Goal: Information Seeking & Learning: Learn about a topic

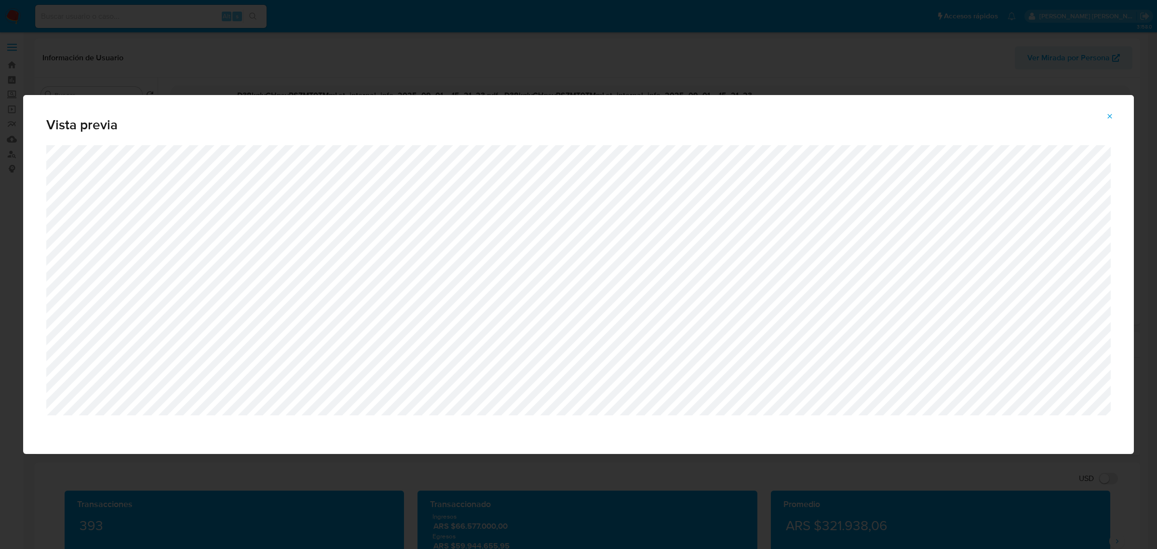
select select "10"
click at [1107, 118] on icon "Attachment preview" at bounding box center [1110, 116] width 8 height 8
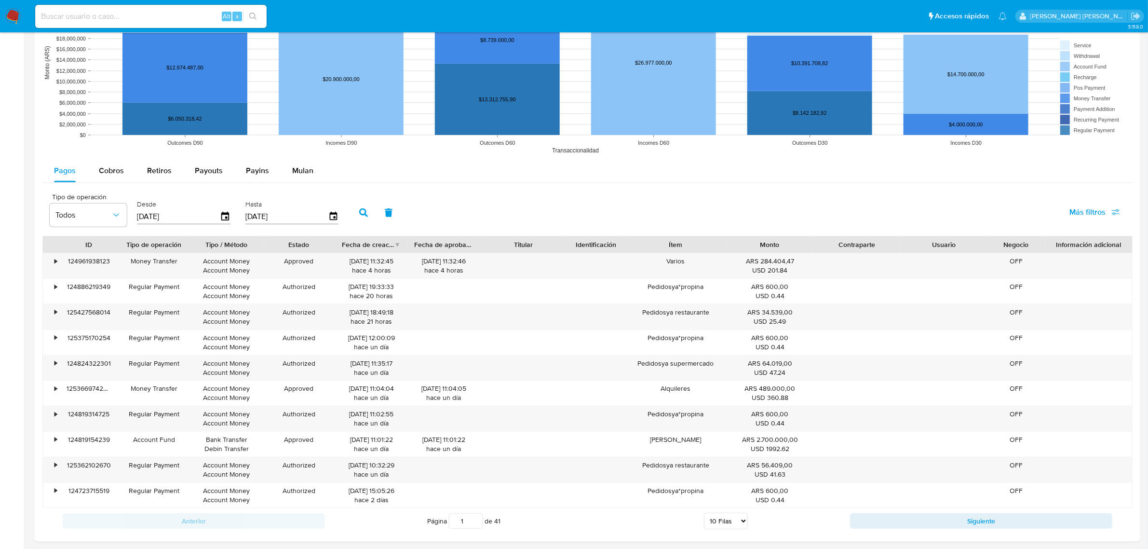
scroll to position [663, 0]
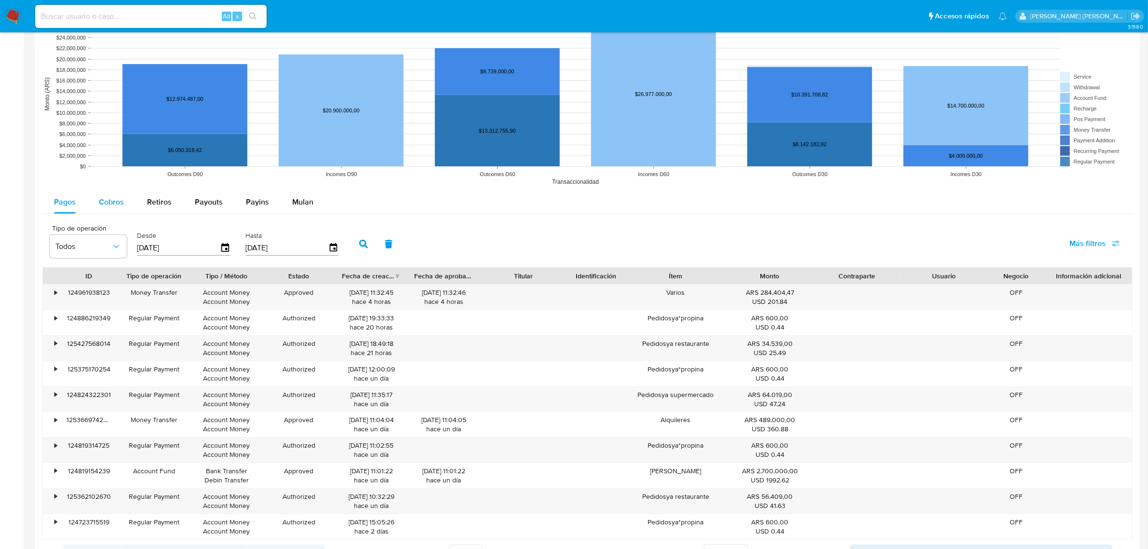
click at [107, 210] on div "Cobros" at bounding box center [111, 201] width 25 height 23
select select "10"
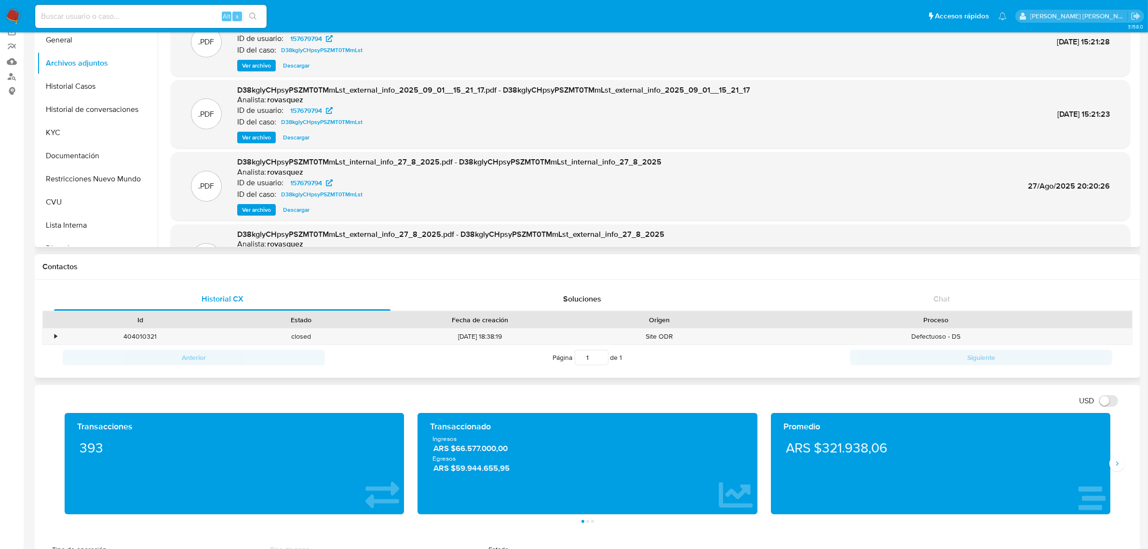
scroll to position [0, 0]
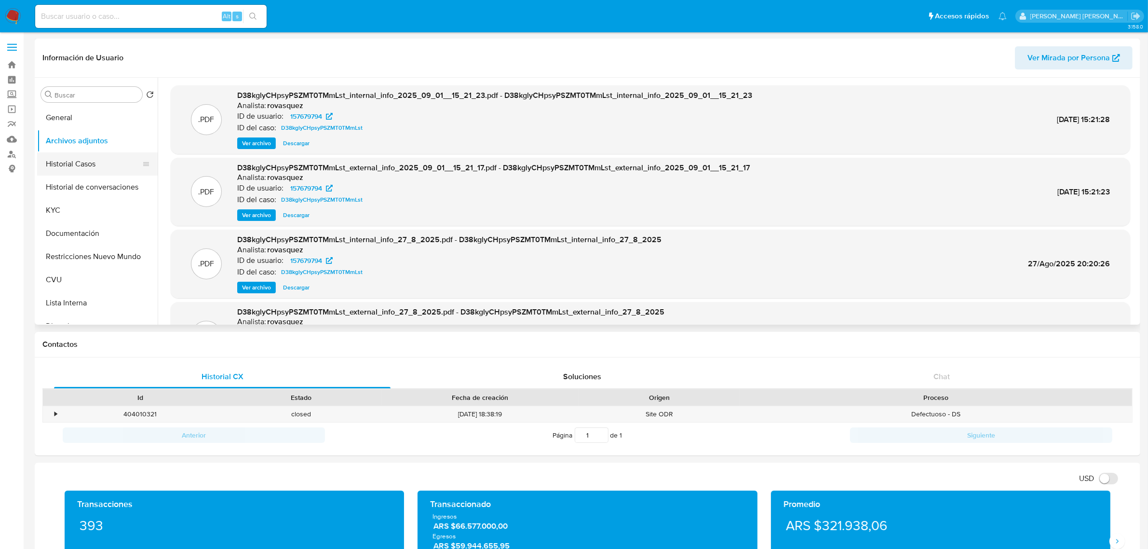
click at [85, 170] on button "Historial Casos" at bounding box center [93, 163] width 113 height 23
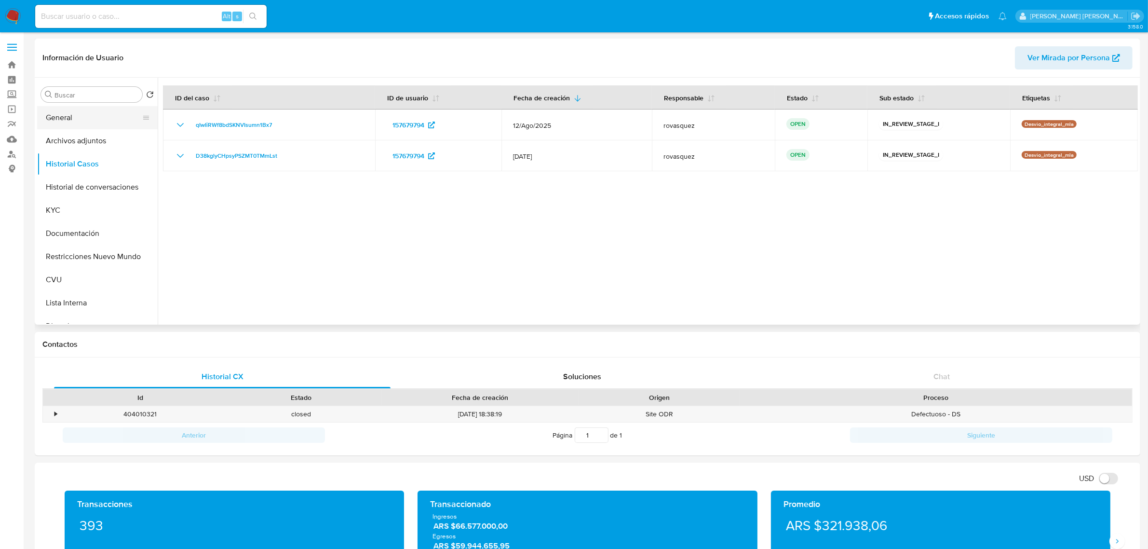
click at [99, 123] on button "General" at bounding box center [93, 117] width 113 height 23
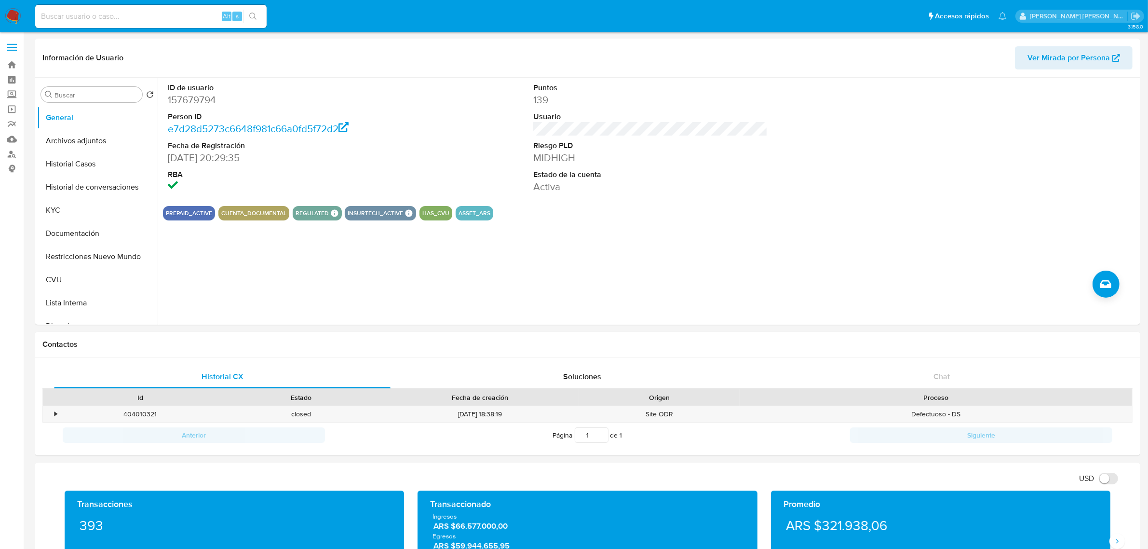
click at [610, 133] on div "Puntos 139 Usuario Riesgo PLD MIDHIGH Estado de la cuenta Activa" at bounding box center [650, 138] width 244 height 121
click at [73, 213] on button "KYC" at bounding box center [93, 210] width 113 height 23
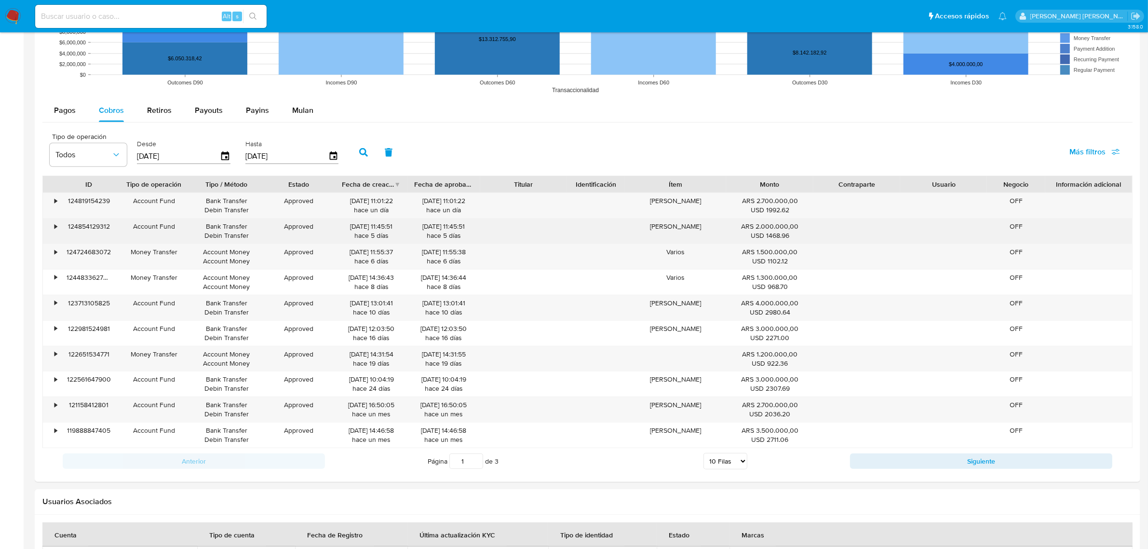
scroll to position [844, 0]
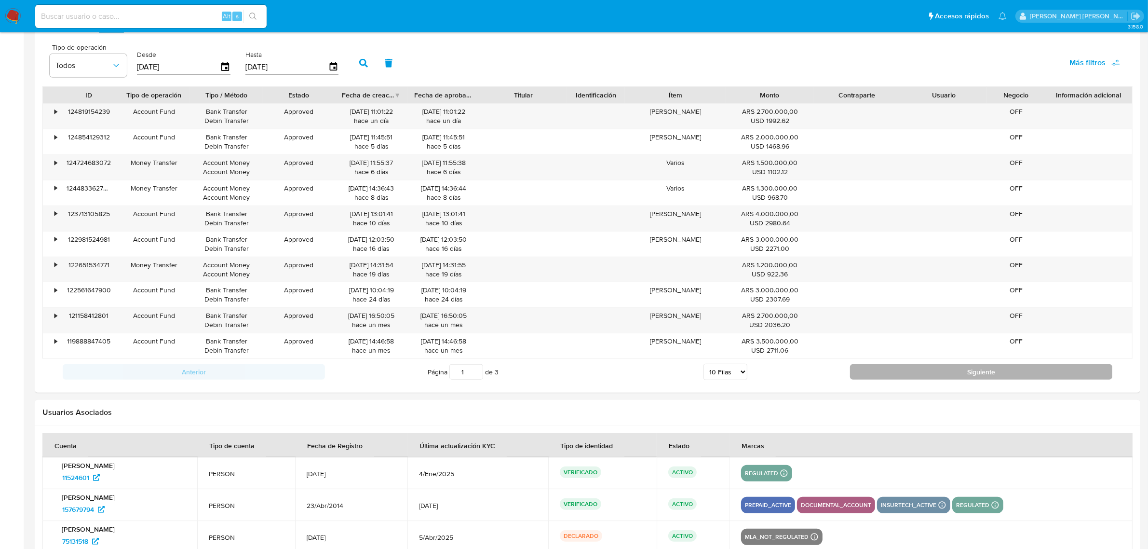
click at [970, 376] on button "Siguiente" at bounding box center [981, 371] width 262 height 15
click at [909, 379] on button "Siguiente" at bounding box center [981, 371] width 262 height 15
type input "3"
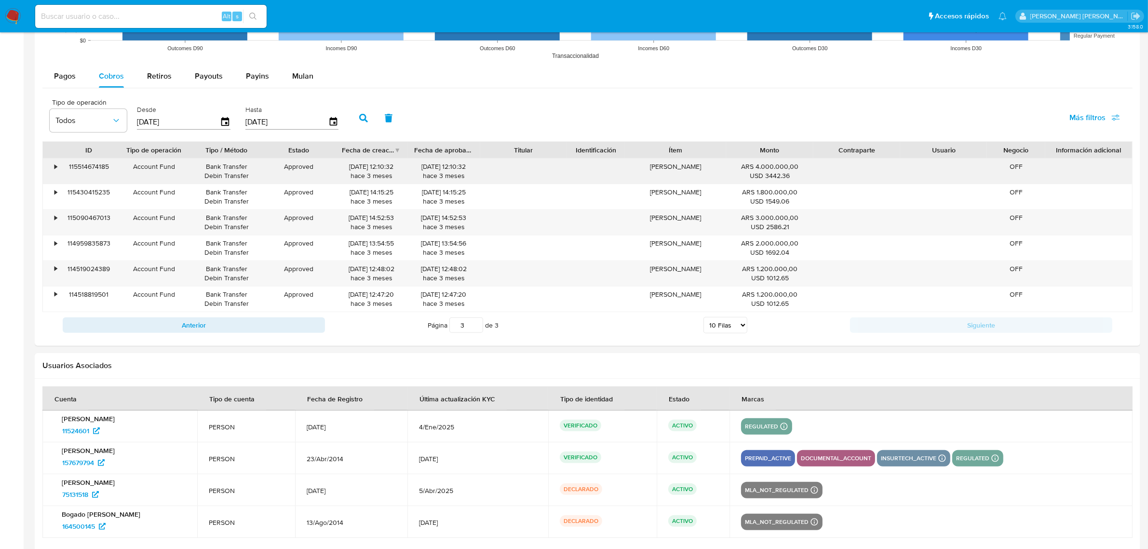
scroll to position [663, 0]
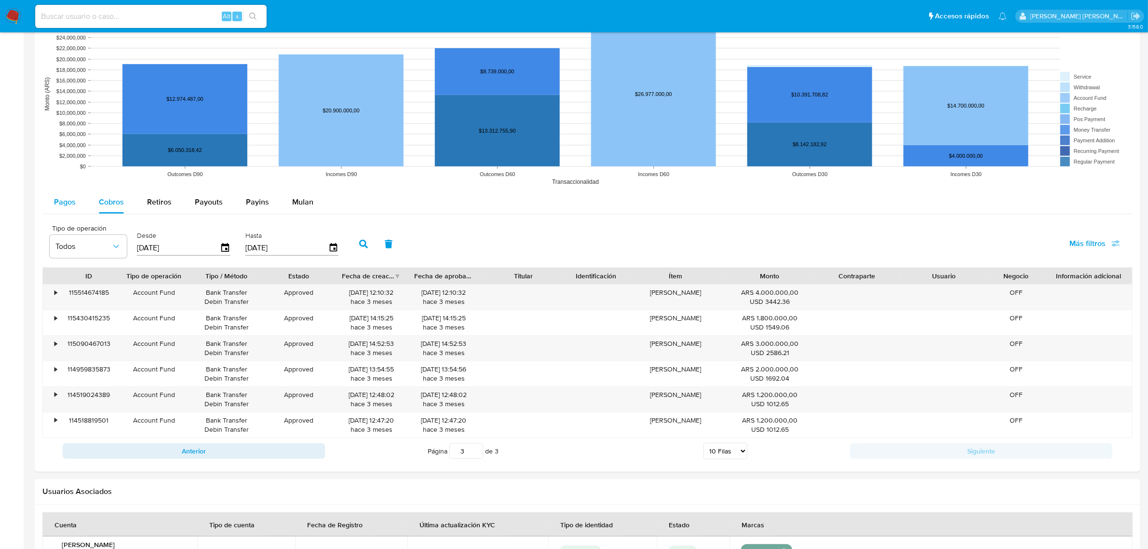
click at [63, 205] on span "Pagos" at bounding box center [65, 201] width 22 height 11
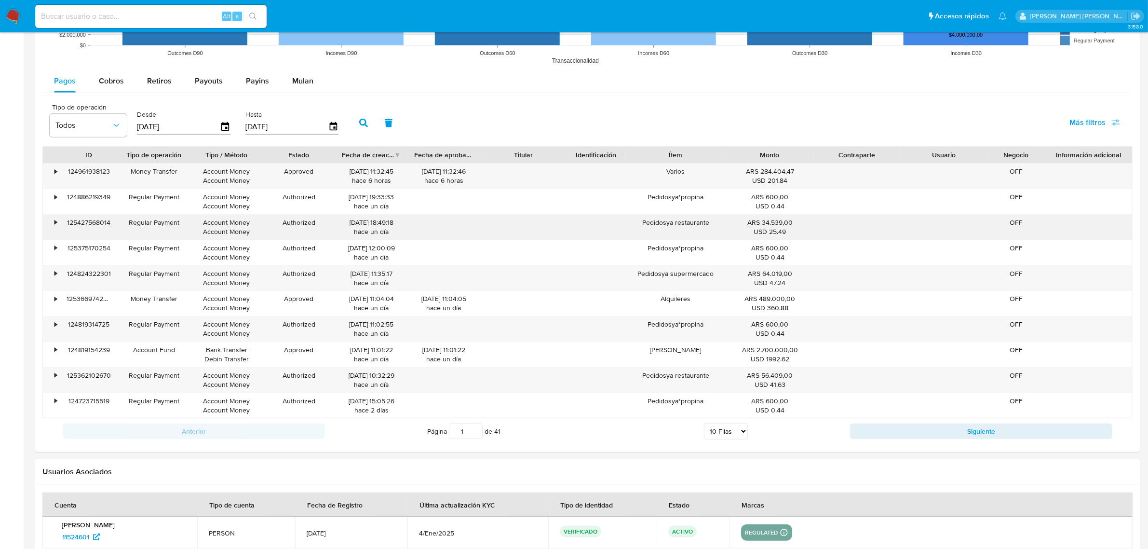
scroll to position [784, 0]
click at [975, 432] on button "Siguiente" at bounding box center [981, 431] width 262 height 15
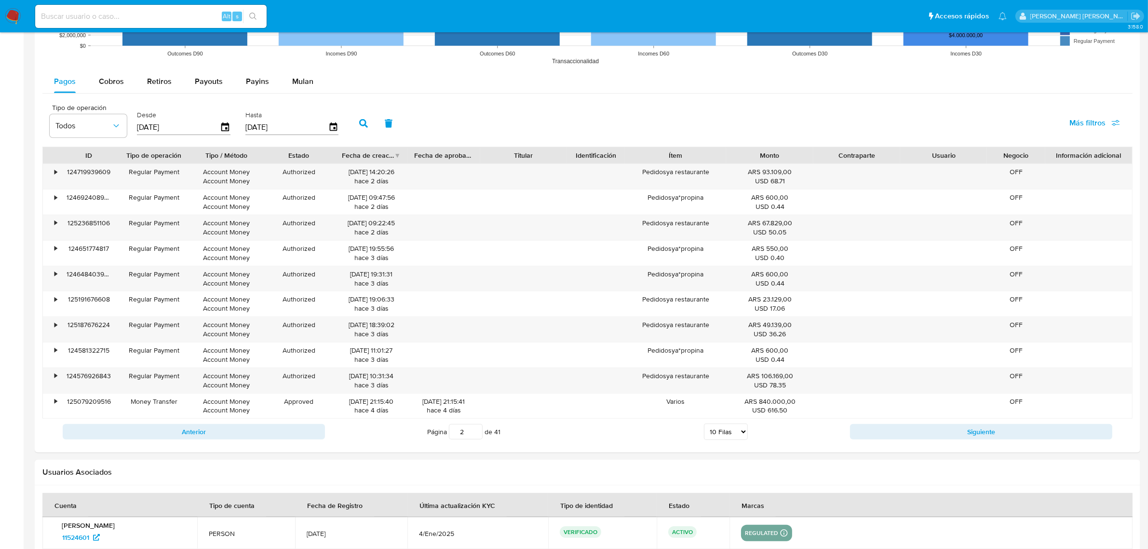
click at [977, 431] on button "Siguiente" at bounding box center [981, 431] width 262 height 15
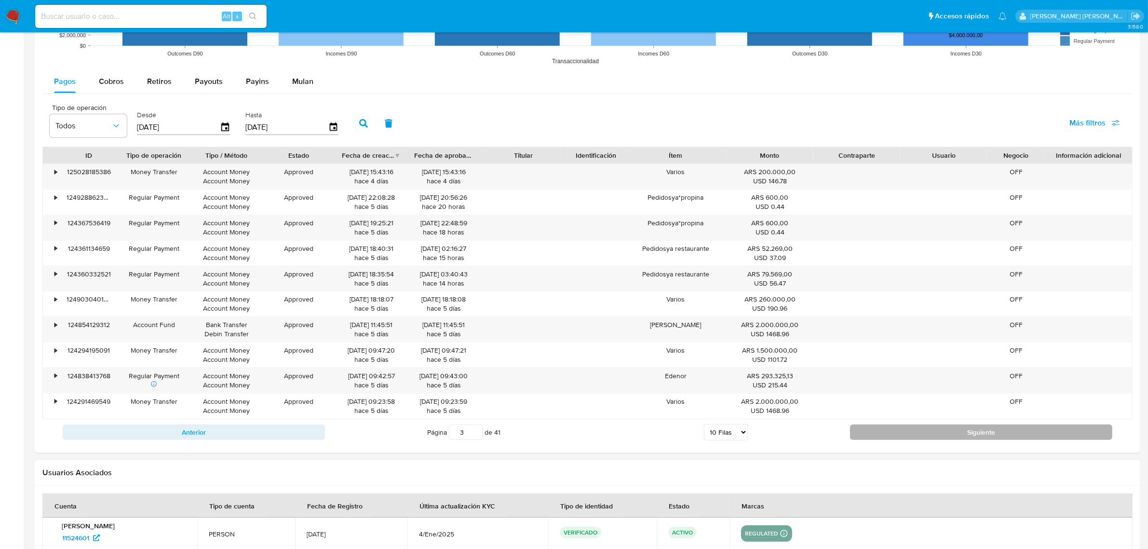
click at [915, 434] on button "Siguiente" at bounding box center [981, 431] width 262 height 15
click at [935, 436] on button "Siguiente" at bounding box center [981, 431] width 262 height 15
click at [935, 437] on button "Siguiente" at bounding box center [981, 431] width 262 height 15
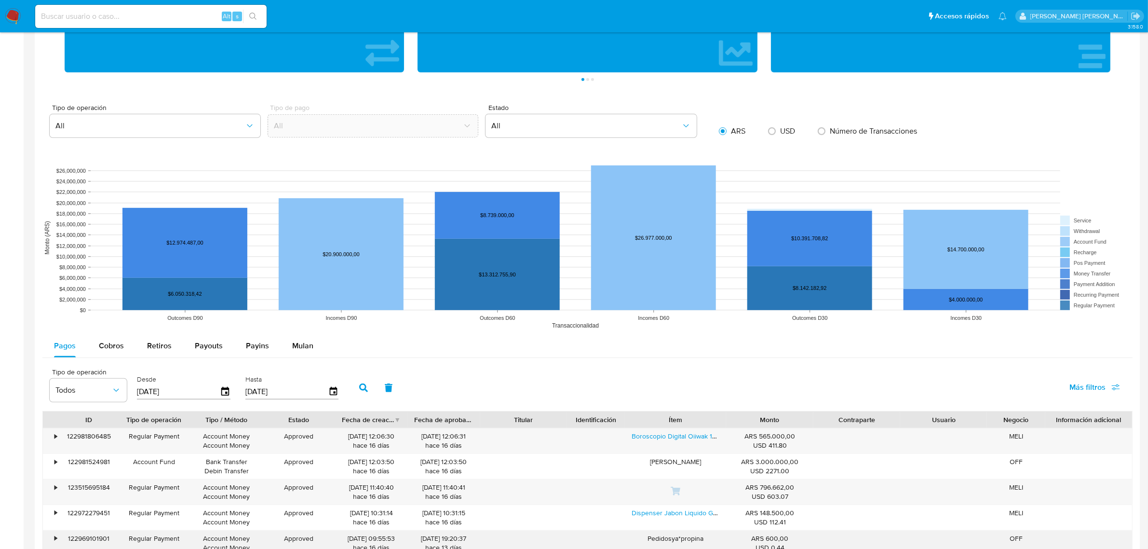
scroll to position [482, 0]
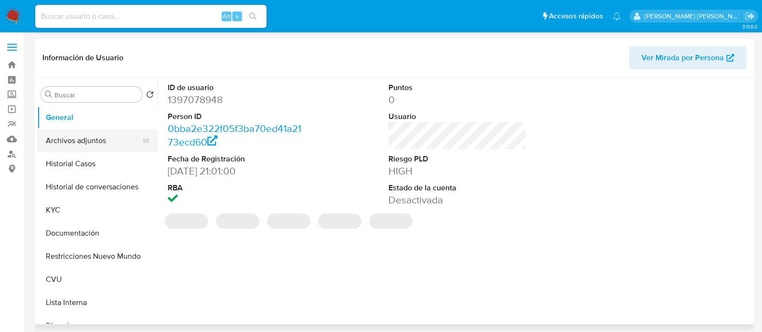
select select "10"
click at [68, 145] on button "Archivos adjuntos" at bounding box center [93, 140] width 113 height 23
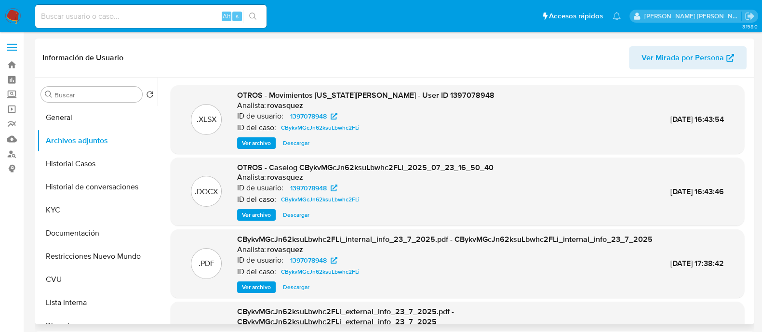
click at [258, 212] on span "Ver archivo" at bounding box center [256, 215] width 29 height 10
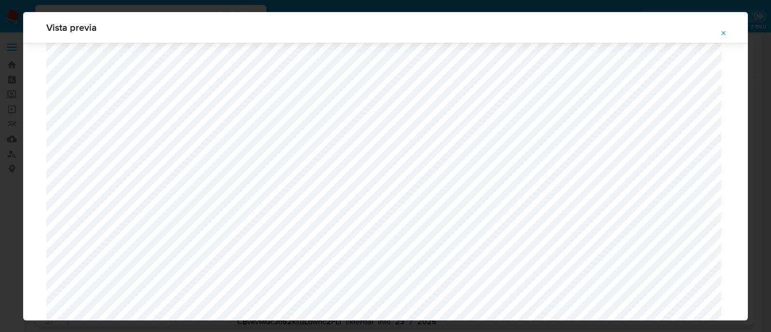
scroll to position [824, 0]
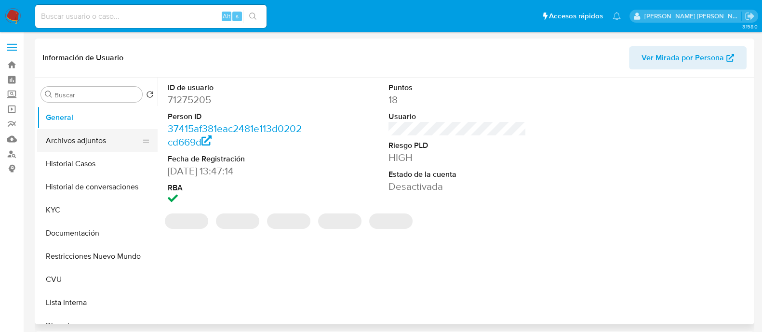
select select "10"
click at [73, 148] on button "Archivos adjuntos" at bounding box center [93, 140] width 113 height 23
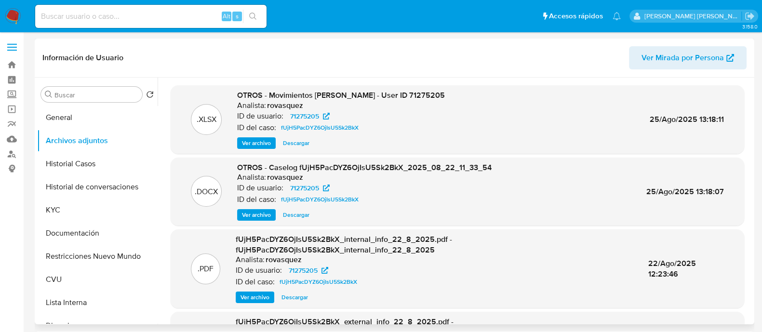
click at [257, 218] on span "Ver archivo" at bounding box center [256, 215] width 29 height 10
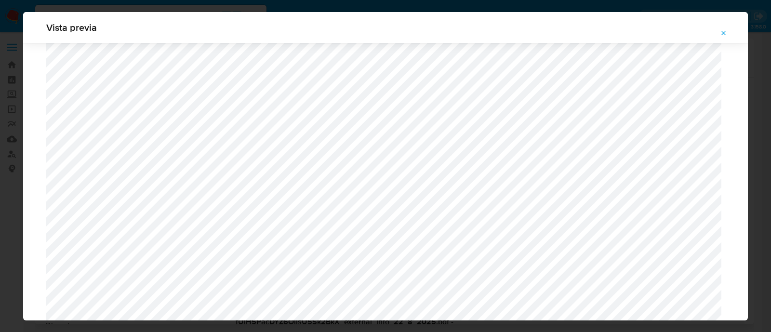
scroll to position [884, 0]
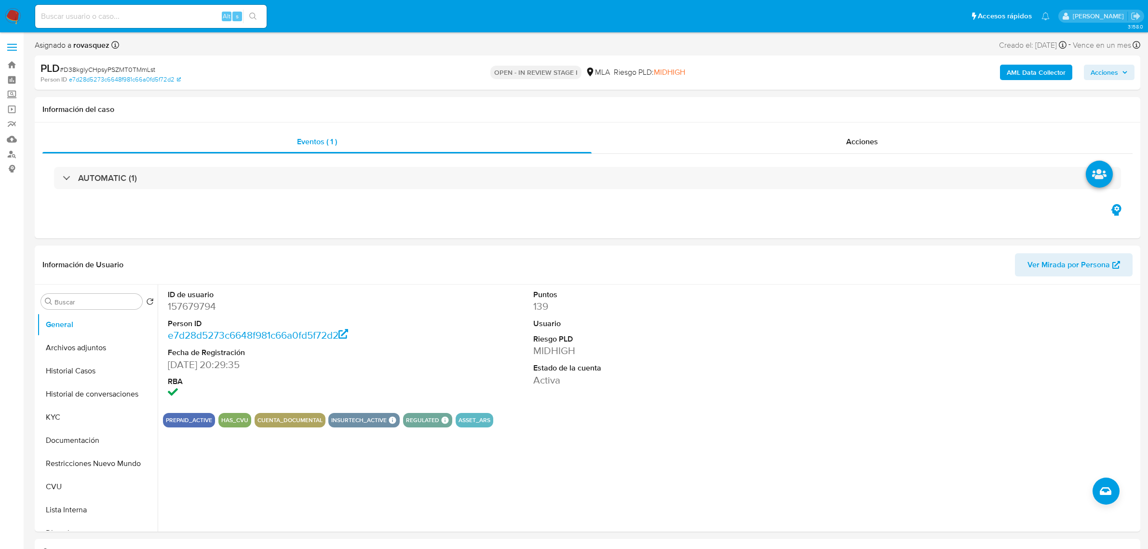
select select "10"
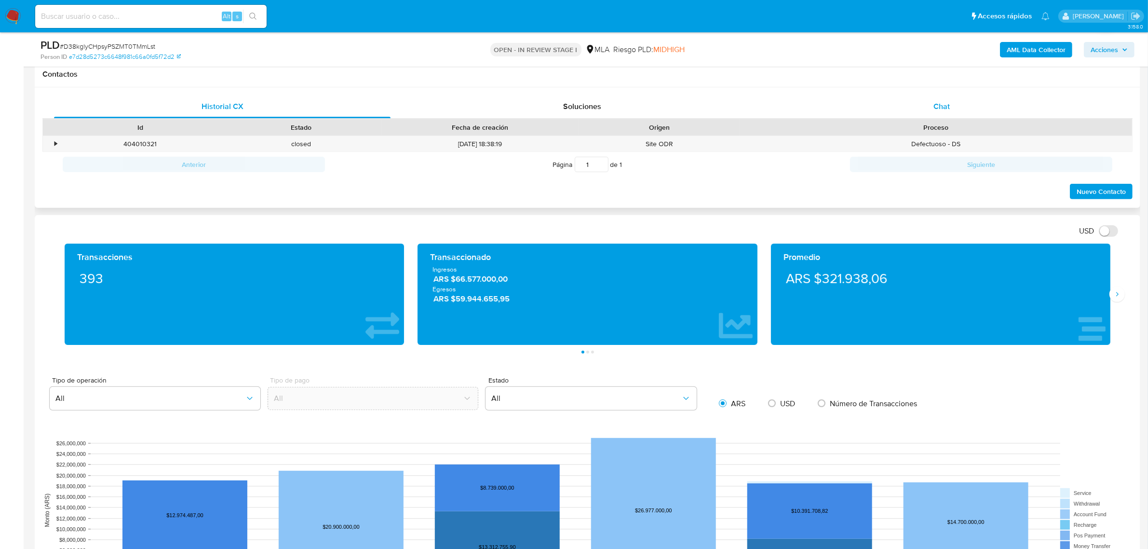
scroll to position [422, 0]
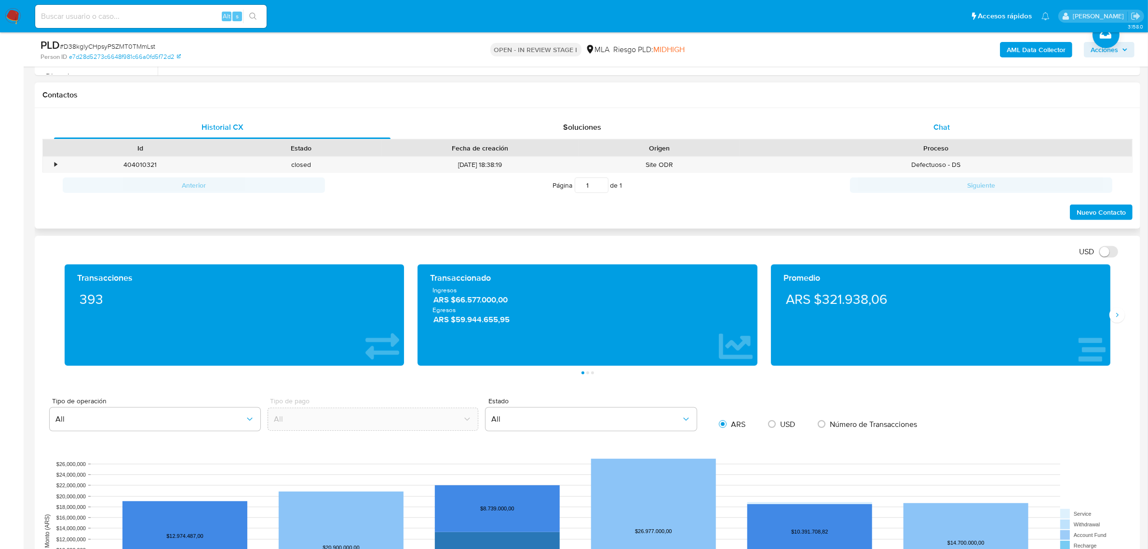
click at [941, 134] on div "Chat" at bounding box center [941, 127] width 337 height 23
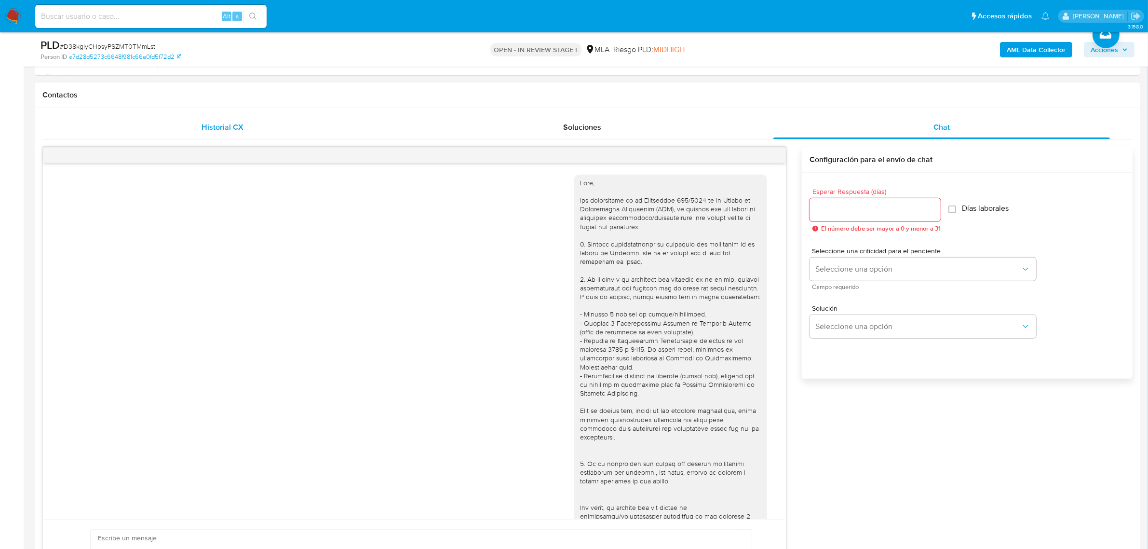
scroll to position [594, 0]
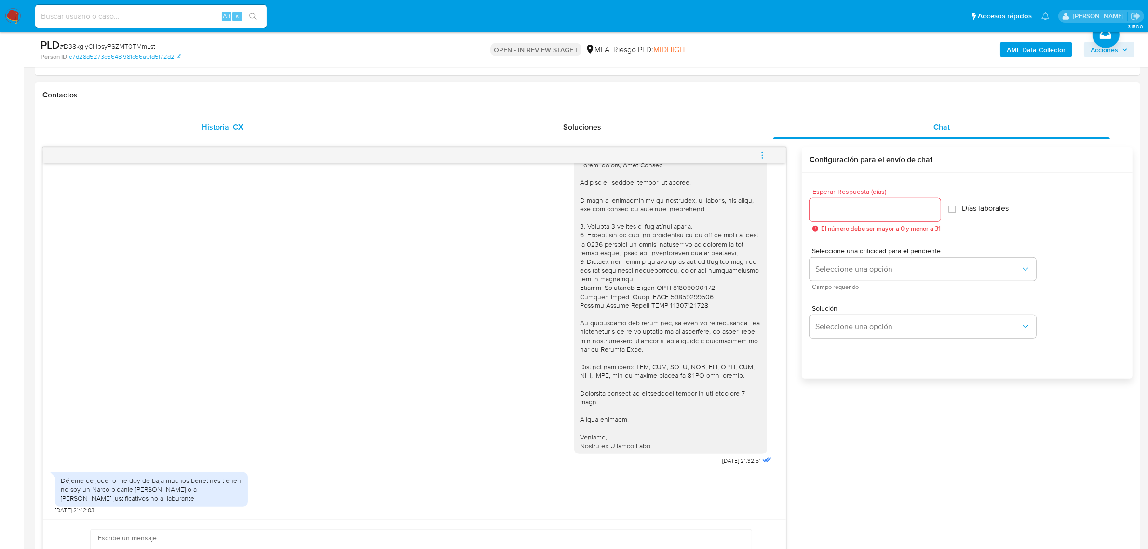
click at [202, 116] on div "Historial CX" at bounding box center [222, 127] width 337 height 23
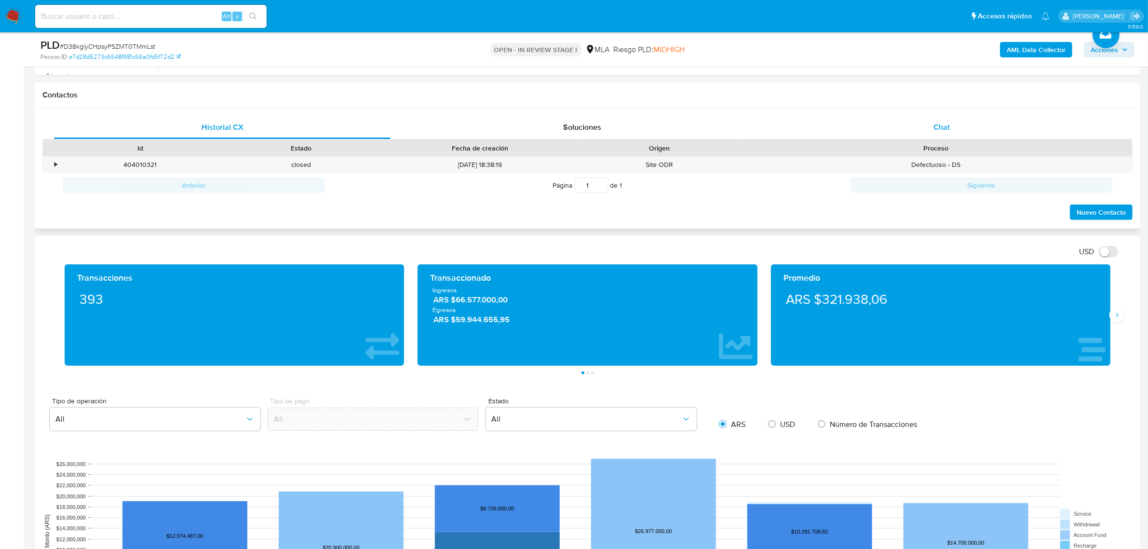
click at [951, 129] on div "Chat" at bounding box center [941, 127] width 337 height 23
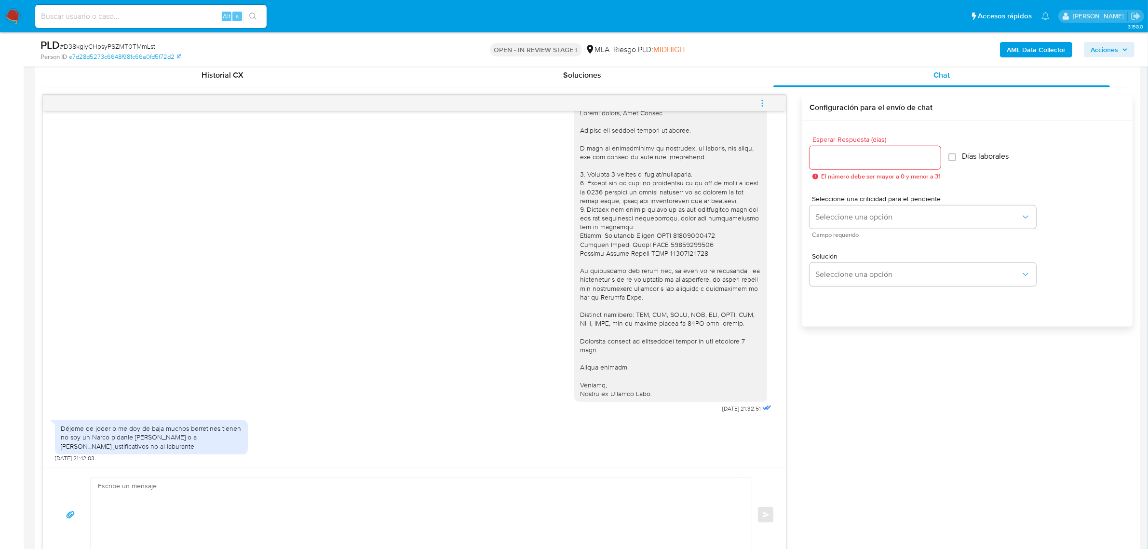
scroll to position [542, 0]
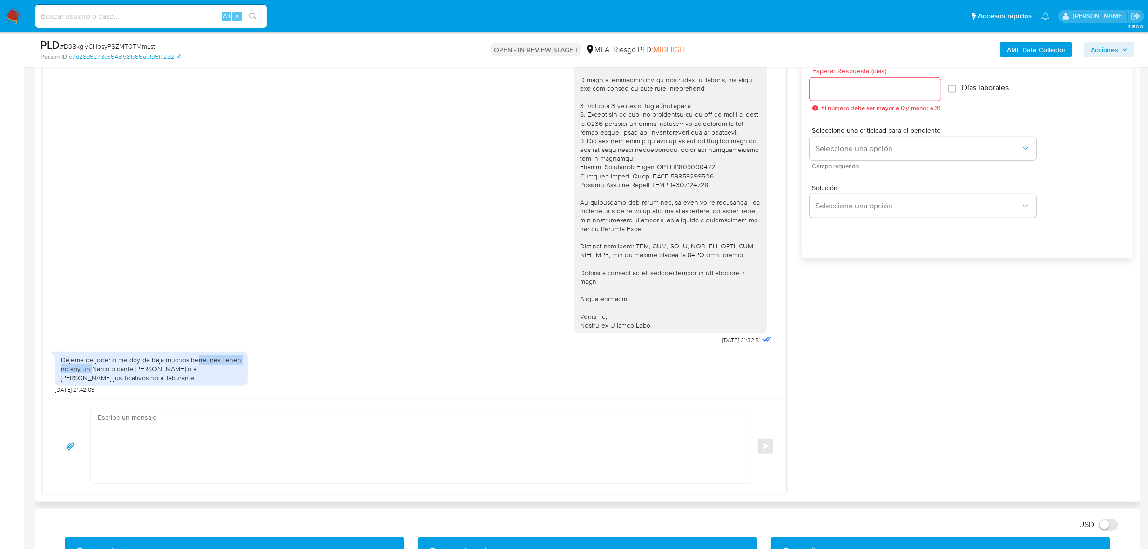
drag, startPoint x: 92, startPoint y: 365, endPoint x: 198, endPoint y: 363, distance: 106.1
click at [198, 363] on div "Déjeme de joder o me doy de baja muchos berretines tienen no soy un Narco pidan…" at bounding box center [151, 368] width 181 height 27
click at [136, 367] on div "Déjeme de joder o me doy de baja muchos berretines tienen no soy un Narco pidan…" at bounding box center [151, 368] width 181 height 27
drag, startPoint x: 122, startPoint y: 367, endPoint x: 211, endPoint y: 366, distance: 88.7
click at [211, 366] on div "Déjeme de joder o me doy de baja muchos berretines tienen no soy un Narco pidan…" at bounding box center [151, 368] width 181 height 27
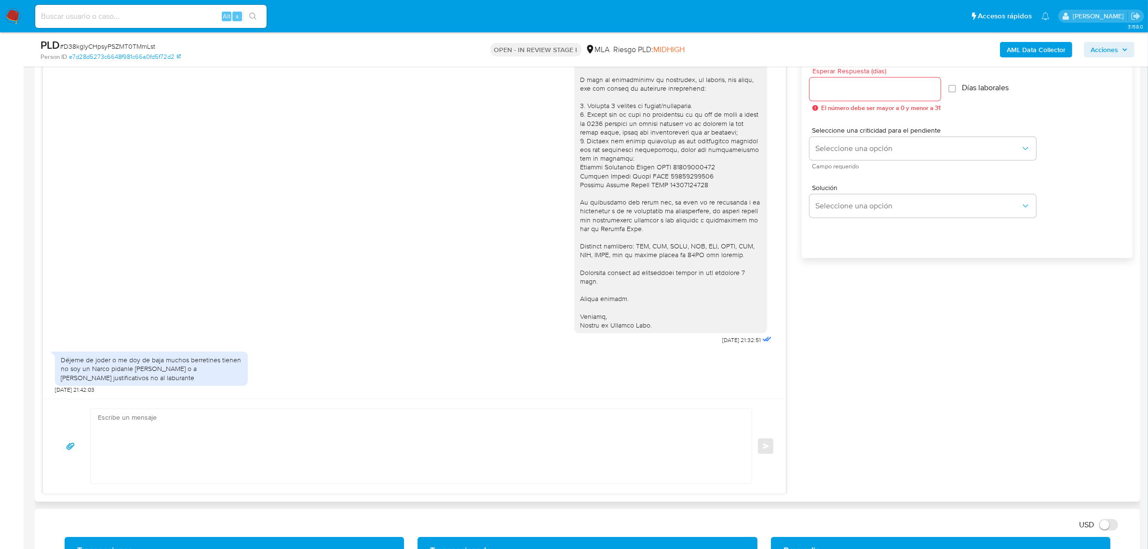
click at [201, 362] on div "Déjeme de joder o me doy de baja muchos berretines tienen no soy un Narco pidan…" at bounding box center [151, 368] width 181 height 27
click at [121, 365] on div "Déjeme de joder o me doy de baja muchos berretines tienen no soy un Narco pidan…" at bounding box center [151, 368] width 181 height 27
click at [103, 365] on div "Déjeme de joder o me doy de baja muchos berretines tienen no soy un Narco pidan…" at bounding box center [151, 368] width 181 height 27
drag, startPoint x: 122, startPoint y: 370, endPoint x: 247, endPoint y: 374, distance: 125.9
click at [247, 374] on div "Déjeme de joder o me doy de baja muchos berretines tienen no soy un Narco pidan…" at bounding box center [151, 368] width 193 height 34
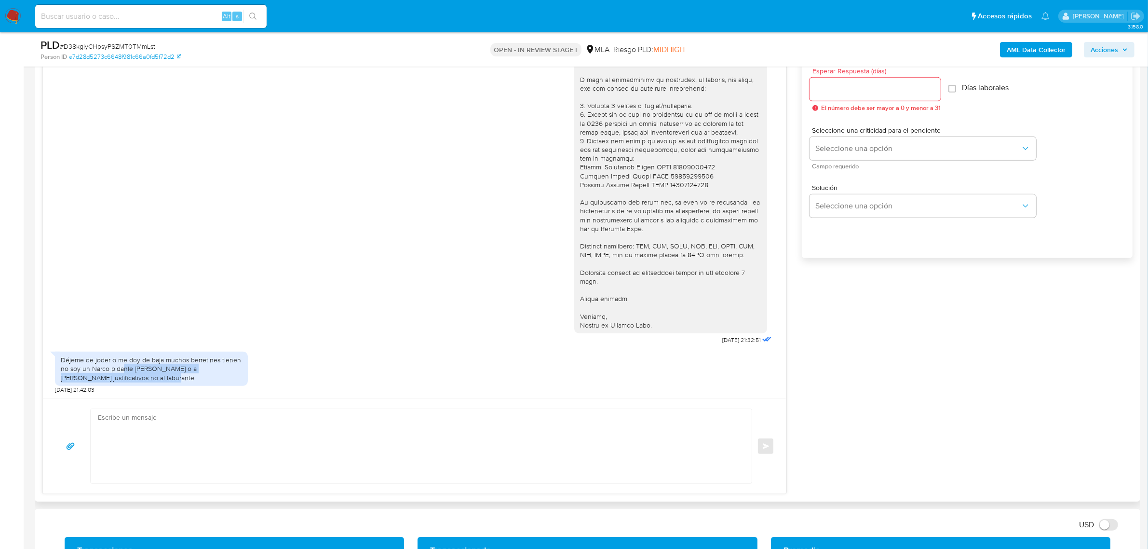
click at [314, 380] on div "Déjeme de joder o me doy de baja muchos berretines tienen no soy un Narco pidan…" at bounding box center [414, 370] width 719 height 47
drag, startPoint x: 136, startPoint y: 362, endPoint x: 239, endPoint y: 365, distance: 102.8
click at [239, 365] on div "Déjeme de joder o me doy de baja muchos berretines tienen no soy un Narco pidan…" at bounding box center [151, 368] width 181 height 27
click at [102, 363] on div "Déjeme de joder o me doy de baja muchos berretines tienen no soy un Narco pidan…" at bounding box center [151, 368] width 181 height 27
drag, startPoint x: 70, startPoint y: 366, endPoint x: 100, endPoint y: 363, distance: 30.6
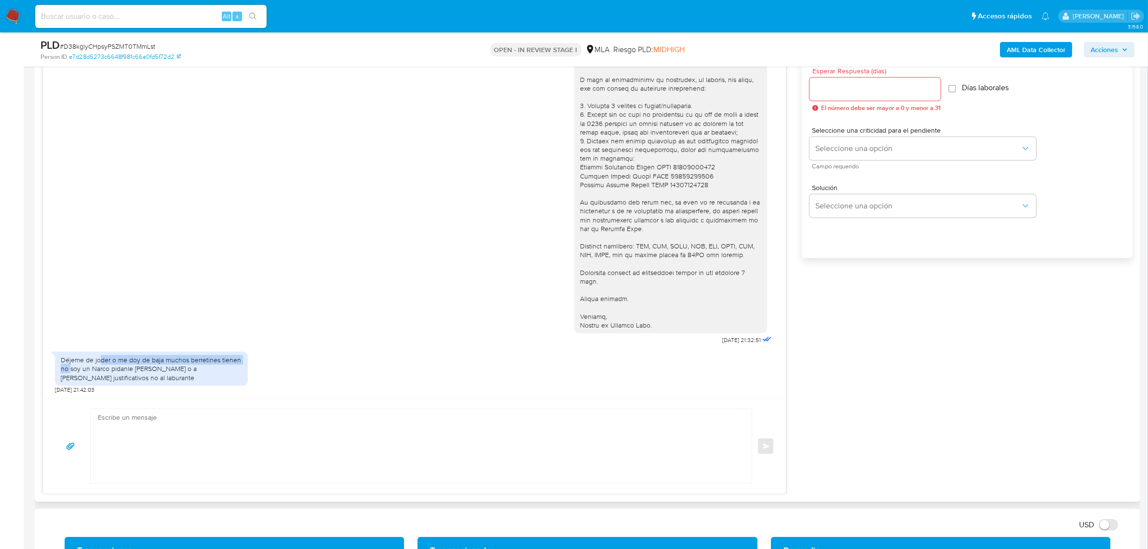
click at [100, 363] on div "Déjeme de joder o me doy de baja muchos berretines tienen no soy un Narco pidan…" at bounding box center [151, 368] width 181 height 27
click at [158, 365] on div "Déjeme de joder o me doy de baja muchos berretines tienen no soy un Narco pidan…" at bounding box center [151, 368] width 181 height 27
click at [208, 367] on div "Déjeme de joder o me doy de baja muchos berretines tienen no soy un Narco pidan…" at bounding box center [151, 368] width 181 height 27
click at [207, 365] on div "Déjeme de joder o me doy de baja muchos berretines tienen no soy un Narco pidan…" at bounding box center [151, 368] width 181 height 27
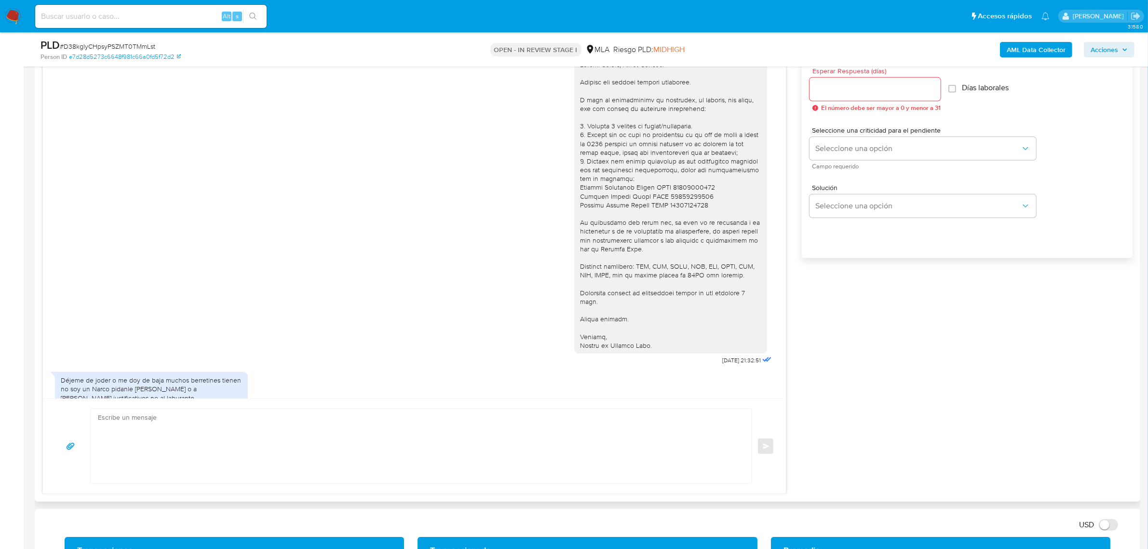
scroll to position [533, 0]
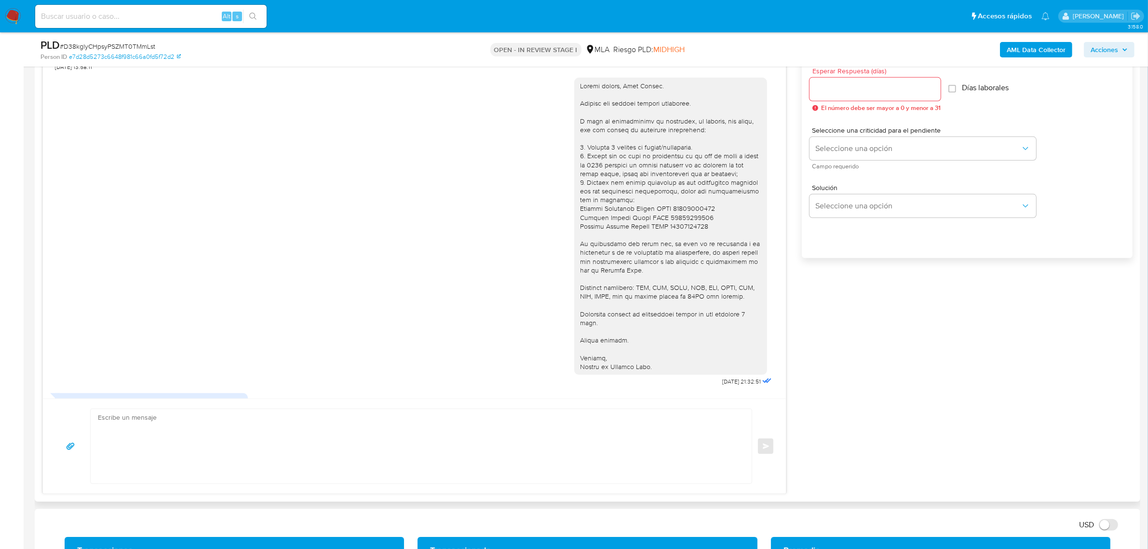
click at [637, 220] on div at bounding box center [670, 225] width 181 height 289
click at [625, 219] on div at bounding box center [670, 225] width 181 height 289
drag, startPoint x: 743, startPoint y: 191, endPoint x: 567, endPoint y: 168, distance: 178.0
click at [574, 168] on div at bounding box center [670, 226] width 193 height 297
copy div "1. Últimos 3 recibos de sueldo/jubilación. 2. Motivo por el cual la operatoria …"
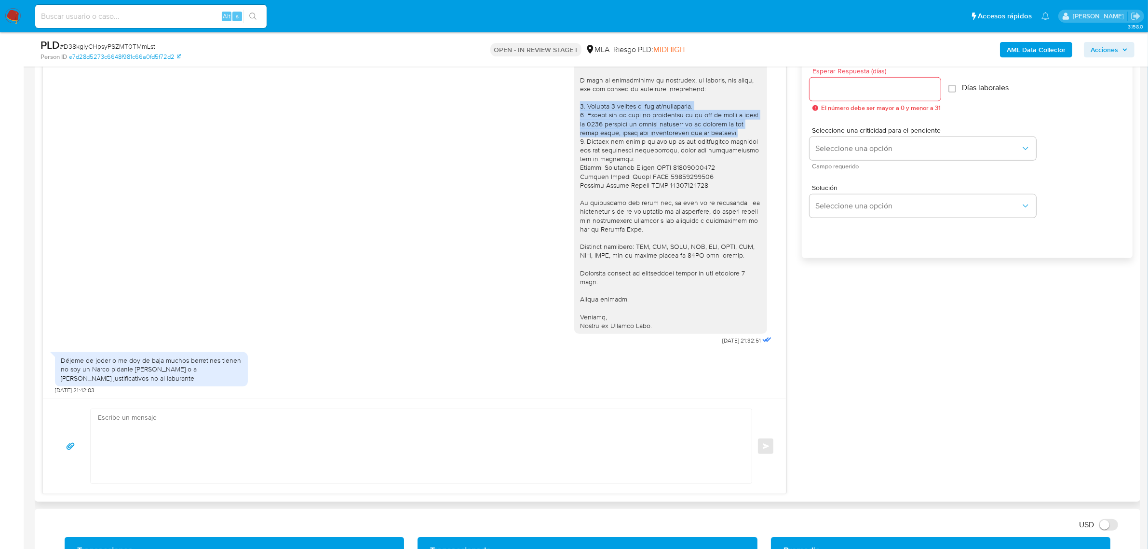
scroll to position [594, 0]
click at [230, 435] on textarea at bounding box center [419, 446] width 642 height 74
click at [347, 435] on textarea at bounding box center [419, 446] width 642 height 74
paste textarea "Hola XXX, ¡Gracias por tu respuesta! Queremos asegurarte que la información y d…"
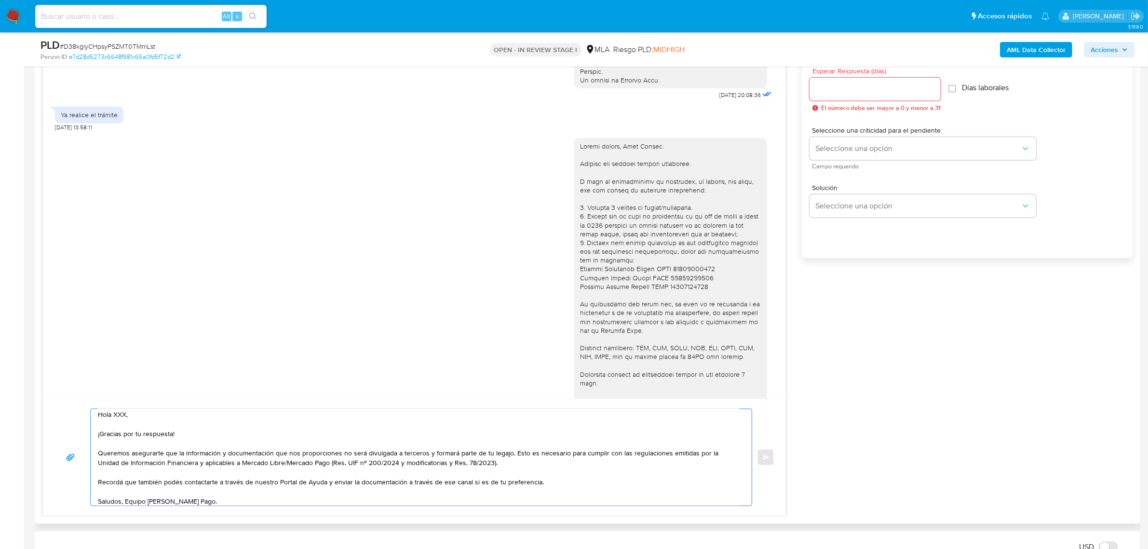
scroll to position [0, 0]
click at [117, 415] on textarea "Hola XXX, ¡Gracias por tu respuesta! Queremos asegurarte que la información y d…" at bounding box center [419, 457] width 642 height 96
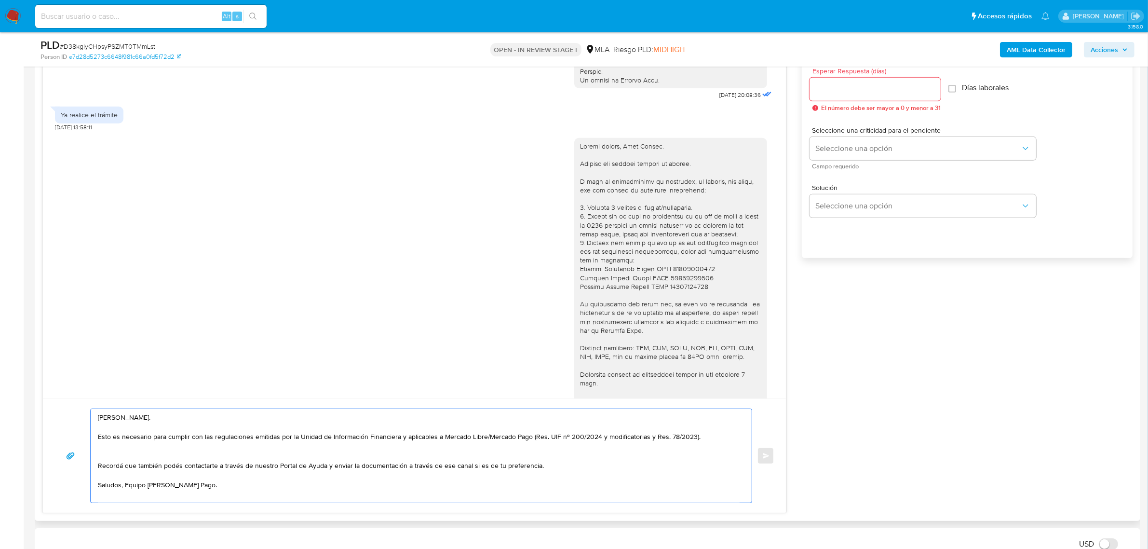
paste textarea "Queremos asegurarte que la información y documentación que nos proporciones no …"
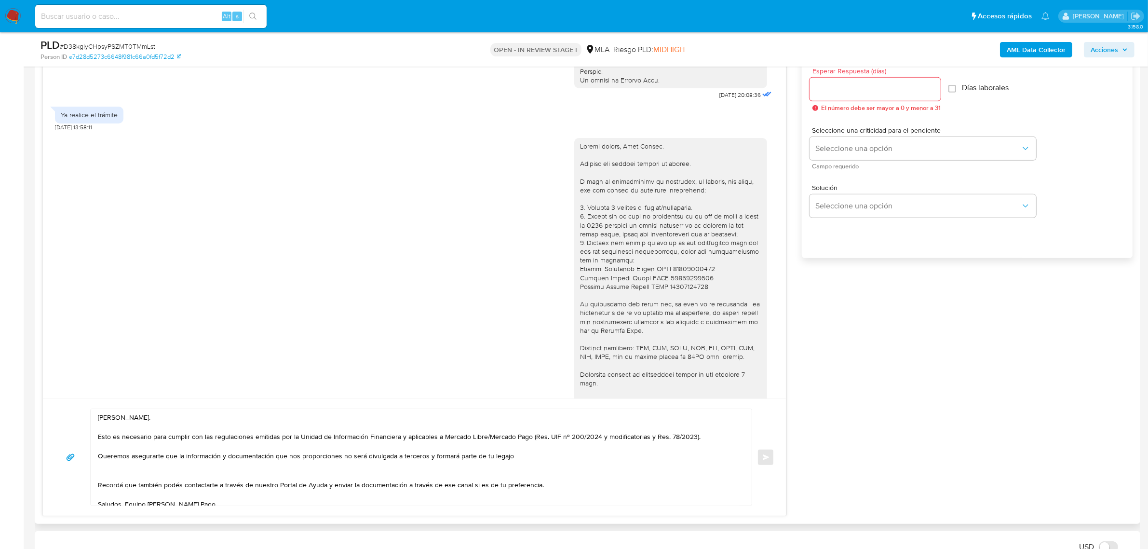
click at [635, 271] on div at bounding box center [670, 286] width 181 height 289
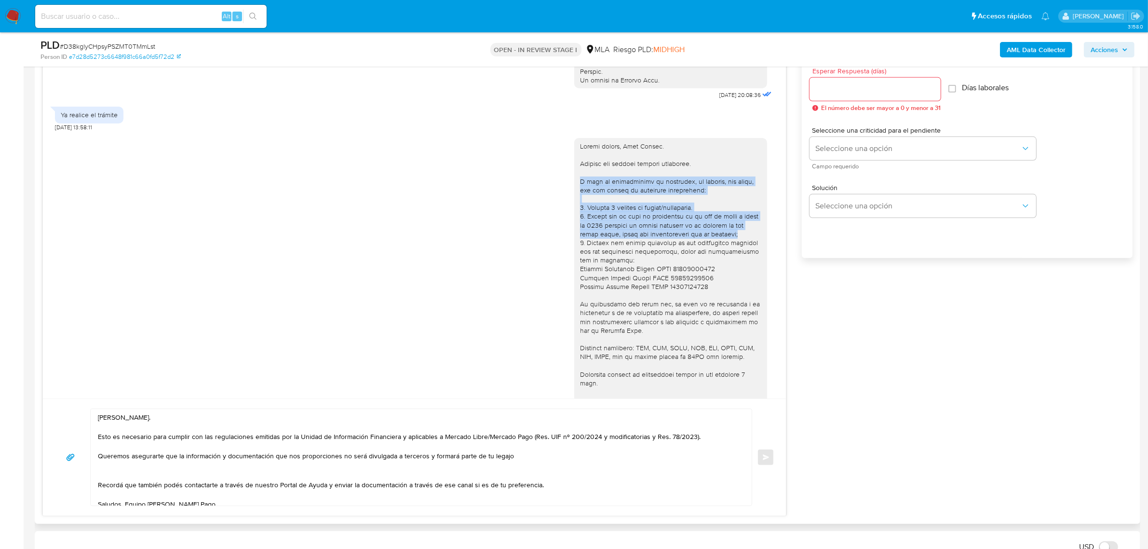
drag, startPoint x: 738, startPoint y: 249, endPoint x: 565, endPoint y: 202, distance: 180.0
click at [565, 202] on div "05/09/2025 21:32:51" at bounding box center [414, 289] width 719 height 317
copy div "A modo de complementar tu respuesta, te pedimos, por favor, que nos envíes la s…"
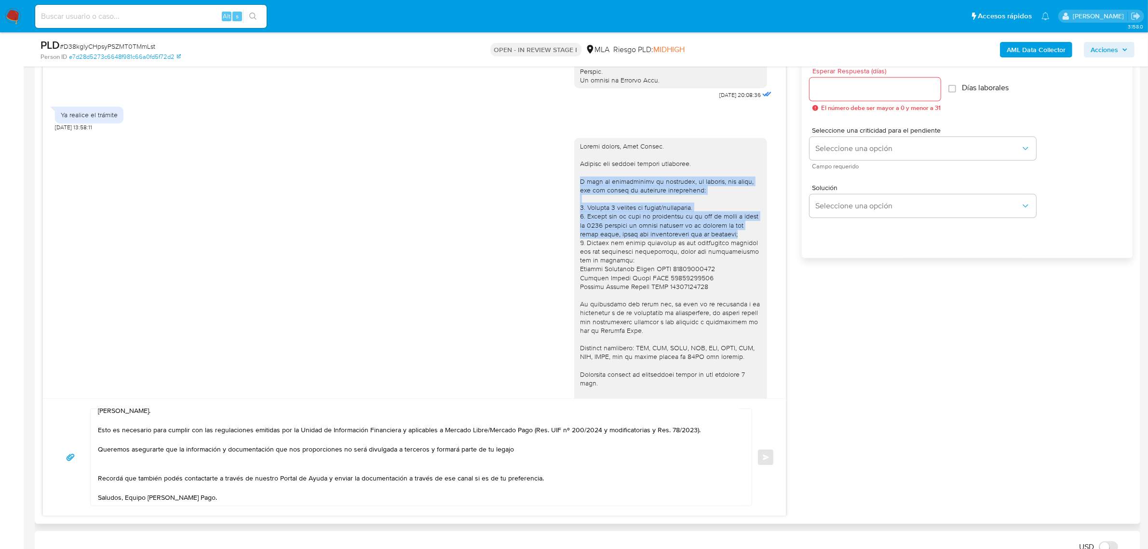
scroll to position [16, 0]
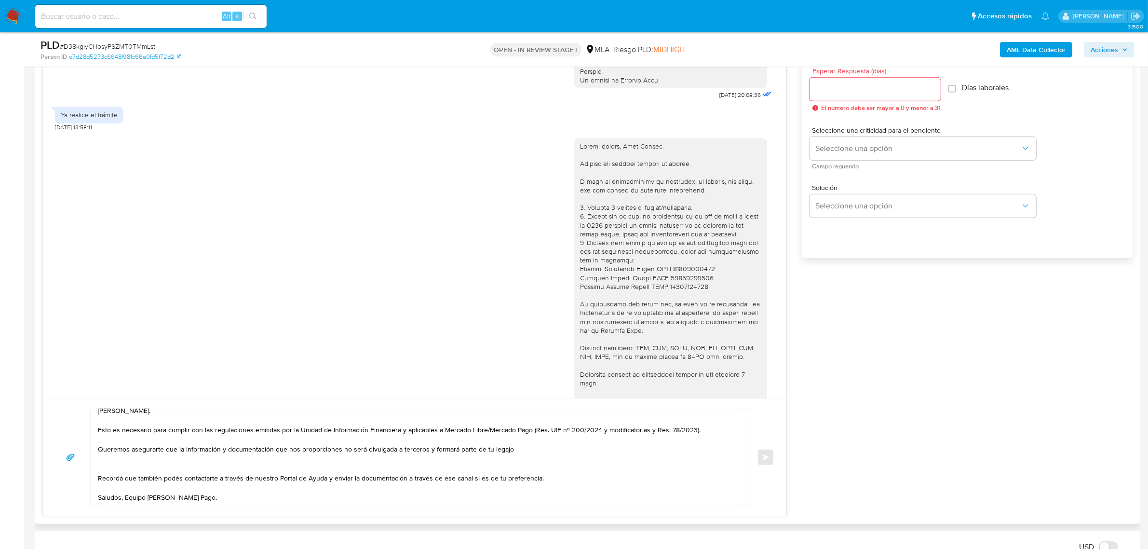
click at [113, 448] on textarea "Hola, Juan Manuel. Esto es necesario para cumplir con las regulaciones emitidas…" at bounding box center [419, 457] width 642 height 96
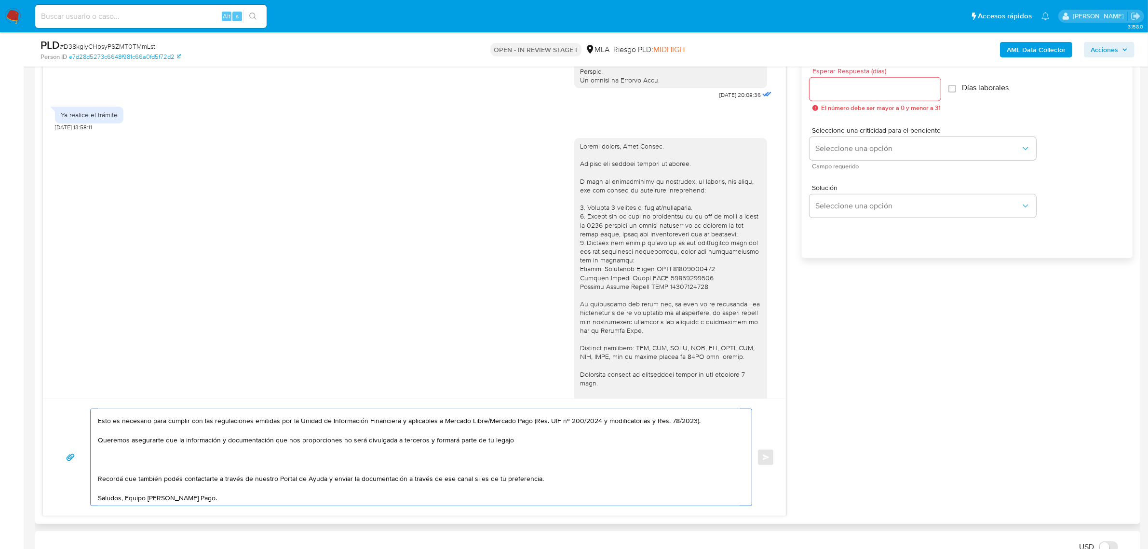
paste textarea "A modo de complementar tu respuesta, te pedimos, por favor, que nos envíes la s…"
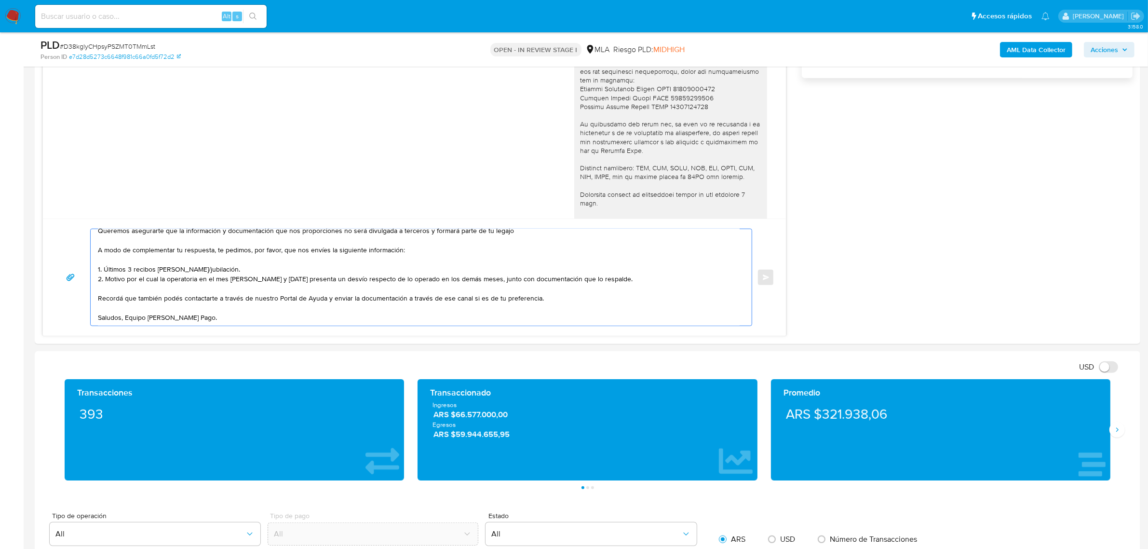
scroll to position [723, 0]
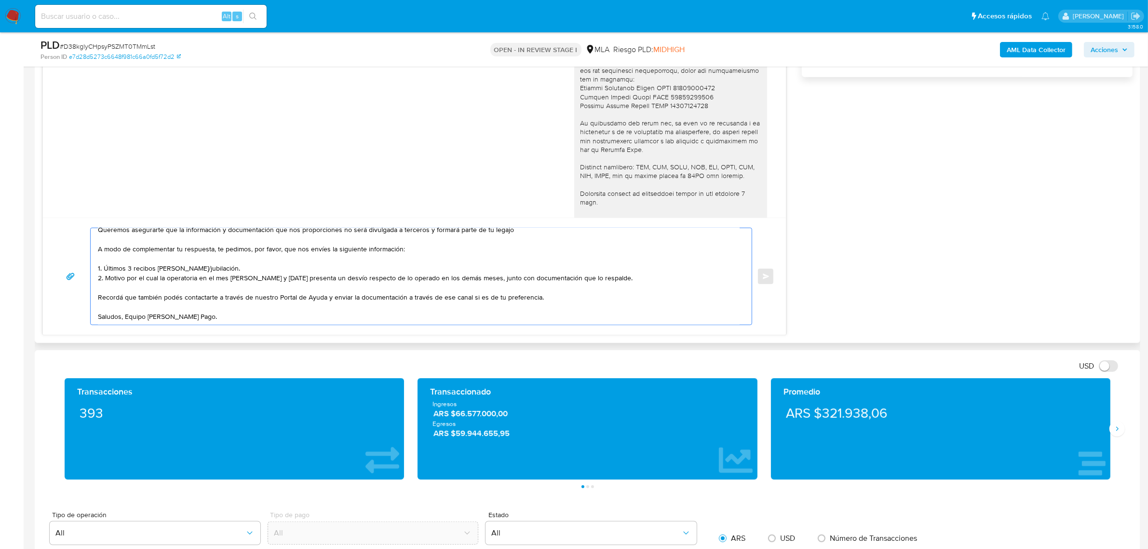
click at [126, 307] on textarea "Hola, Juan Manuel. Esto es necesario para cumplir con las regulaciones emitidas…" at bounding box center [419, 276] width 642 height 96
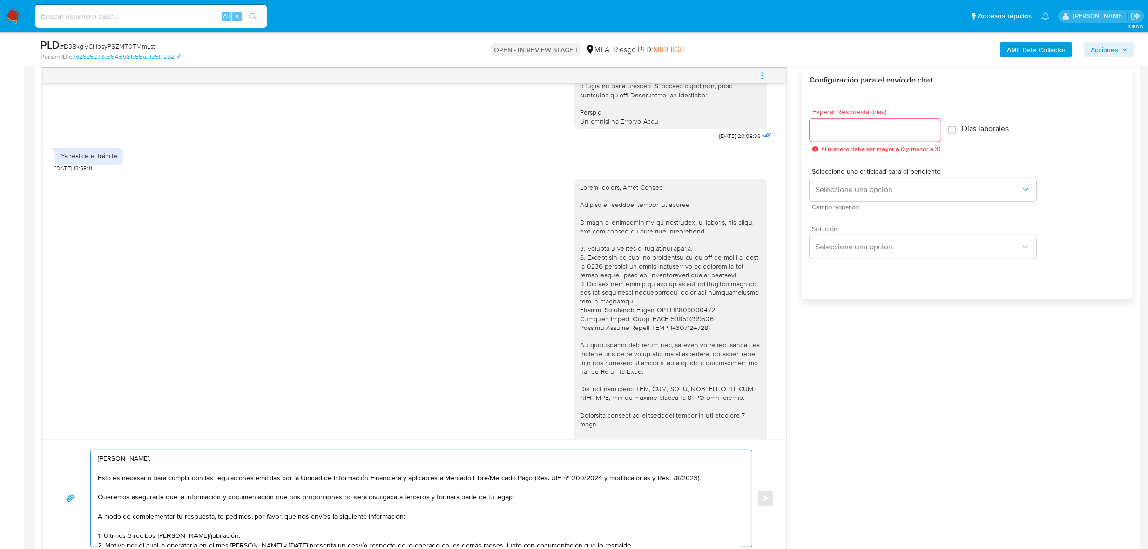
scroll to position [482, 0]
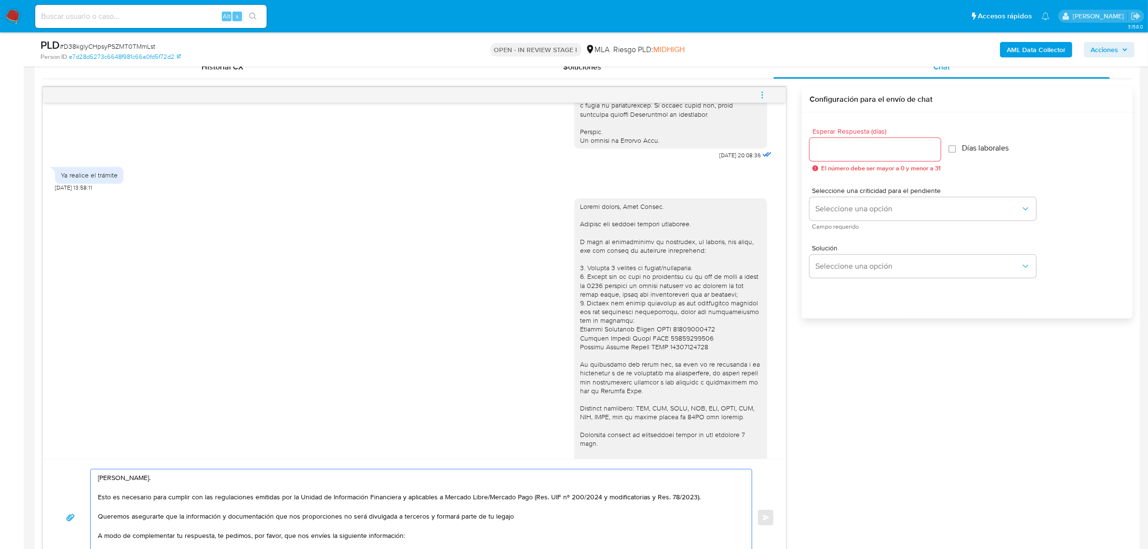
type textarea "Hola, Juan Manuel. Esto es necesario para cumplir con las regulaciones emitidas…"
click at [833, 153] on input "Esperar Respuesta (días)" at bounding box center [875, 149] width 131 height 13
type input "1"
click at [842, 206] on span "Seleccione una opción" at bounding box center [917, 209] width 205 height 10
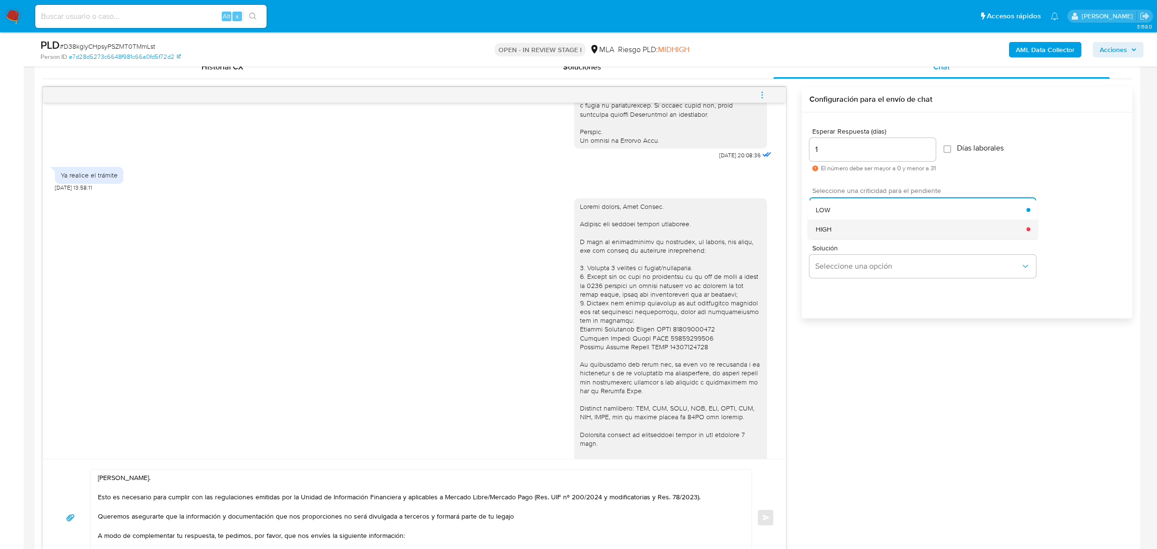
click at [845, 220] on div "HIGH" at bounding box center [921, 228] width 211 height 19
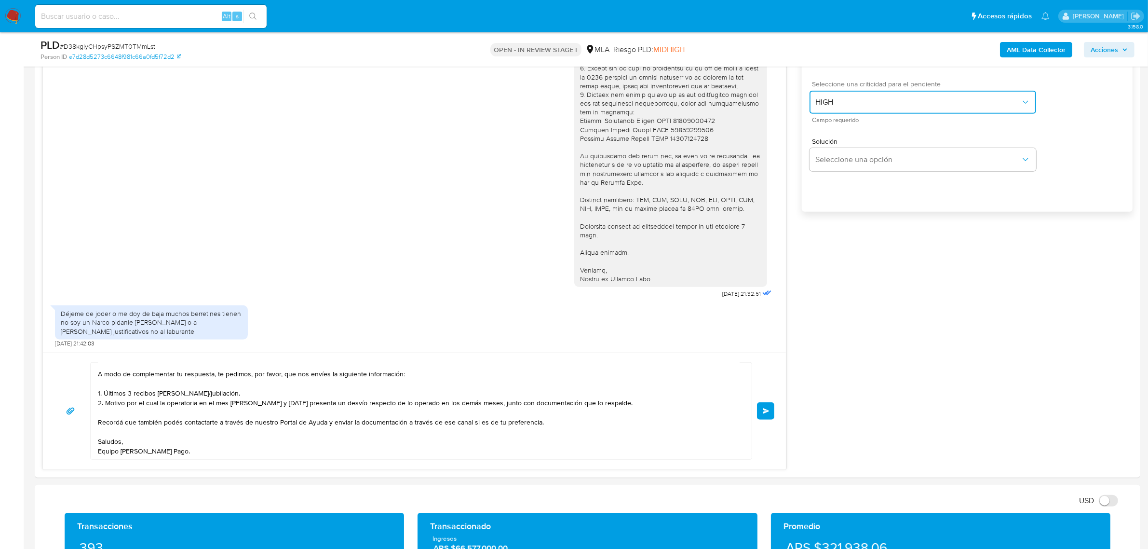
scroll to position [723, 0]
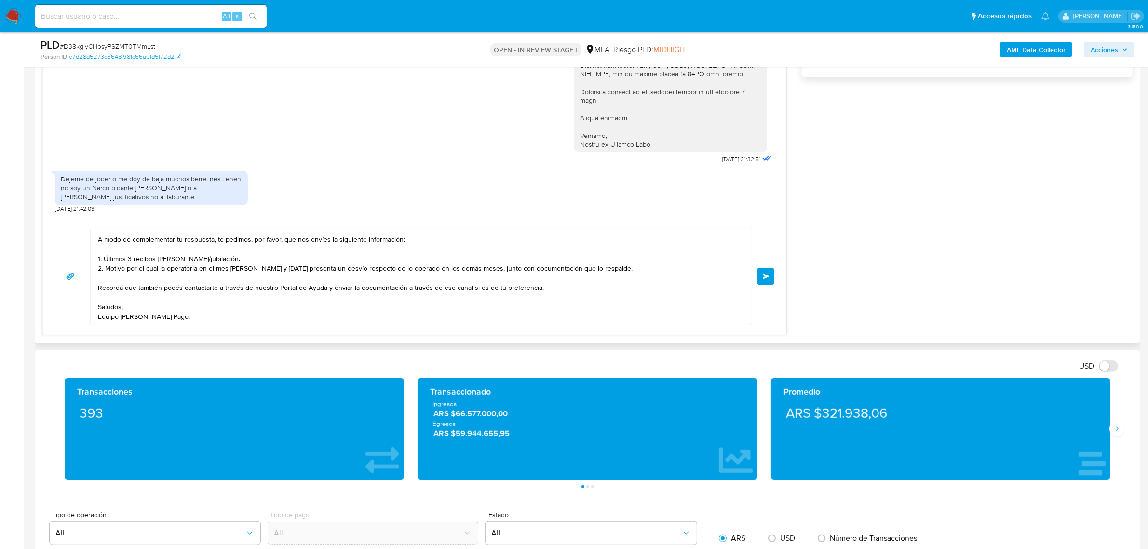
click at [770, 281] on button "Enviar" at bounding box center [765, 276] width 17 height 17
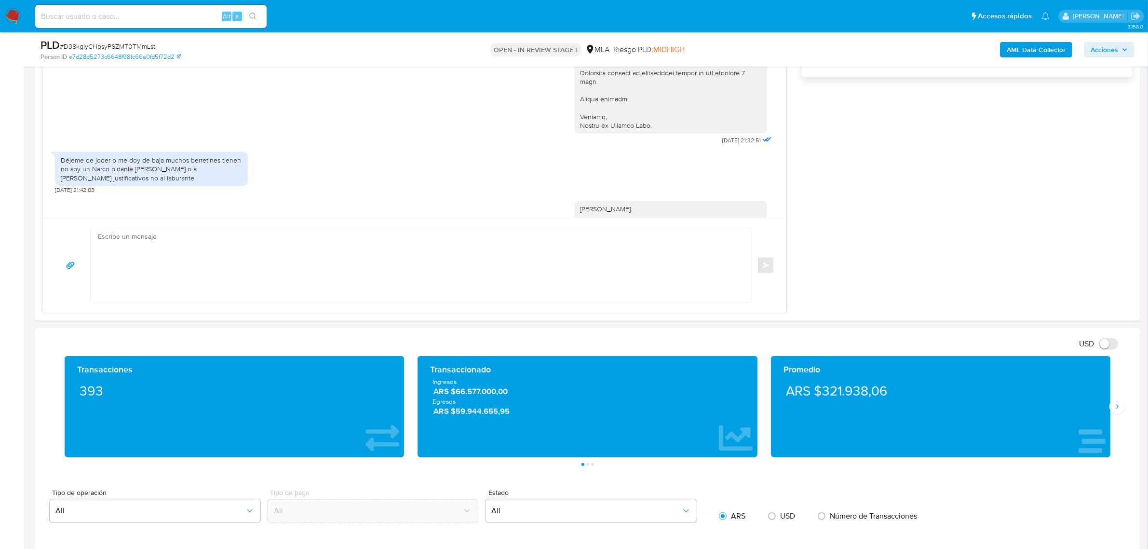
scroll to position [841, 0]
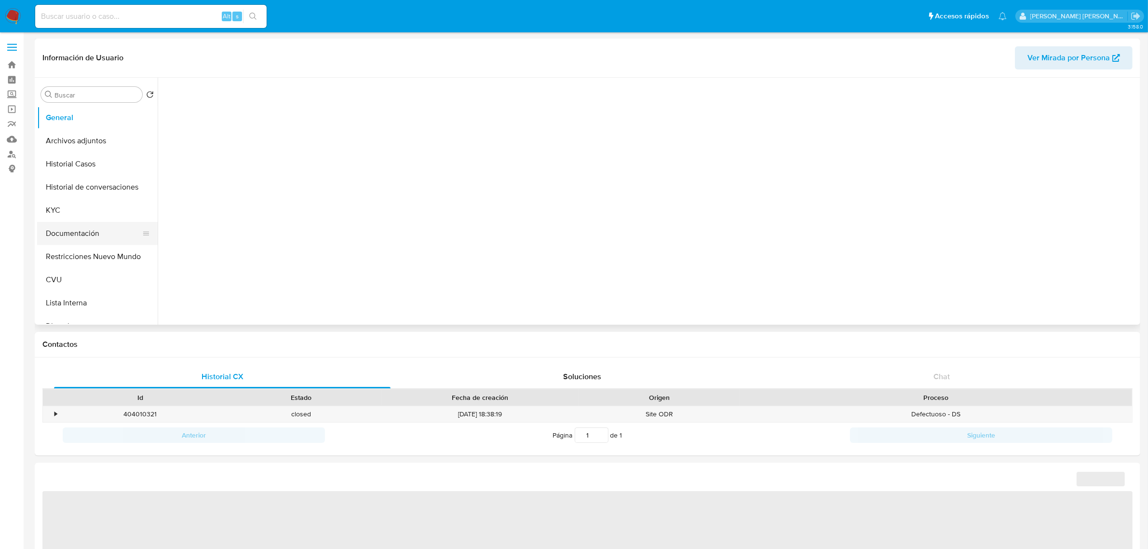
click at [58, 223] on button "Documentación" at bounding box center [93, 233] width 113 height 23
select select "10"
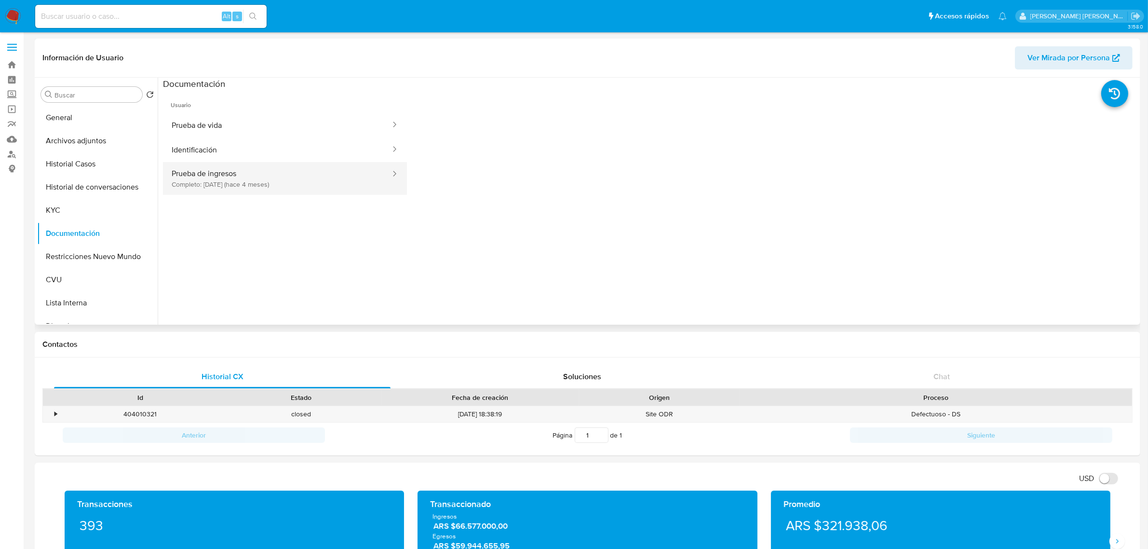
click at [360, 181] on button "Prueba de ingresos Completo: 10/05/2025 (hace 4 meses)" at bounding box center [277, 178] width 229 height 33
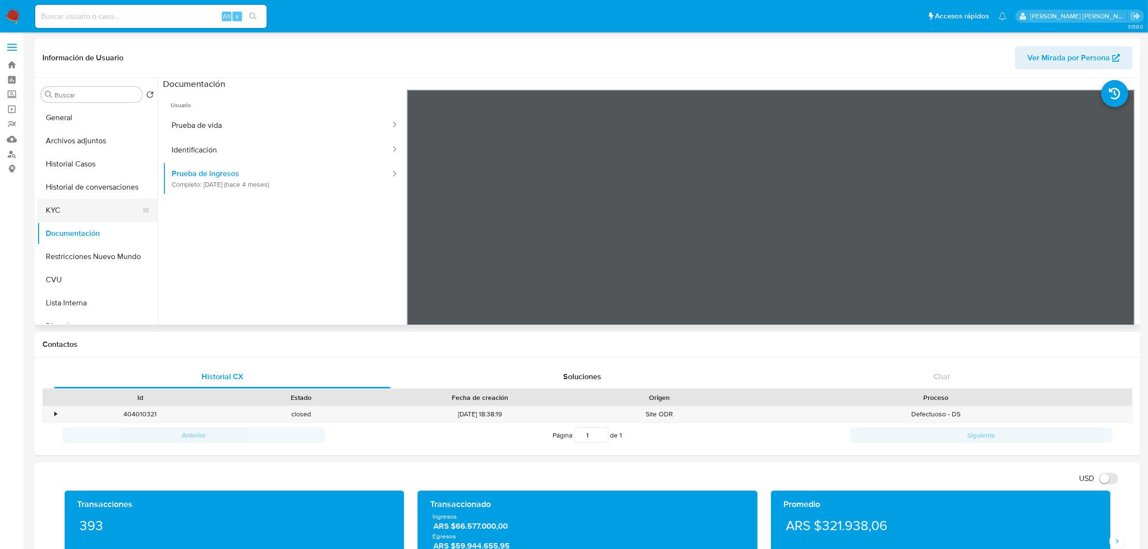
click at [83, 204] on button "KYC" at bounding box center [93, 210] width 113 height 23
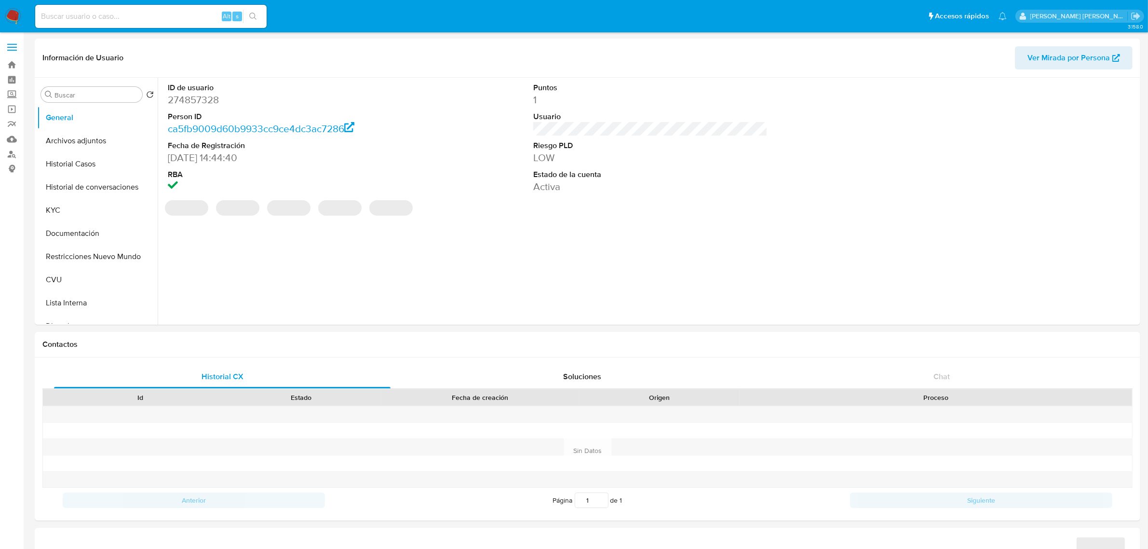
select select "10"
click at [73, 204] on button "KYC" at bounding box center [93, 210] width 113 height 23
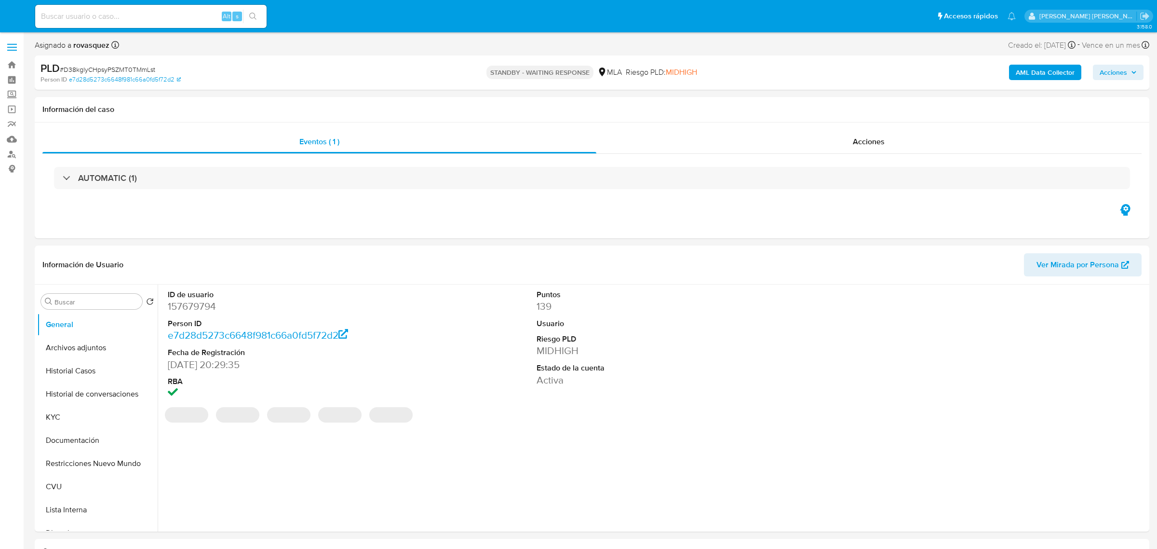
select select "10"
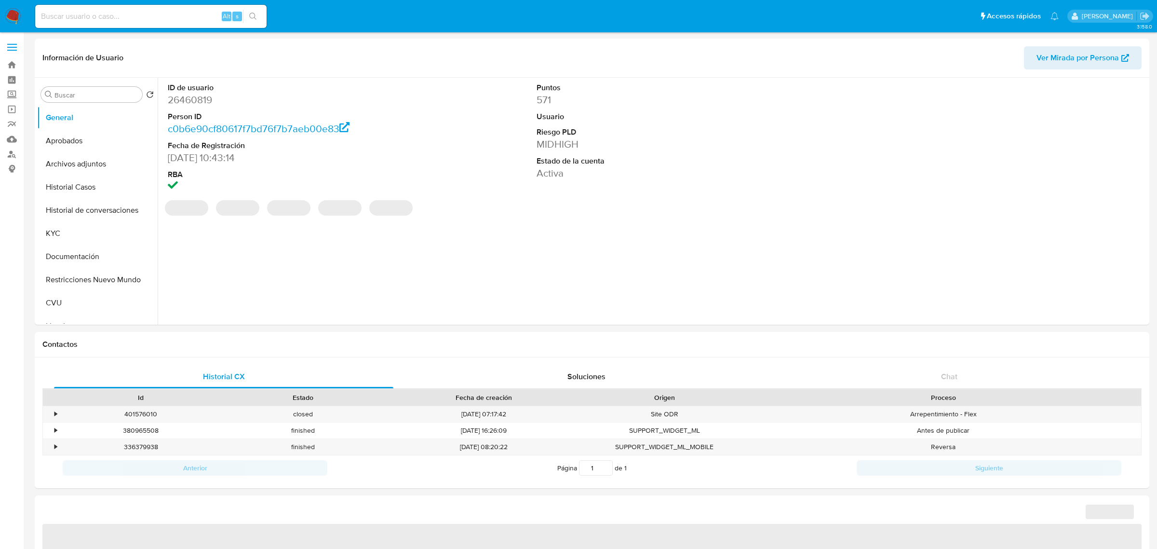
select select "10"
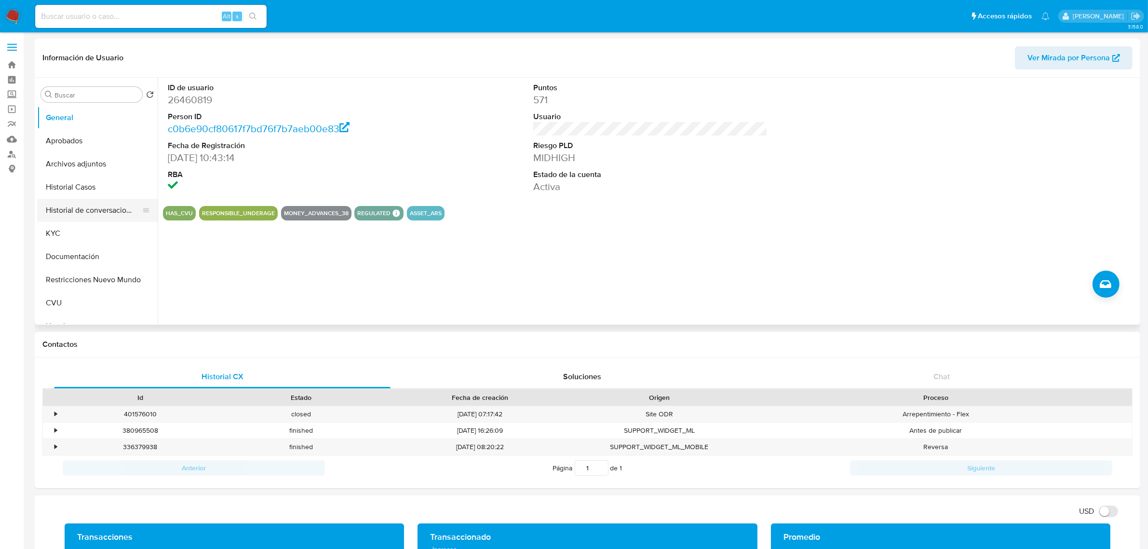
click at [78, 211] on button "Historial de conversaciones" at bounding box center [93, 210] width 113 height 23
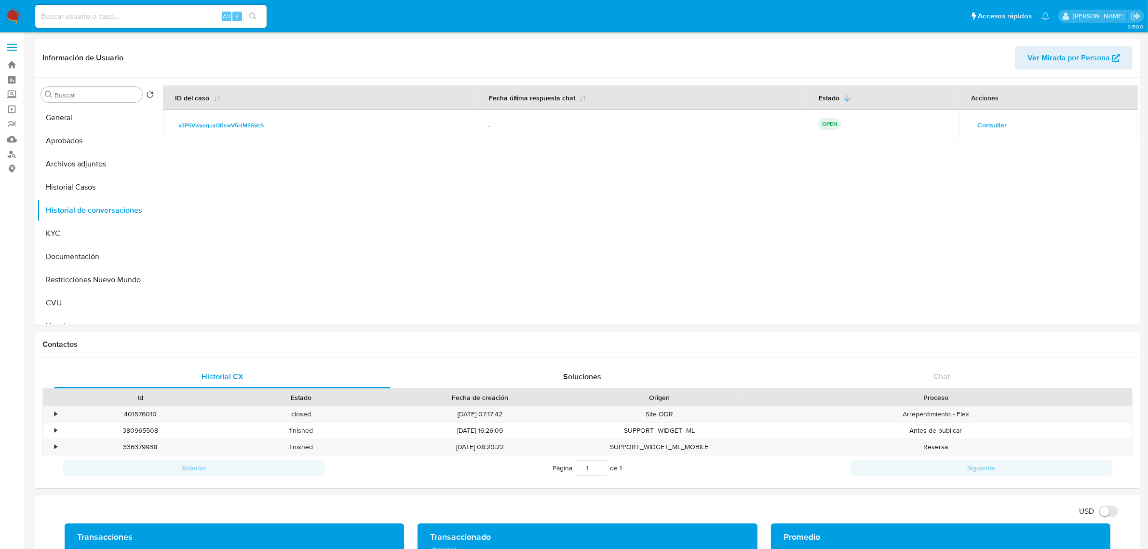
click at [988, 123] on span "Consultar" at bounding box center [992, 125] width 29 height 14
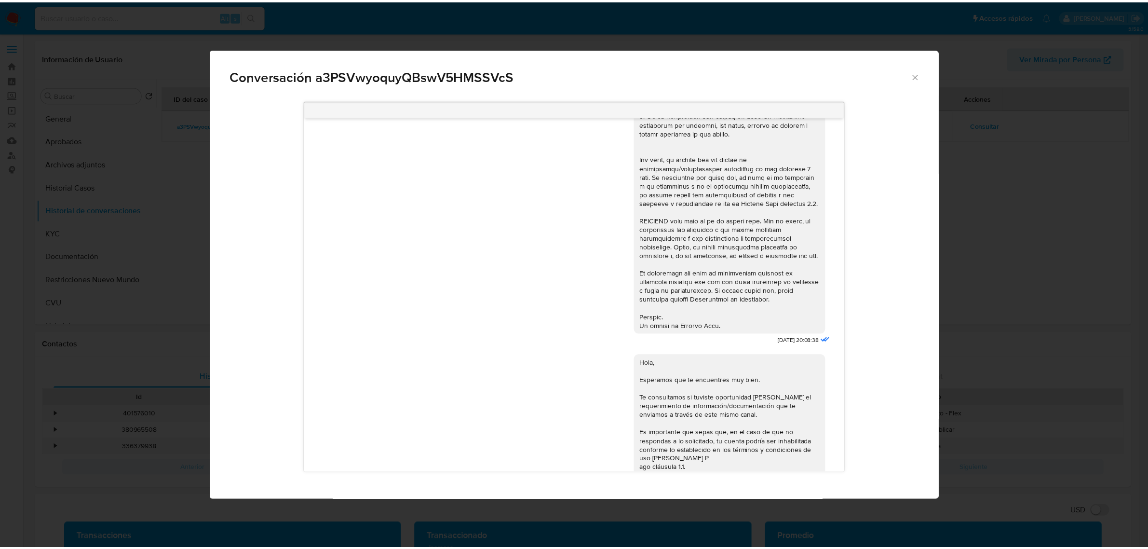
scroll to position [130, 0]
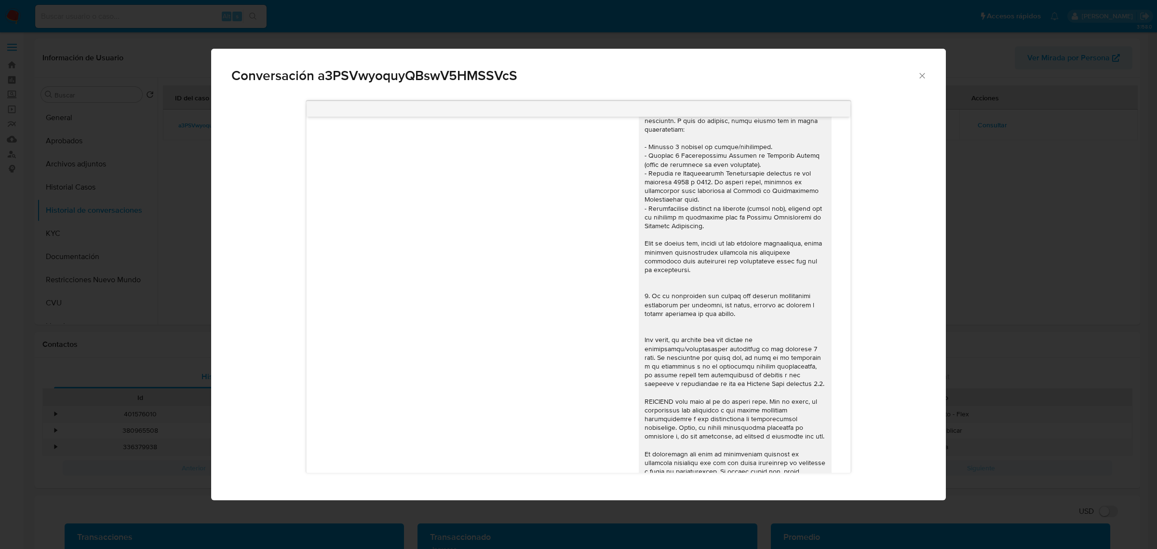
click at [927, 76] on div "Conversación a3PSVwyoquyQBswV5HMSSVcS" at bounding box center [578, 72] width 735 height 46
click at [357, 184] on div "17/07/2025 20:08:38" at bounding box center [579, 259] width 520 height 537
click at [112, 247] on div "Conversación a3PSVwyoquyQBswV5HMSSVcS 17/07/2025 20:08:38 Hola, Esperamos que t…" at bounding box center [578, 274] width 1157 height 549
click at [68, 256] on button "Documentación" at bounding box center [97, 256] width 121 height 23
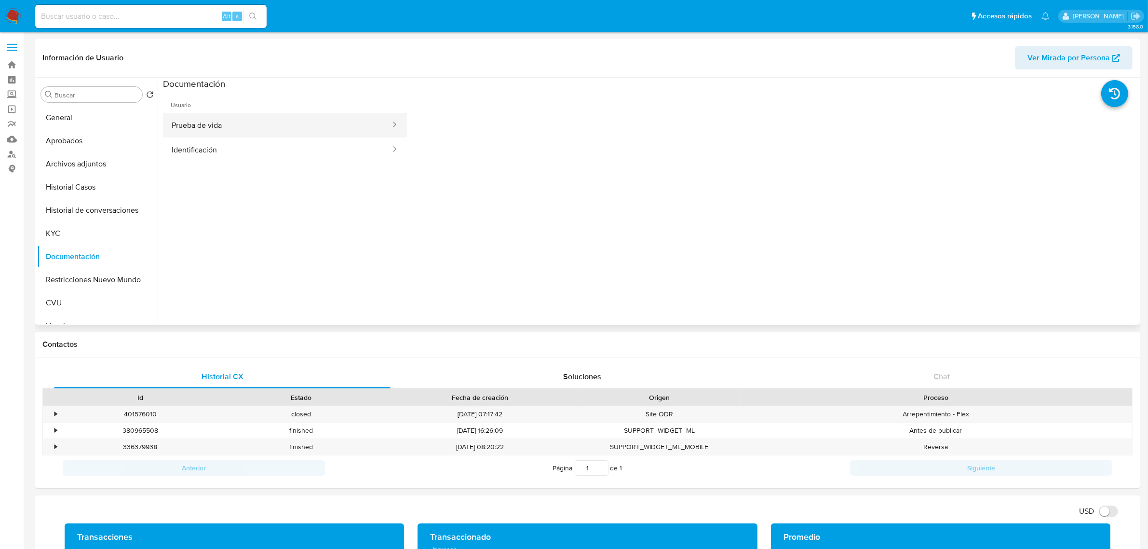
click at [327, 131] on button "Prueba de vida" at bounding box center [277, 125] width 229 height 25
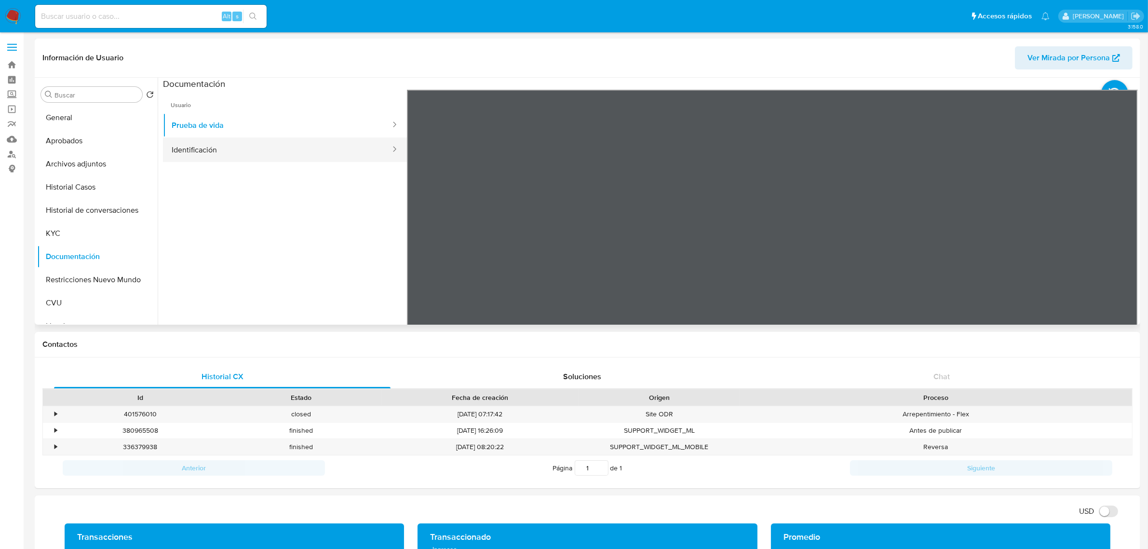
click at [306, 146] on button "Identificación" at bounding box center [277, 149] width 229 height 25
click at [298, 247] on ul "Usuario Prueba de vida Identificación" at bounding box center [285, 229] width 244 height 278
click at [56, 170] on button "Archivos adjuntos" at bounding box center [93, 163] width 113 height 23
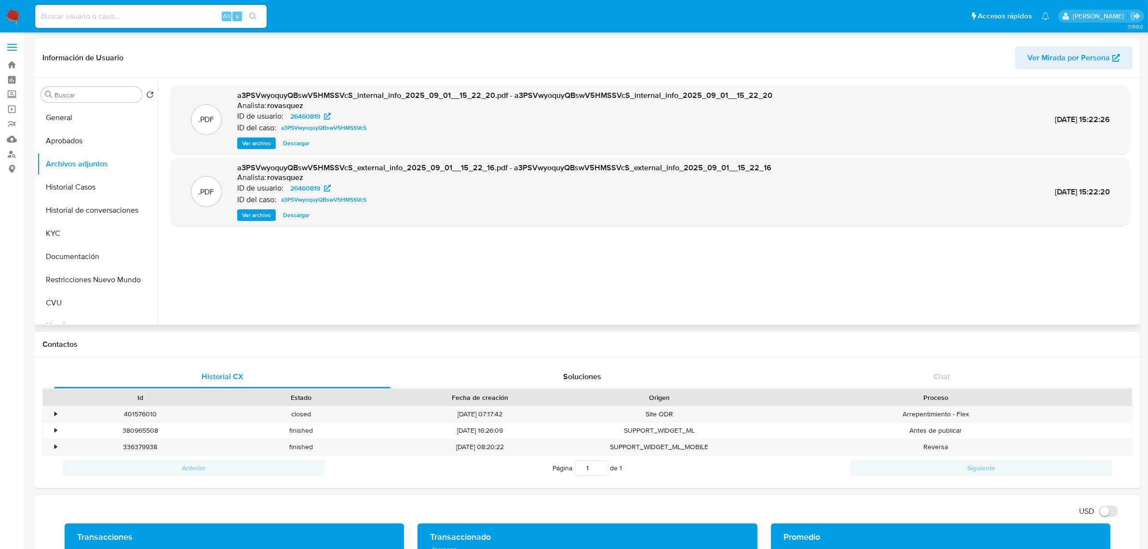
click at [259, 218] on span "Ver archivo" at bounding box center [256, 215] width 29 height 10
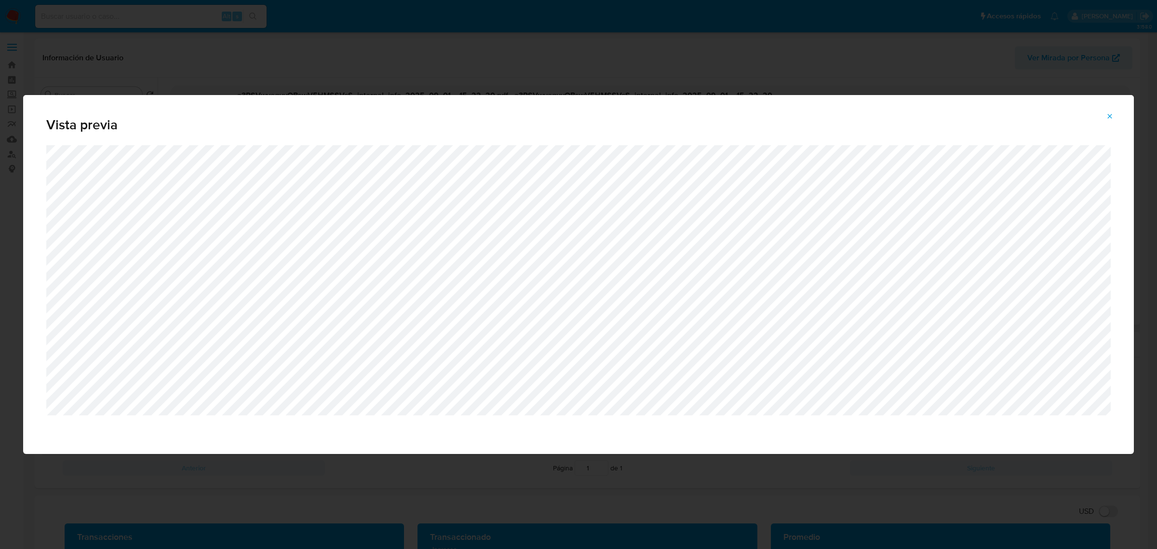
click at [1110, 119] on icon "Attachment preview" at bounding box center [1110, 116] width 8 height 8
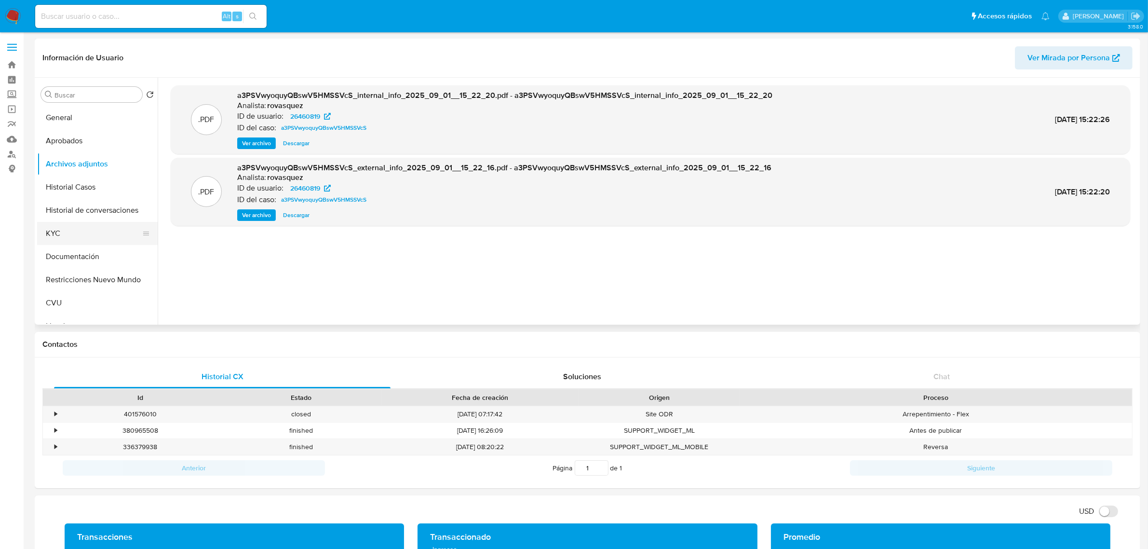
click at [72, 235] on button "KYC" at bounding box center [93, 233] width 113 height 23
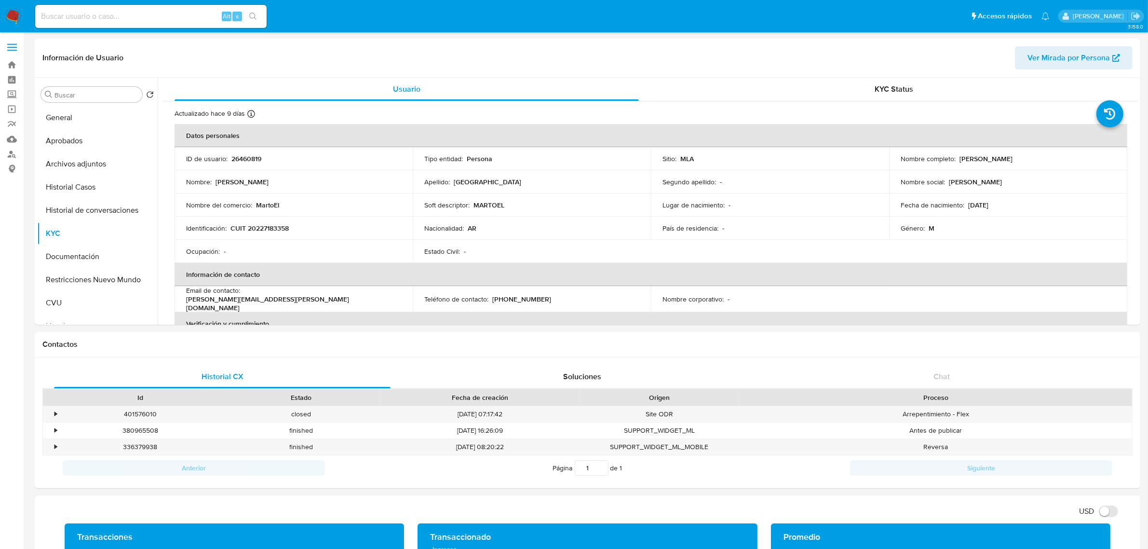
drag, startPoint x: 957, startPoint y: 159, endPoint x: 1025, endPoint y: 157, distance: 67.5
click at [1025, 157] on div "Nombre completo : Martin Carlos Teruel" at bounding box center [1008, 158] width 215 height 9
copy p "[PERSON_NAME] [PERSON_NAME]"
click at [84, 135] on button "Aprobados" at bounding box center [93, 140] width 113 height 23
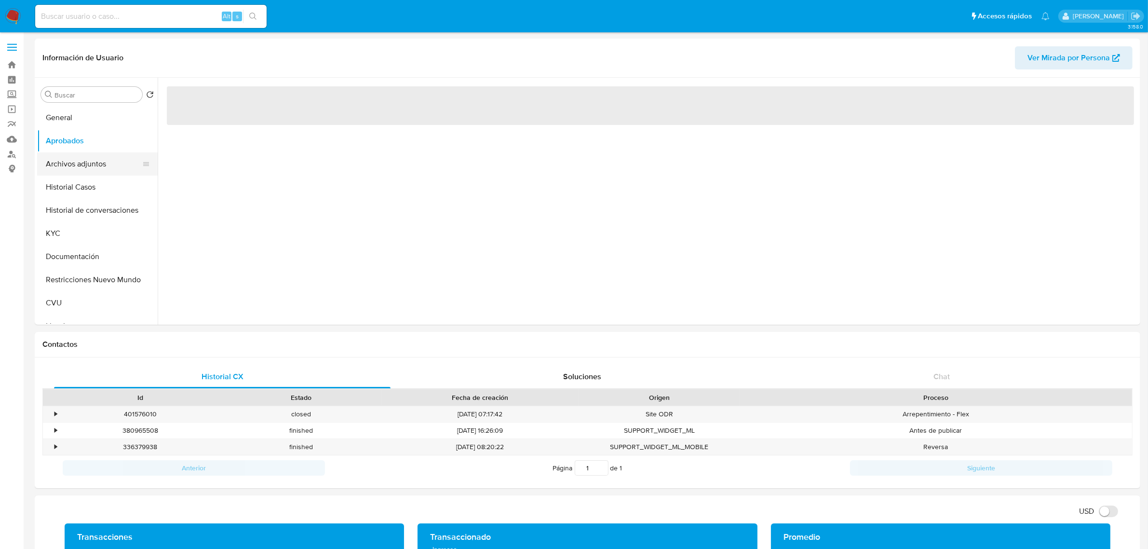
click at [82, 154] on button "Archivos adjuntos" at bounding box center [93, 163] width 113 height 23
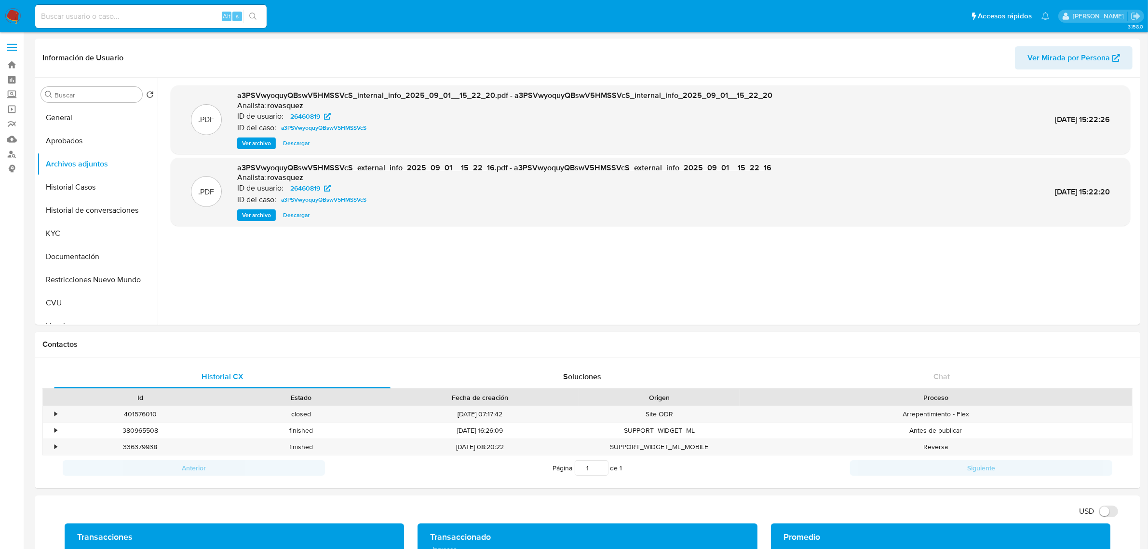
click at [254, 216] on span "Ver archivo" at bounding box center [256, 215] width 29 height 10
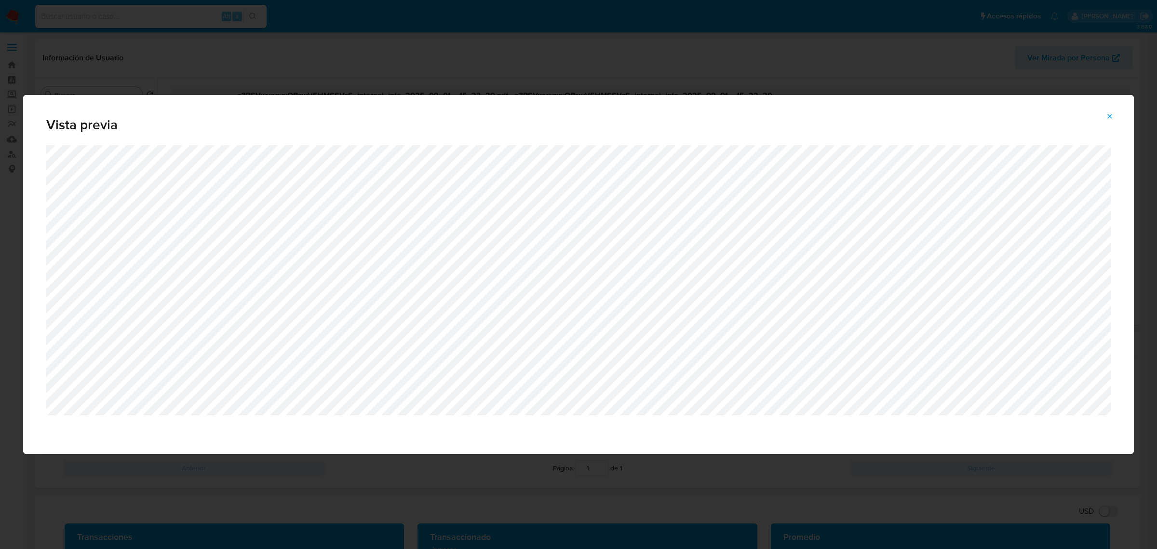
click at [1108, 119] on icon "Attachment preview" at bounding box center [1110, 116] width 8 height 8
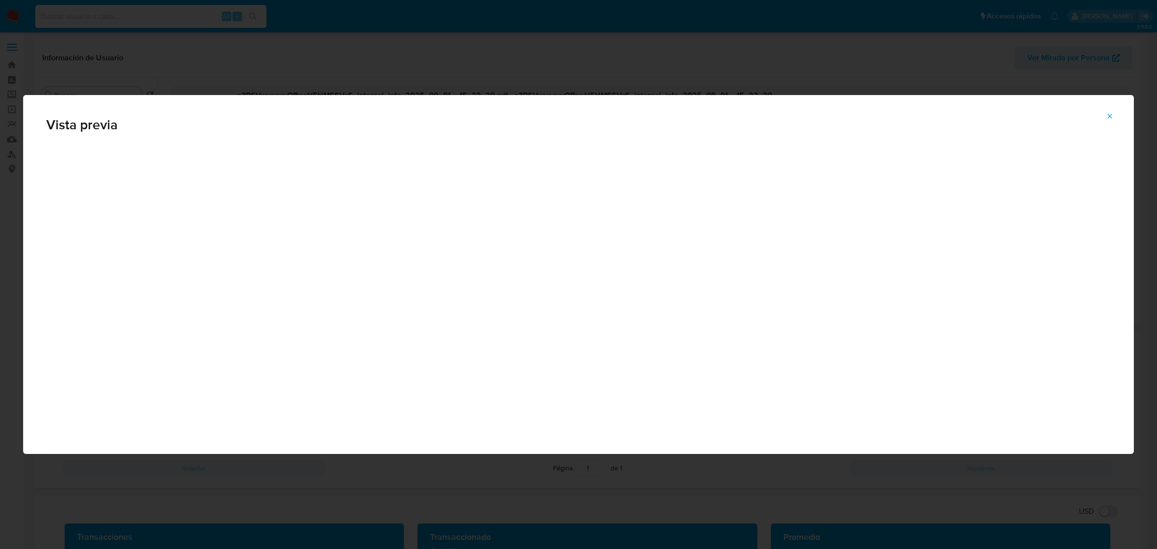
click at [1108, 116] on div "Vista previa" at bounding box center [578, 274] width 1111 height 359
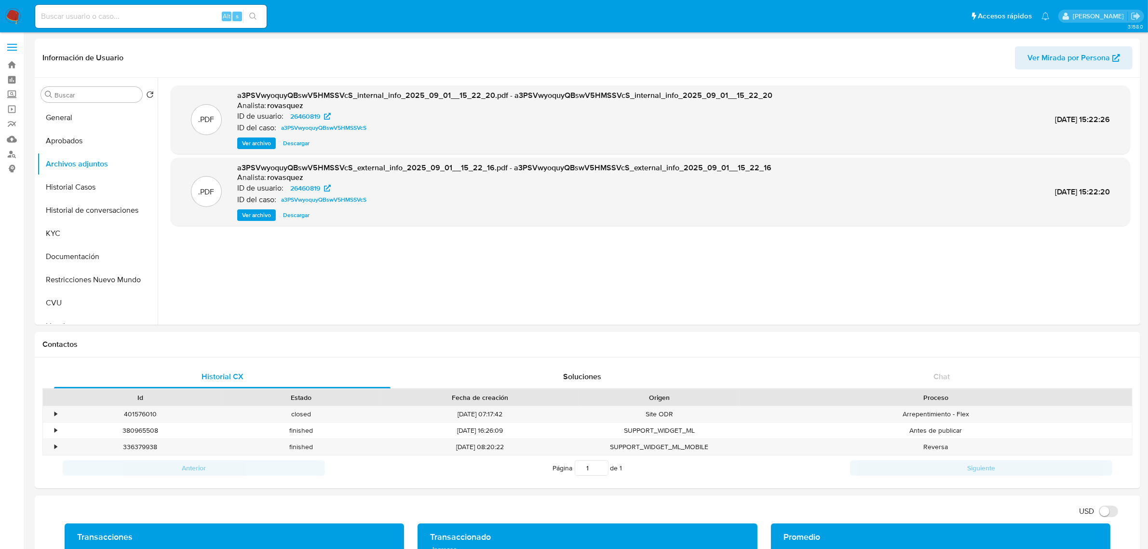
click at [428, 305] on div ".PDF a3PSVwyoquyQBswV5HMSSVcS_internal_info_2025_09_01__15_22_20.pdf - a3PSVwyo…" at bounding box center [650, 200] width 959 height 231
click at [64, 227] on button "KYC" at bounding box center [93, 233] width 113 height 23
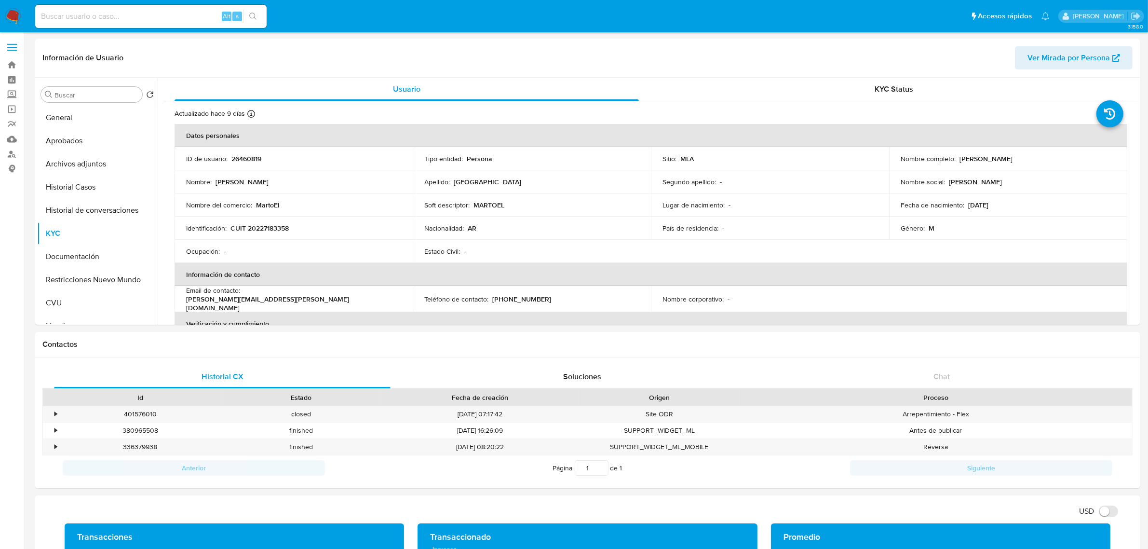
click at [267, 225] on p "CUIT 20227183358" at bounding box center [259, 228] width 58 height 9
copy p "20227183358"
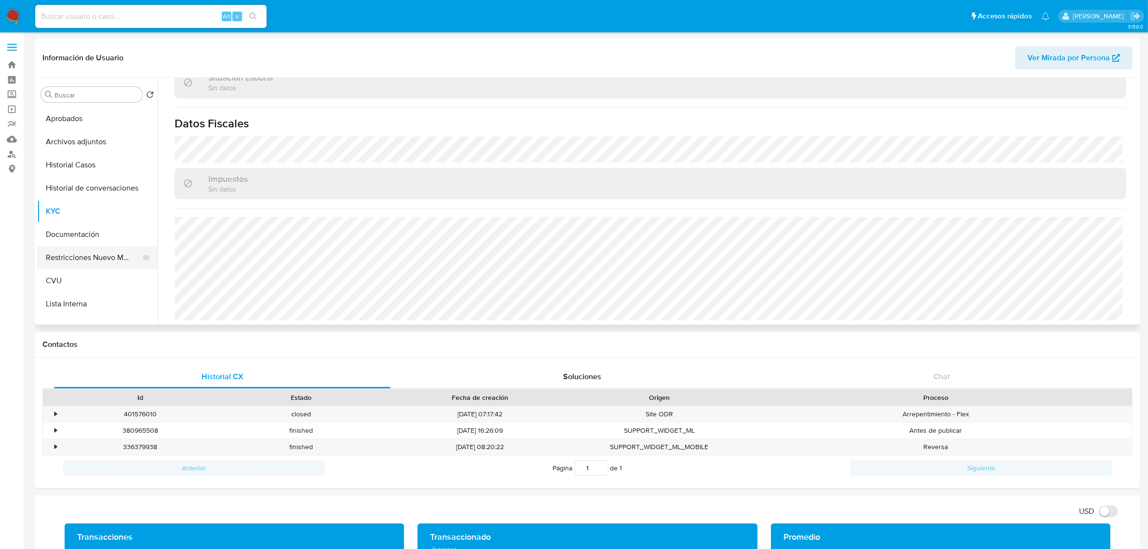
scroll to position [60, 0]
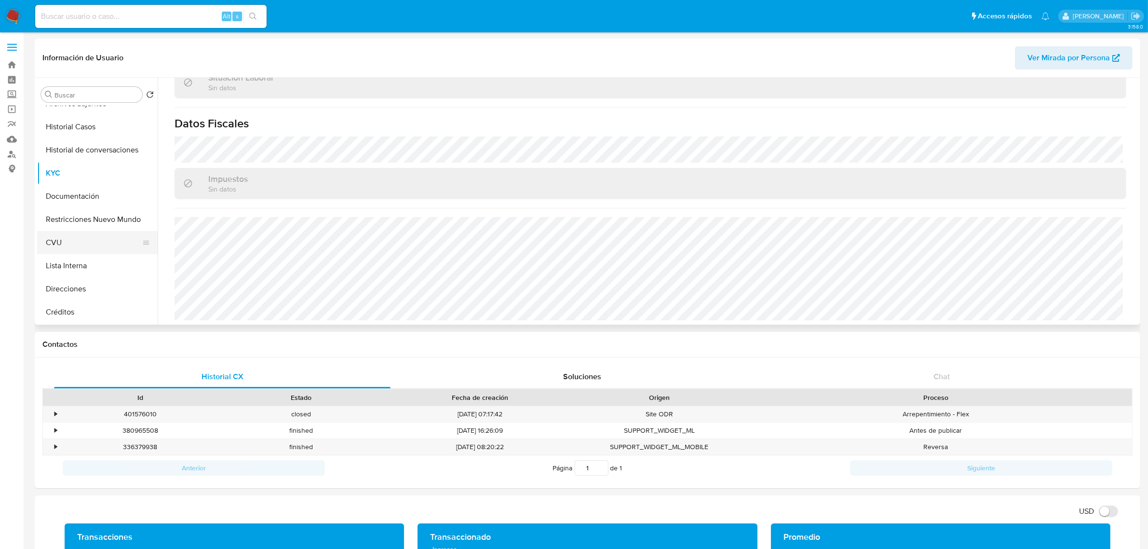
click at [69, 252] on button "CVU" at bounding box center [93, 242] width 113 height 23
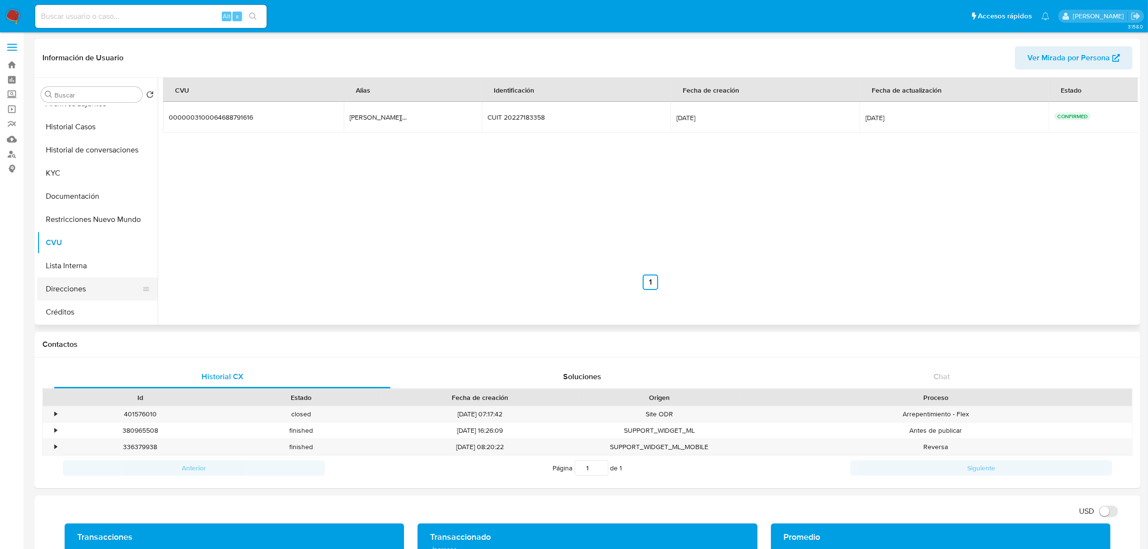
click at [70, 296] on button "Direcciones" at bounding box center [93, 288] width 113 height 23
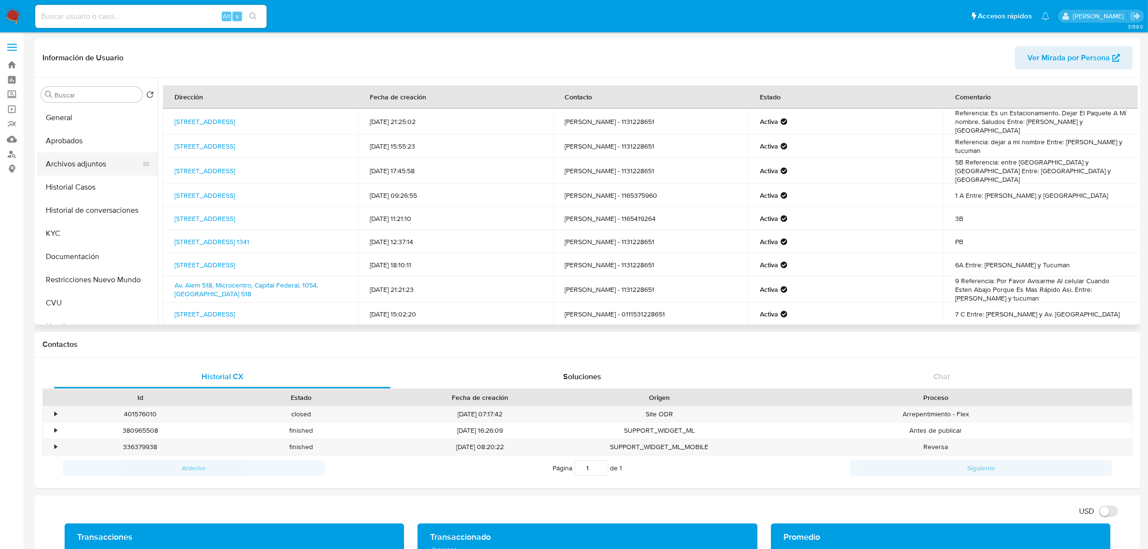
click at [77, 162] on button "Archivos adjuntos" at bounding box center [93, 163] width 113 height 23
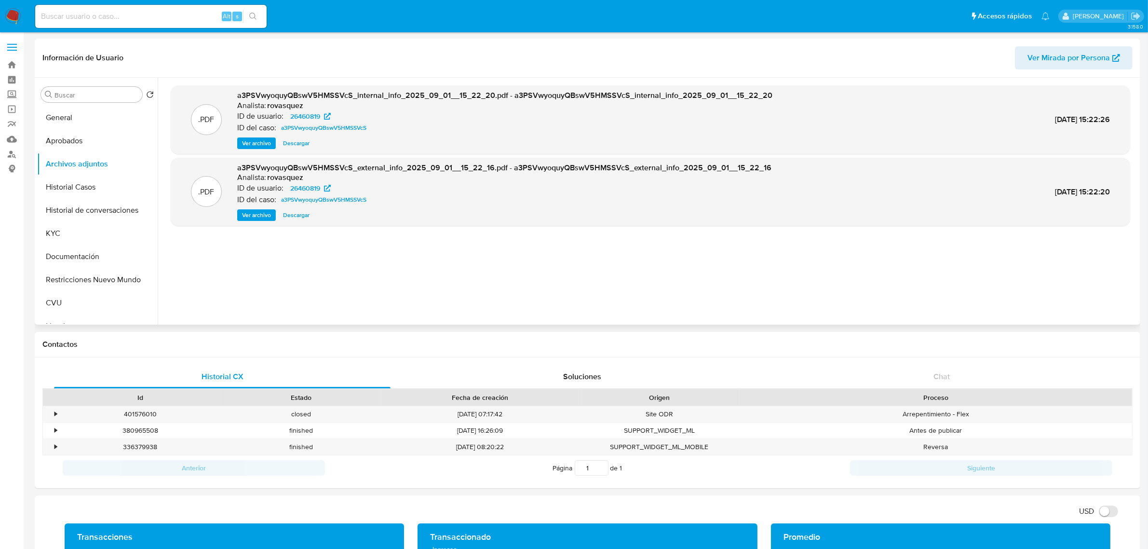
click at [246, 211] on span "Ver archivo" at bounding box center [256, 215] width 29 height 10
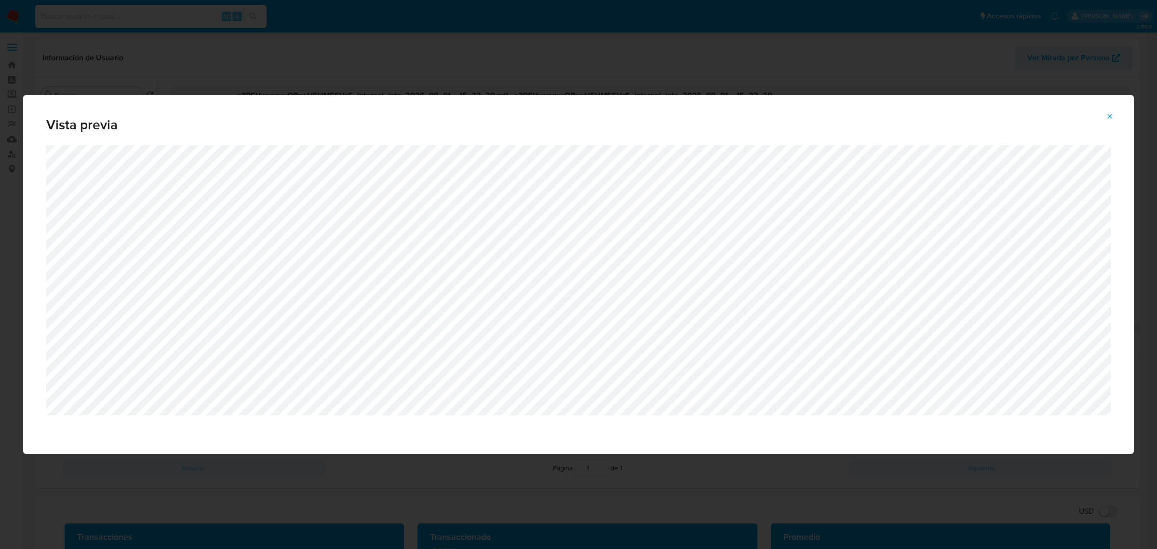
click at [1112, 114] on icon "Attachment preview" at bounding box center [1110, 116] width 8 height 8
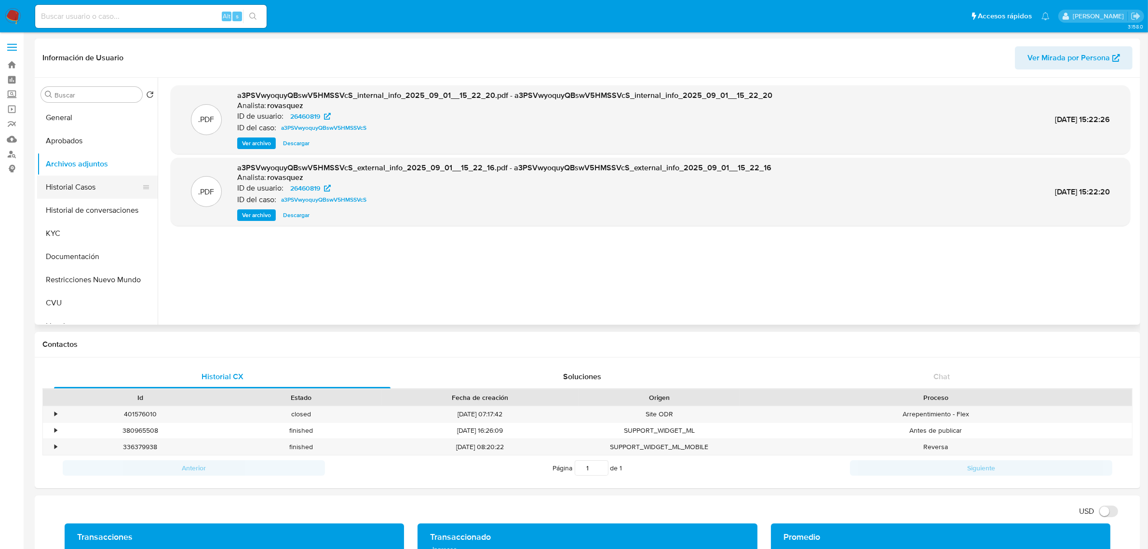
click at [90, 189] on button "Historial Casos" at bounding box center [93, 187] width 113 height 23
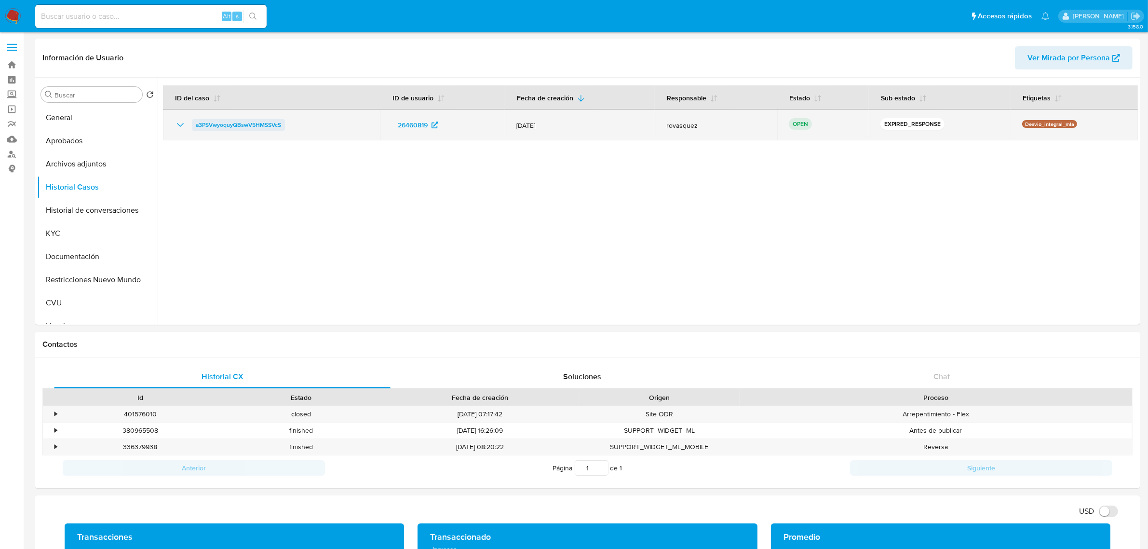
drag, startPoint x: 257, startPoint y: 136, endPoint x: 257, endPoint y: 128, distance: 8.2
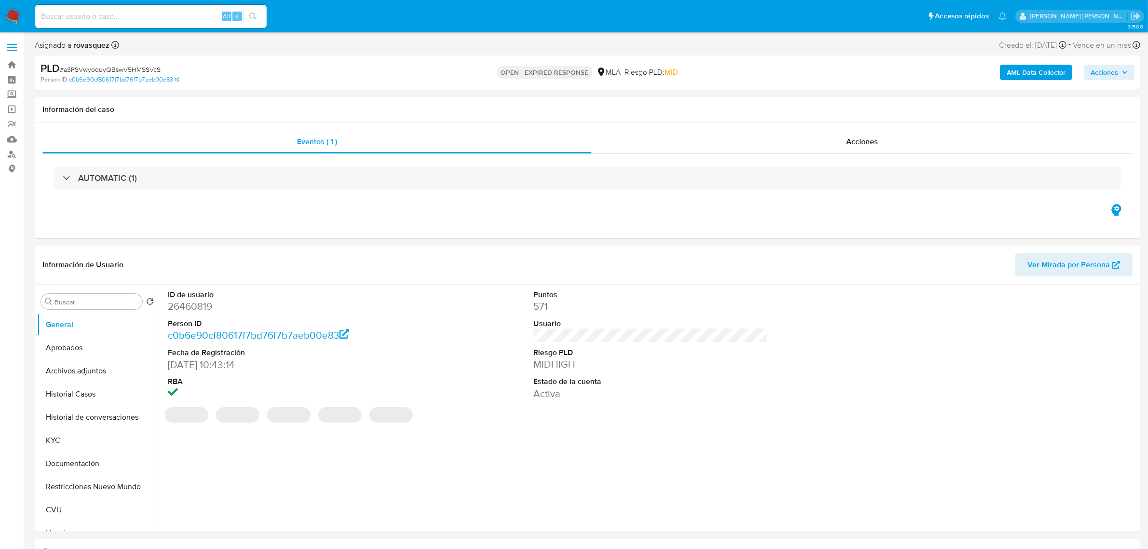
select select "10"
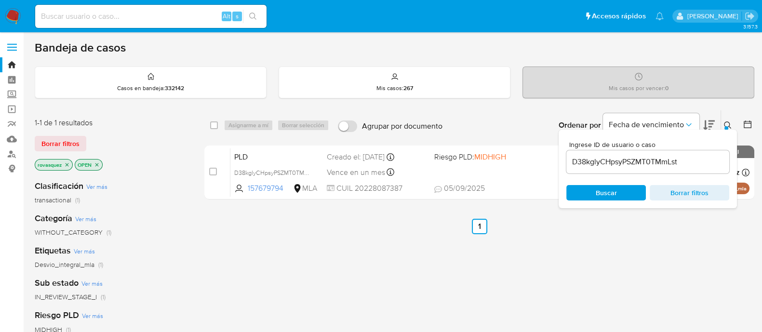
click at [612, 158] on input "D38kglyCHpsyPSZMT0TMmLst" at bounding box center [648, 162] width 163 height 13
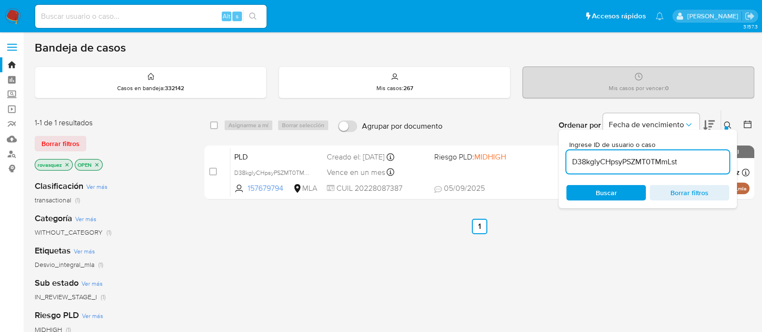
click at [612, 158] on input "D38kglyCHpsyPSZMT0TMmLst" at bounding box center [648, 162] width 163 height 13
paste input "a3PSVwyoquyQBswV5HMSSVcS"
type input "a3PSVwyoquyQBswV5HMSSVcS"
click at [607, 191] on span "Buscar" at bounding box center [606, 192] width 21 height 15
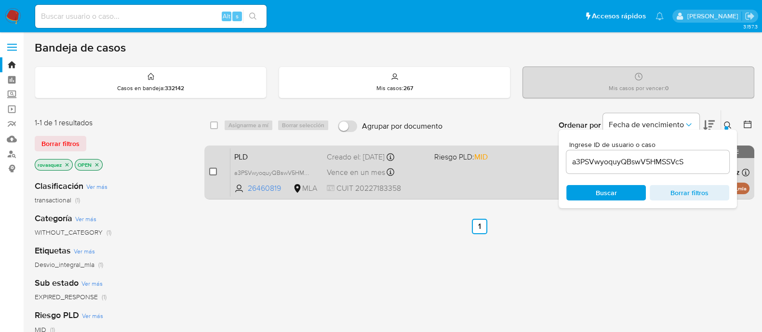
click at [216, 171] on input "checkbox" at bounding box center [213, 172] width 8 height 8
checkbox input "true"
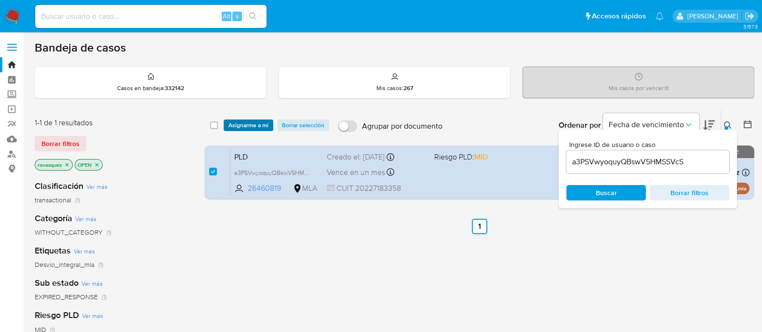
click at [248, 125] on span "Asignarme a mí" at bounding box center [249, 126] width 40 height 10
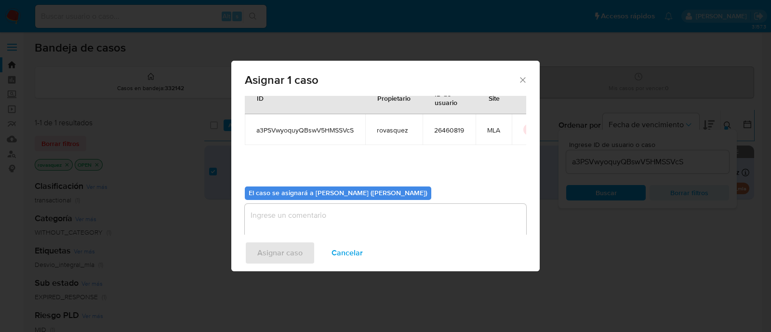
scroll to position [50, 0]
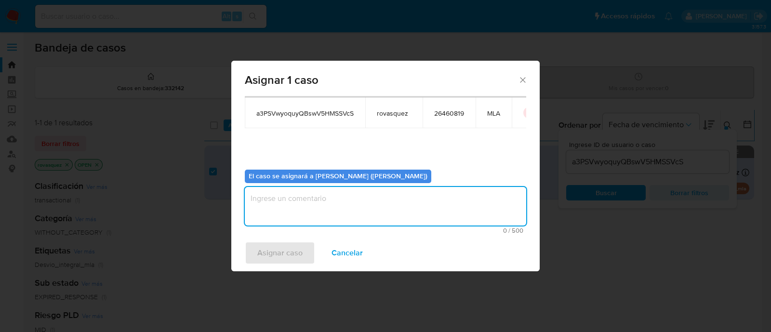
click at [350, 213] on textarea "assign-modal" at bounding box center [386, 206] width 282 height 39
type textarea "."
click at [302, 252] on button "Asignar caso" at bounding box center [280, 253] width 70 height 23
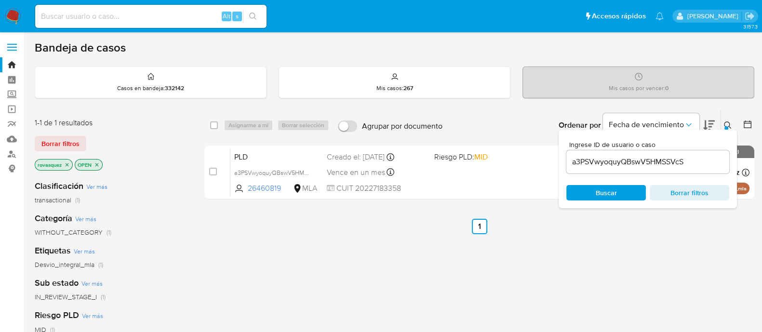
click at [666, 275] on div "select-all-cases-checkbox Asignarme a mí Borrar selección Agrupar por documento…" at bounding box center [479, 328] width 550 height 437
click at [670, 164] on input "a3PSVwyoquyQBswV5HMSSVcS" at bounding box center [648, 162] width 163 height 13
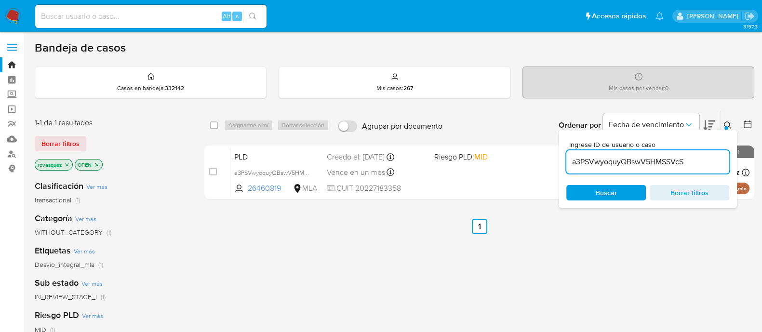
click at [670, 164] on input "a3PSVwyoquyQBswV5HMSSVcS" at bounding box center [648, 162] width 163 height 13
paste input "Ck3FKvqkf1SUklmpj20UO09y"
type input "Ck3FKvqkf1SUklmpj20UO09y"
click at [589, 191] on span "Buscar" at bounding box center [606, 193] width 66 height 14
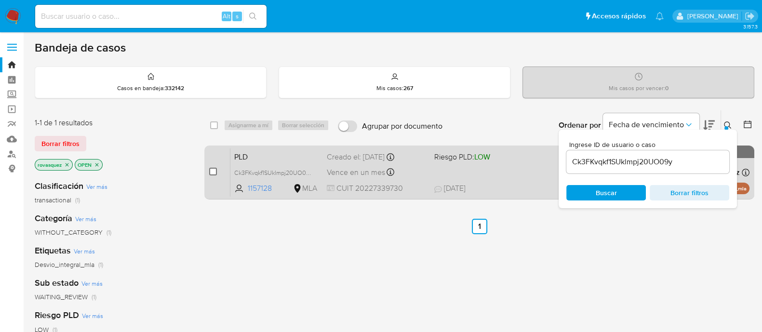
click at [210, 174] on input "checkbox" at bounding box center [213, 172] width 8 height 8
checkbox input "true"
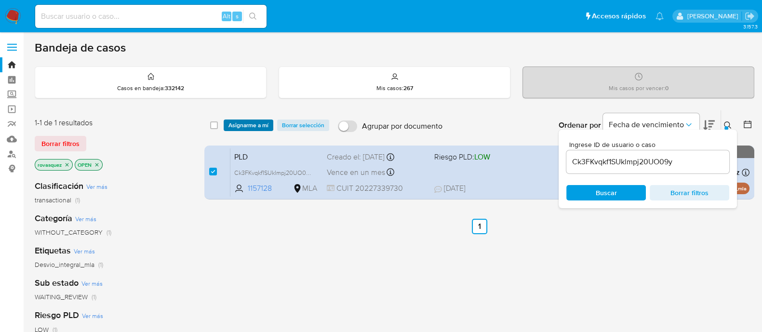
click at [248, 124] on span "Asignarme a mí" at bounding box center [249, 126] width 40 height 10
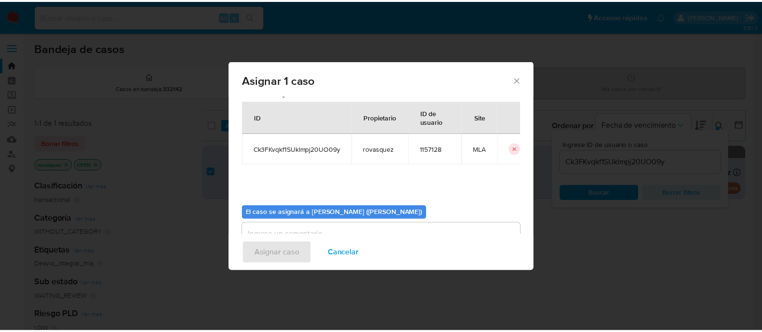
scroll to position [50, 0]
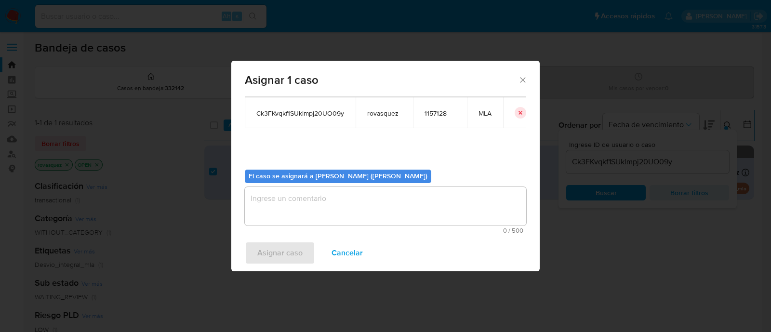
click at [274, 211] on textarea "assign-modal" at bounding box center [386, 206] width 282 height 39
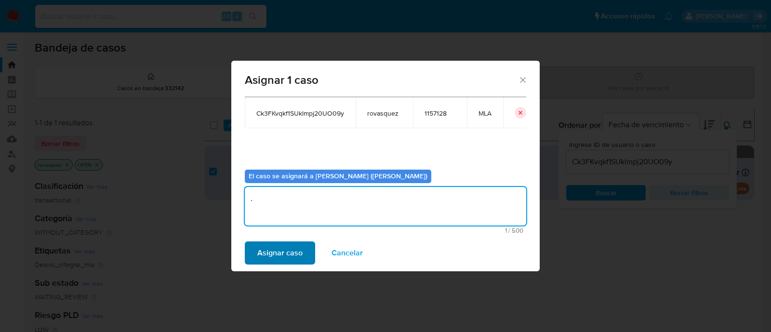
type textarea "."
click at [292, 252] on span "Asignar caso" at bounding box center [279, 253] width 45 height 21
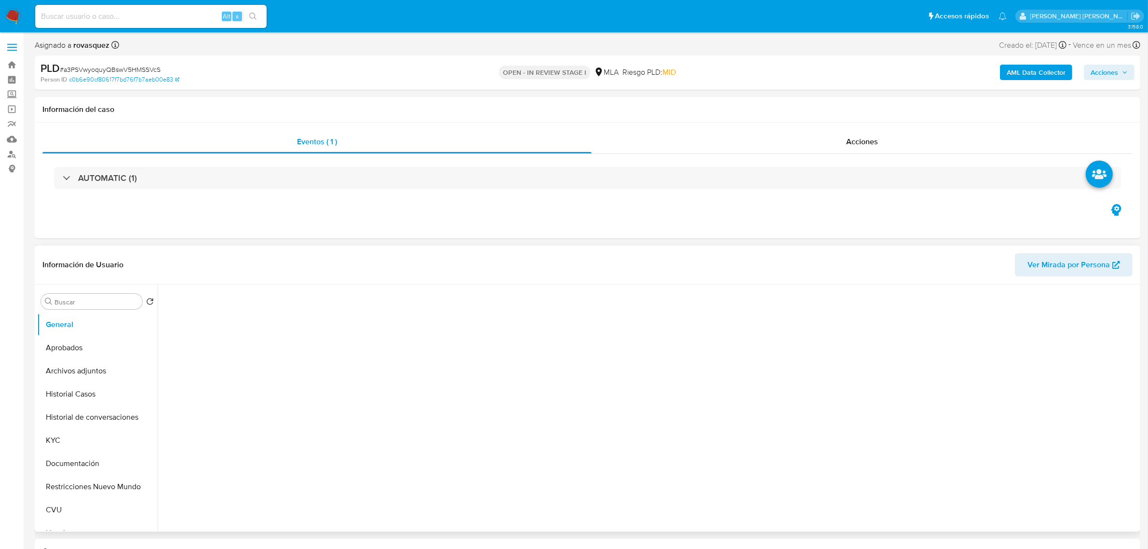
select select "10"
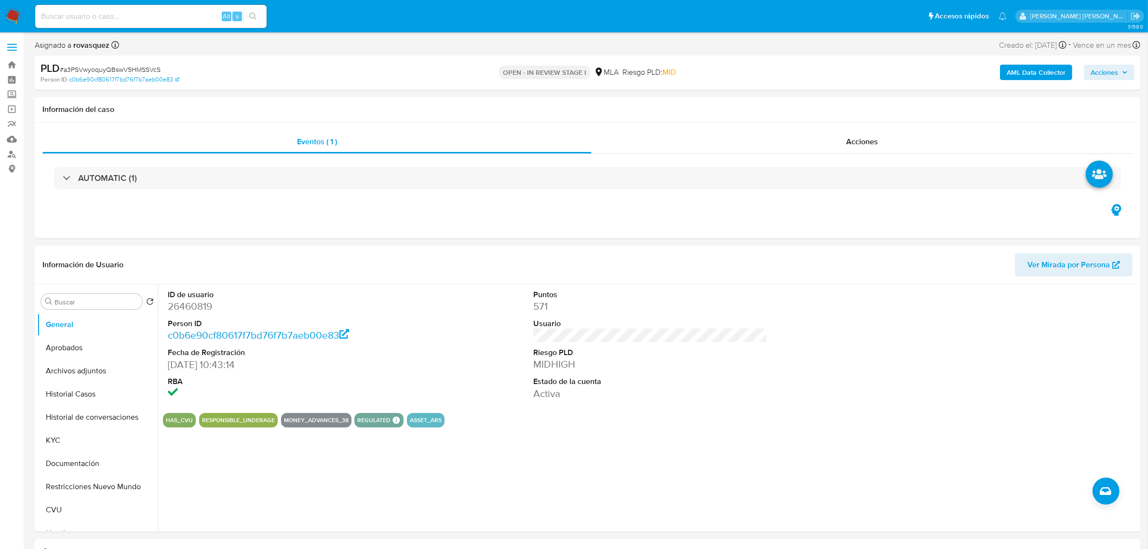
click at [1050, 59] on div "PLD # a3PSVwyoquyQBswV5HMSSVcS Person ID c0b6e90cf80617f7bd76f7b7aeb00e83 OPEN …" at bounding box center [588, 72] width 1106 height 34
click at [1038, 71] on b "AML Data Collector" at bounding box center [1036, 72] width 59 height 15
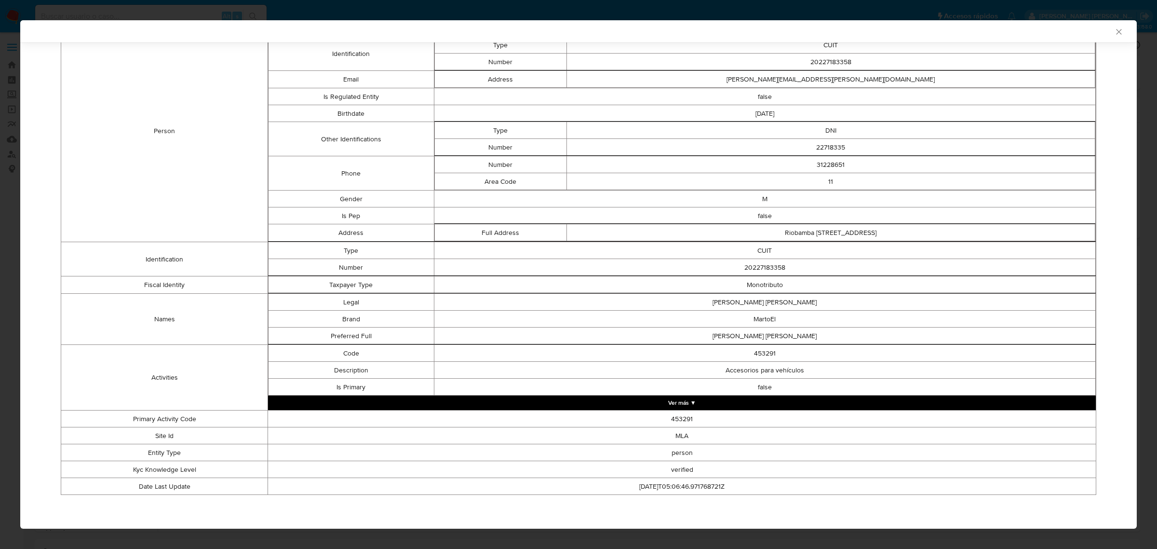
scroll to position [215, 0]
drag, startPoint x: 717, startPoint y: 368, endPoint x: 797, endPoint y: 374, distance: 80.2
click at [797, 374] on td "Accesorios para vehículos" at bounding box center [765, 370] width 662 height 17
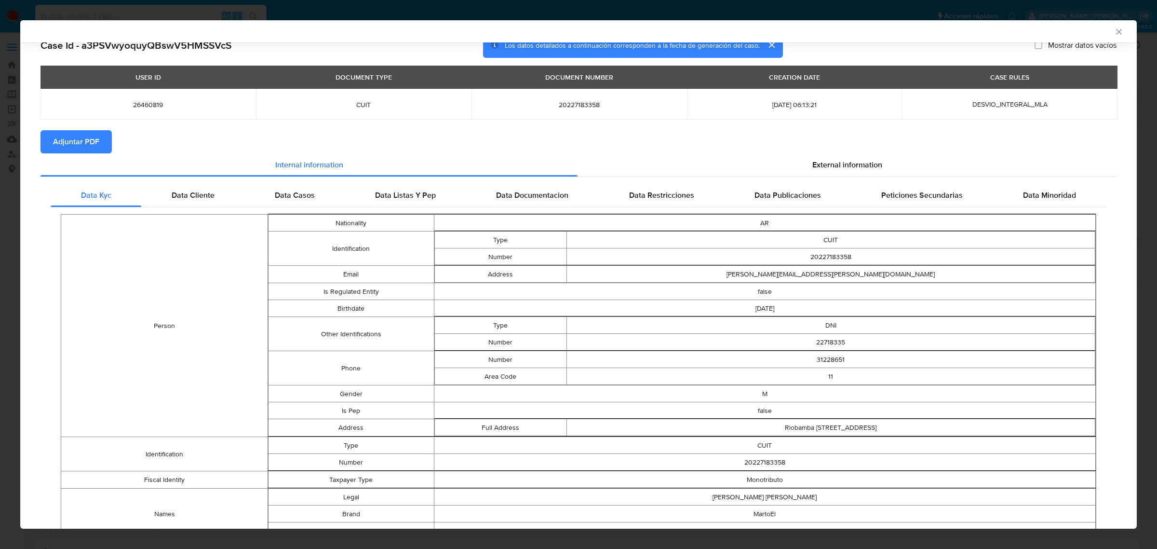
scroll to position [0, 0]
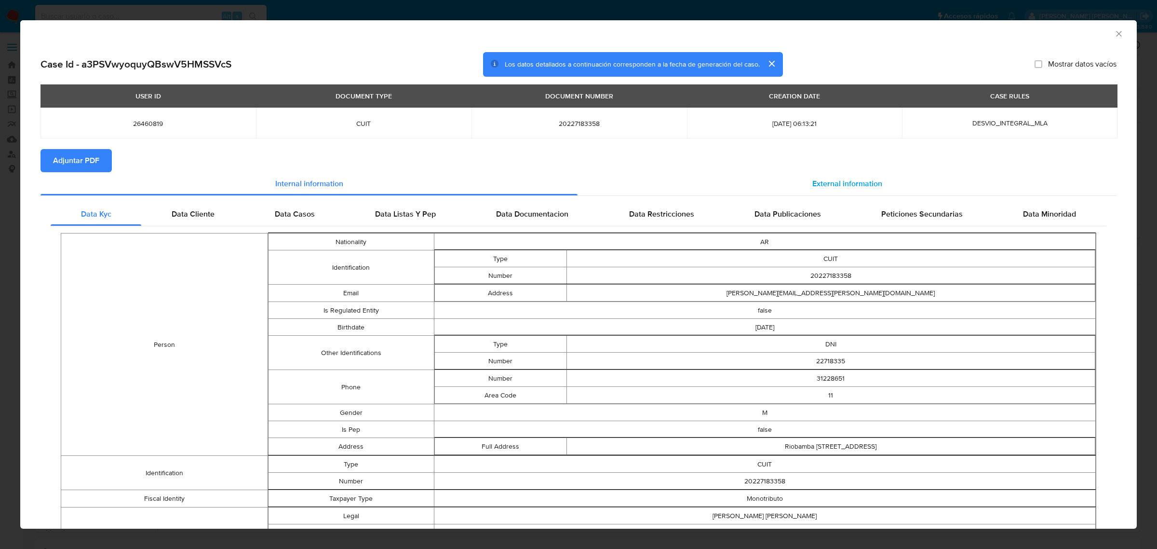
click at [873, 189] on span "External information" at bounding box center [847, 183] width 70 height 11
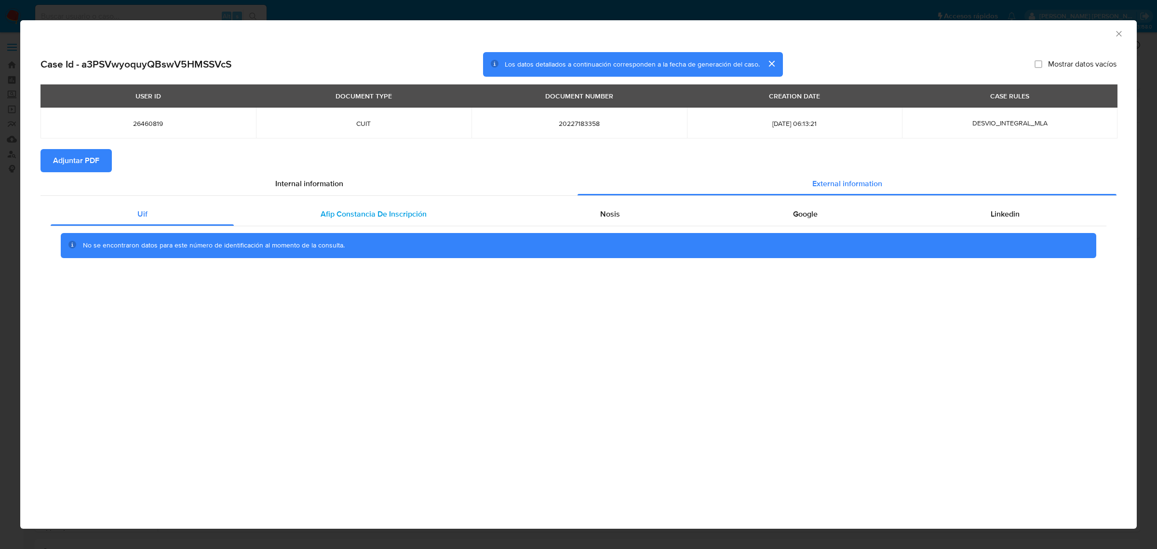
click at [321, 215] on span "Afip Constancia De Inscripción" at bounding box center [374, 213] width 106 height 11
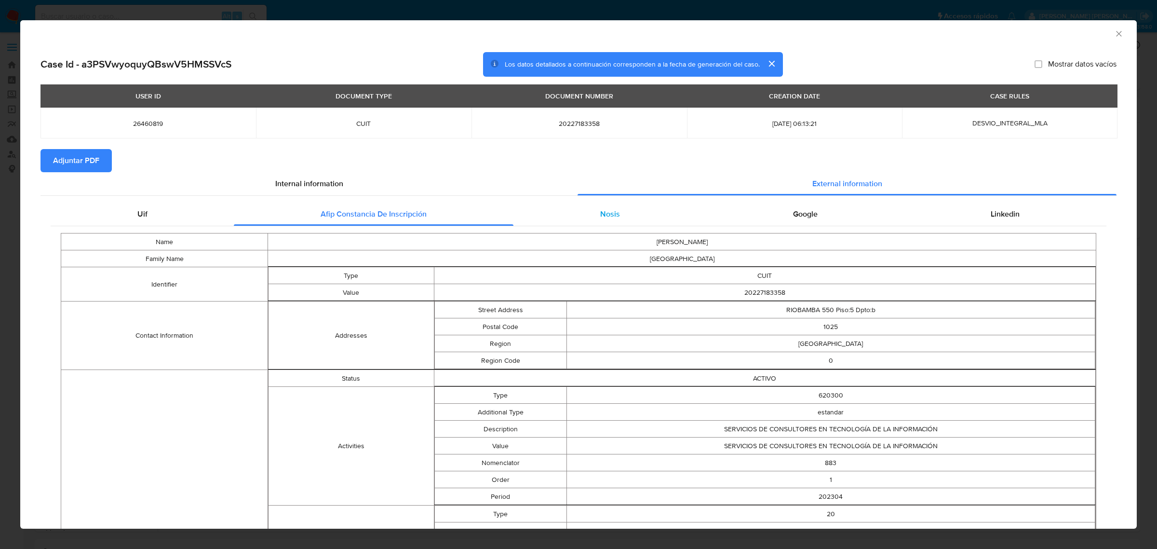
click at [601, 208] on span "Nosis" at bounding box center [610, 213] width 20 height 11
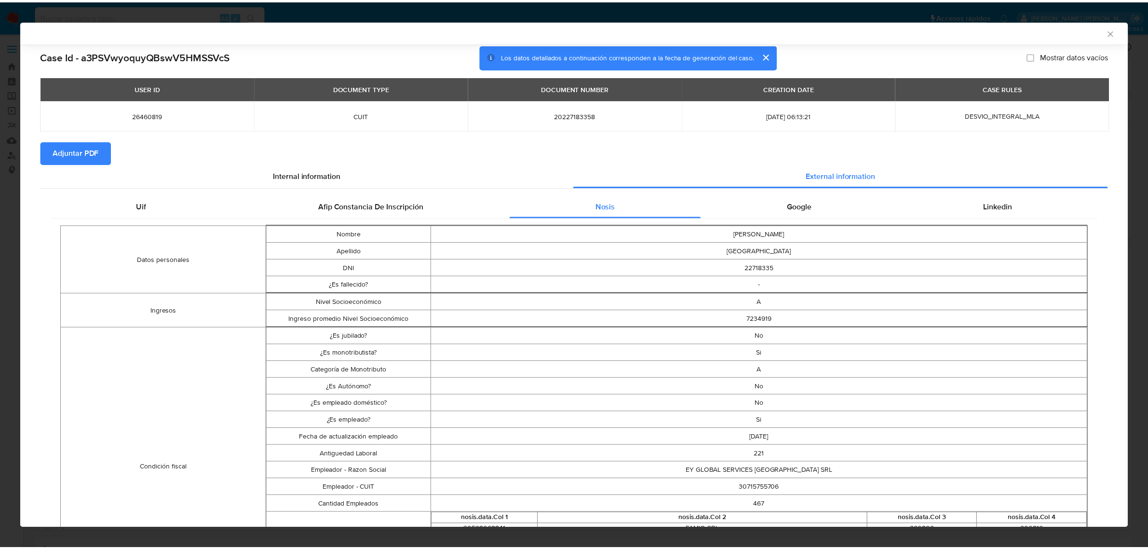
scroll to position [1, 0]
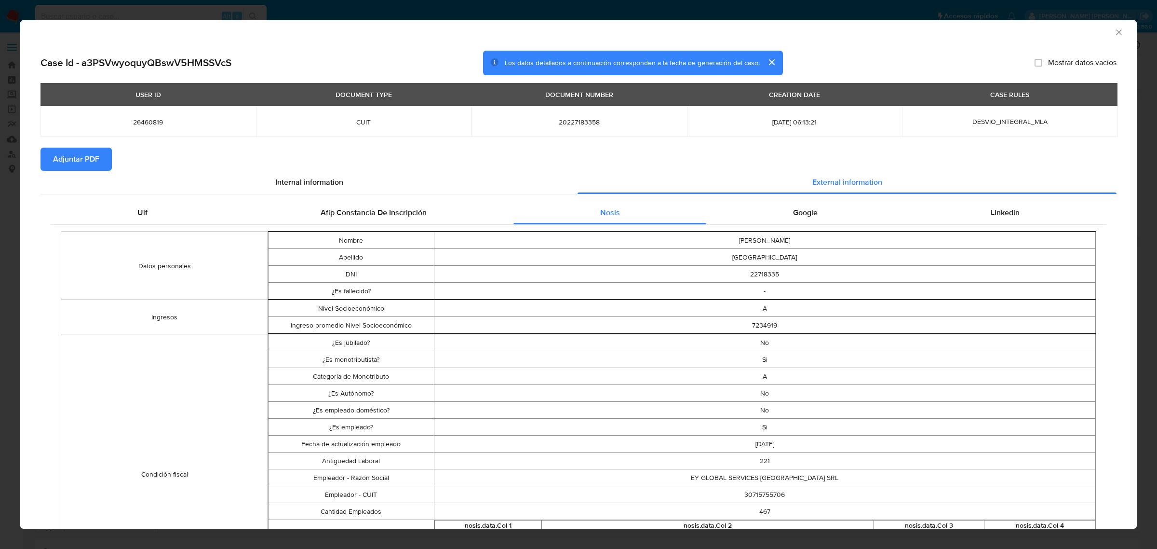
click at [1114, 35] on icon "Cerrar ventana" at bounding box center [1119, 32] width 10 height 10
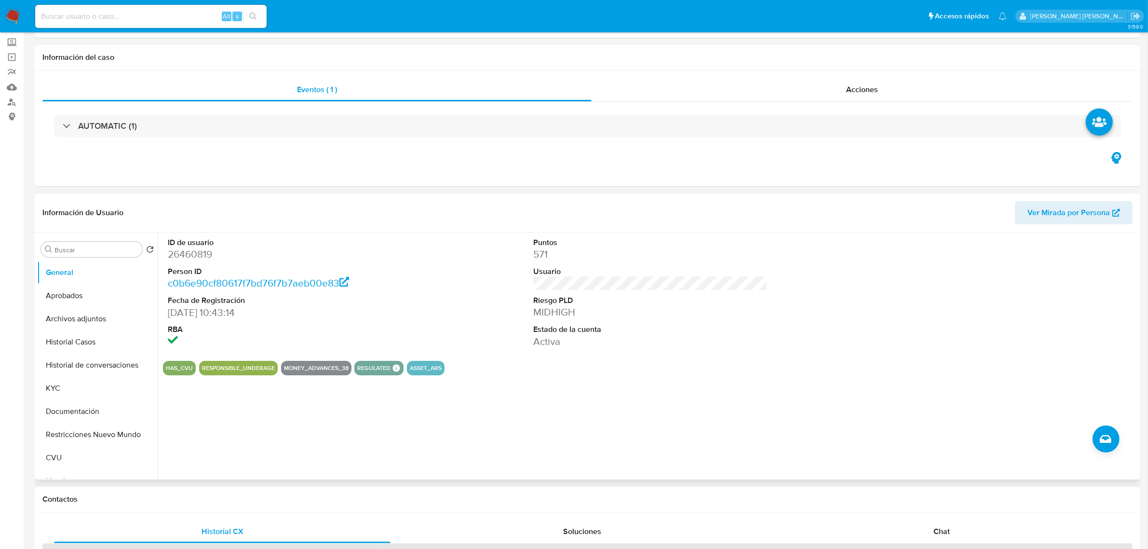
scroll to position [121, 0]
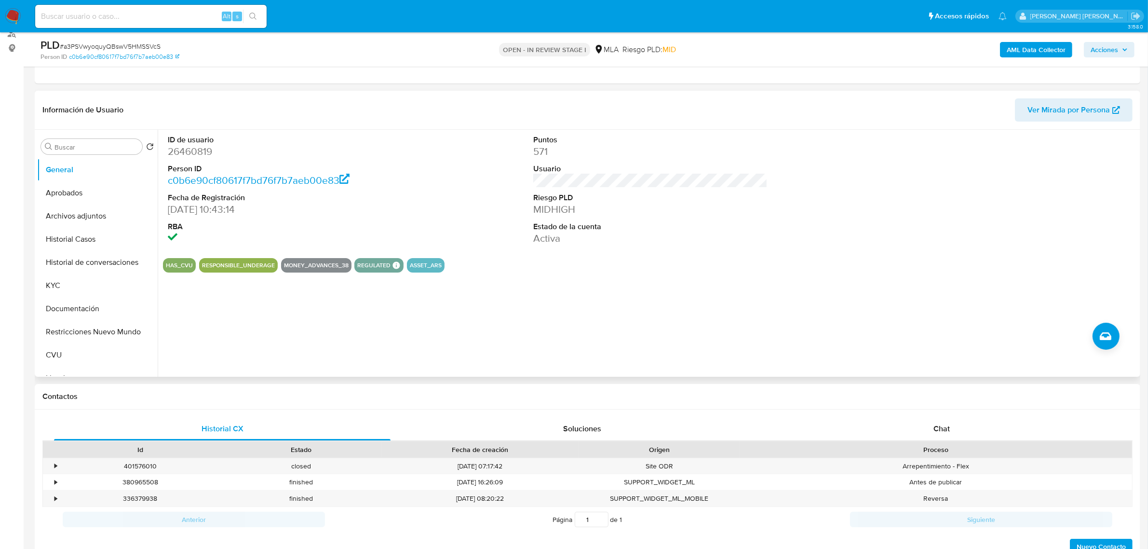
click at [542, 261] on div "HAS_CVU RESPONSIBLE_UNDERAGE MONEY_ADVANCES_38 REGULATED REGULATED MLA UIF COMP…" at bounding box center [650, 265] width 975 height 14
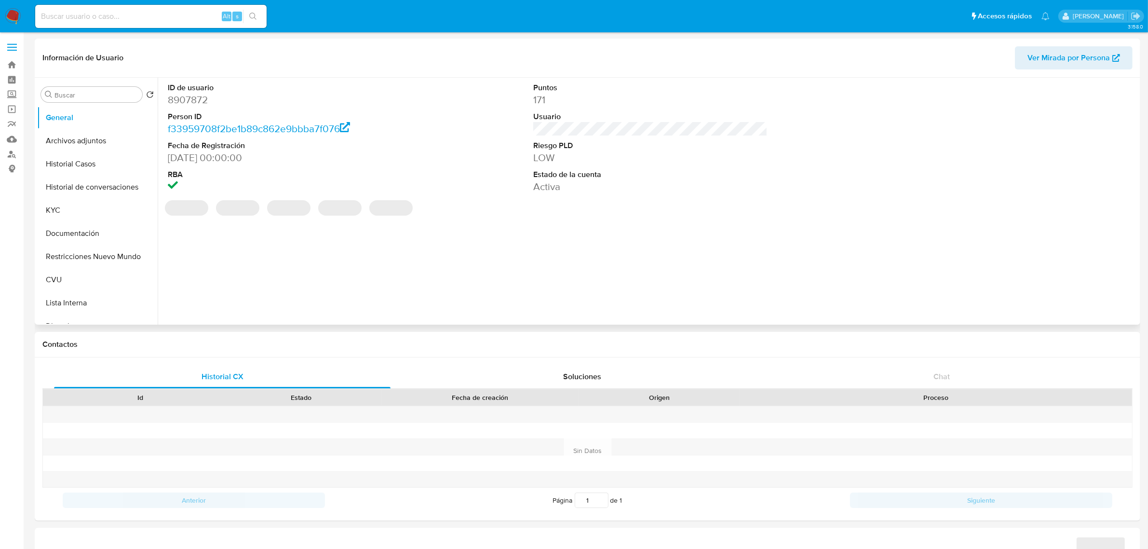
click at [89, 183] on button "Historial de conversaciones" at bounding box center [97, 187] width 121 height 23
select select "10"
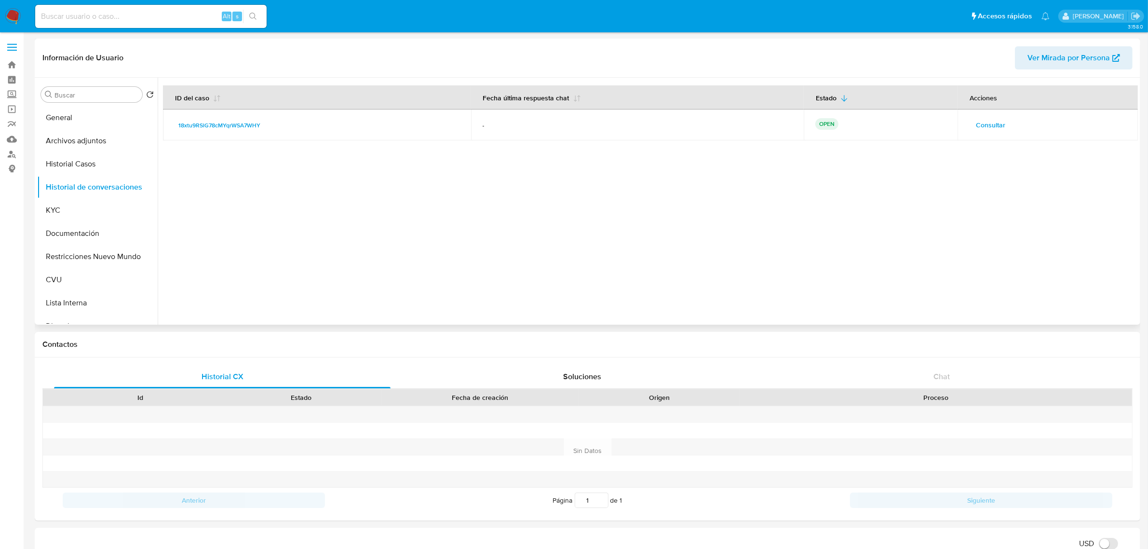
click at [969, 132] on button "Consultar" at bounding box center [990, 124] width 43 height 15
click at [985, 125] on span "Consultar" at bounding box center [990, 125] width 29 height 14
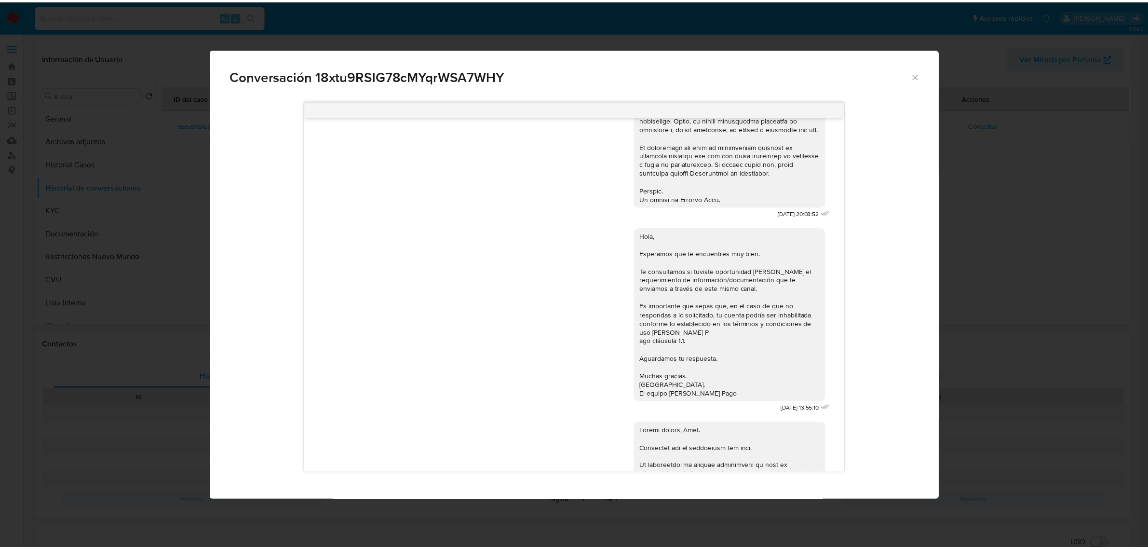
scroll to position [350, 0]
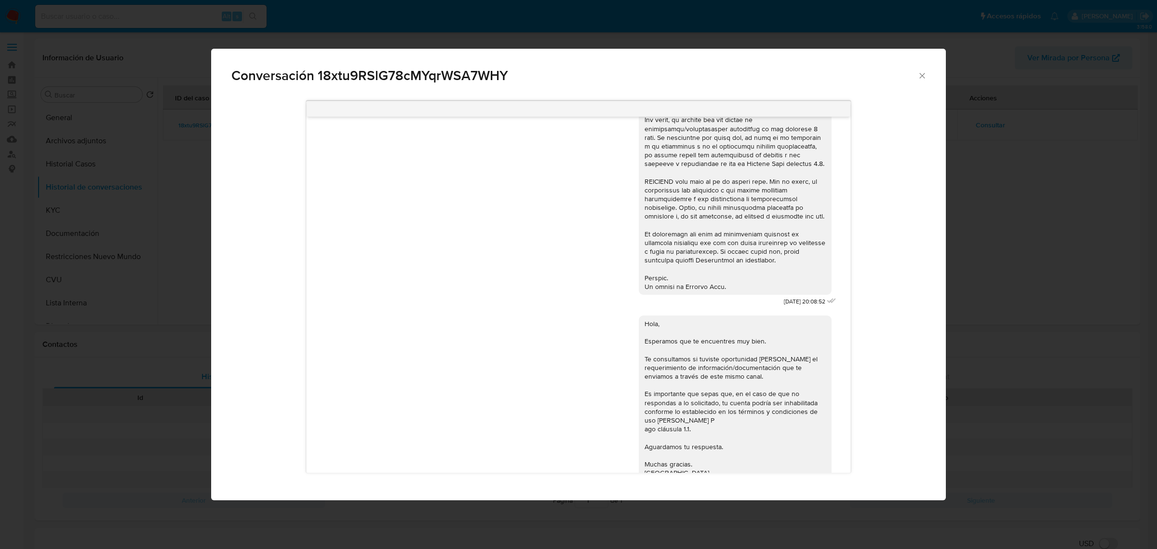
click at [963, 292] on div "Conversación 18xtu9RSlG78cMYqrWSA7WHY [DATE] 20:08:52 Hola, Esperamos que te en…" at bounding box center [578, 274] width 1157 height 549
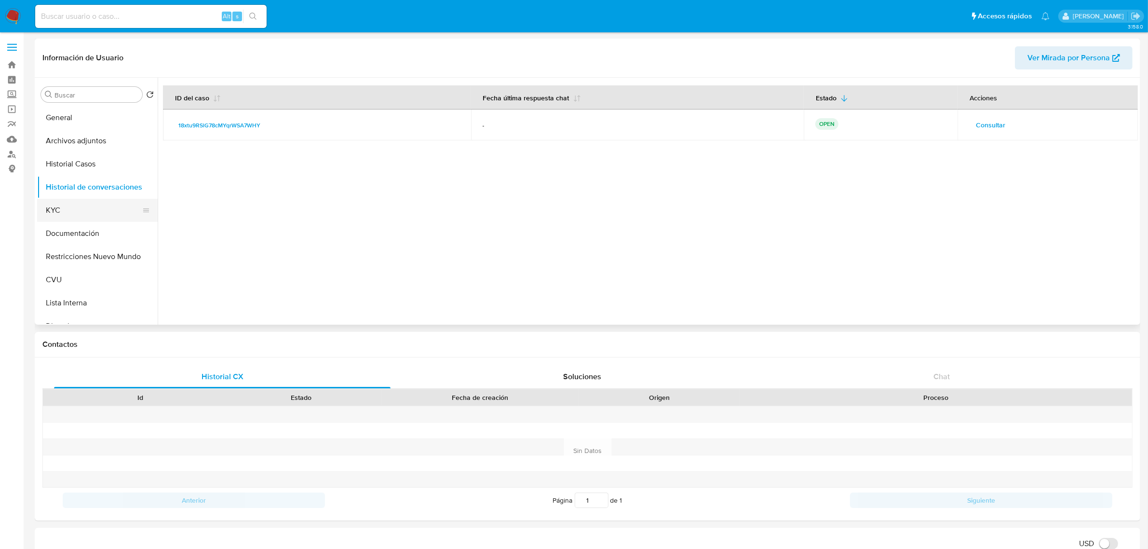
click at [85, 210] on button "KYC" at bounding box center [93, 210] width 113 height 23
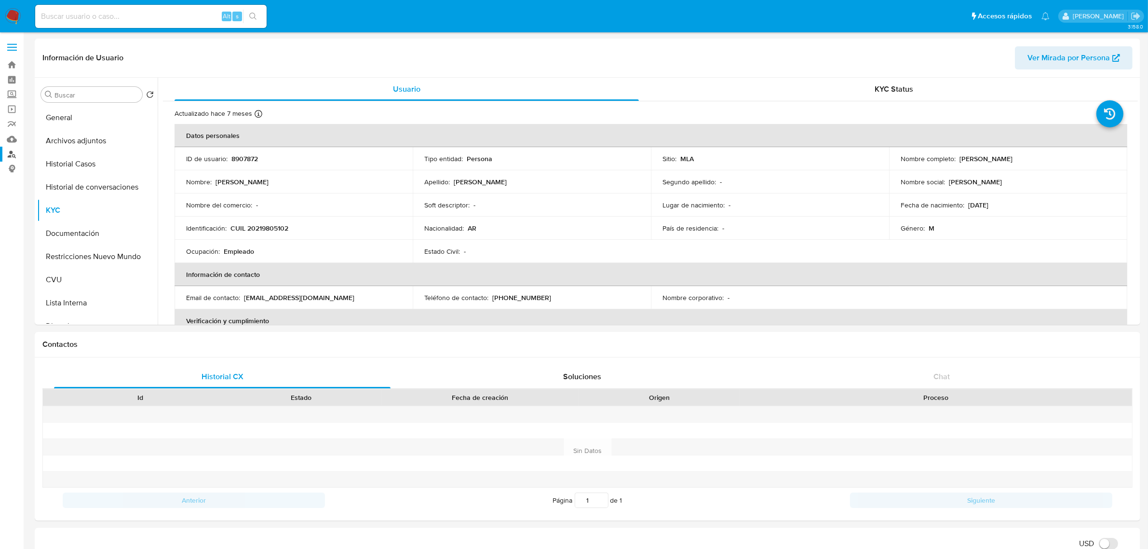
drag, startPoint x: 88, startPoint y: 140, endPoint x: 20, endPoint y: 152, distance: 69.0
click at [88, 140] on button "Archivos adjuntos" at bounding box center [97, 140] width 121 height 23
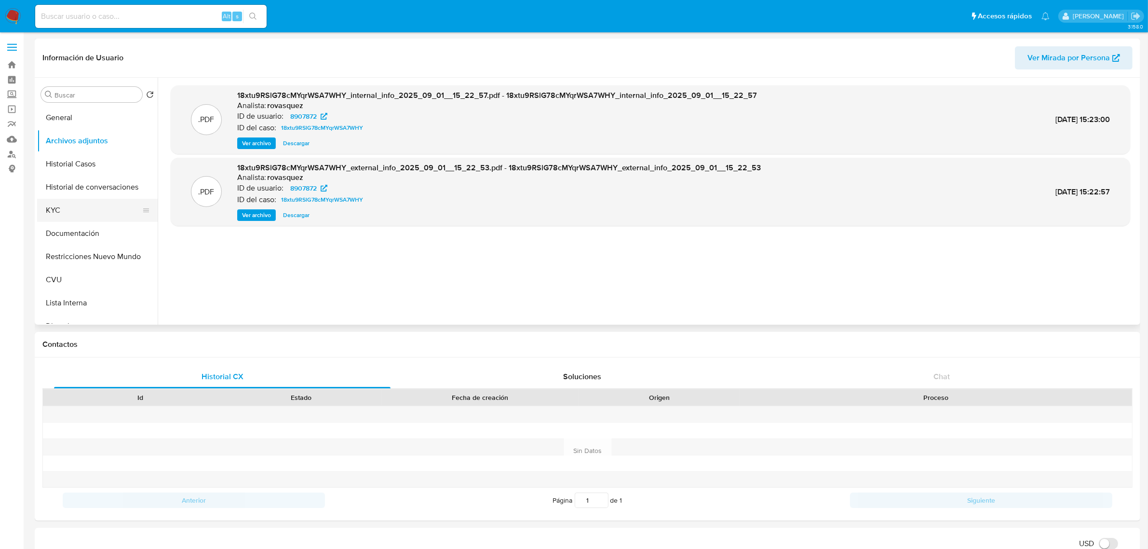
click at [65, 218] on button "KYC" at bounding box center [93, 210] width 113 height 23
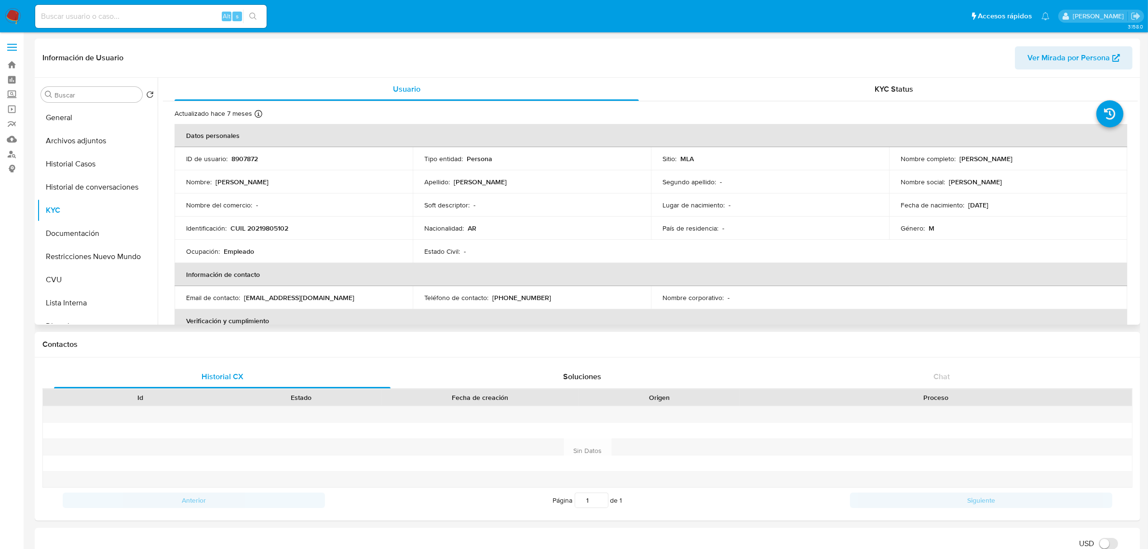
click at [279, 230] on p "CUIL 20219805102" at bounding box center [259, 228] width 58 height 9
copy p "20219805102"
drag, startPoint x: 955, startPoint y: 158, endPoint x: 1040, endPoint y: 160, distance: 84.9
click at [1040, 160] on div "Nombre completo : [PERSON_NAME]" at bounding box center [1008, 158] width 215 height 9
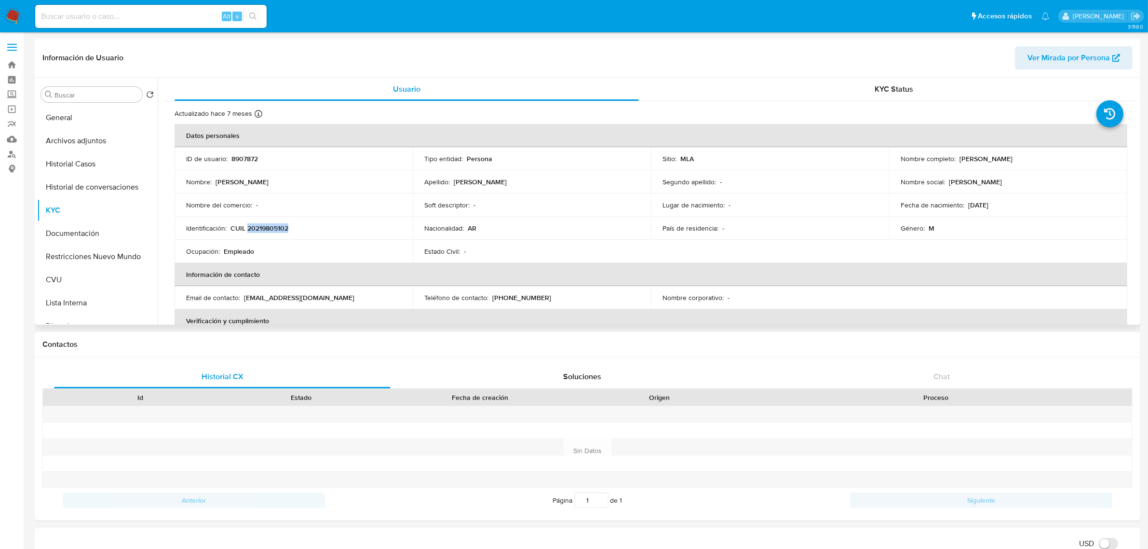
copy div "[PERSON_NAME]"
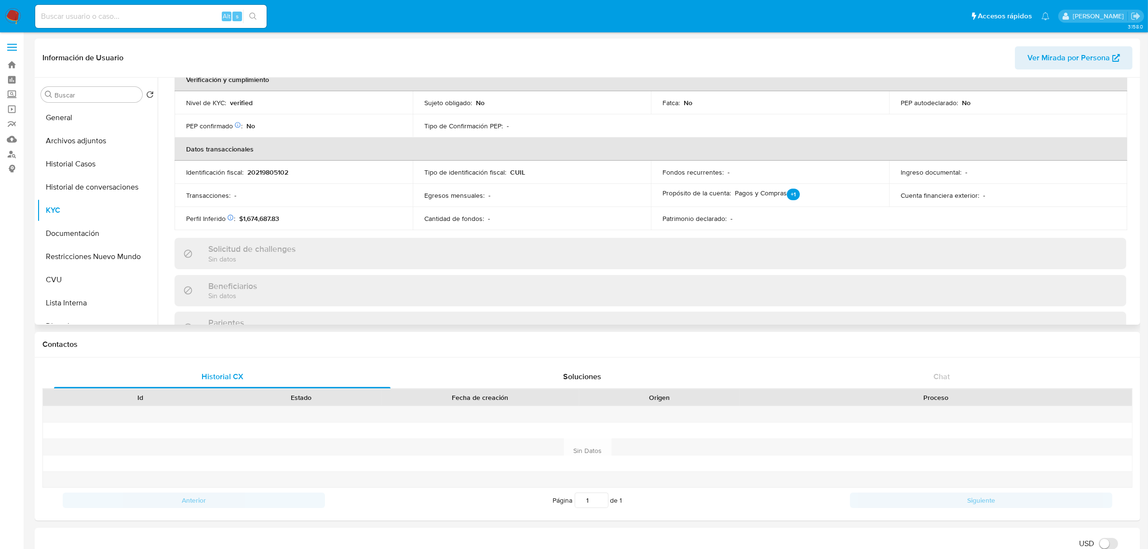
scroll to position [499, 0]
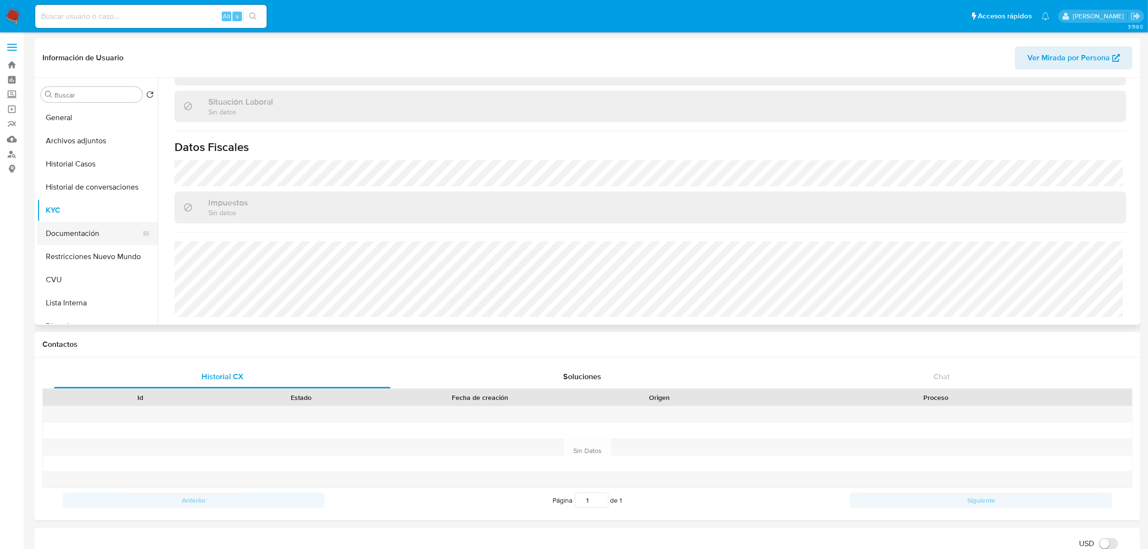
click at [84, 242] on button "Documentación" at bounding box center [93, 233] width 113 height 23
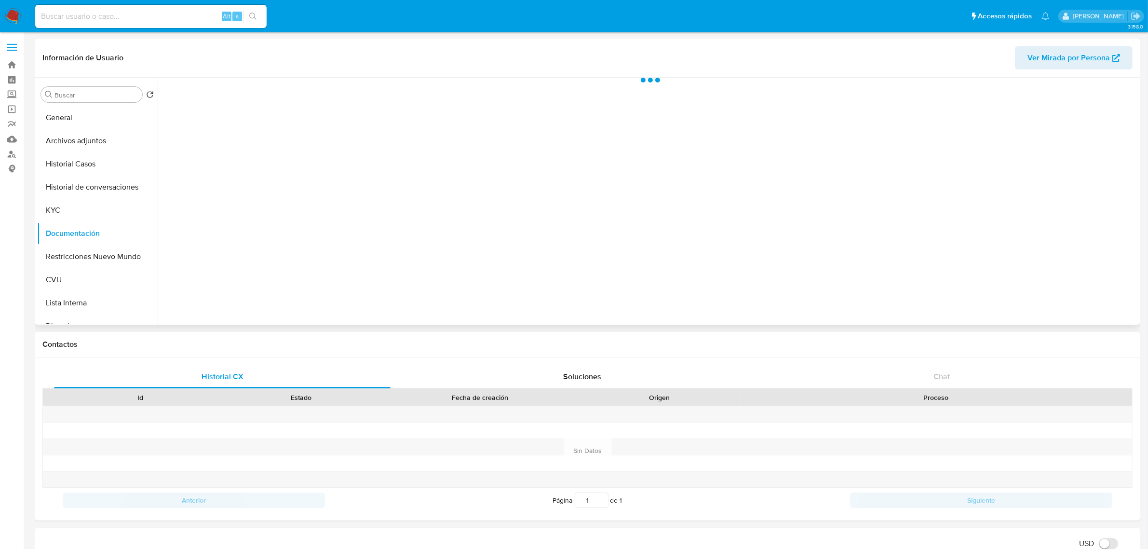
scroll to position [0, 0]
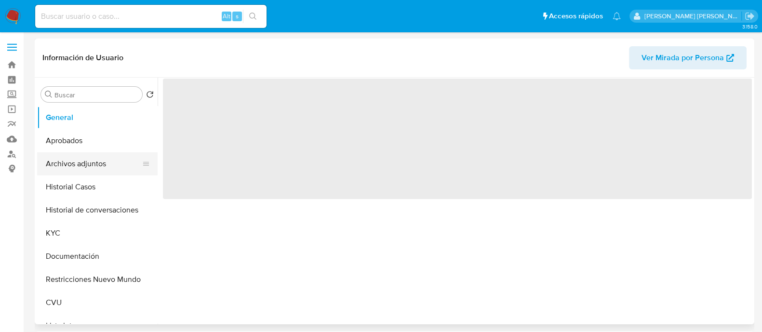
click at [88, 165] on button "Archivos adjuntos" at bounding box center [93, 163] width 113 height 23
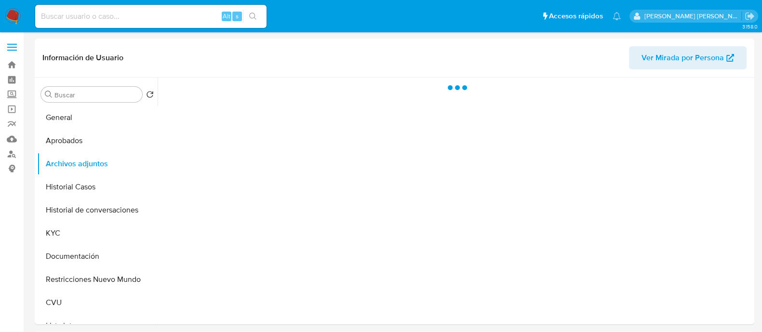
select select "10"
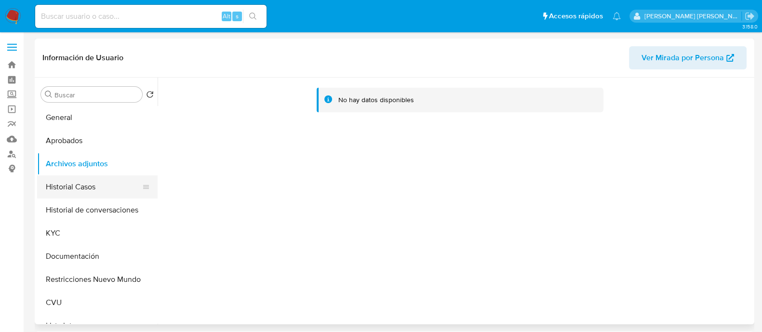
drag, startPoint x: 93, startPoint y: 187, endPoint x: 127, endPoint y: 189, distance: 34.3
click at [93, 187] on button "Historial Casos" at bounding box center [93, 187] width 113 height 23
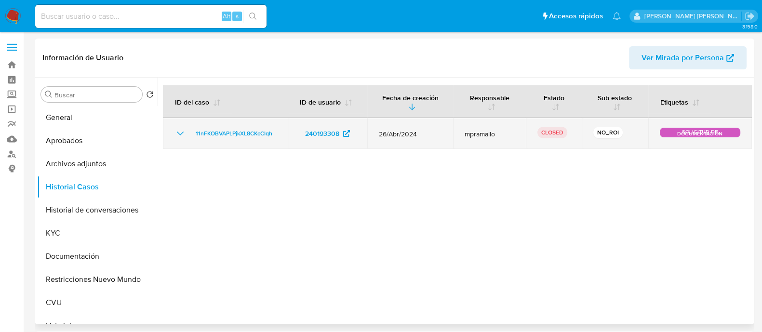
click at [176, 133] on icon "Mostrar/Ocultar" at bounding box center [181, 134] width 12 height 12
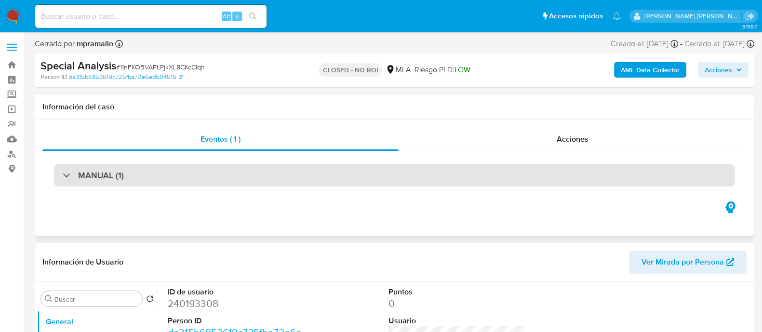
select select "10"
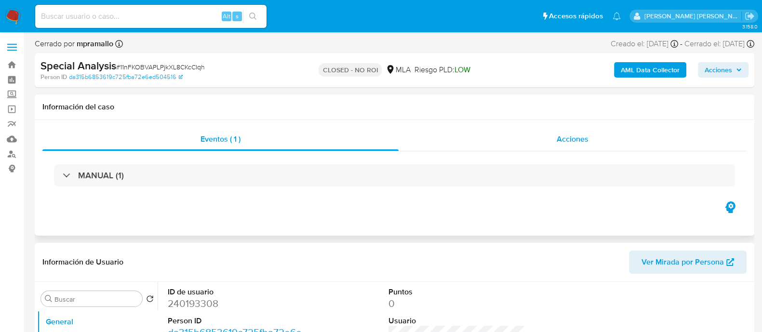
click at [581, 144] on span "Acciones" at bounding box center [573, 139] width 32 height 11
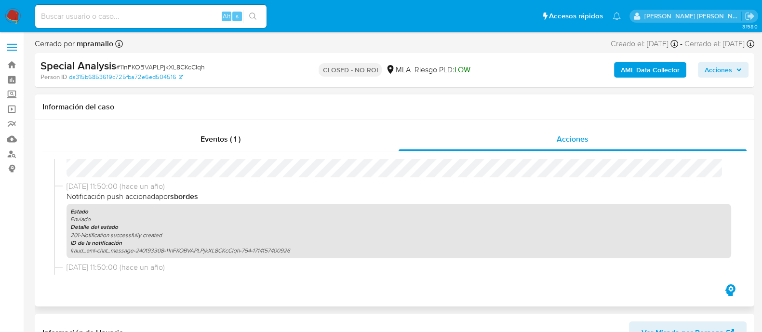
scroll to position [421, 0]
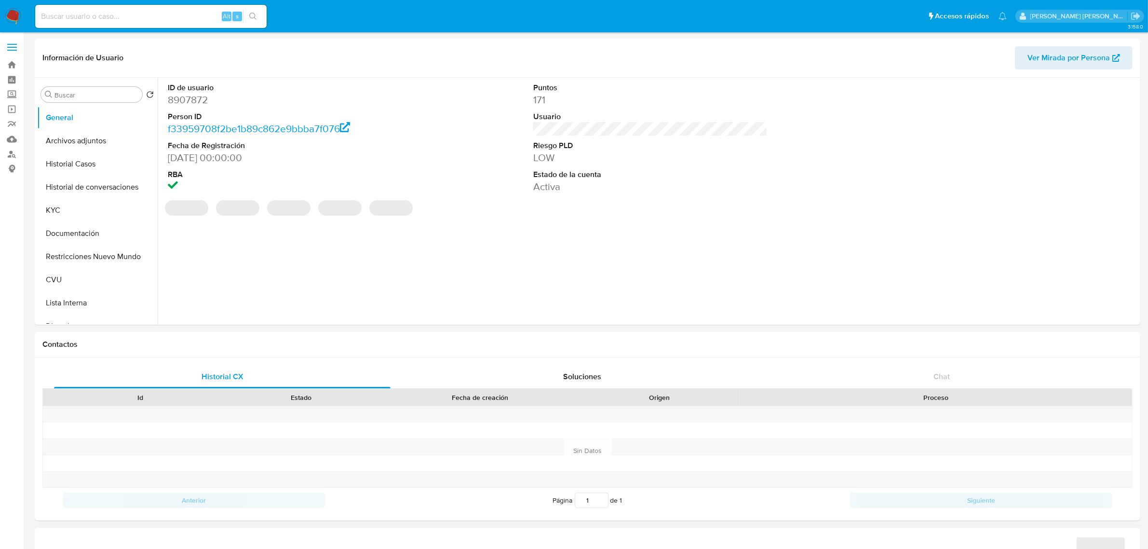
select select "10"
click at [84, 131] on button "Archivos adjuntos" at bounding box center [93, 140] width 113 height 23
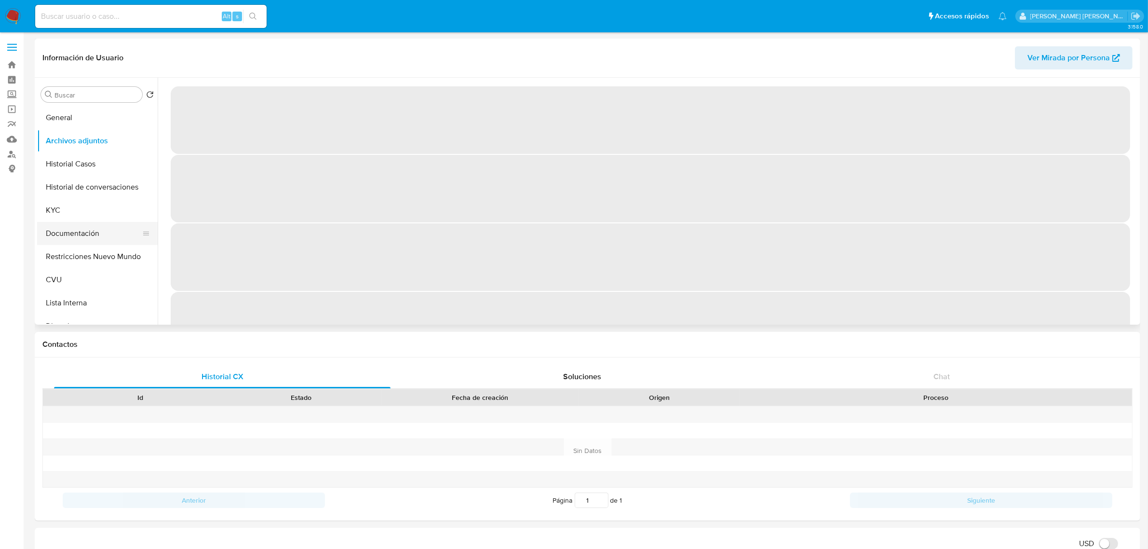
click at [100, 235] on button "Documentación" at bounding box center [93, 233] width 113 height 23
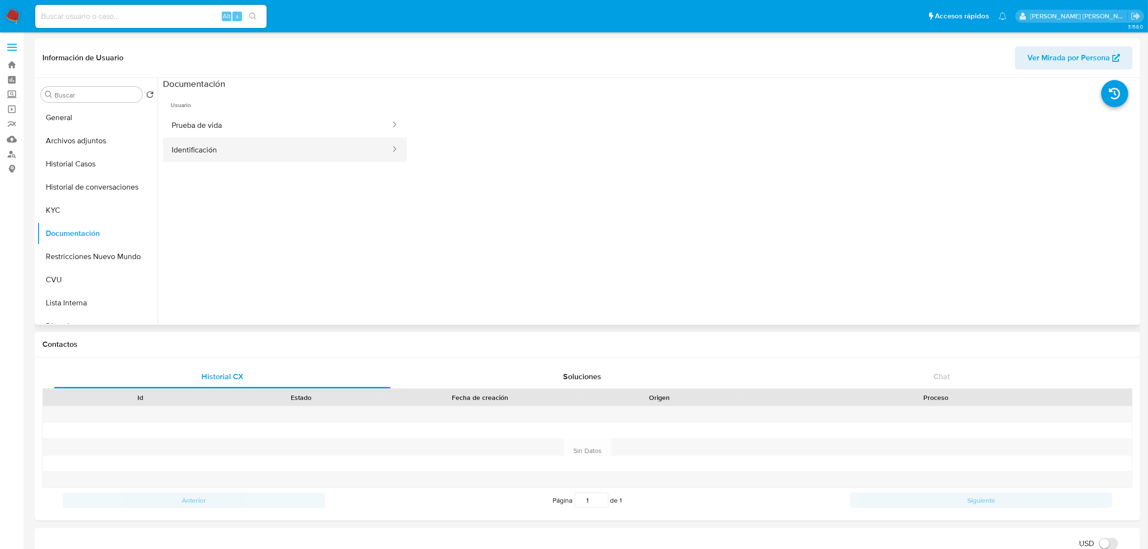
click at [283, 141] on button "Identificación" at bounding box center [277, 149] width 229 height 25
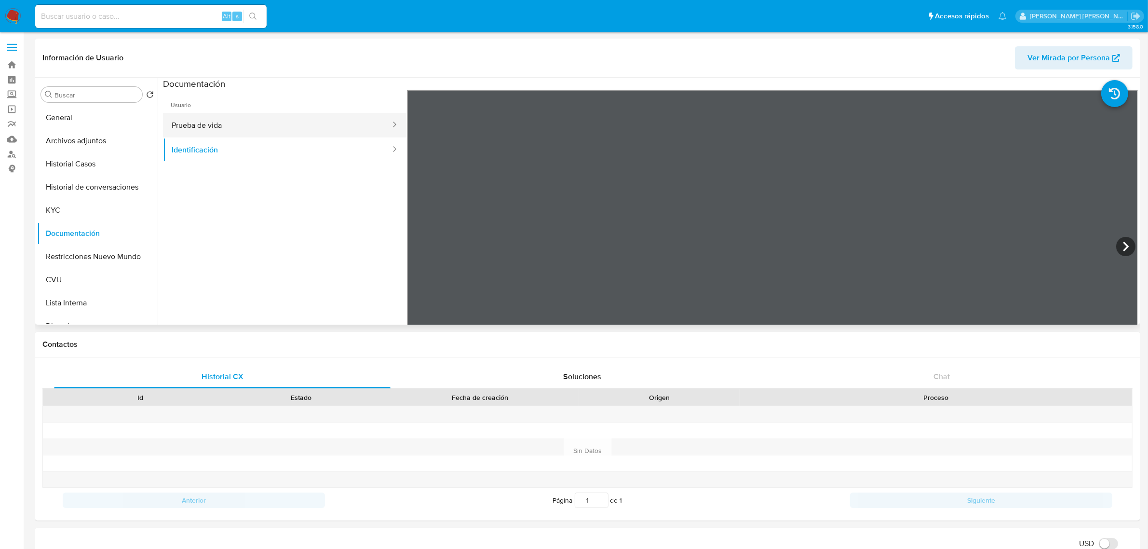
click at [297, 117] on button "Prueba de vida" at bounding box center [277, 125] width 229 height 25
click at [93, 280] on button "CVU" at bounding box center [93, 279] width 113 height 23
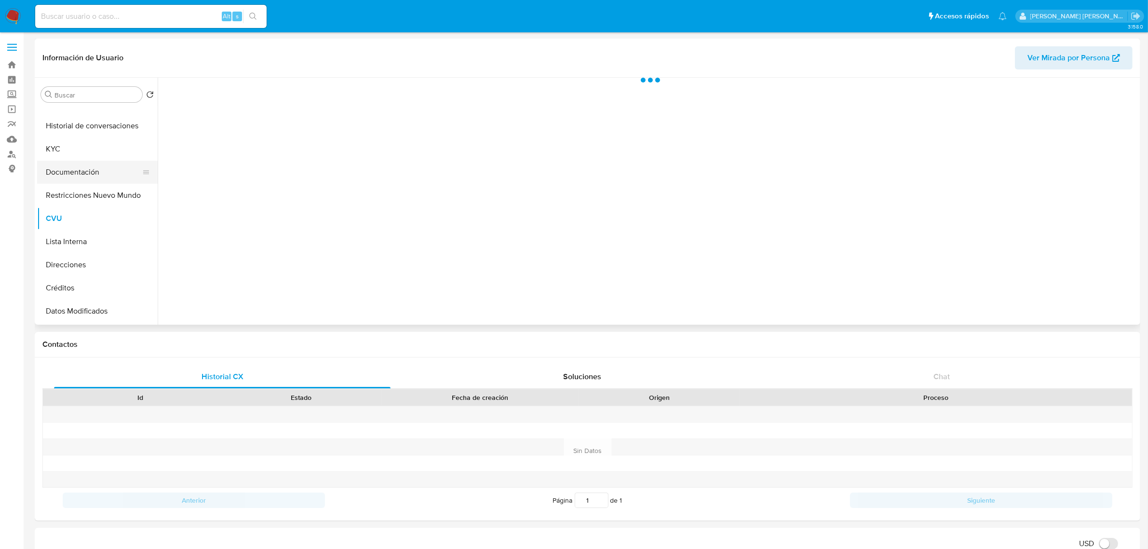
scroll to position [121, 0]
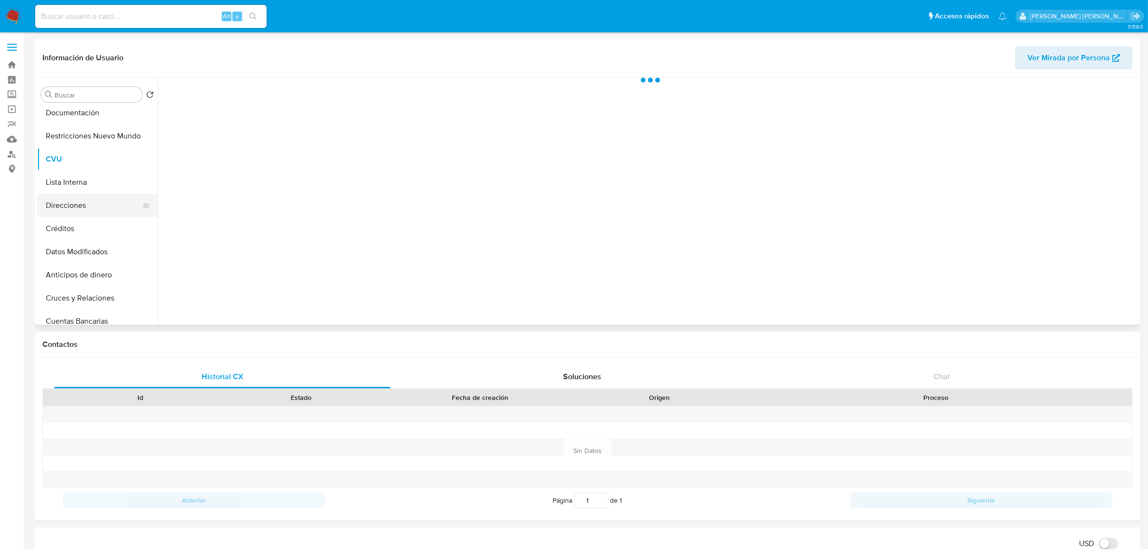
click at [85, 206] on button "Direcciones" at bounding box center [93, 205] width 113 height 23
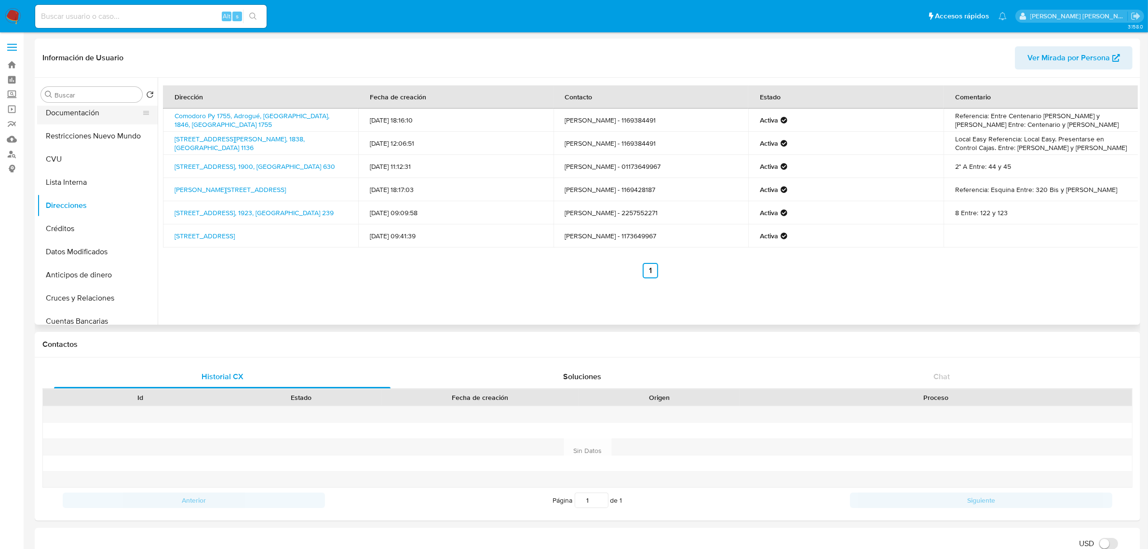
scroll to position [0, 0]
click at [76, 143] on button "Archivos adjuntos" at bounding box center [93, 140] width 113 height 23
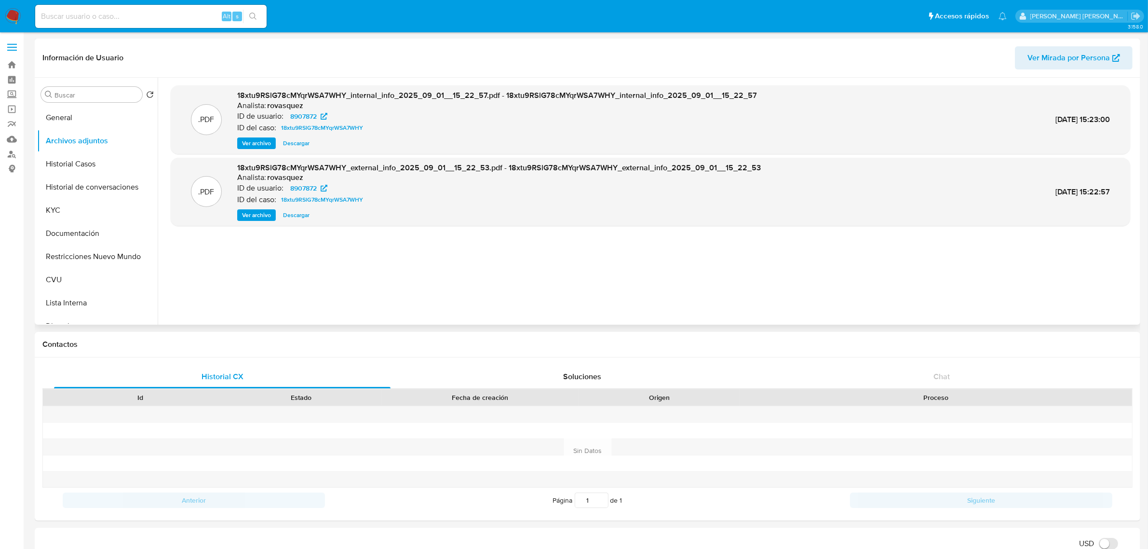
click at [259, 211] on span "Ver archivo" at bounding box center [256, 215] width 29 height 10
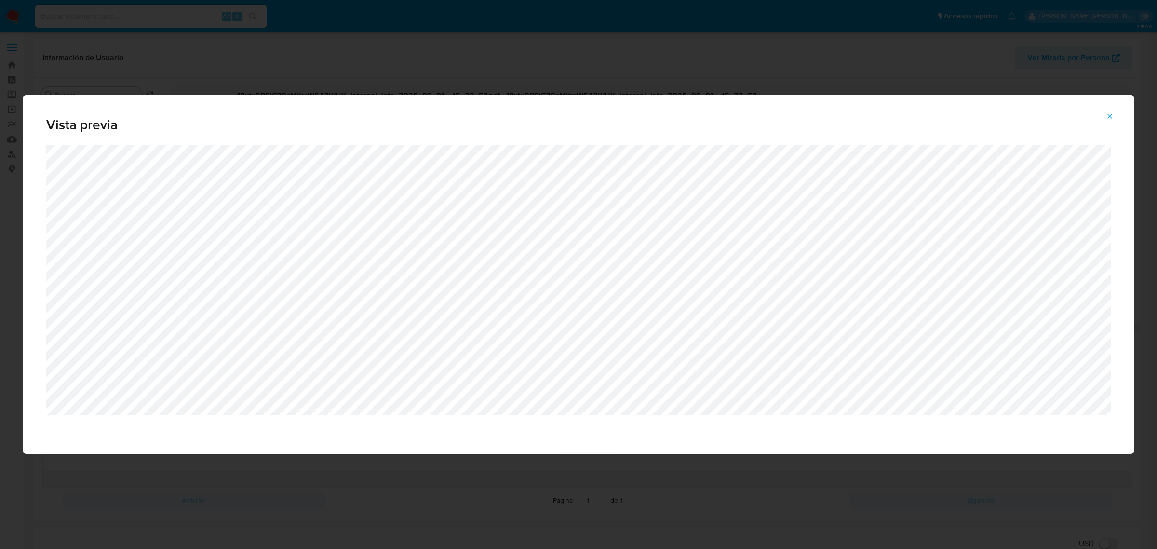
click at [413, 135] on div "Vista previa" at bounding box center [578, 120] width 1111 height 50
click at [692, 71] on div "Vista previa" at bounding box center [578, 274] width 1157 height 549
click at [1104, 123] on button "Attachment preview" at bounding box center [1109, 115] width 21 height 15
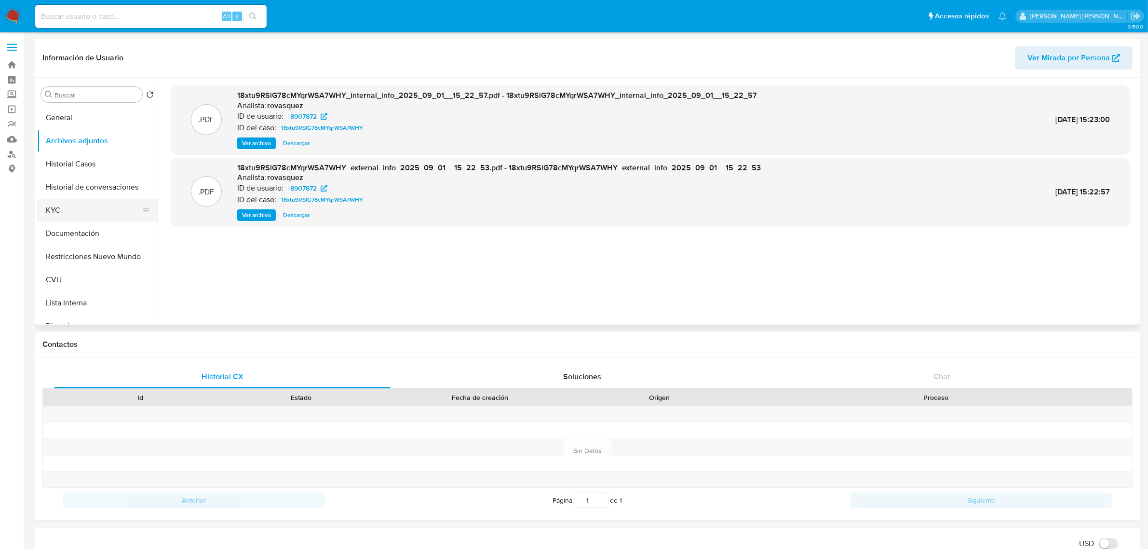
click at [81, 214] on button "KYC" at bounding box center [93, 210] width 113 height 23
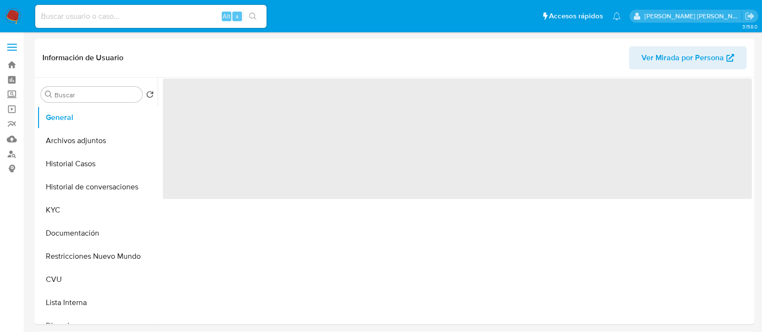
click at [60, 149] on button "Archivos adjuntos" at bounding box center [97, 140] width 121 height 23
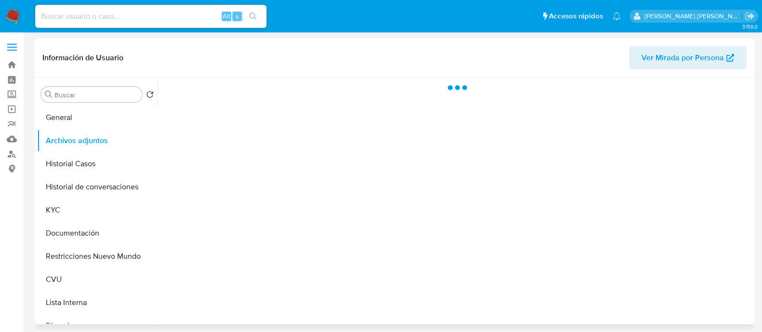
select select "10"
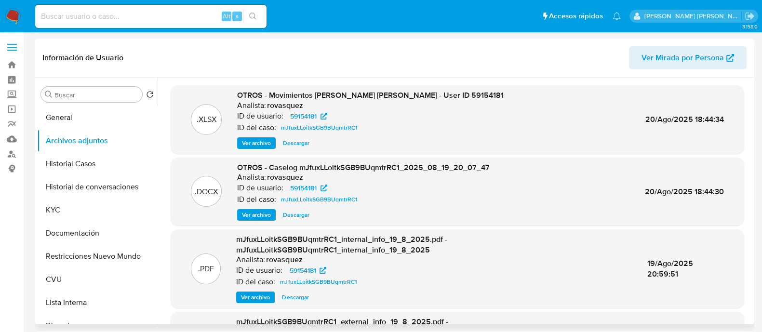
click at [254, 216] on span "Ver archivo" at bounding box center [256, 215] width 29 height 10
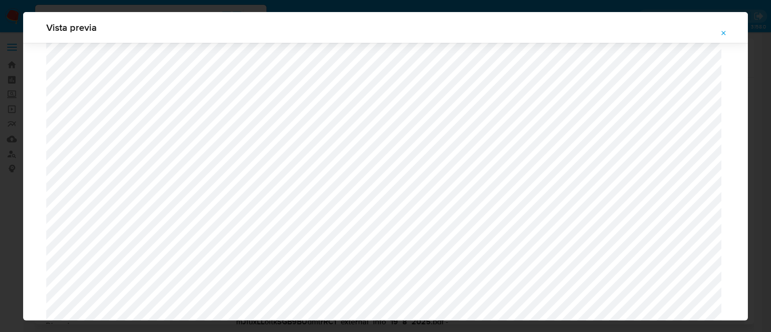
scroll to position [934, 0]
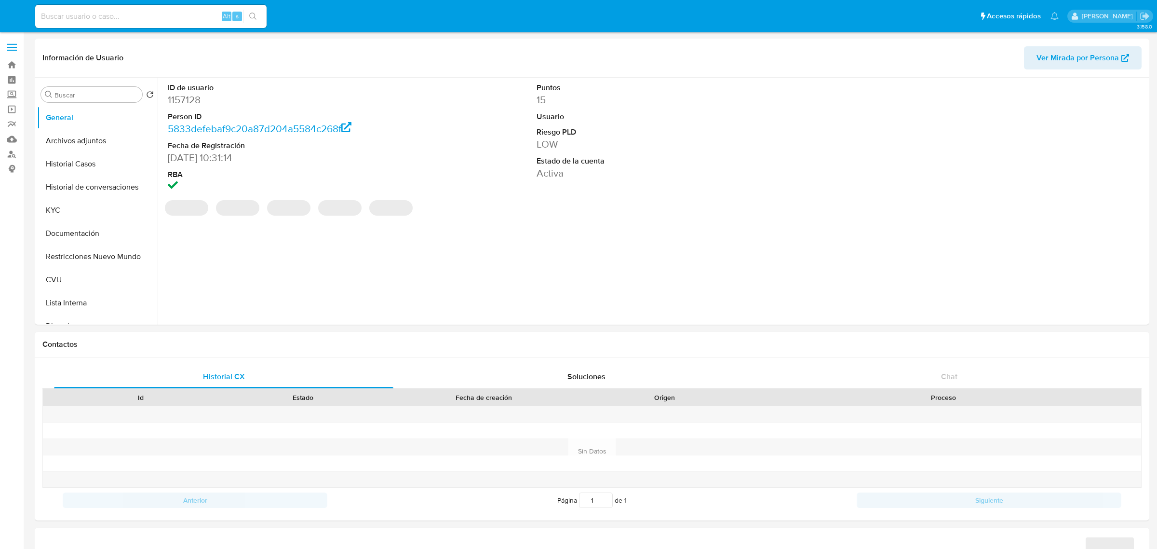
select select "10"
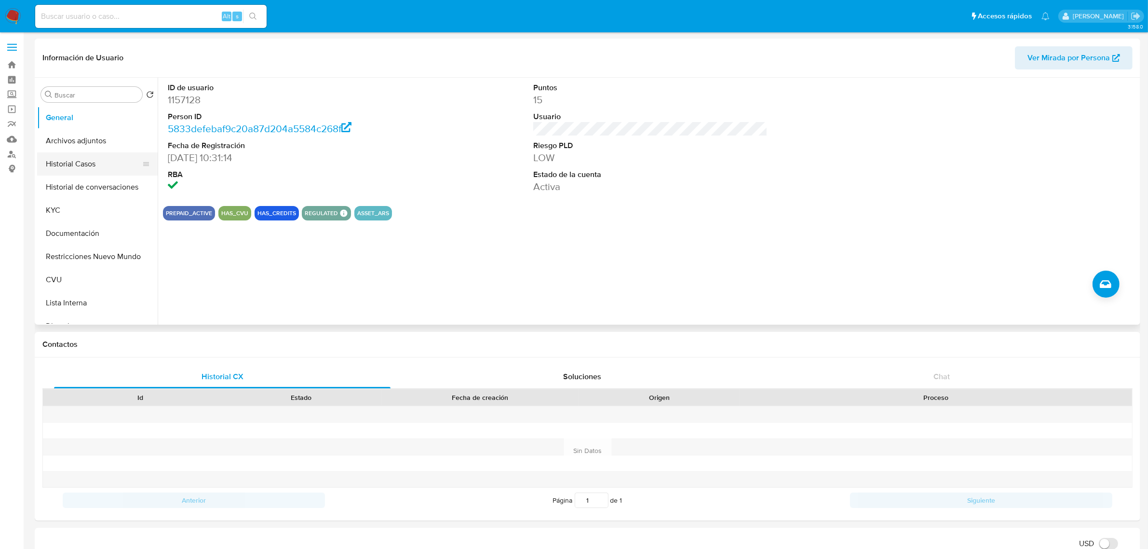
click at [72, 160] on button "Historial Casos" at bounding box center [93, 163] width 113 height 23
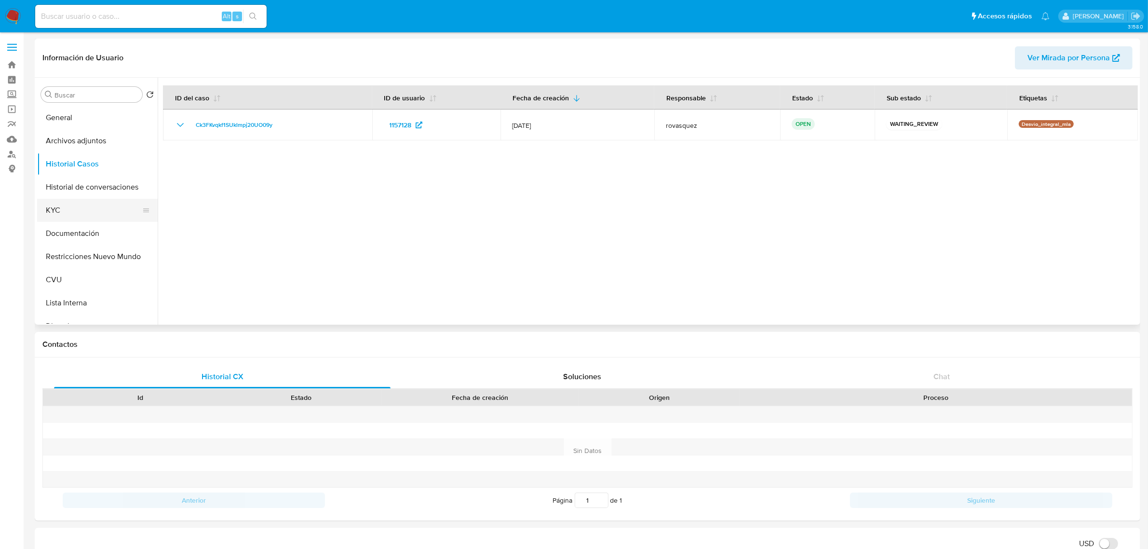
click at [48, 206] on button "KYC" at bounding box center [93, 210] width 113 height 23
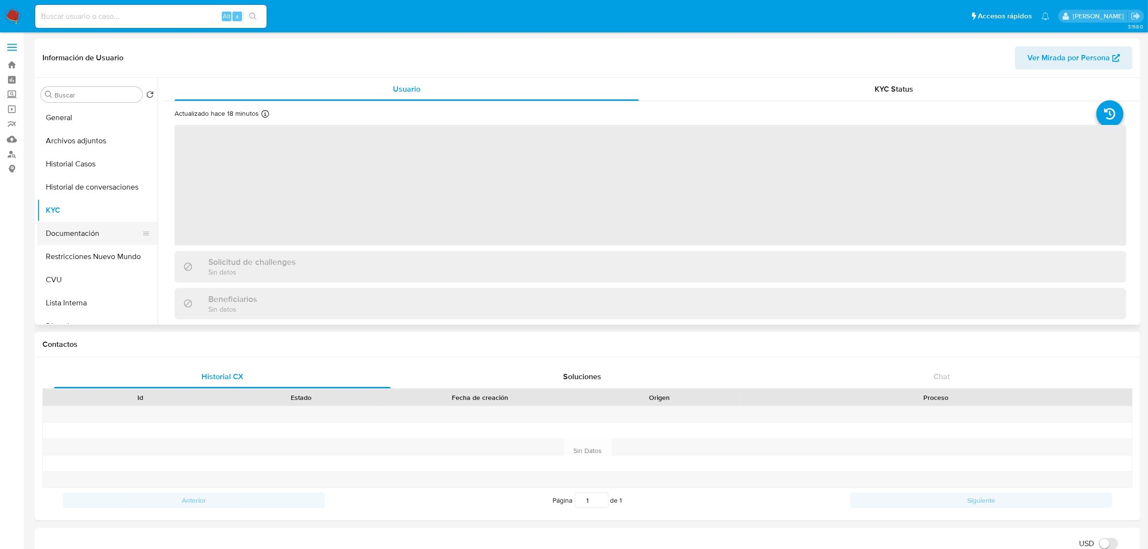
click at [74, 230] on button "Documentación" at bounding box center [93, 233] width 113 height 23
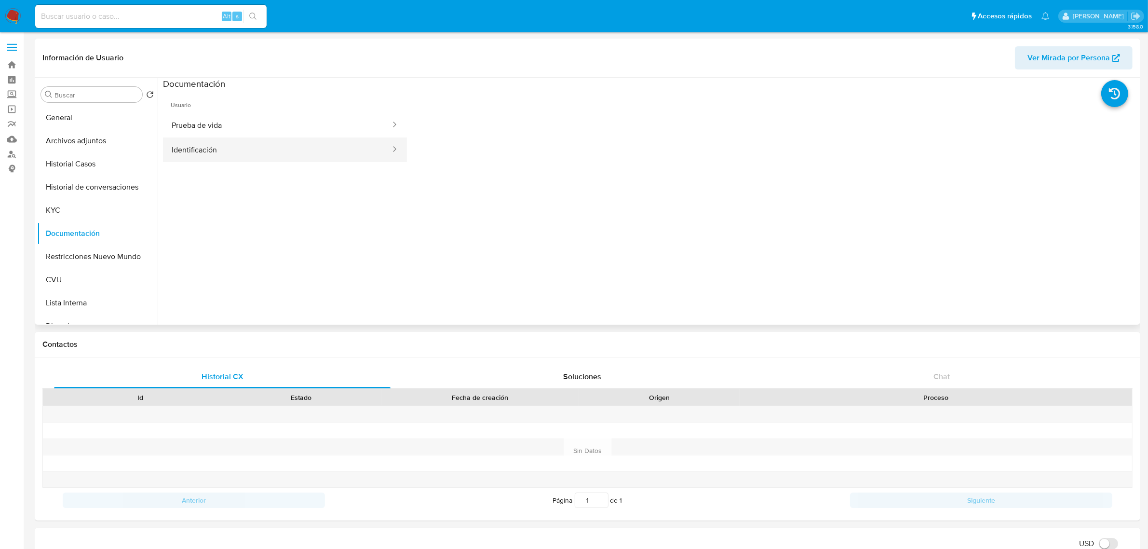
click at [288, 160] on button "Identificación" at bounding box center [277, 149] width 229 height 25
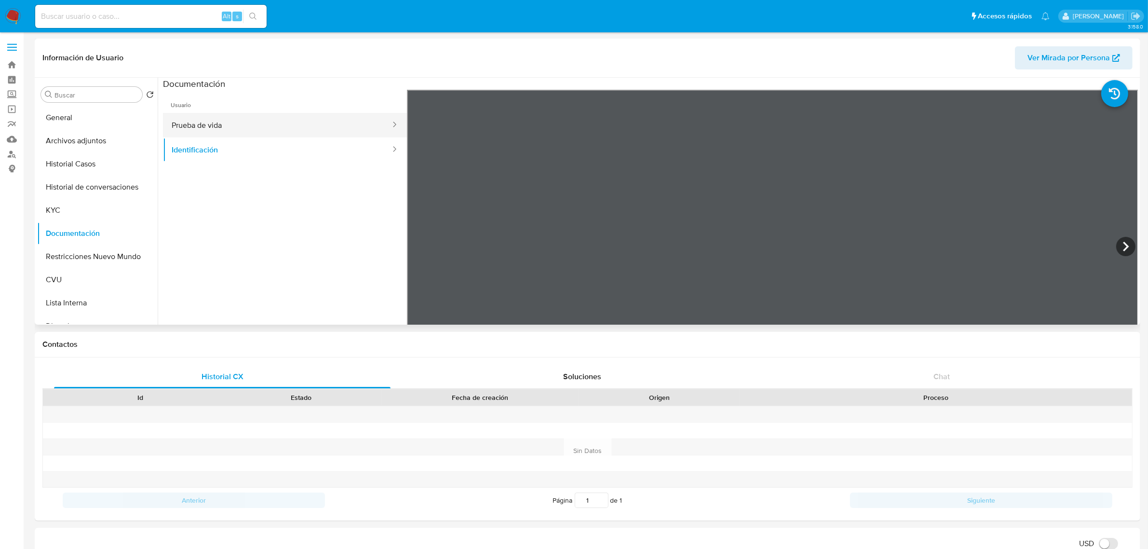
click at [305, 123] on button "Prueba de vida" at bounding box center [277, 125] width 229 height 25
click at [78, 211] on button "KYC" at bounding box center [93, 210] width 113 height 23
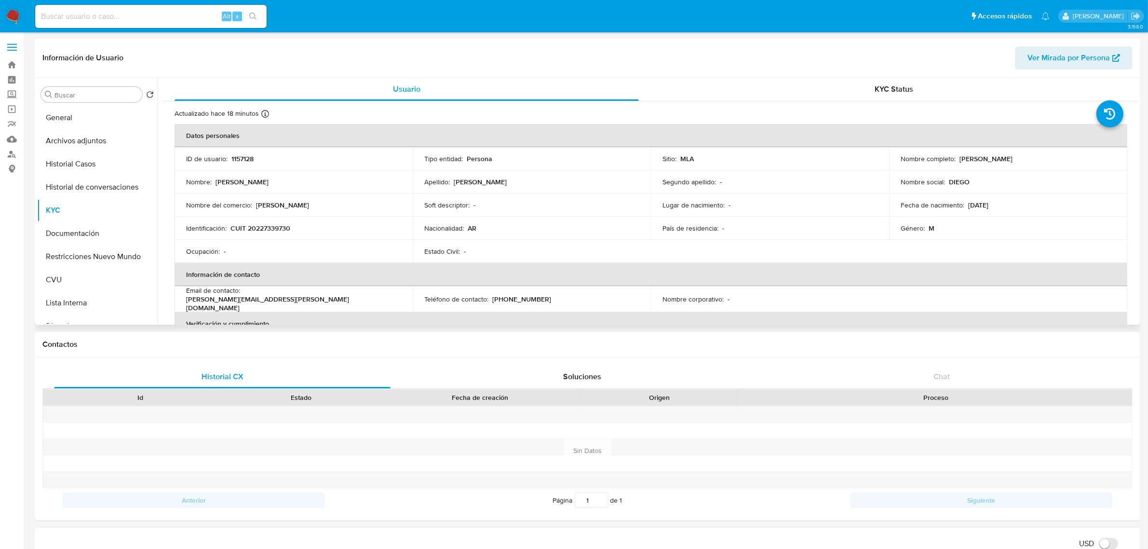
click at [267, 232] on td "Identificación : CUIT 20227339730" at bounding box center [294, 227] width 238 height 23
click at [268, 232] on td "Identificación : CUIT 20227339730" at bounding box center [294, 227] width 238 height 23
click at [268, 227] on p "CUIT 20227339730" at bounding box center [260, 228] width 60 height 9
copy p "20227339730"
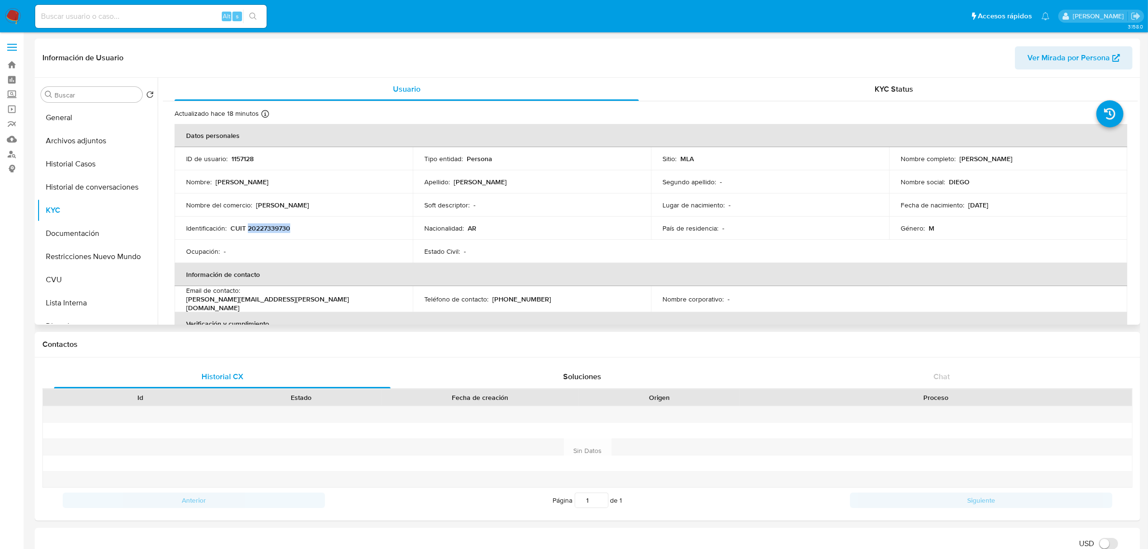
drag, startPoint x: 957, startPoint y: 158, endPoint x: 1040, endPoint y: 158, distance: 82.9
click at [1040, 158] on div "Nombre completo : [PERSON_NAME]" at bounding box center [1008, 158] width 215 height 9
copy p "[PERSON_NAME]"
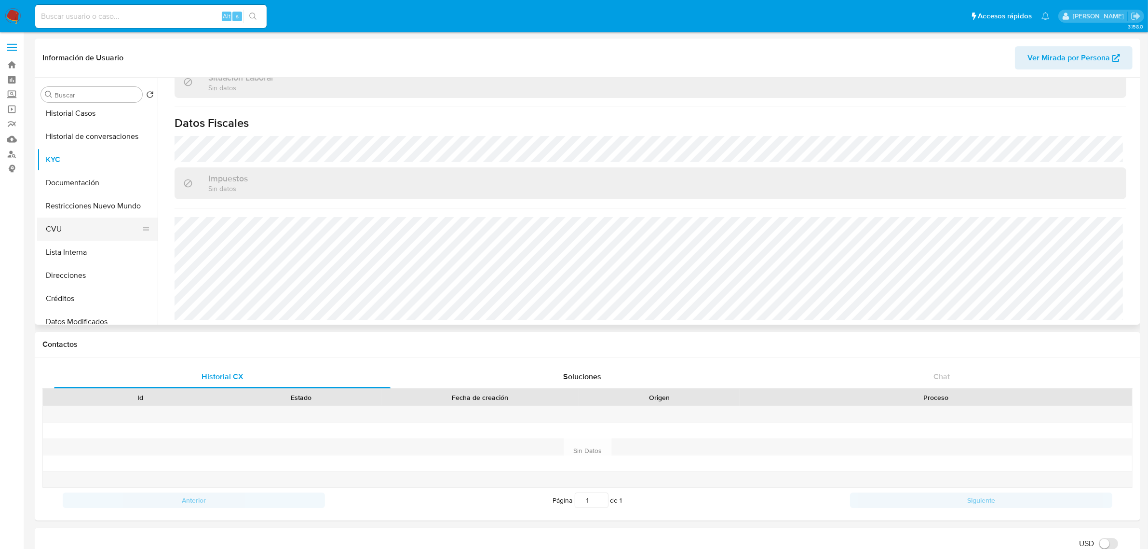
scroll to position [121, 0]
click at [92, 210] on button "Direcciones" at bounding box center [93, 205] width 113 height 23
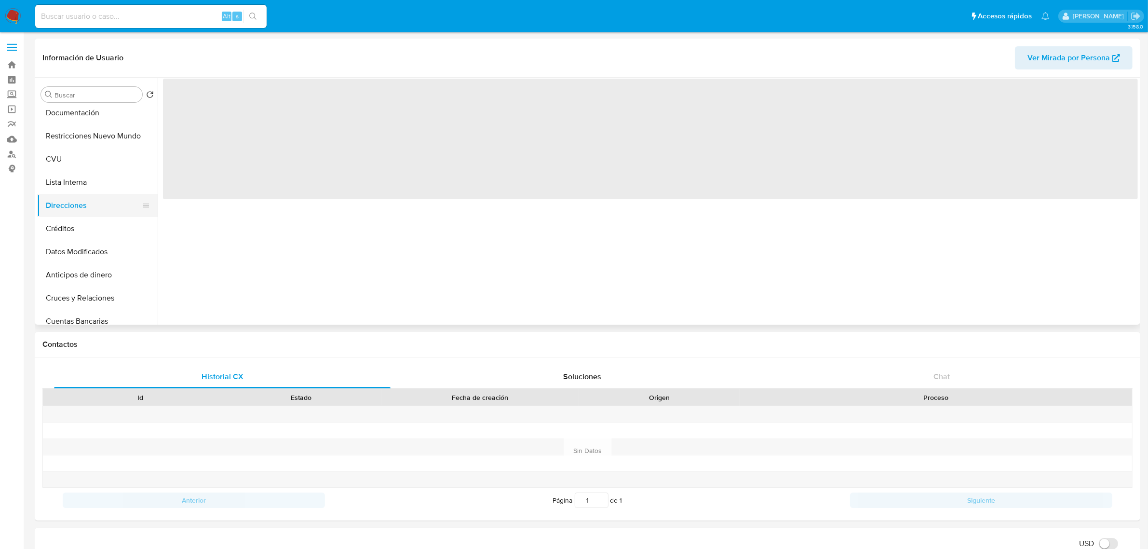
scroll to position [0, 0]
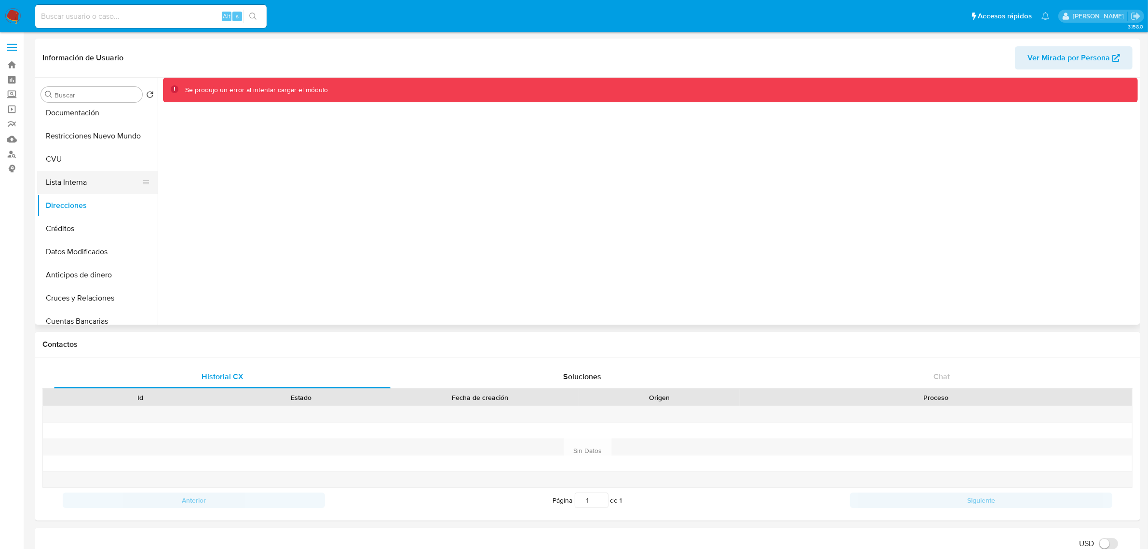
click at [95, 188] on button "Lista Interna" at bounding box center [93, 182] width 113 height 23
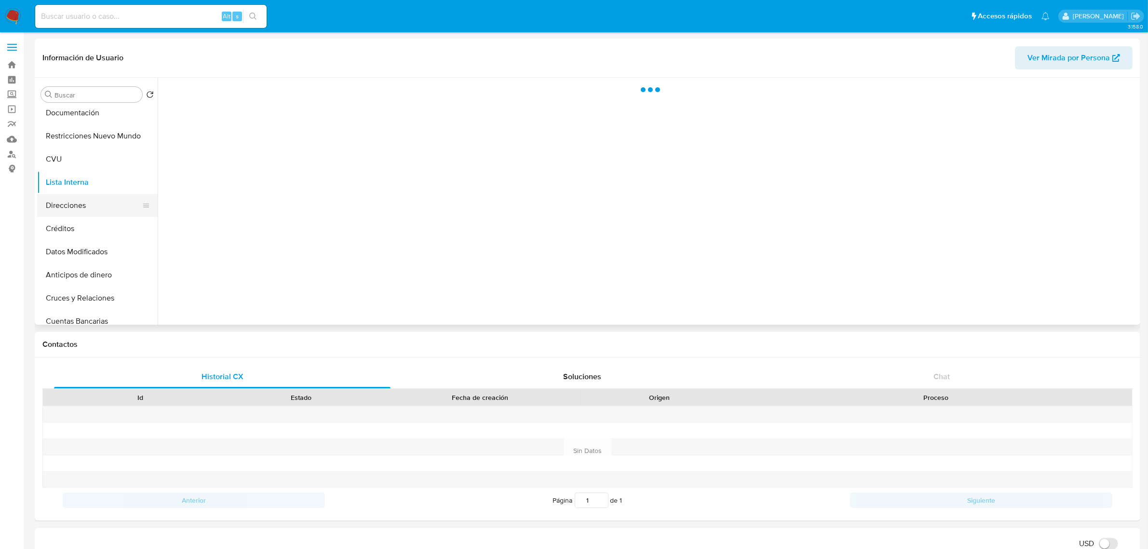
click at [87, 206] on button "Direcciones" at bounding box center [93, 205] width 113 height 23
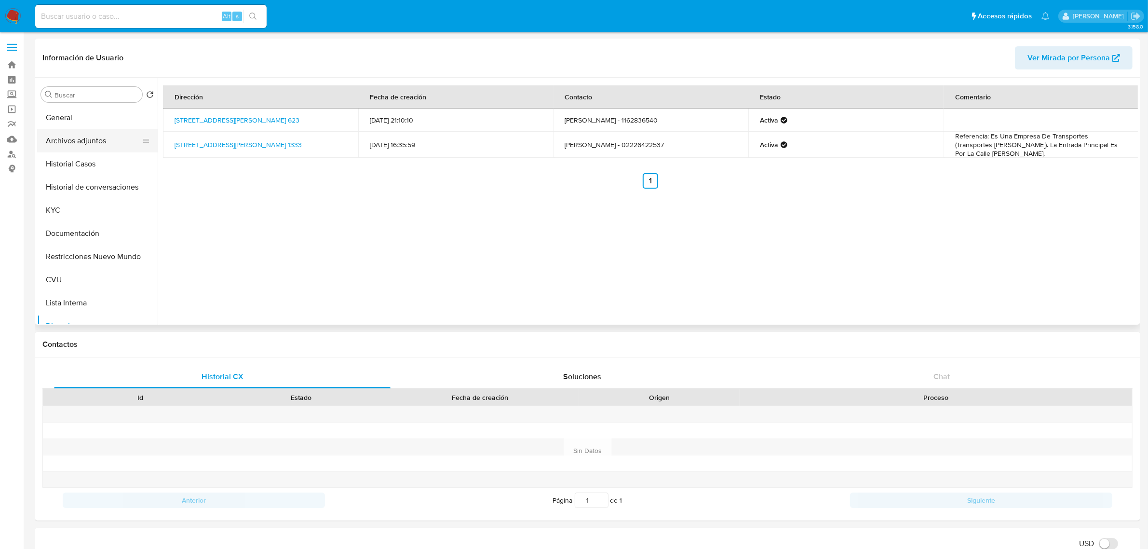
click at [71, 146] on button "Archivos adjuntos" at bounding box center [93, 140] width 113 height 23
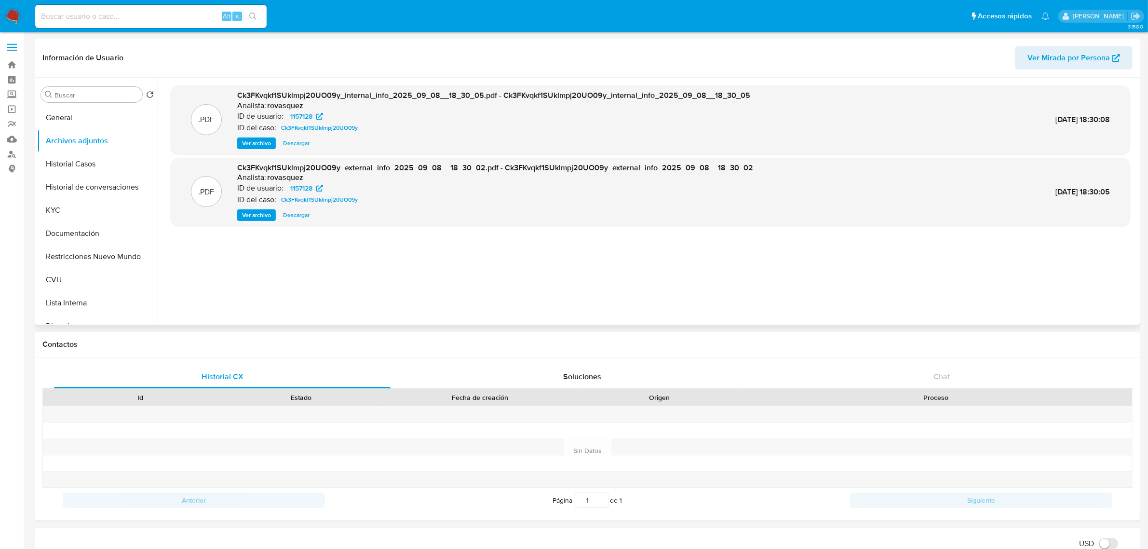
click at [259, 215] on span "Ver archivo" at bounding box center [256, 215] width 29 height 10
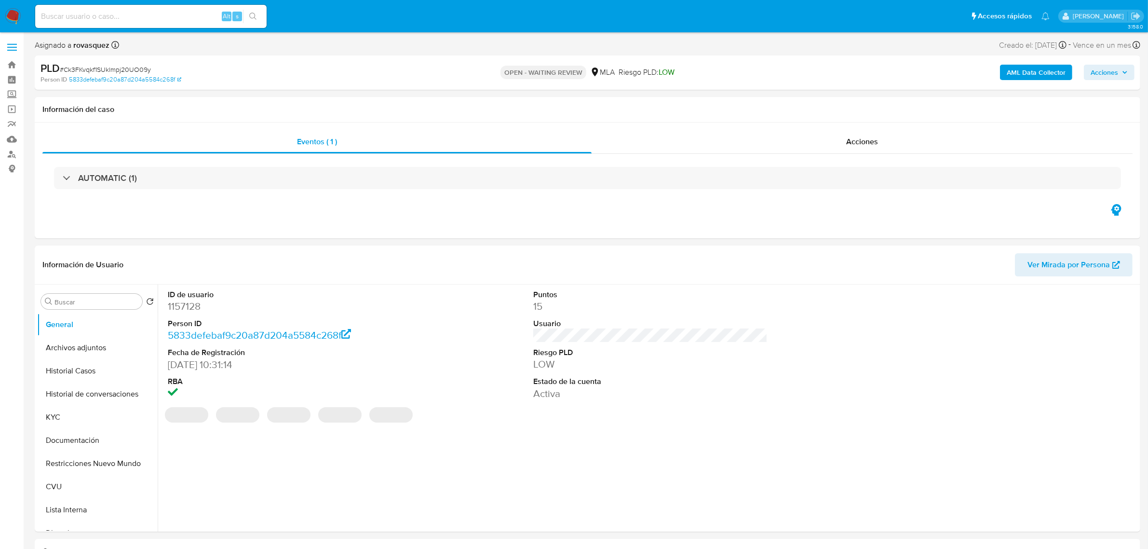
select select "10"
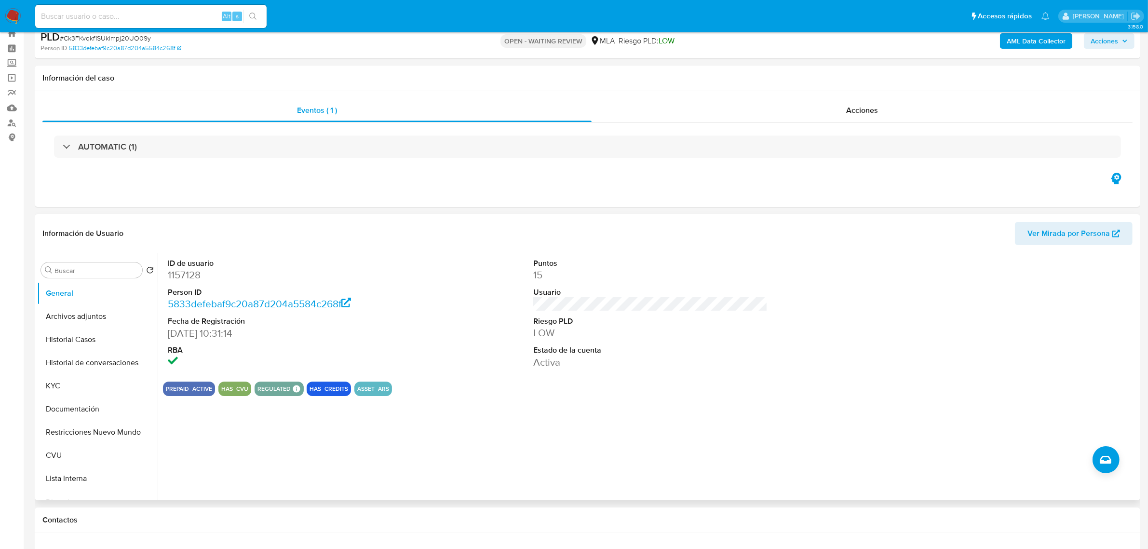
scroll to position [241, 0]
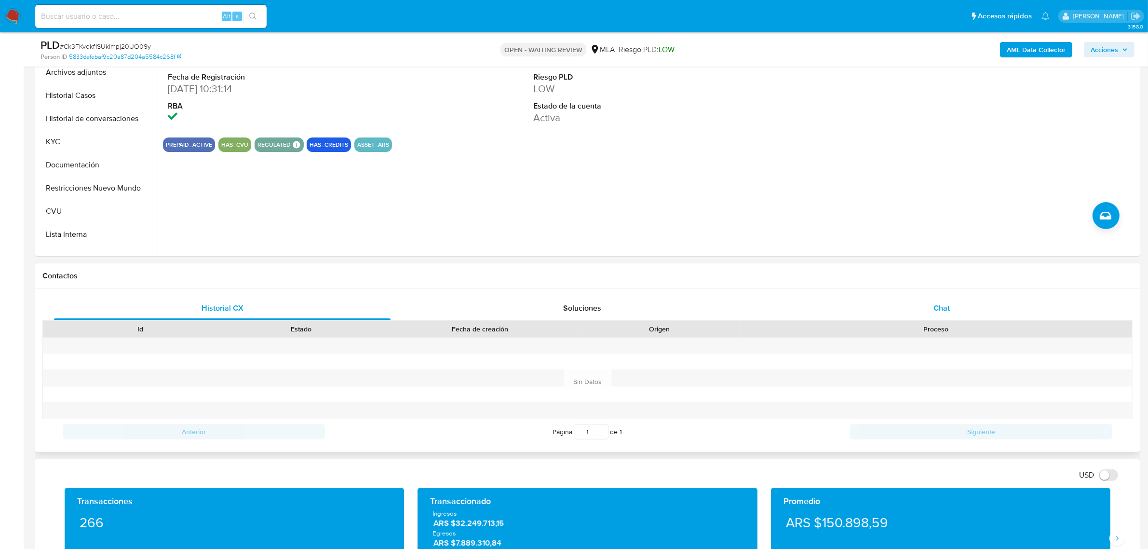
click at [919, 302] on div "Chat" at bounding box center [941, 308] width 337 height 23
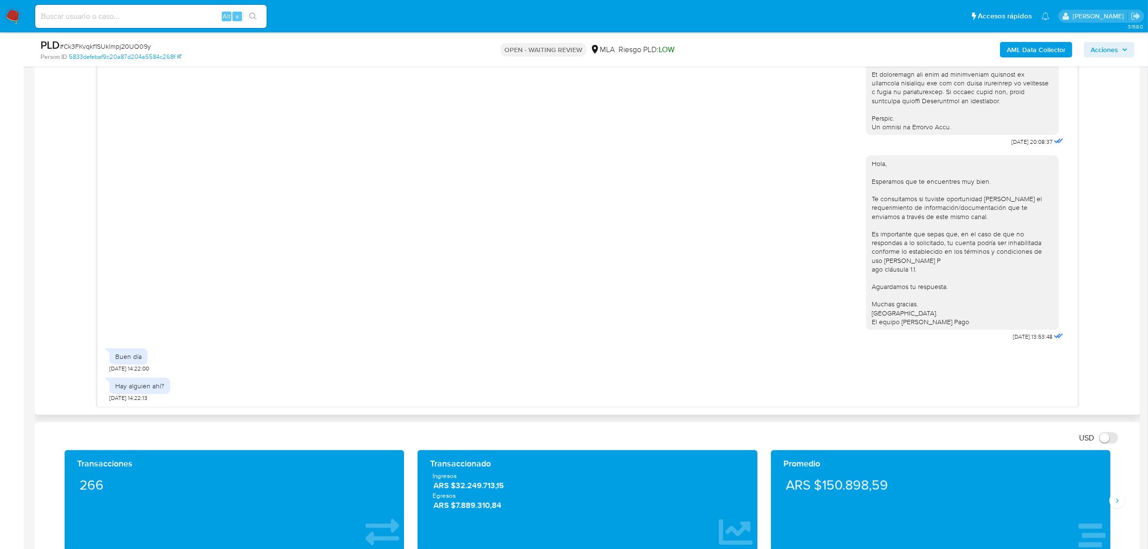
scroll to position [542, 0]
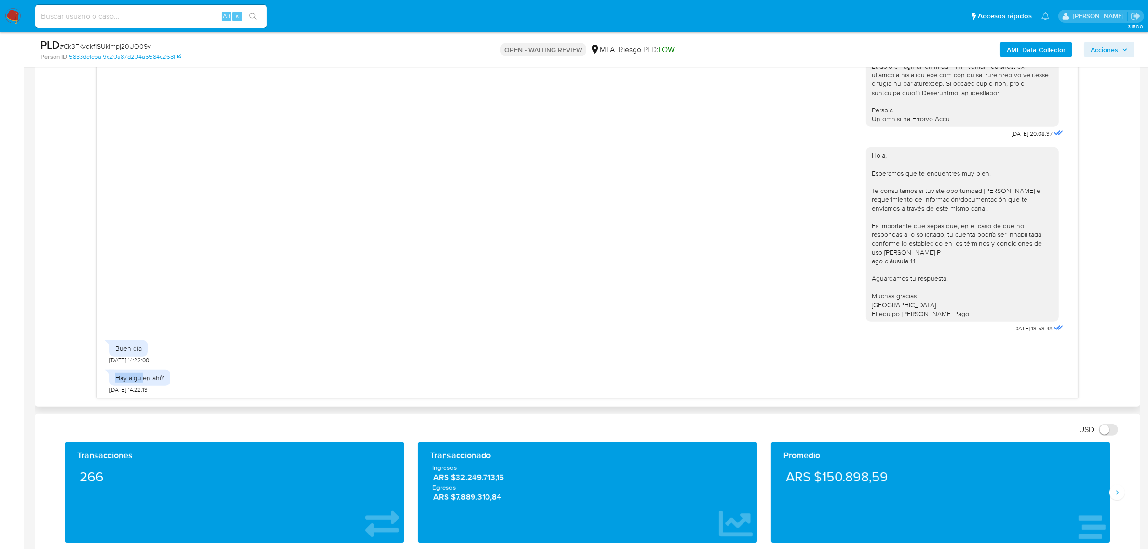
drag, startPoint x: 116, startPoint y: 381, endPoint x: 142, endPoint y: 378, distance: 26.1
click at [142, 378] on div "Hay alguien ahí?" at bounding box center [139, 377] width 49 height 9
click at [279, 383] on div "Hay alguien ahí? [DATE] 14:22:13" at bounding box center [587, 379] width 956 height 29
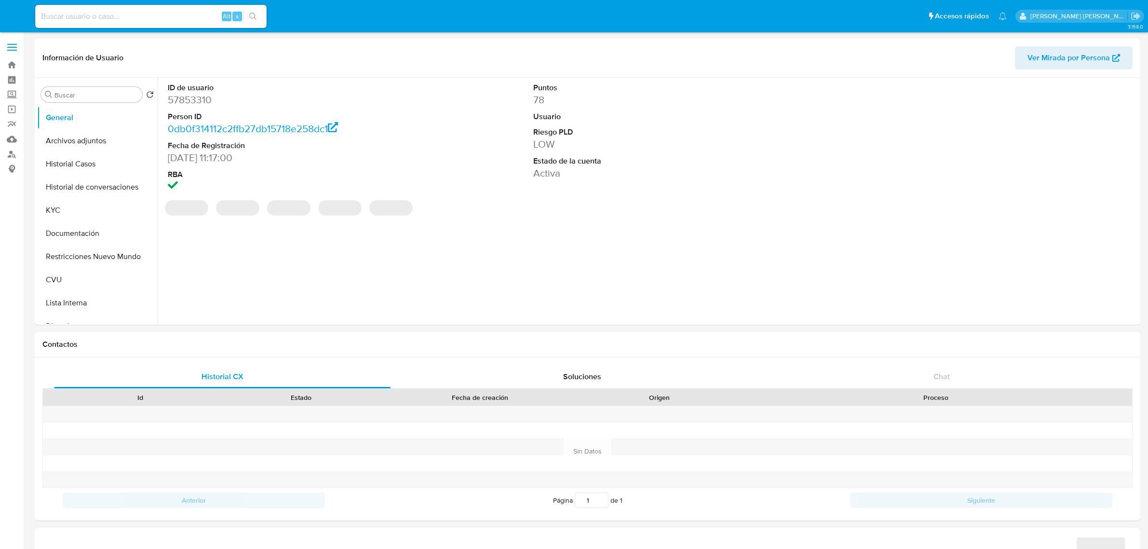
select select "10"
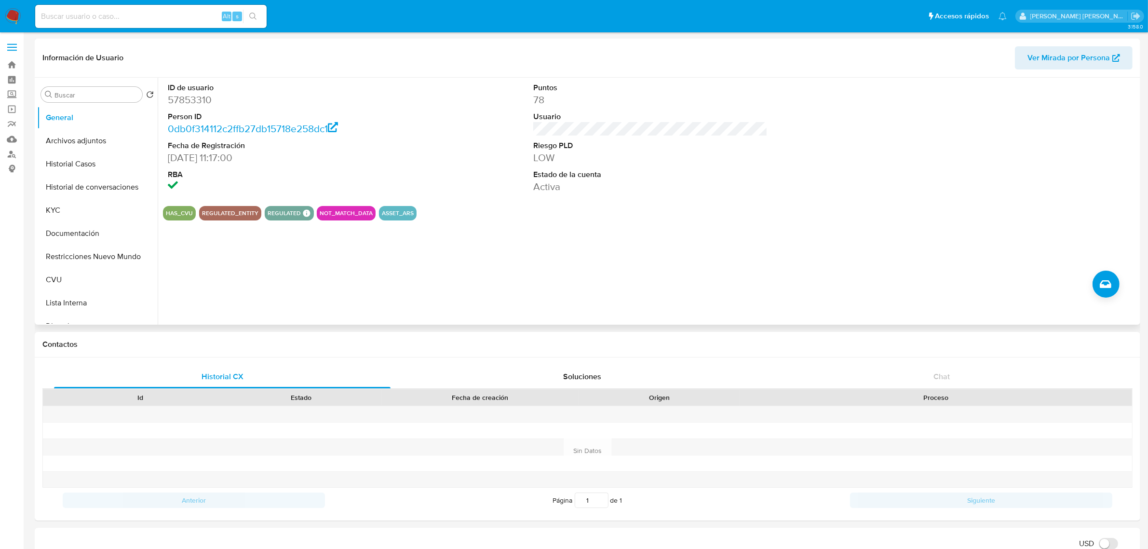
click at [83, 169] on button "Historial Casos" at bounding box center [97, 163] width 121 height 23
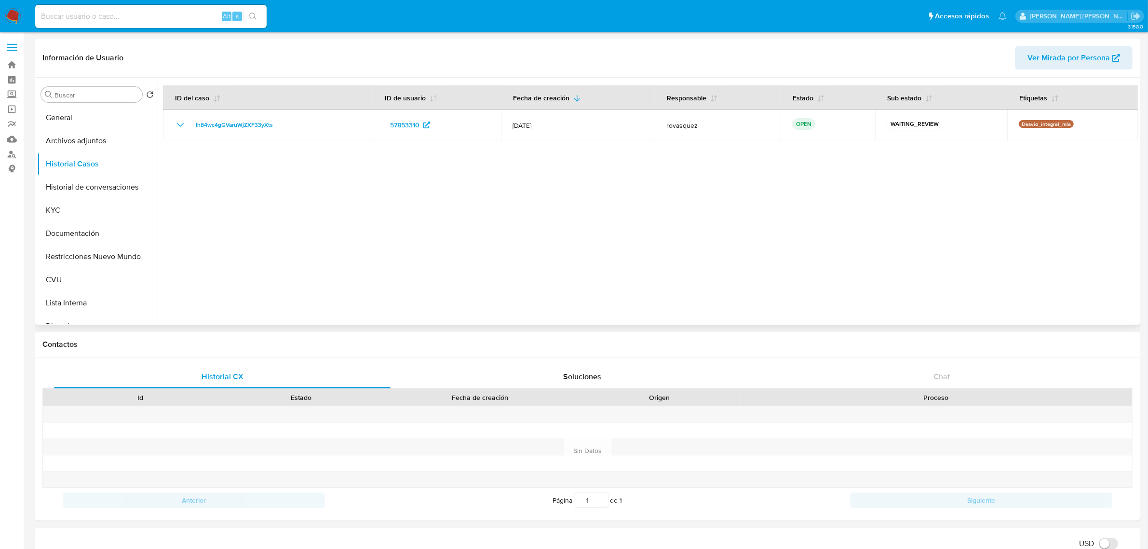
drag, startPoint x: 58, startPoint y: 211, endPoint x: 160, endPoint y: 212, distance: 101.3
click at [58, 211] on button "KYC" at bounding box center [97, 210] width 121 height 23
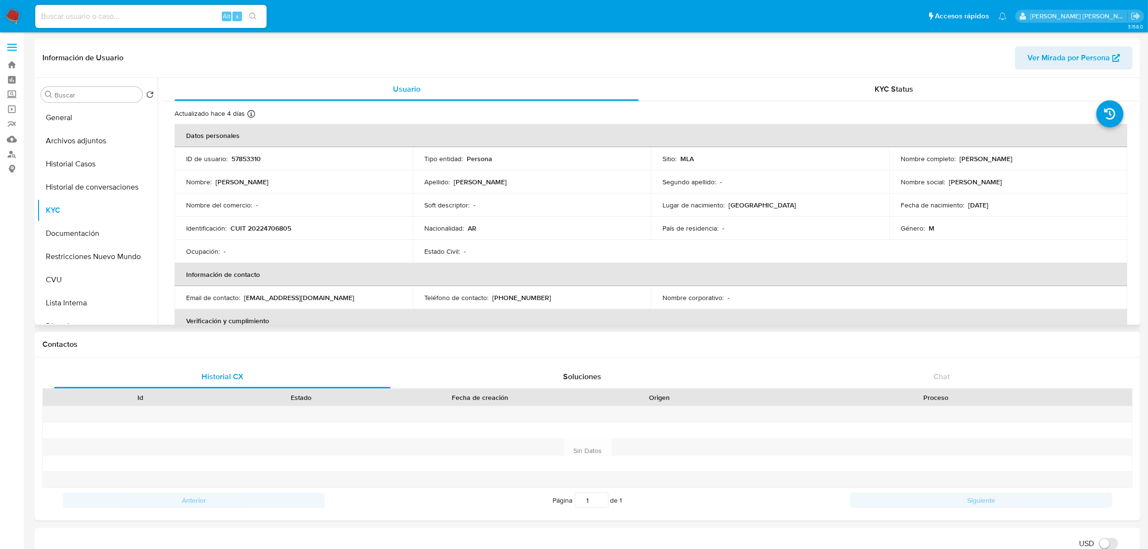
click at [270, 229] on p "CUIT 20224706805" at bounding box center [260, 228] width 61 height 9
drag, startPoint x: 957, startPoint y: 156, endPoint x: 1033, endPoint y: 163, distance: 76.0
click at [1033, 163] on td "Nombre completo : [PERSON_NAME]" at bounding box center [1008, 158] width 238 height 23
copy p "[PERSON_NAME]"
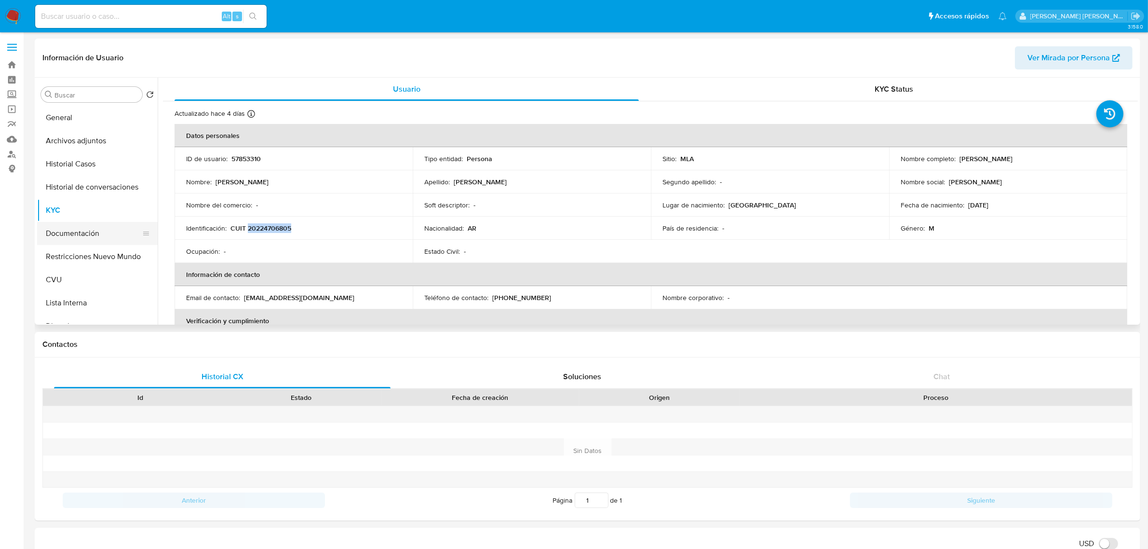
click at [95, 234] on button "Documentación" at bounding box center [93, 233] width 113 height 23
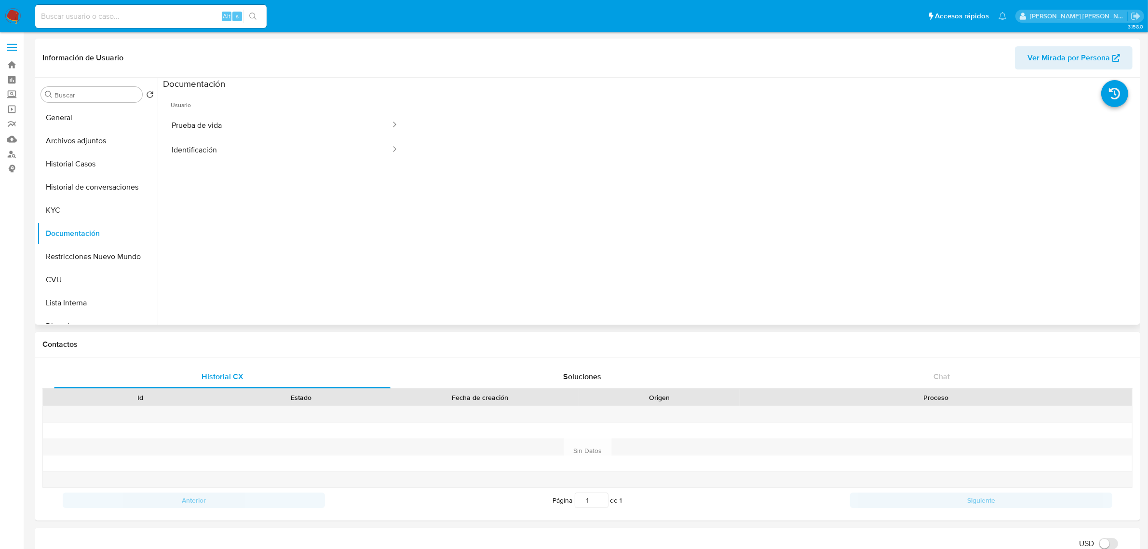
click at [290, 109] on span "Usuario" at bounding box center [285, 101] width 244 height 23
click at [265, 128] on button "Prueba de vida" at bounding box center [277, 125] width 229 height 25
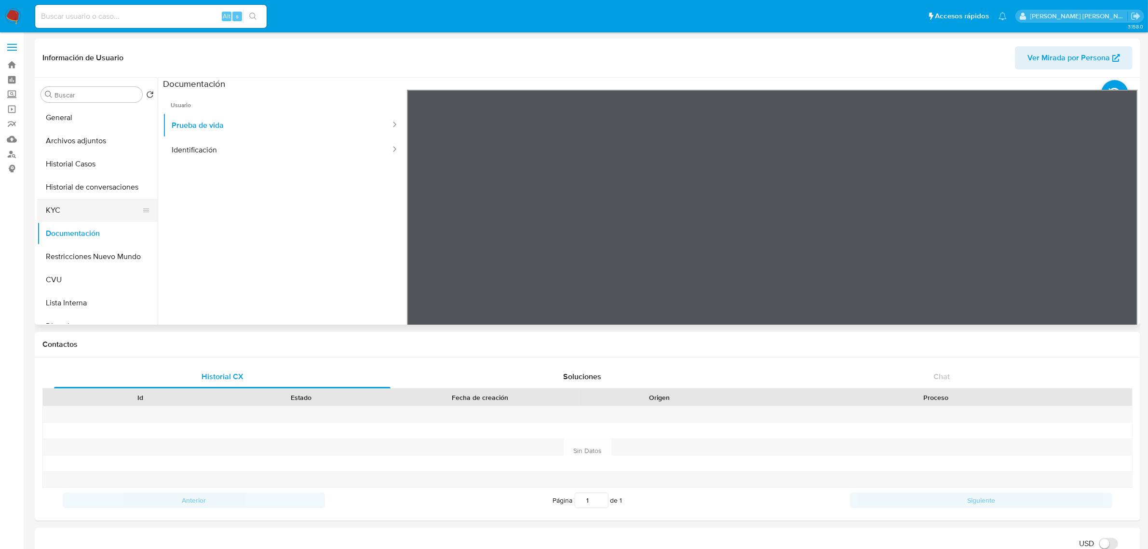
click at [68, 209] on button "KYC" at bounding box center [93, 210] width 113 height 23
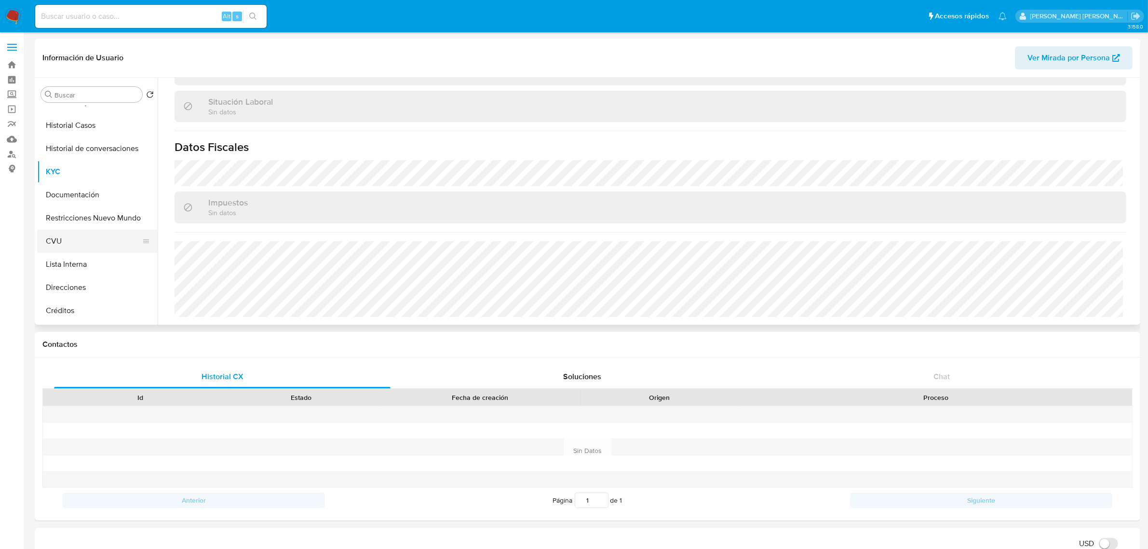
scroll to position [60, 0]
click at [85, 273] on button "Direcciones" at bounding box center [93, 265] width 113 height 23
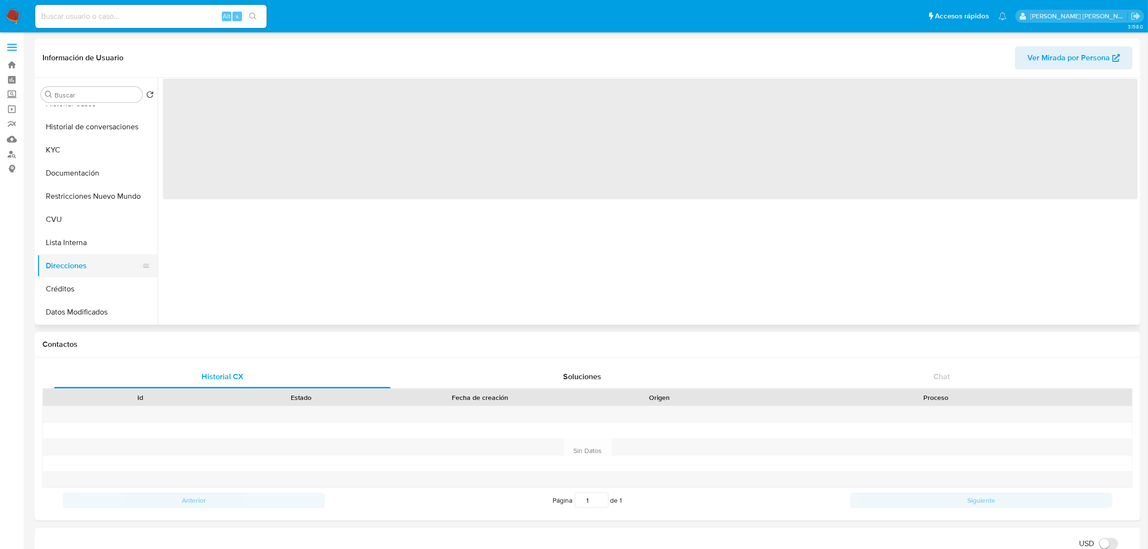
scroll to position [0, 0]
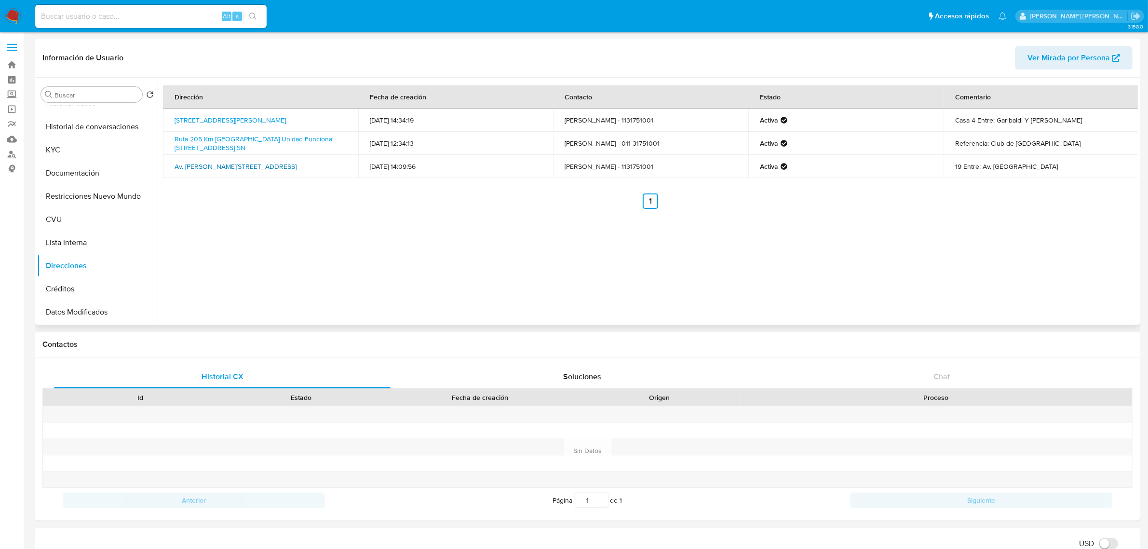
drag, startPoint x: 198, startPoint y: 172, endPoint x: 176, endPoint y: 162, distance: 24.0
click at [176, 162] on td "Av. [PERSON_NAME][STREET_ADDRESS]" at bounding box center [260, 166] width 195 height 23
copy link "Av. [PERSON_NAME][STREET_ADDRESS]"
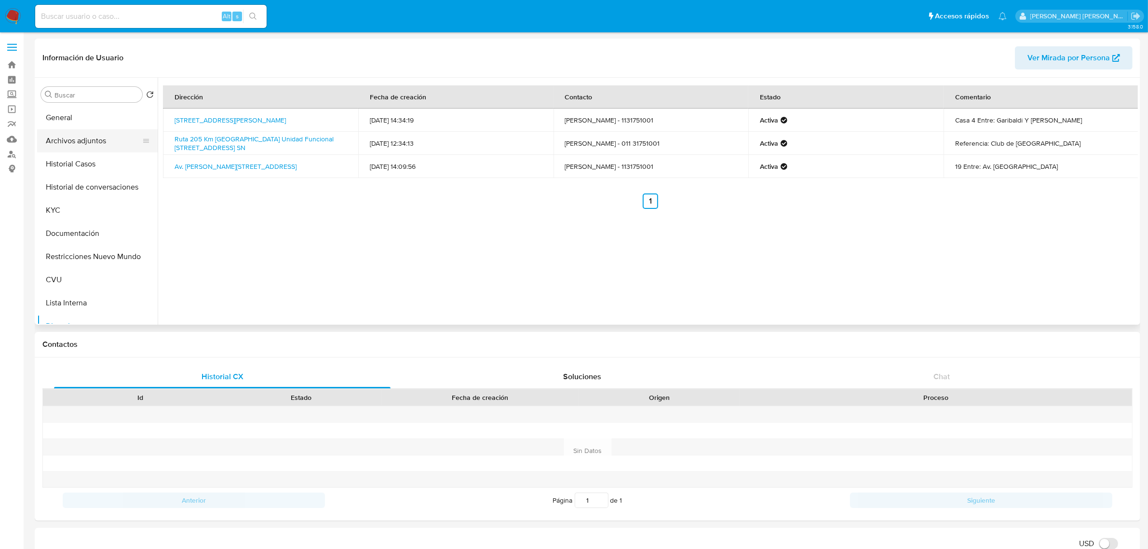
drag, startPoint x: 83, startPoint y: 141, endPoint x: 111, endPoint y: 142, distance: 28.0
click at [83, 141] on button "Archivos adjuntos" at bounding box center [93, 140] width 113 height 23
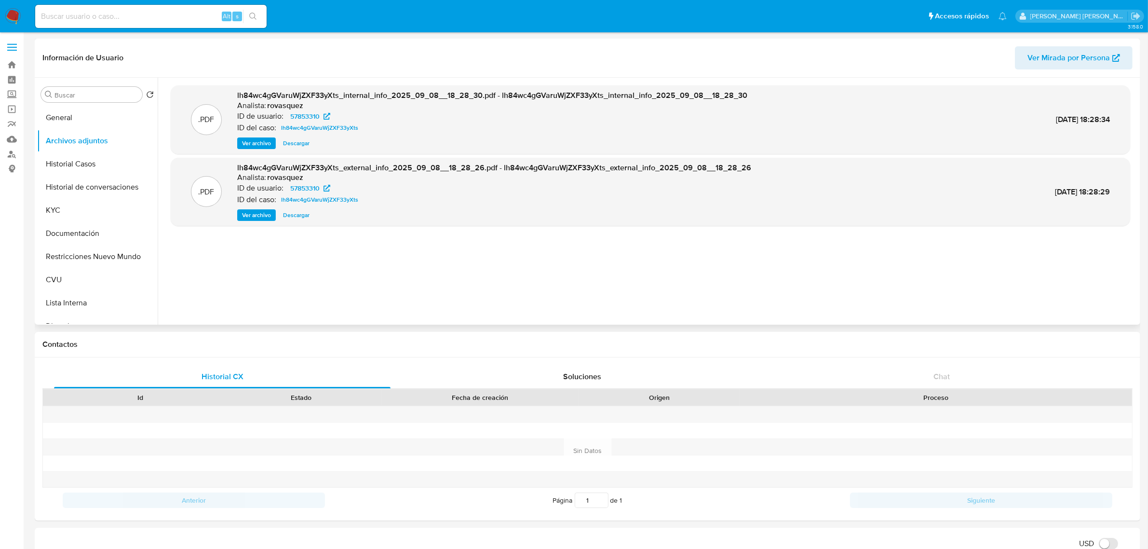
click at [248, 219] on span "Ver archivo" at bounding box center [256, 215] width 29 height 10
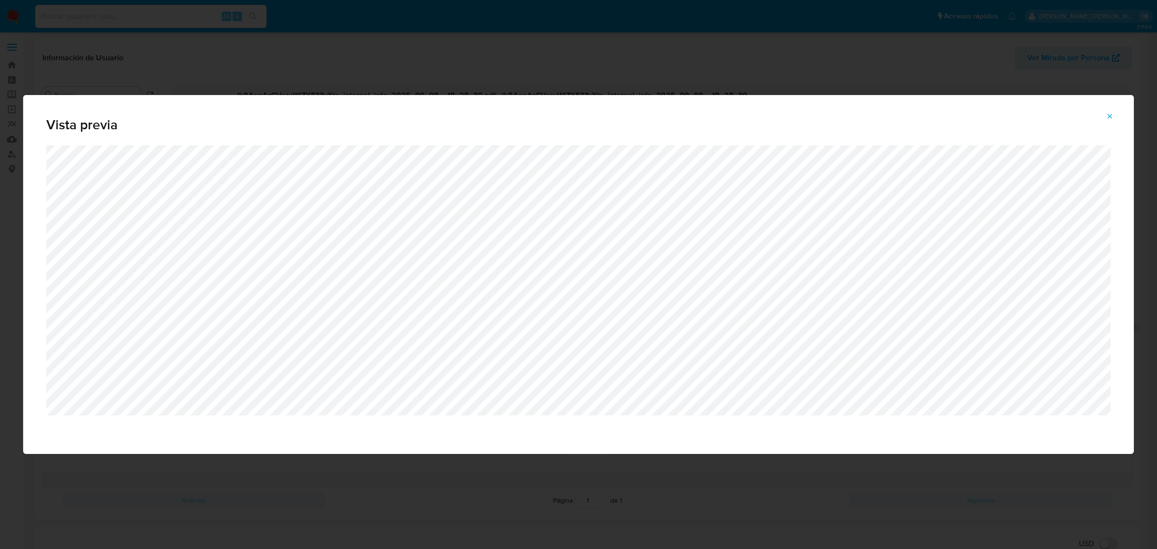
click at [1109, 110] on span "Attachment preview" at bounding box center [1110, 116] width 8 height 14
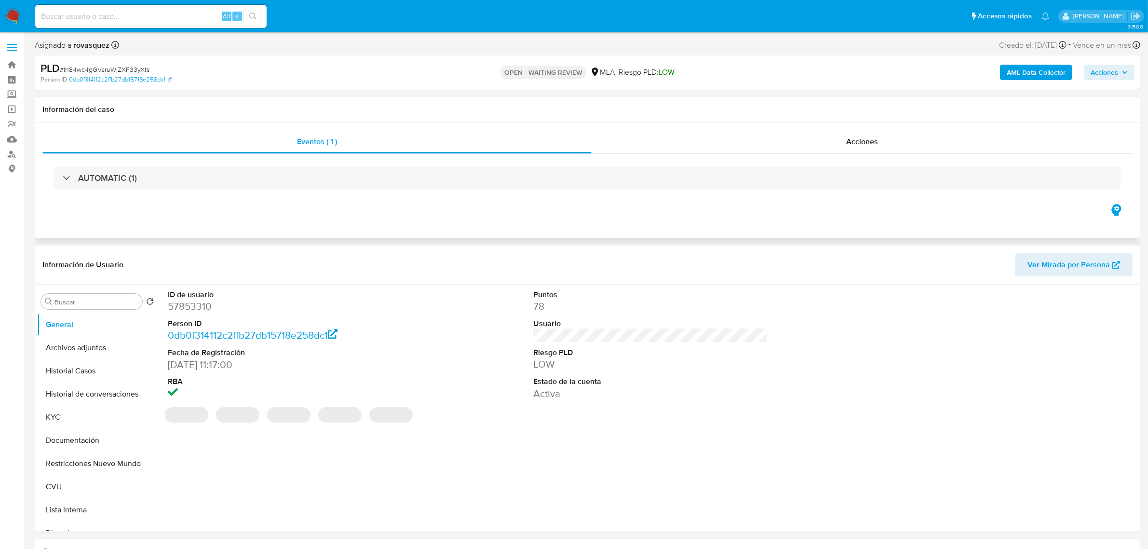
click at [563, 200] on div "AUTOMATIC (1)" at bounding box center [587, 178] width 1090 height 48
select select "10"
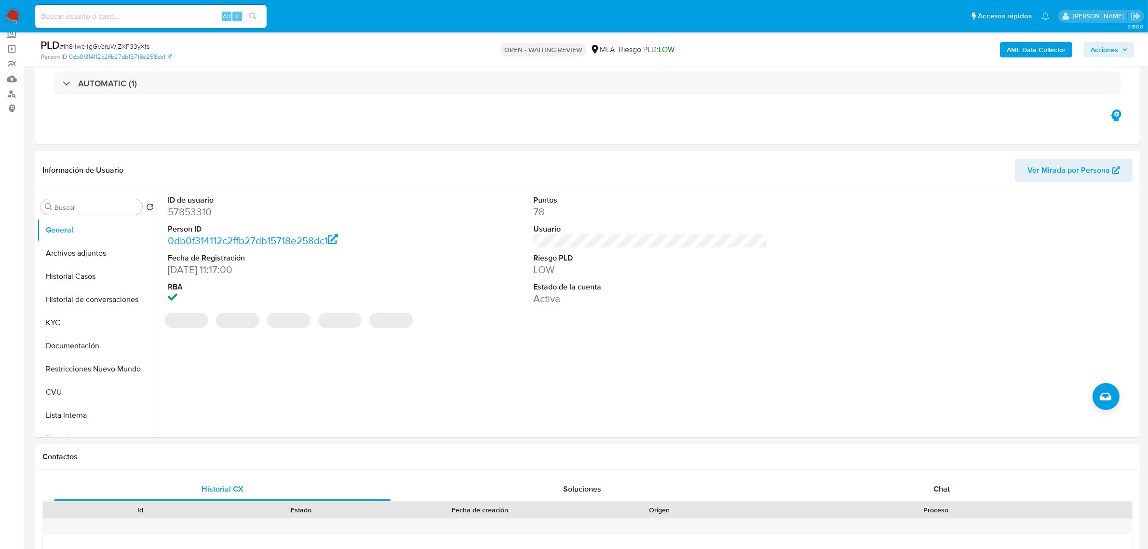
scroll to position [422, 0]
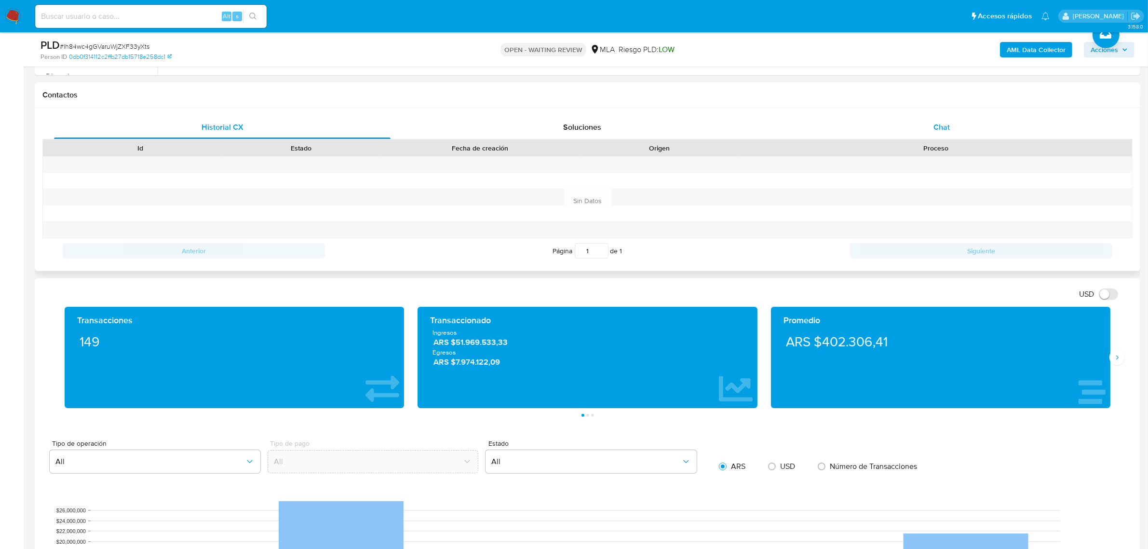
click at [953, 125] on div "Chat" at bounding box center [941, 127] width 337 height 23
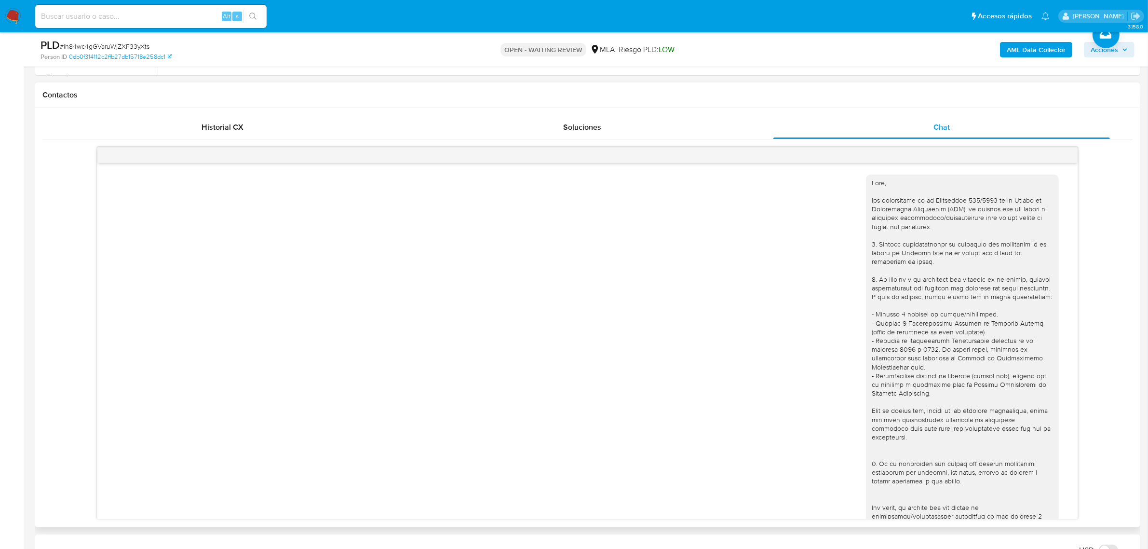
scroll to position [544, 0]
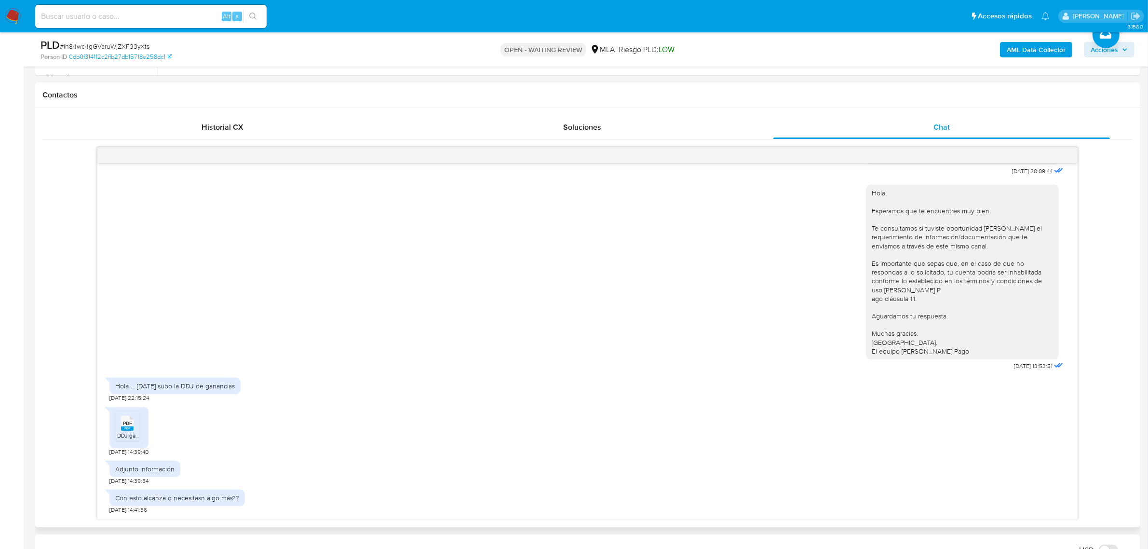
click at [128, 430] on rect at bounding box center [127, 428] width 13 height 4
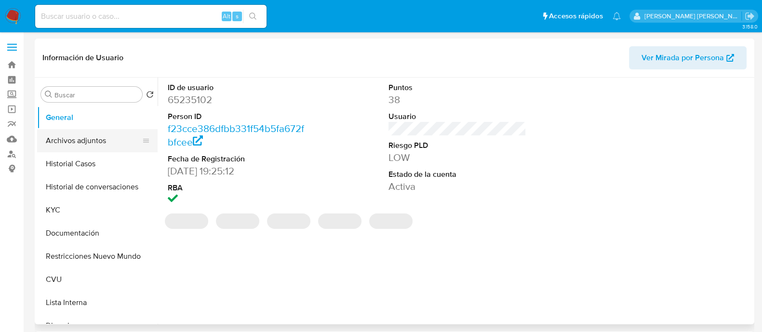
click at [88, 143] on button "Archivos adjuntos" at bounding box center [93, 140] width 113 height 23
select select "10"
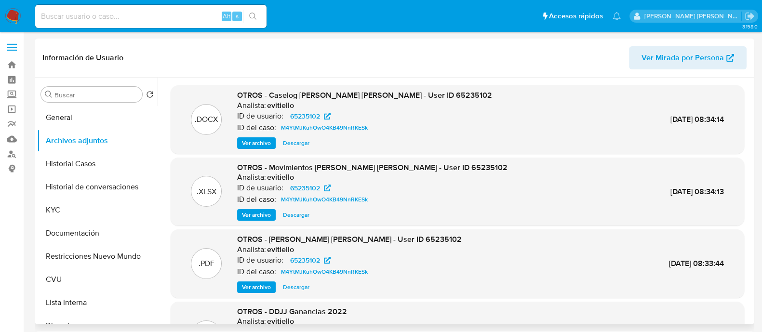
click at [258, 145] on span "Ver archivo" at bounding box center [256, 143] width 29 height 10
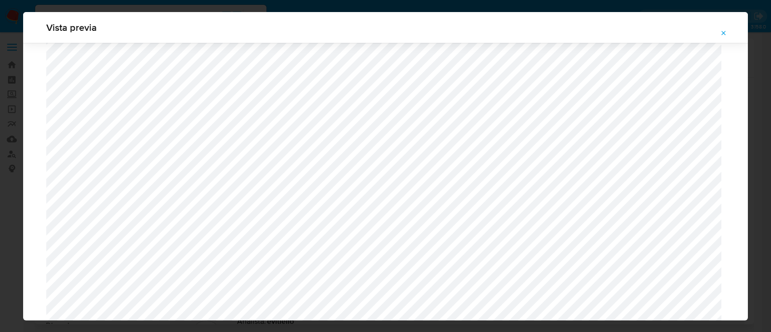
scroll to position [282, 0]
click at [725, 32] on icon "Attachment preview" at bounding box center [724, 33] width 4 height 4
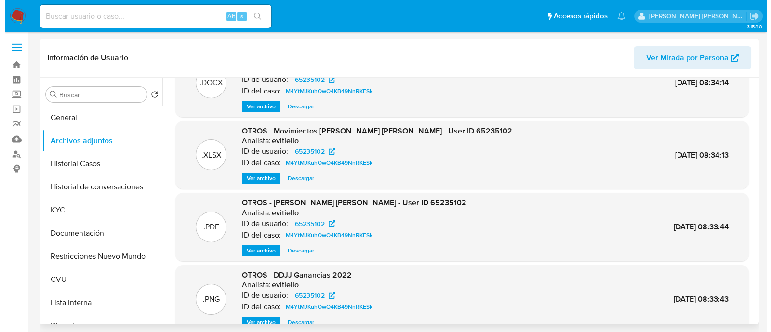
scroll to position [0, 0]
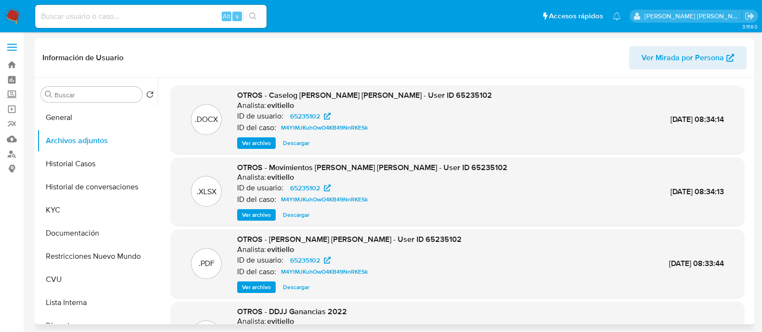
click at [269, 146] on span "Ver archivo" at bounding box center [256, 143] width 29 height 10
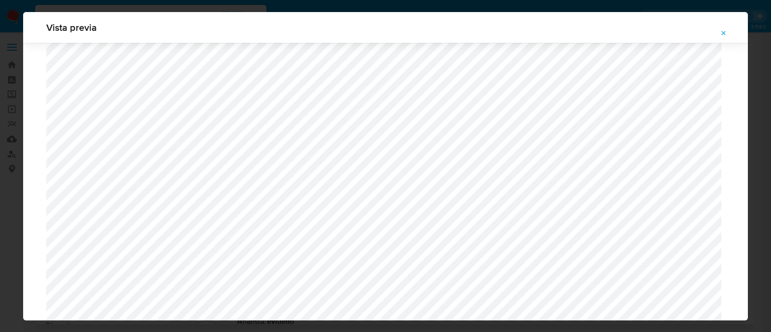
scroll to position [824, 0]
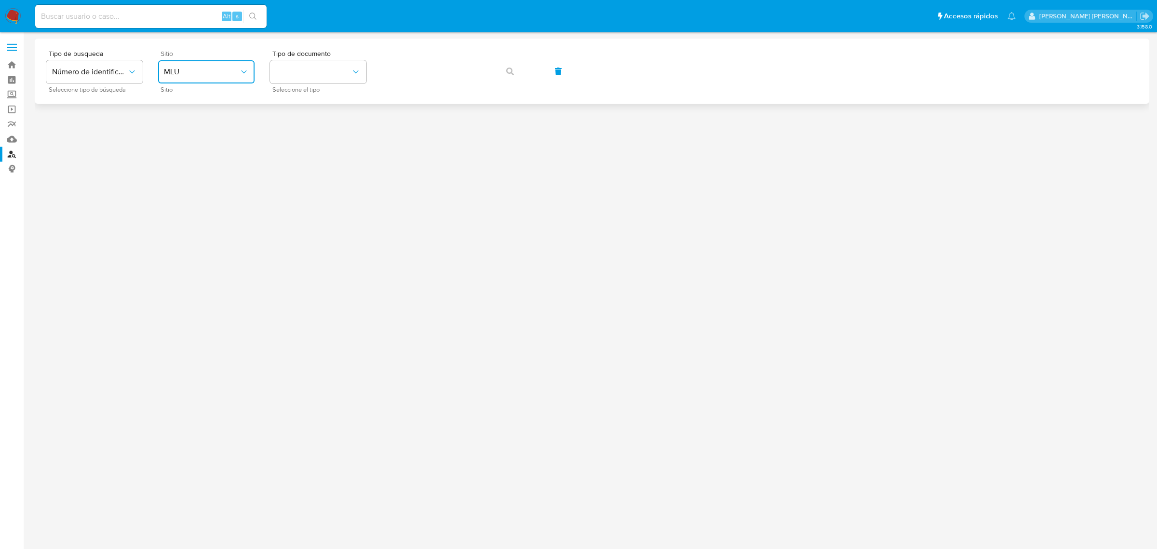
click at [228, 78] on button "MLU" at bounding box center [206, 71] width 96 height 23
click at [225, 111] on div "MLA" at bounding box center [203, 120] width 79 height 23
click at [304, 71] on button "identificationType" at bounding box center [318, 71] width 96 height 23
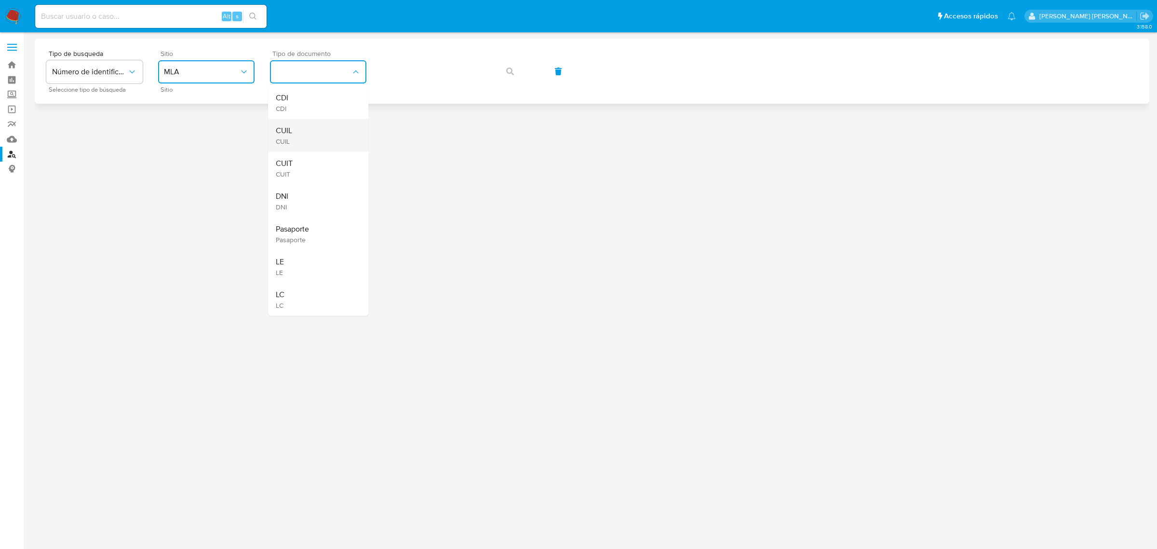
click at [324, 134] on div "CUIL CUIL" at bounding box center [315, 135] width 79 height 33
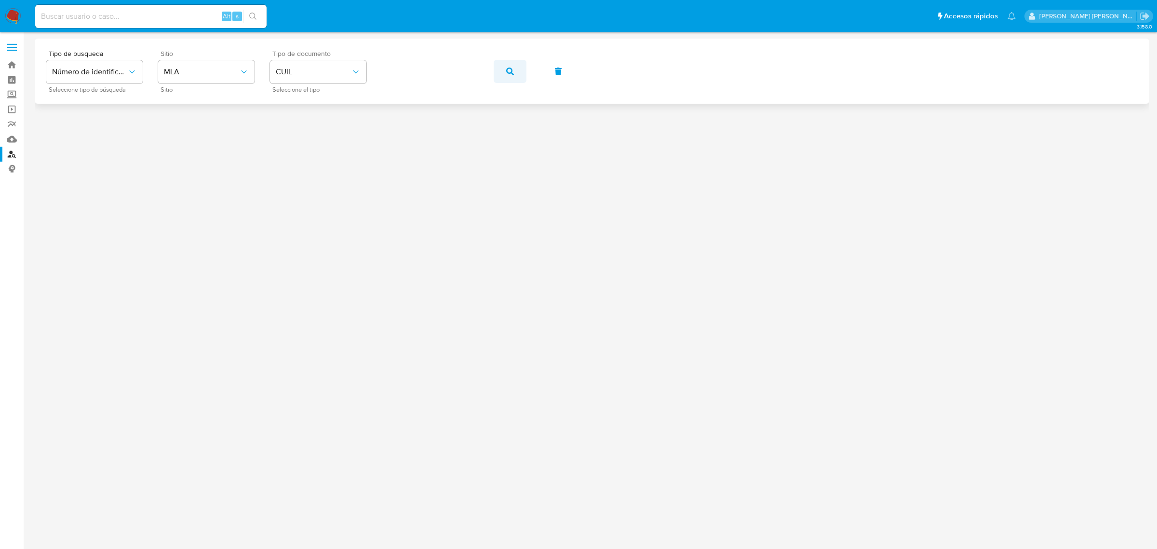
click at [496, 76] on button "button" at bounding box center [510, 71] width 33 height 23
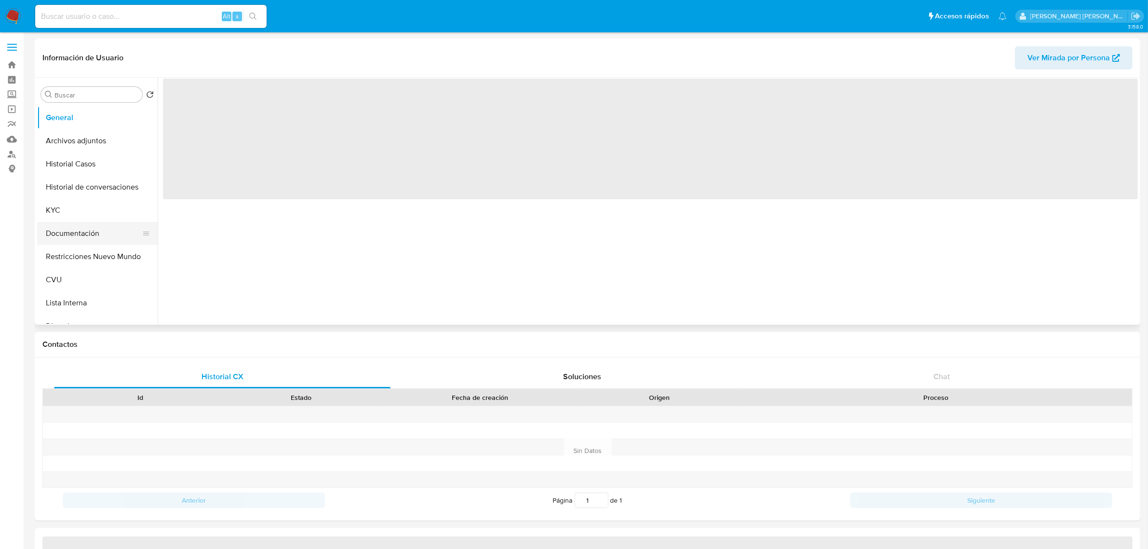
click at [70, 227] on button "Documentación" at bounding box center [93, 233] width 113 height 23
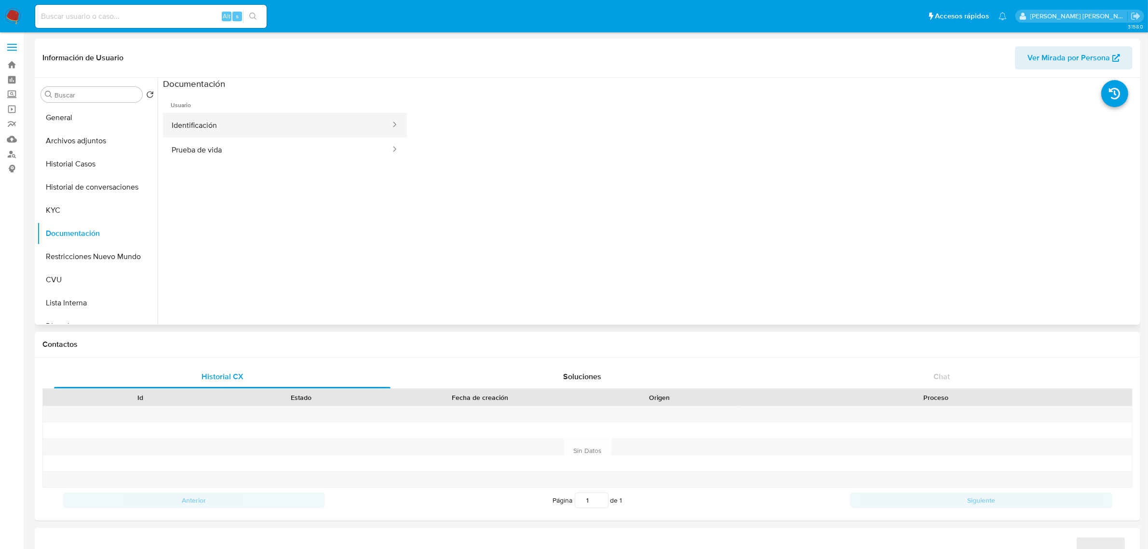
click at [316, 126] on button "Identificación" at bounding box center [277, 125] width 229 height 25
select select "10"
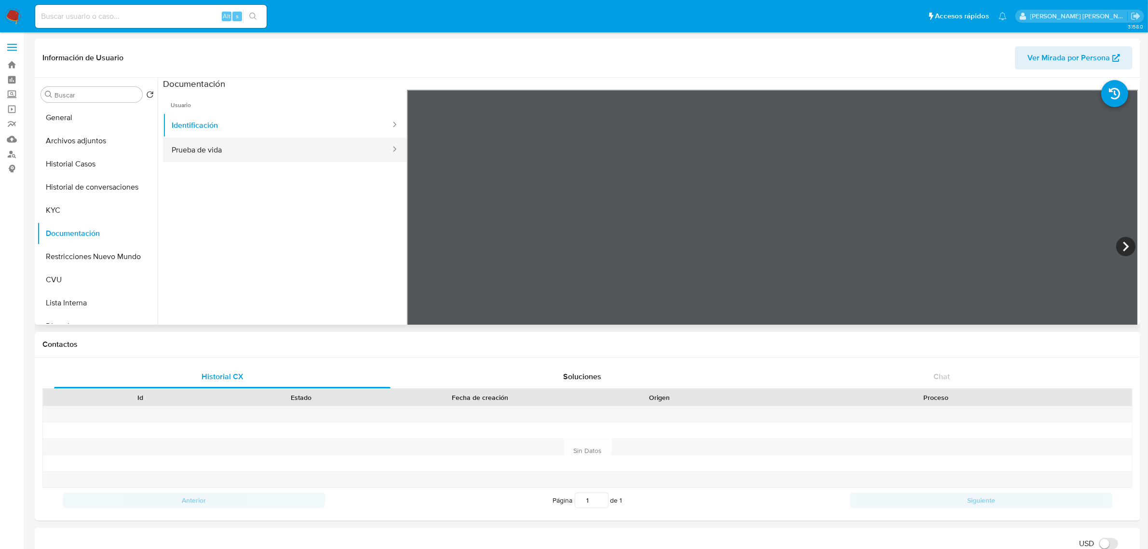
click at [275, 145] on button "Prueba de vida" at bounding box center [277, 149] width 229 height 25
click at [78, 205] on button "KYC" at bounding box center [93, 210] width 113 height 23
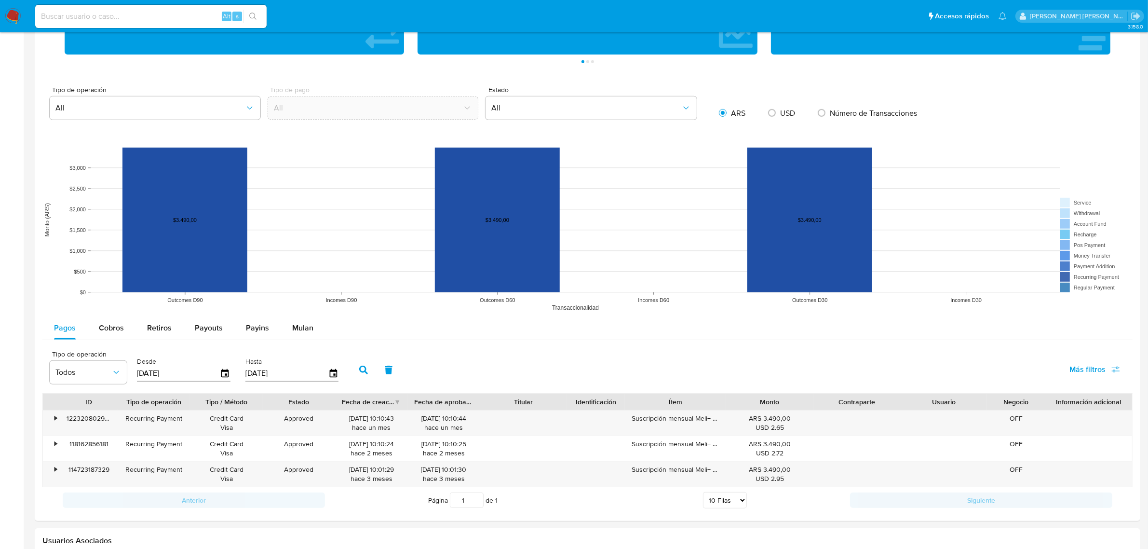
scroll to position [758, 0]
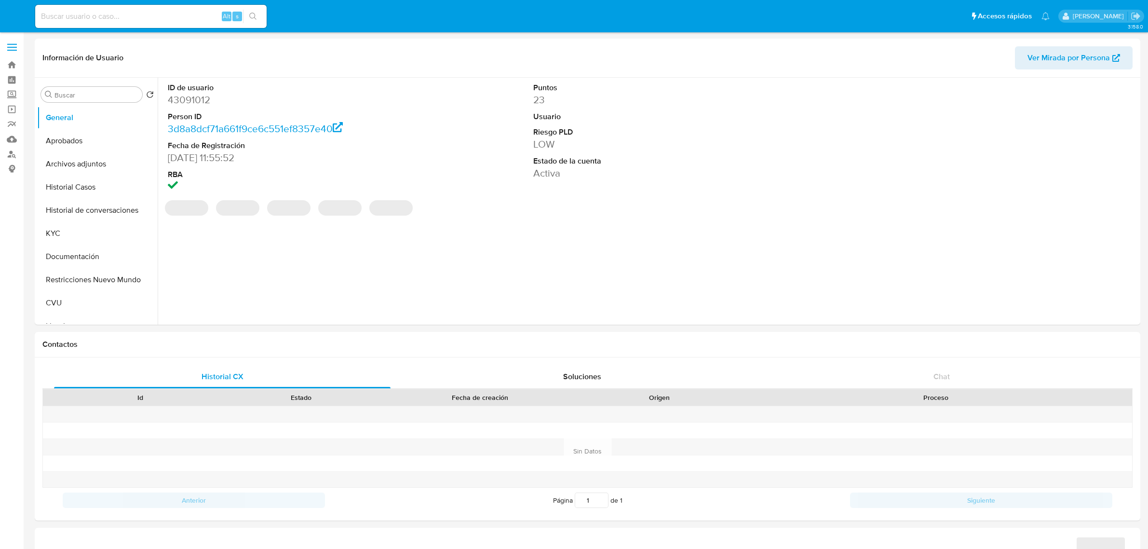
select select "10"
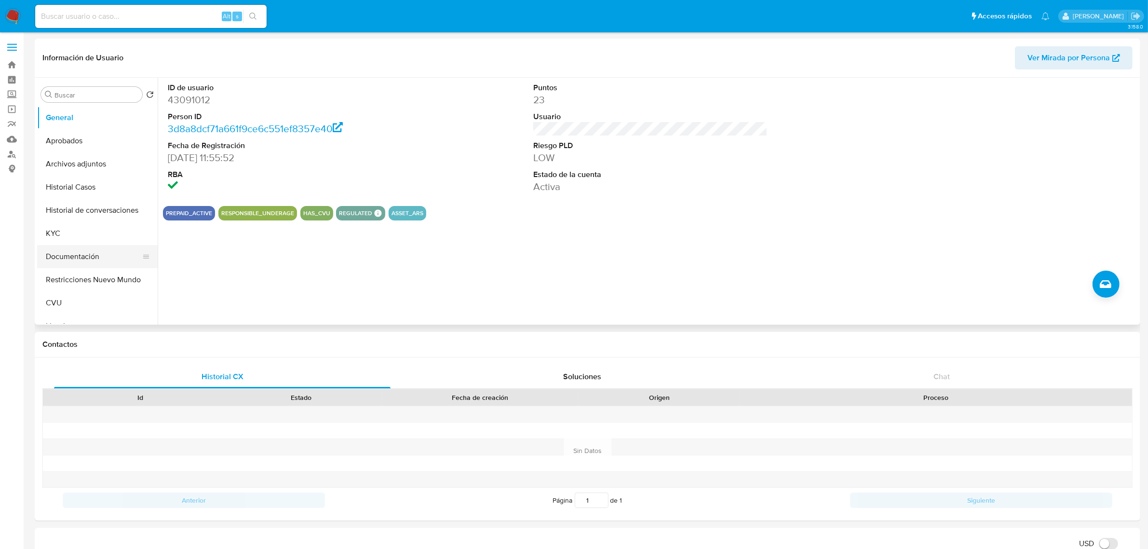
click at [75, 261] on button "Documentación" at bounding box center [93, 256] width 113 height 23
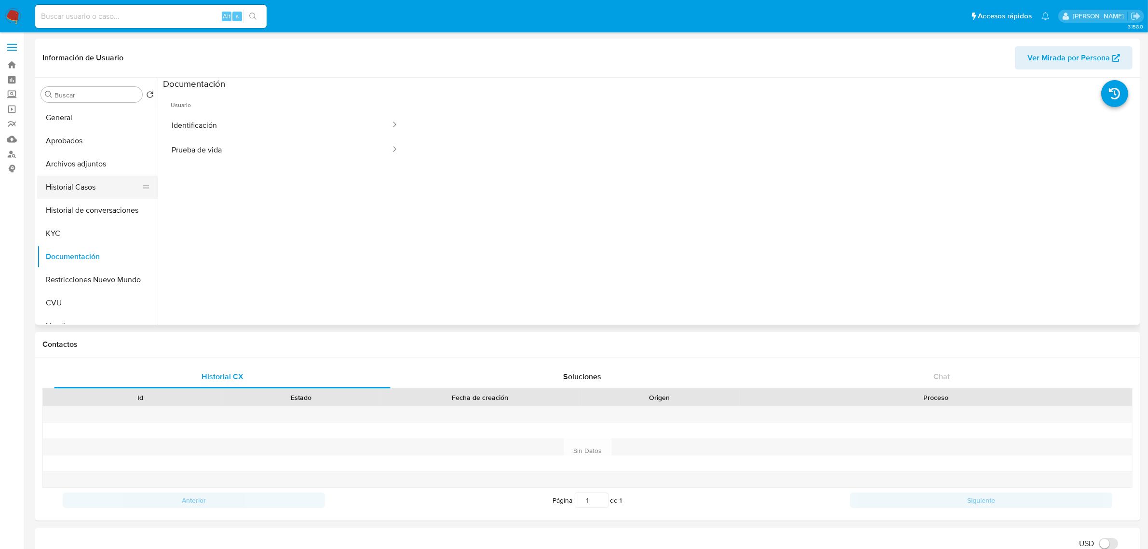
click at [77, 191] on button "Historial Casos" at bounding box center [93, 187] width 113 height 23
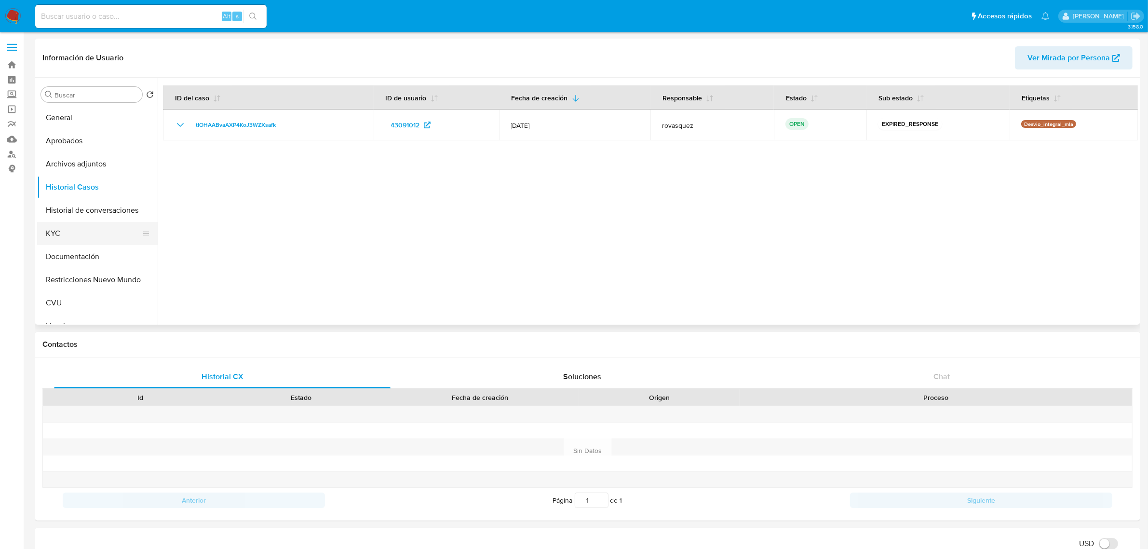
click at [83, 230] on button "KYC" at bounding box center [93, 233] width 113 height 23
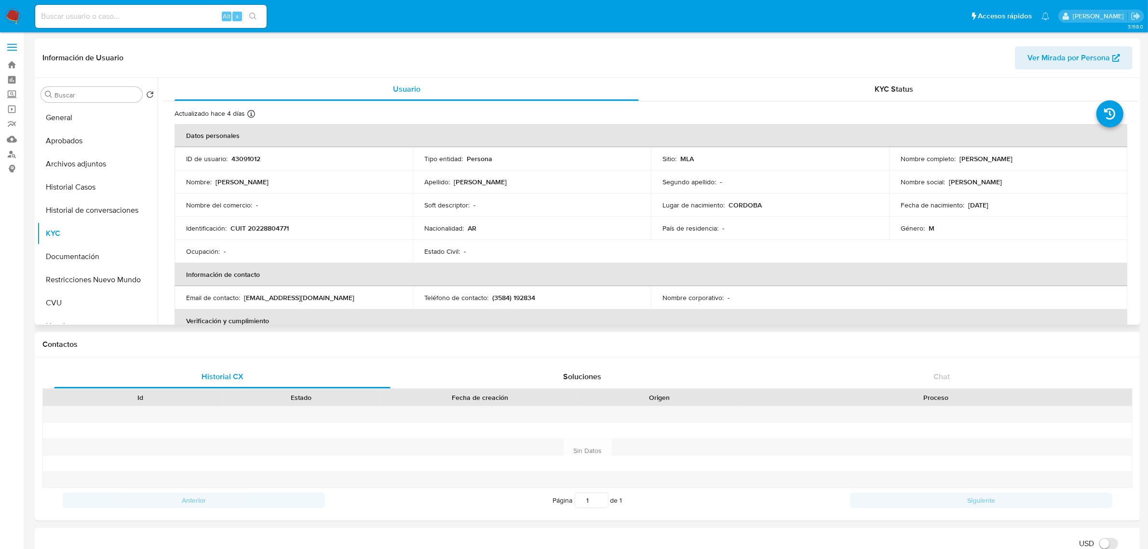
click at [275, 225] on p "CUIT 20228804771" at bounding box center [259, 228] width 58 height 9
copy p "20228804771"
drag, startPoint x: 956, startPoint y: 157, endPoint x: 1018, endPoint y: 153, distance: 61.9
click at [1018, 153] on td "Nombre completo : [PERSON_NAME]" at bounding box center [1008, 158] width 238 height 23
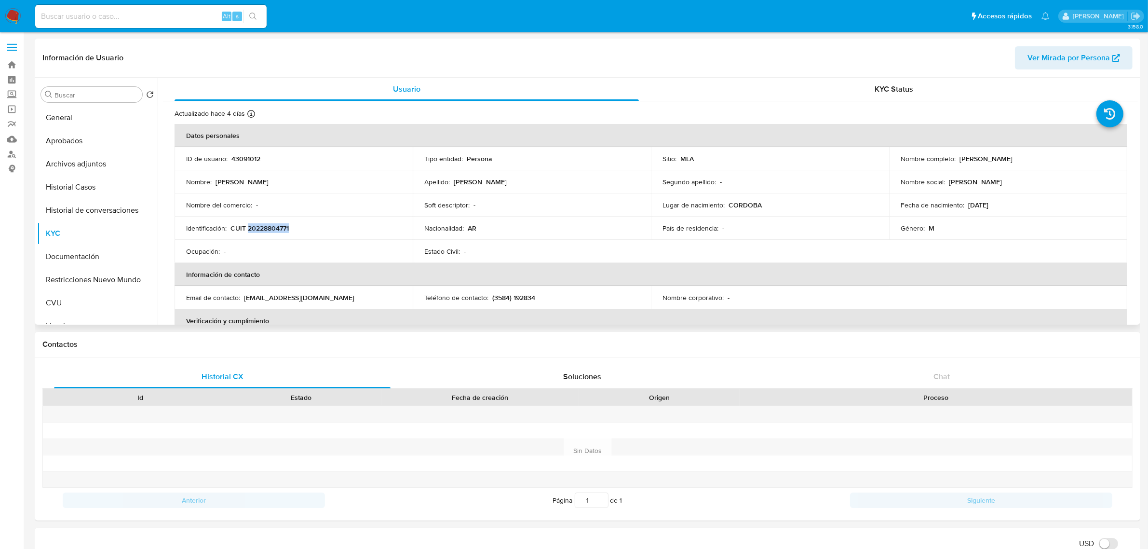
copy p "[PERSON_NAME]"
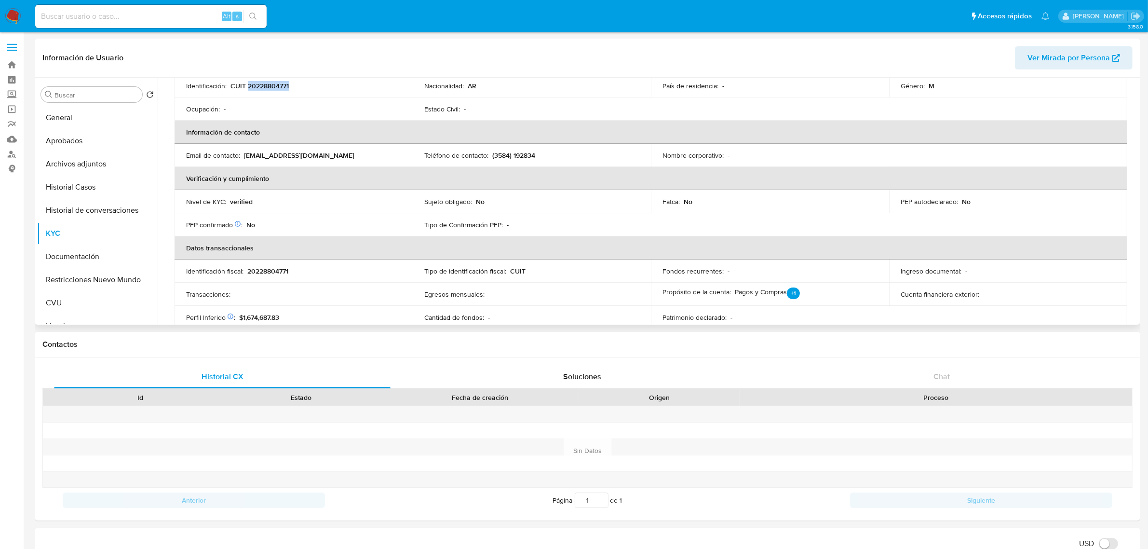
scroll to position [121, 0]
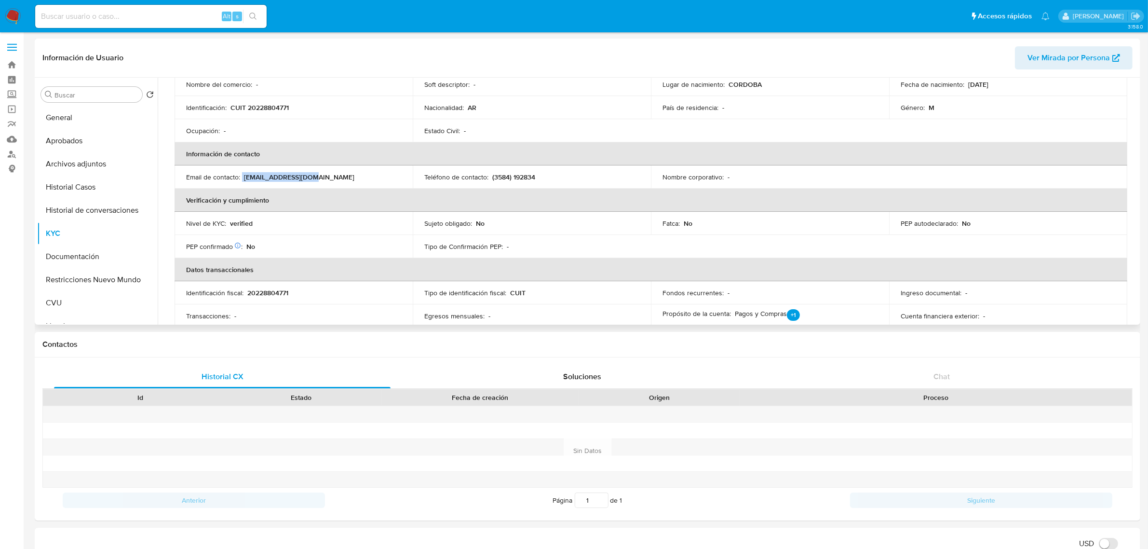
drag, startPoint x: 243, startPoint y: 176, endPoint x: 335, endPoint y: 176, distance: 92.6
click at [335, 176] on div "Email de contacto : [EMAIL_ADDRESS][DOMAIN_NAME]" at bounding box center [293, 177] width 215 height 9
copy div "[EMAIL_ADDRESS][DOMAIN_NAME]"
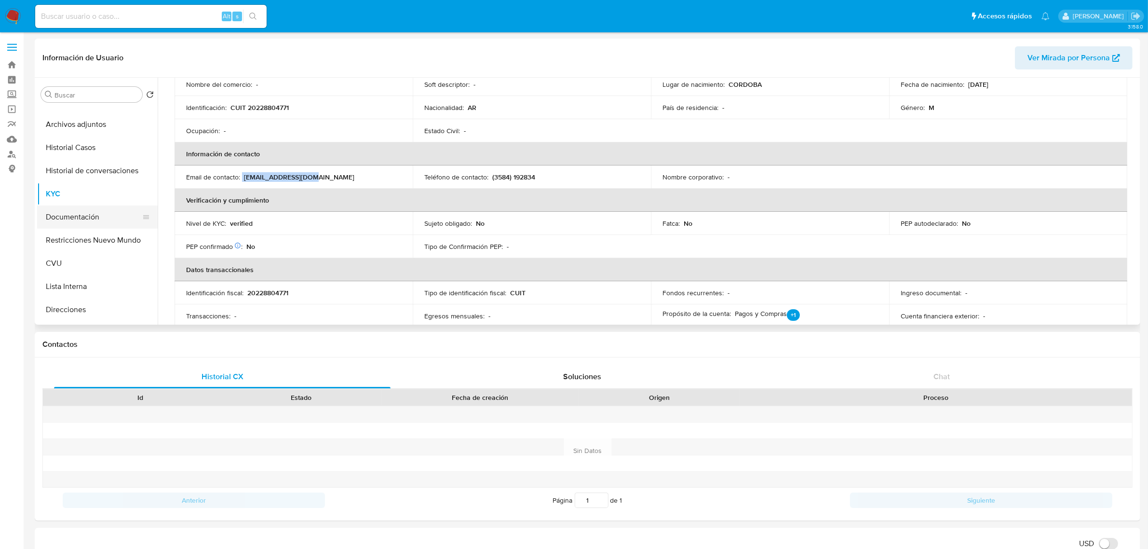
scroll to position [60, 0]
click at [87, 292] on button "Direcciones" at bounding box center [93, 288] width 113 height 23
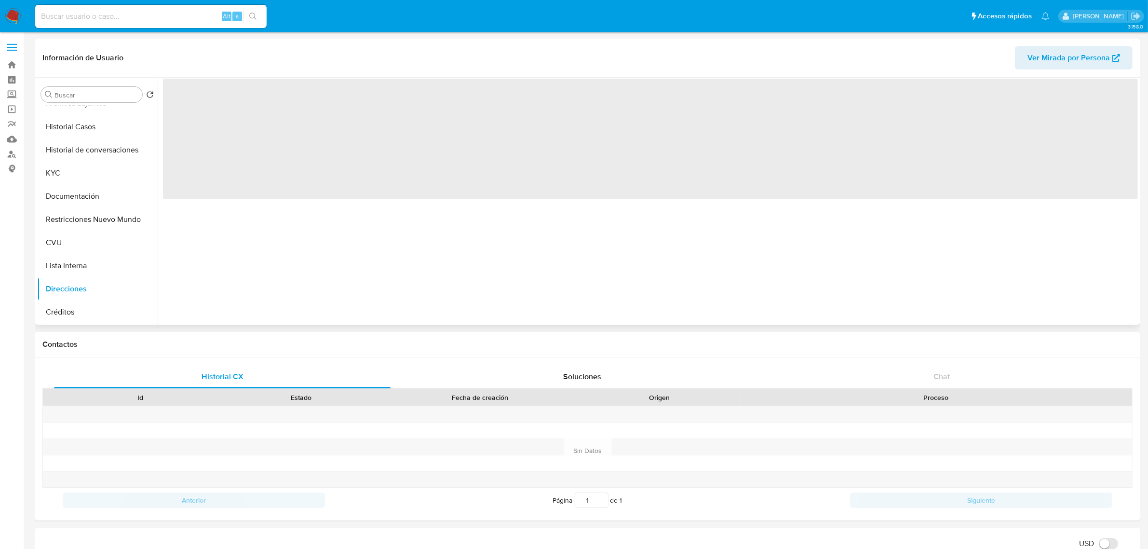
scroll to position [0, 0]
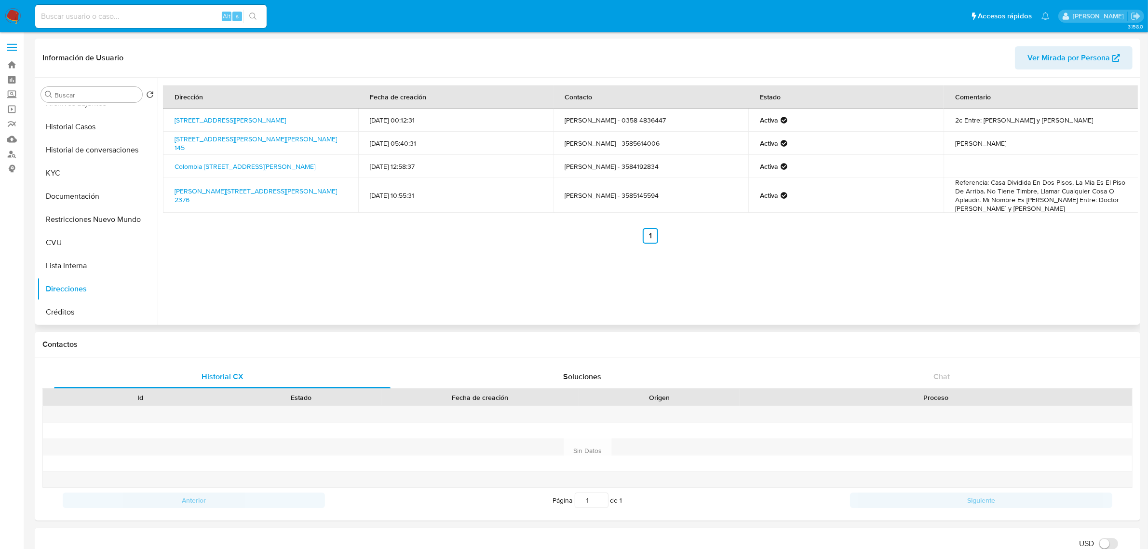
drag, startPoint x: 245, startPoint y: 170, endPoint x: 172, endPoint y: 165, distance: 73.0
click at [172, 165] on td "Colombia [STREET_ADDRESS][PERSON_NAME]" at bounding box center [260, 166] width 195 height 23
copy link "Colombia [STREET_ADDRESS][PERSON_NAME]"
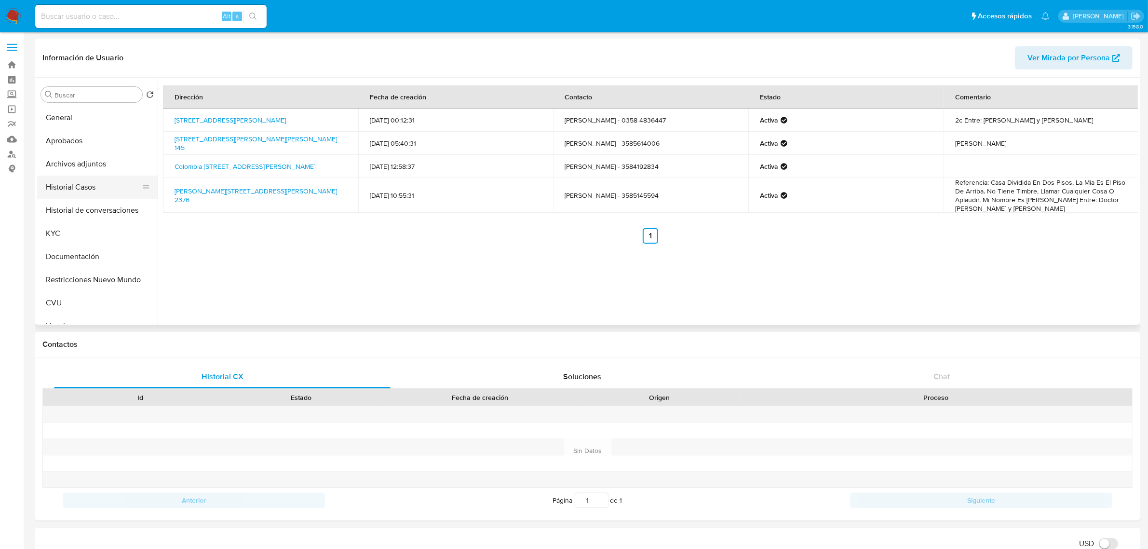
click at [82, 186] on button "Historial Casos" at bounding box center [93, 187] width 113 height 23
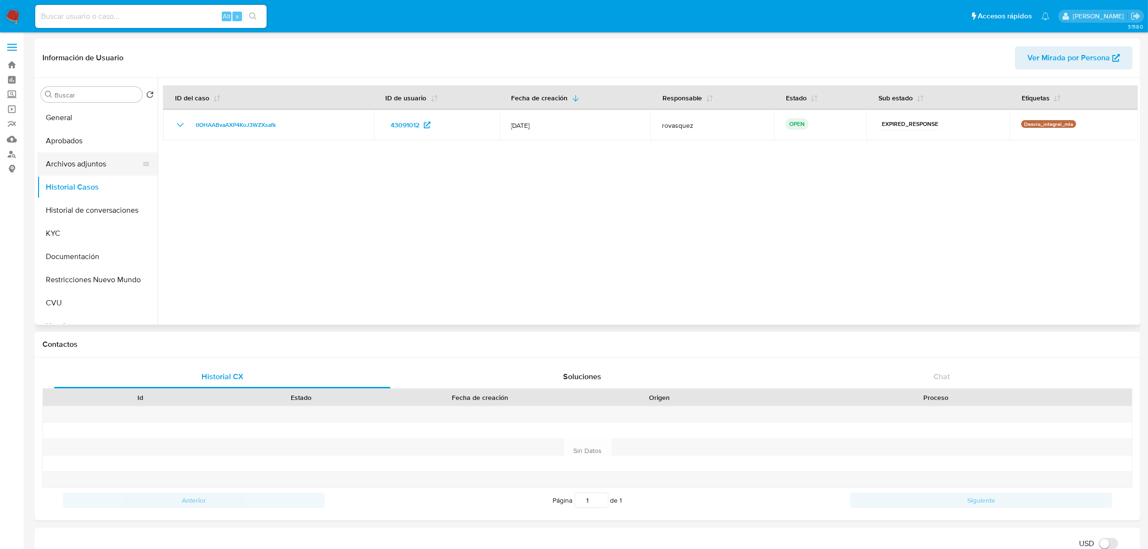
click at [80, 167] on button "Archivos adjuntos" at bounding box center [93, 163] width 113 height 23
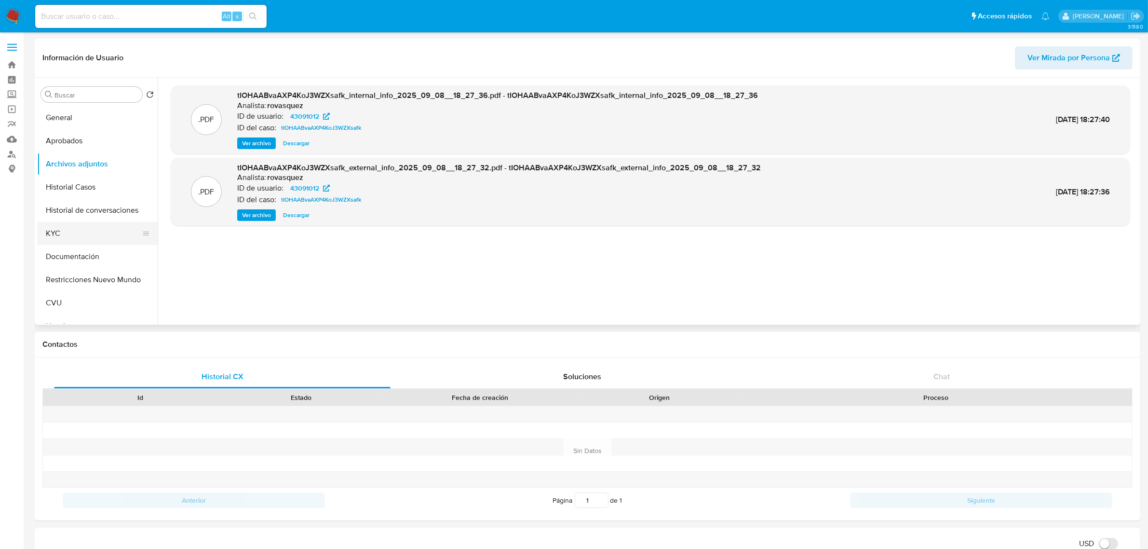
click at [47, 230] on button "KYC" at bounding box center [93, 233] width 113 height 23
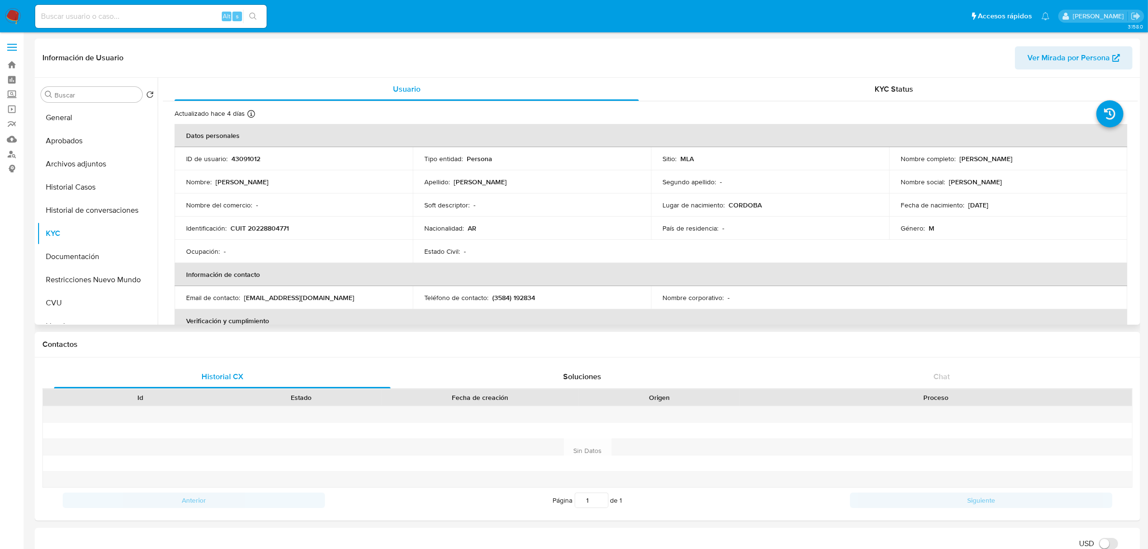
click at [1006, 167] on td "Nombre completo : Julio Hernan Priotti" at bounding box center [1008, 158] width 238 height 23
click at [1004, 164] on td "Nombre completo : Julio Hernan Priotti" at bounding box center [1008, 158] width 238 height 23
click at [1008, 152] on td "Nombre completo : Julio Hernan Priotti" at bounding box center [1008, 158] width 238 height 23
click at [1004, 164] on td "Nombre completo : Julio Hernan Priotti" at bounding box center [1008, 158] width 238 height 23
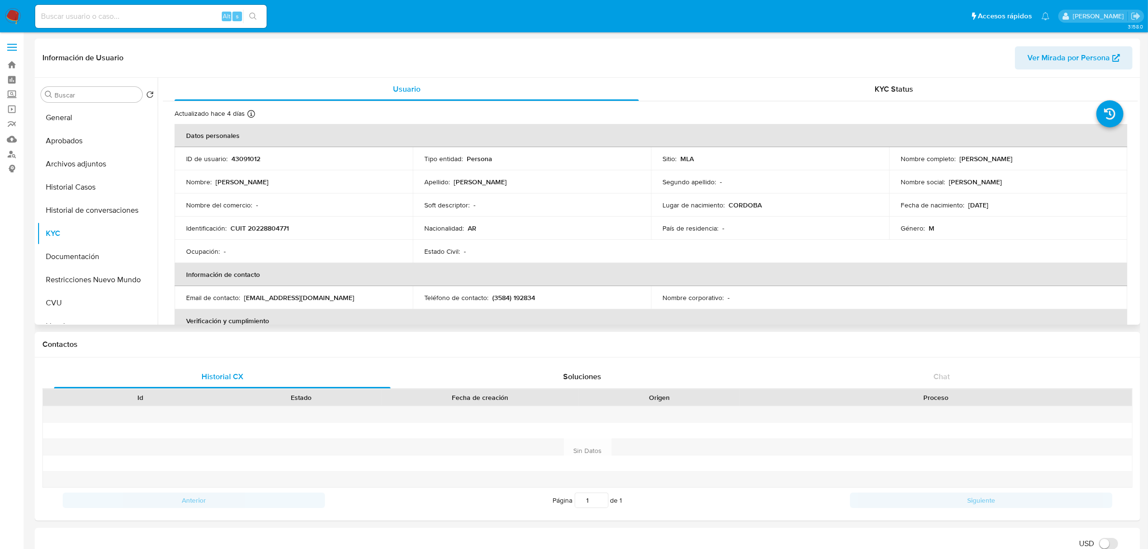
click at [1008, 160] on p "Julio Hernan Priotti" at bounding box center [985, 158] width 53 height 9
copy p "Priotti"
click at [82, 162] on button "Archivos adjuntos" at bounding box center [93, 163] width 113 height 23
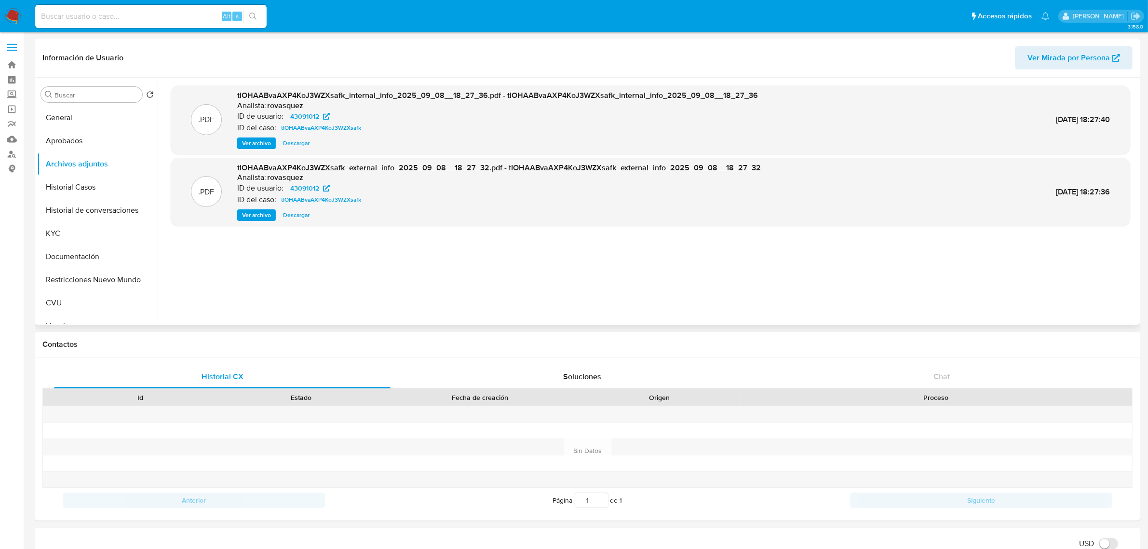
click at [248, 211] on span "Ver archivo" at bounding box center [256, 215] width 29 height 10
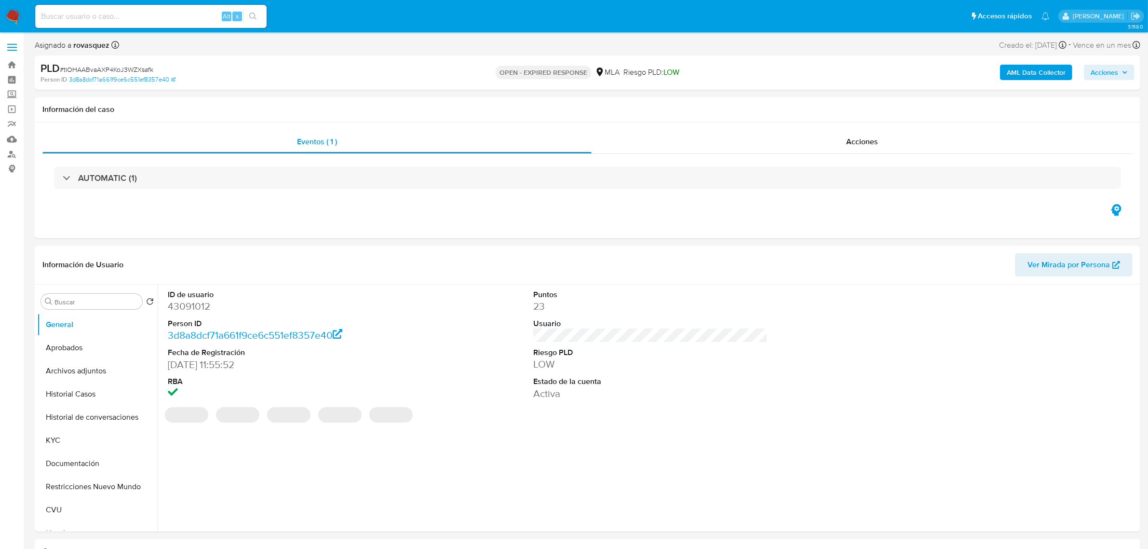
select select "10"
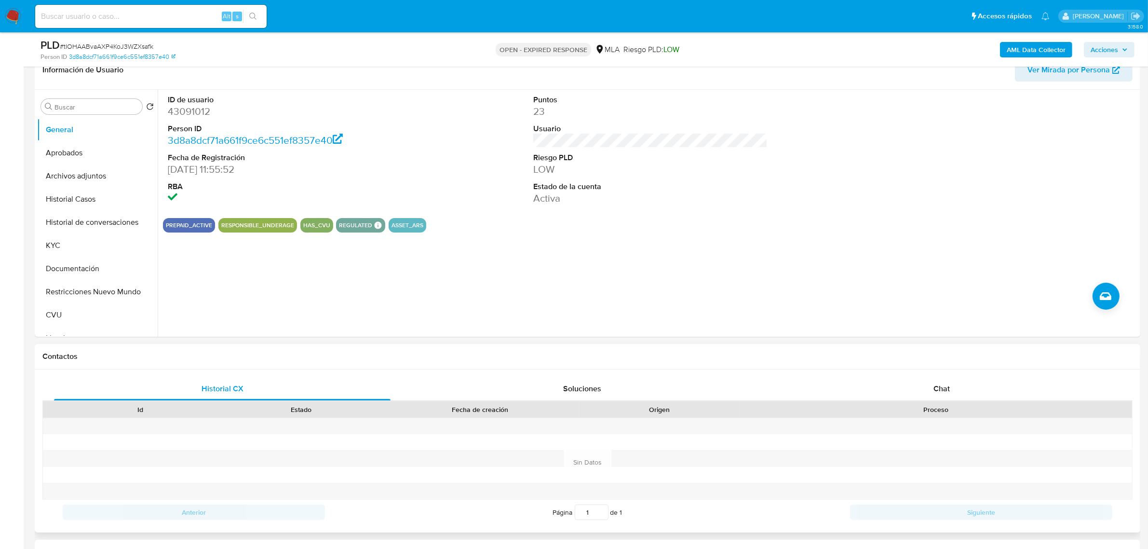
scroll to position [241, 0]
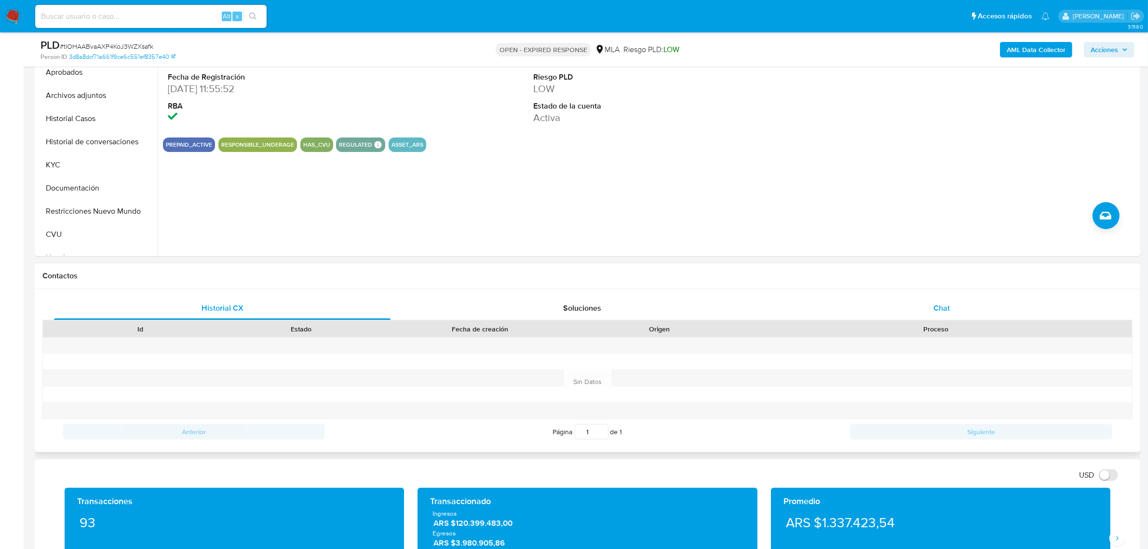
click at [946, 306] on span "Chat" at bounding box center [941, 307] width 16 height 11
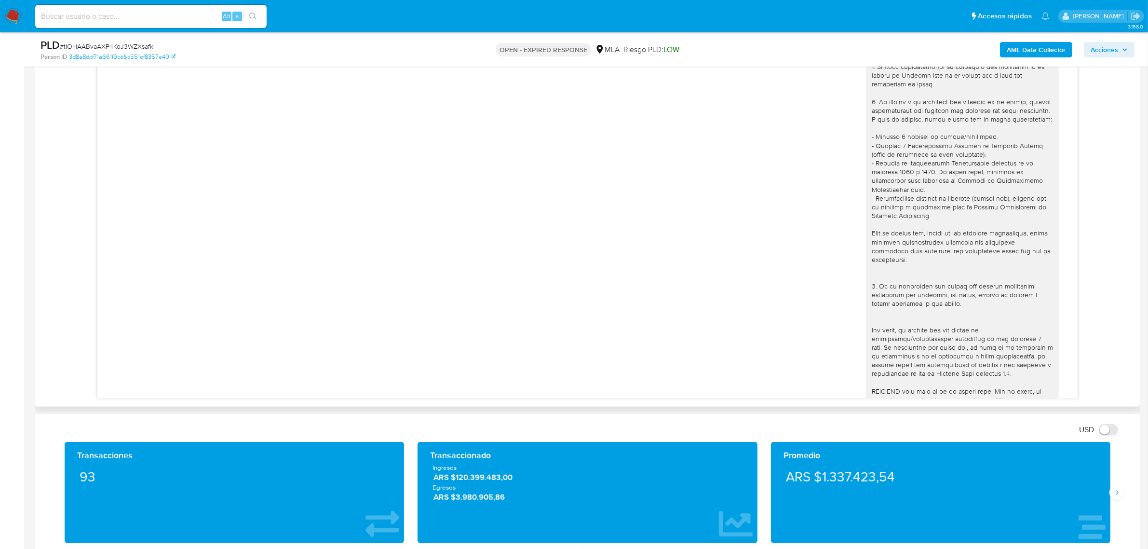
scroll to position [0, 0]
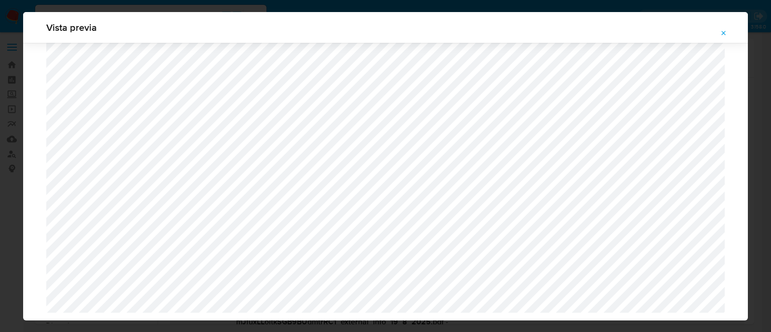
select select "10"
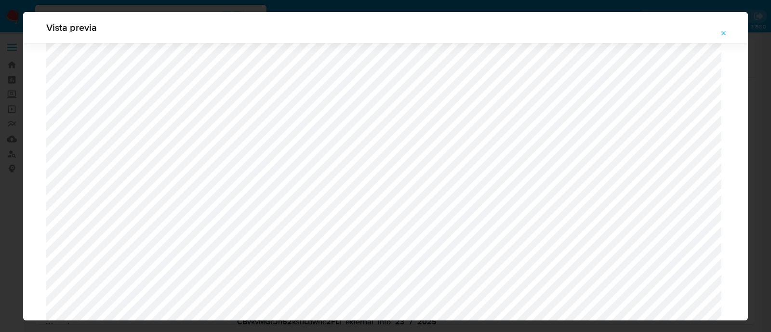
scroll to position [824, 0]
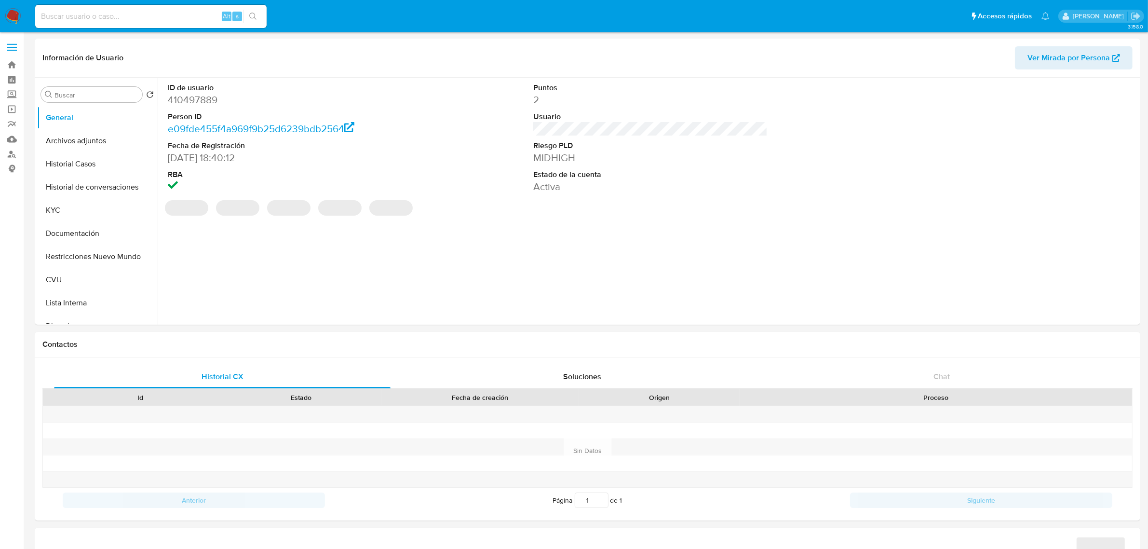
select select "10"
click at [96, 167] on button "Historial Casos" at bounding box center [93, 163] width 113 height 23
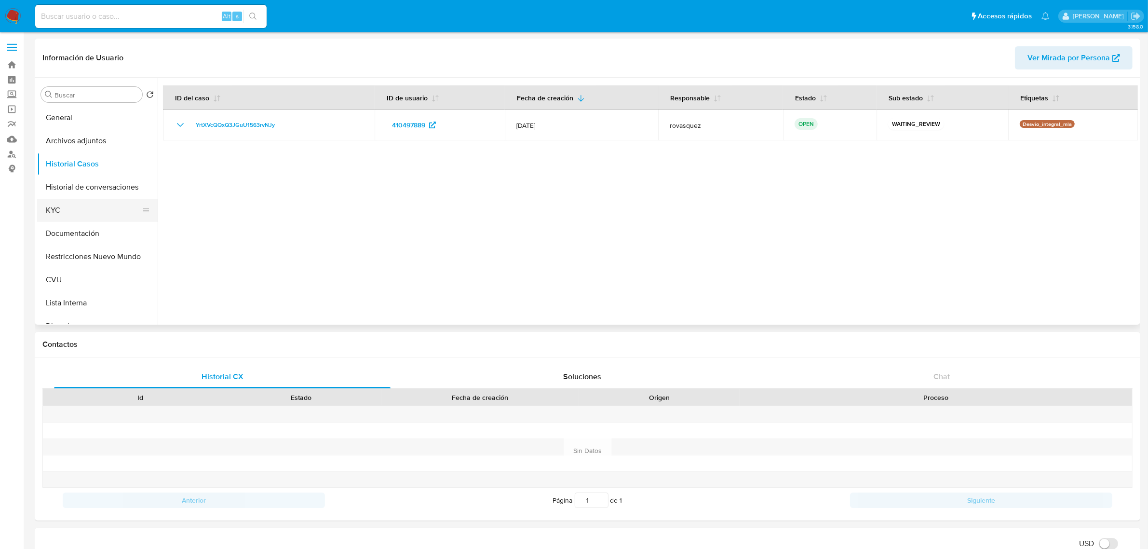
click at [90, 216] on button "KYC" at bounding box center [93, 210] width 113 height 23
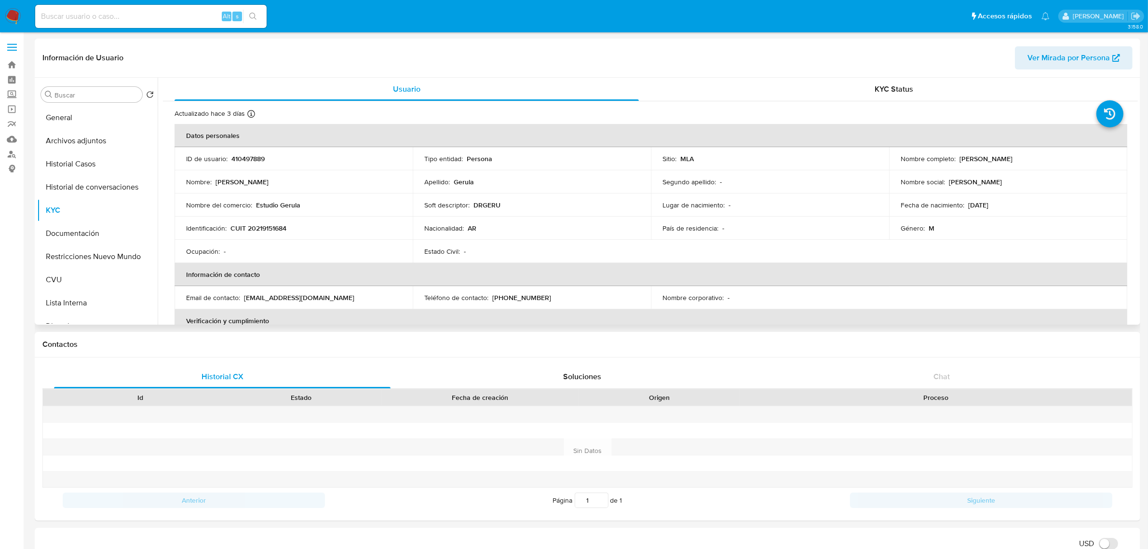
click at [270, 227] on p "CUIT 20219151684" at bounding box center [258, 228] width 56 height 9
copy p "20219151684"
drag, startPoint x: 956, startPoint y: 158, endPoint x: 1058, endPoint y: 162, distance: 102.3
click at [1058, 162] on div "Nombre completo : Luis Alberto Gerula" at bounding box center [1008, 158] width 215 height 9
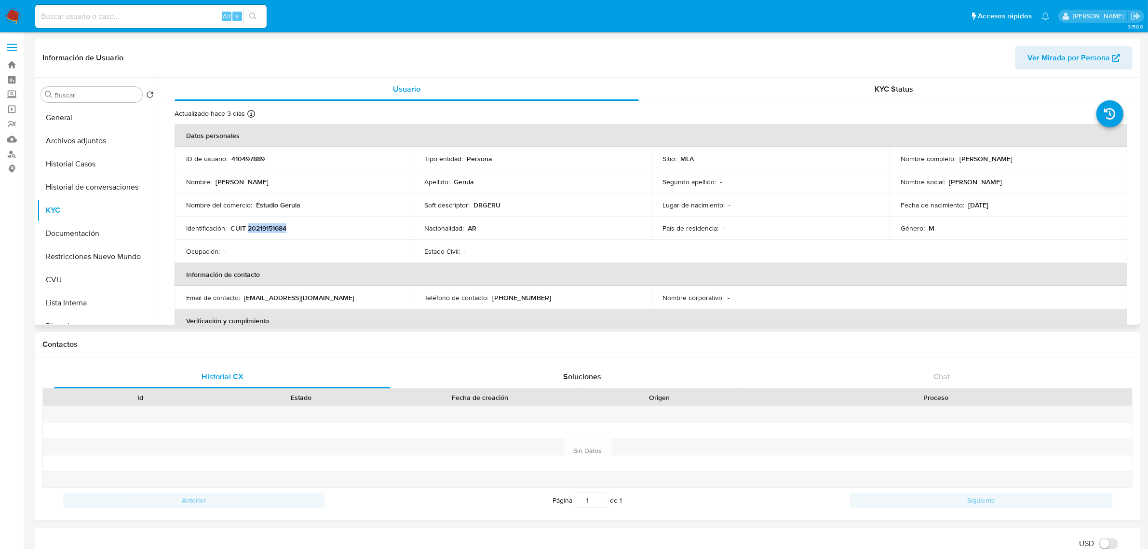
copy p "[PERSON_NAME]"
click at [263, 227] on p "CUIT 20219151684" at bounding box center [258, 228] width 56 height 9
copy p "20219151684"
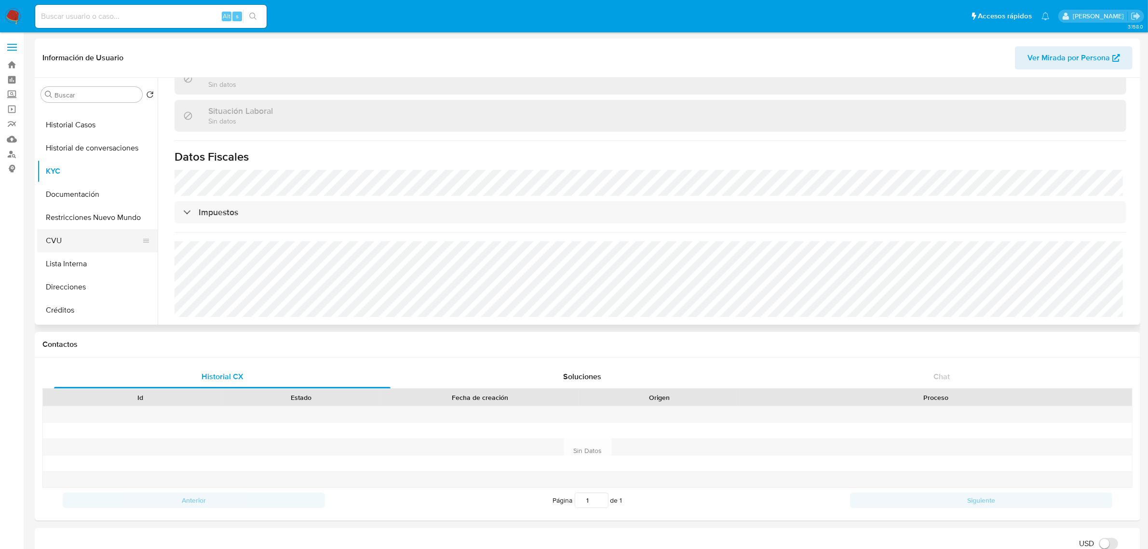
scroll to position [60, 0]
click at [83, 270] on button "Direcciones" at bounding box center [93, 265] width 113 height 23
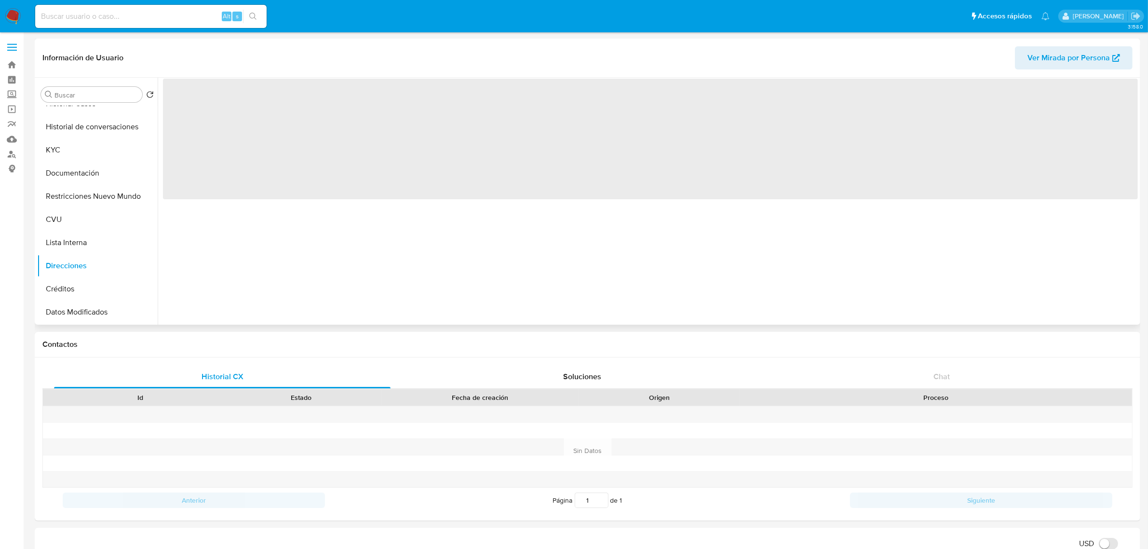
scroll to position [0, 0]
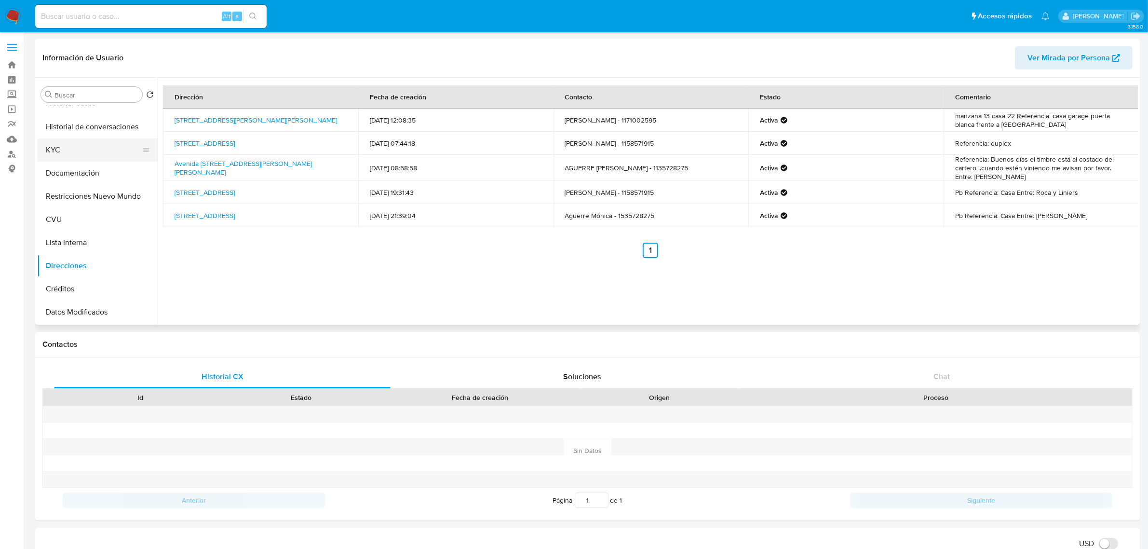
click at [63, 147] on button "KYC" at bounding box center [93, 149] width 113 height 23
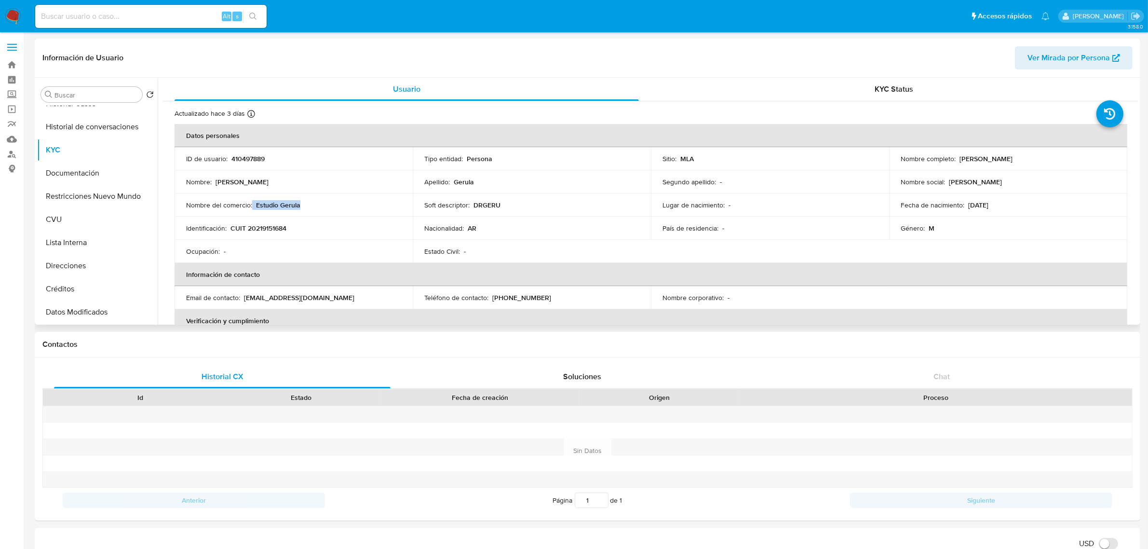
drag, startPoint x: 252, startPoint y: 206, endPoint x: 316, endPoint y: 207, distance: 64.1
click at [316, 207] on div "Nombre del comercio : Estudio Gerula" at bounding box center [293, 205] width 215 height 9
click at [258, 206] on p "Estudio Gerula" at bounding box center [278, 205] width 44 height 9
drag, startPoint x: 256, startPoint y: 208, endPoint x: 348, endPoint y: 206, distance: 92.6
click at [348, 206] on div "Nombre del comercio : Estudio Gerula" at bounding box center [293, 205] width 215 height 9
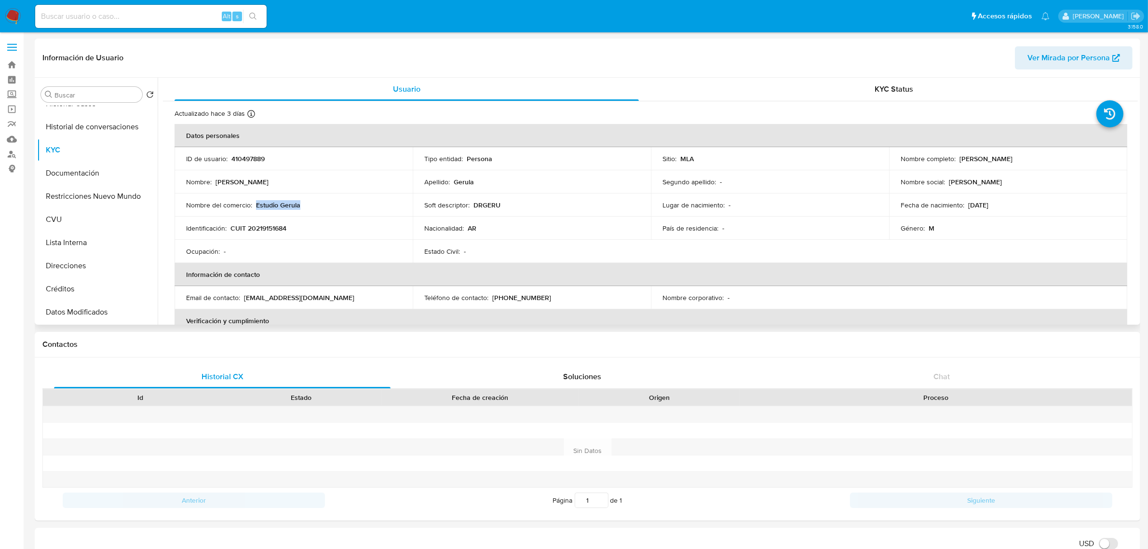
copy p "Estudio Gerula"
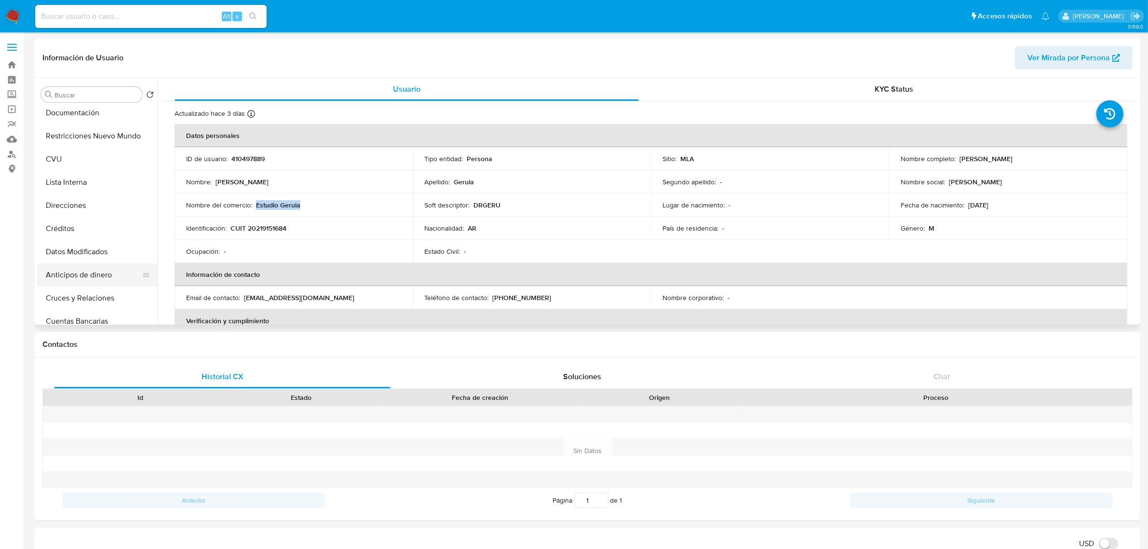
scroll to position [181, 0]
click at [95, 146] on button "Direcciones" at bounding box center [93, 145] width 113 height 23
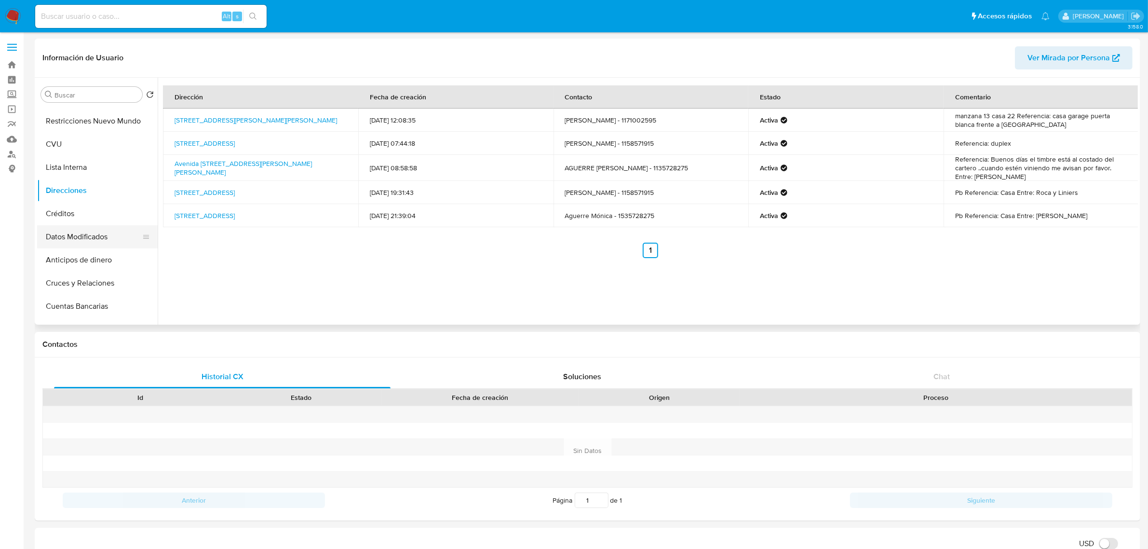
scroll to position [60, 0]
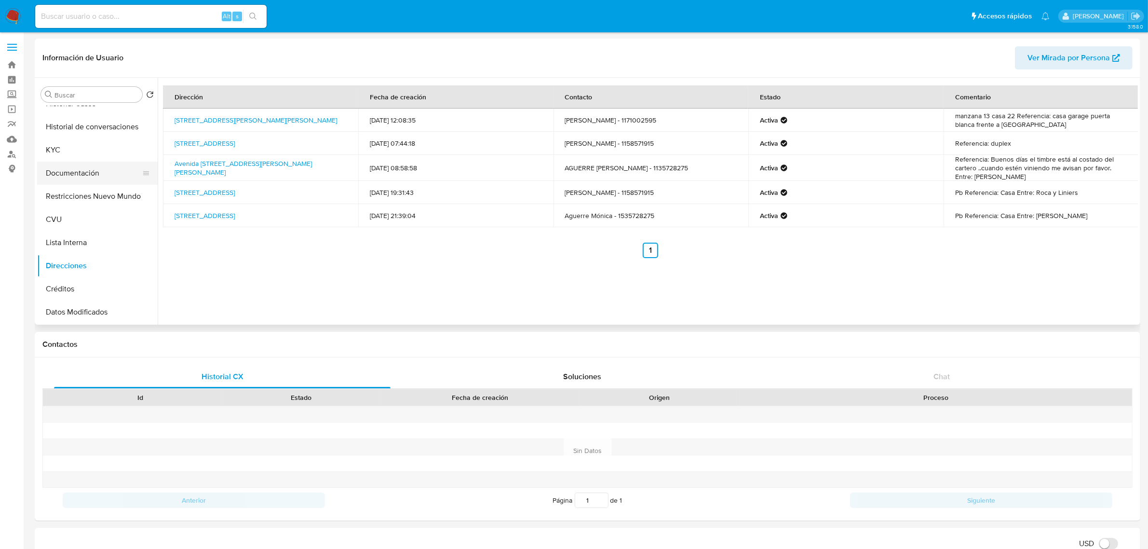
drag, startPoint x: 75, startPoint y: 215, endPoint x: 80, endPoint y: 171, distance: 44.1
click at [75, 215] on button "CVU" at bounding box center [97, 219] width 121 height 23
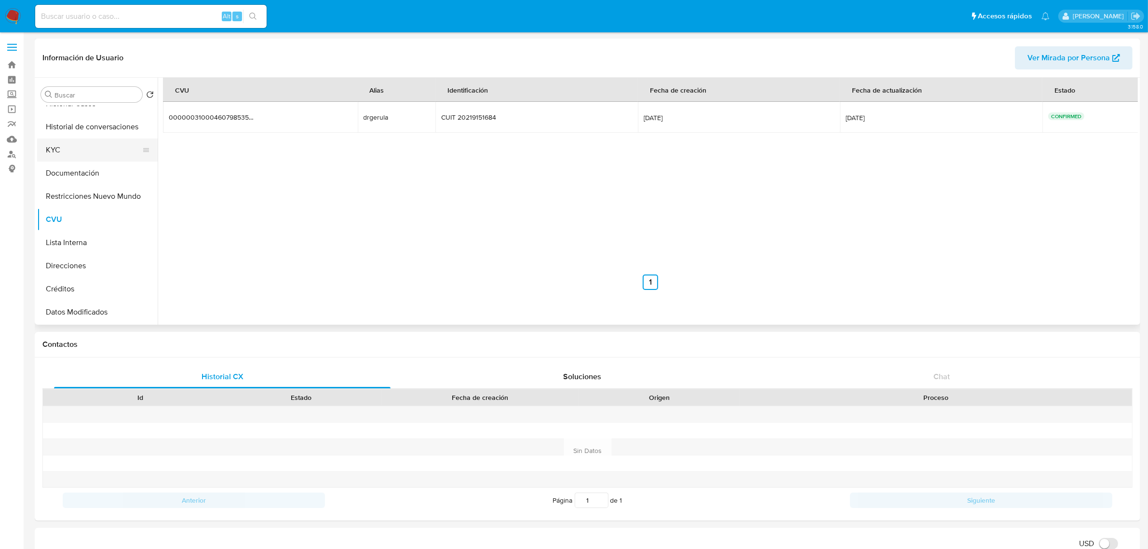
click at [79, 149] on button "KYC" at bounding box center [93, 149] width 113 height 23
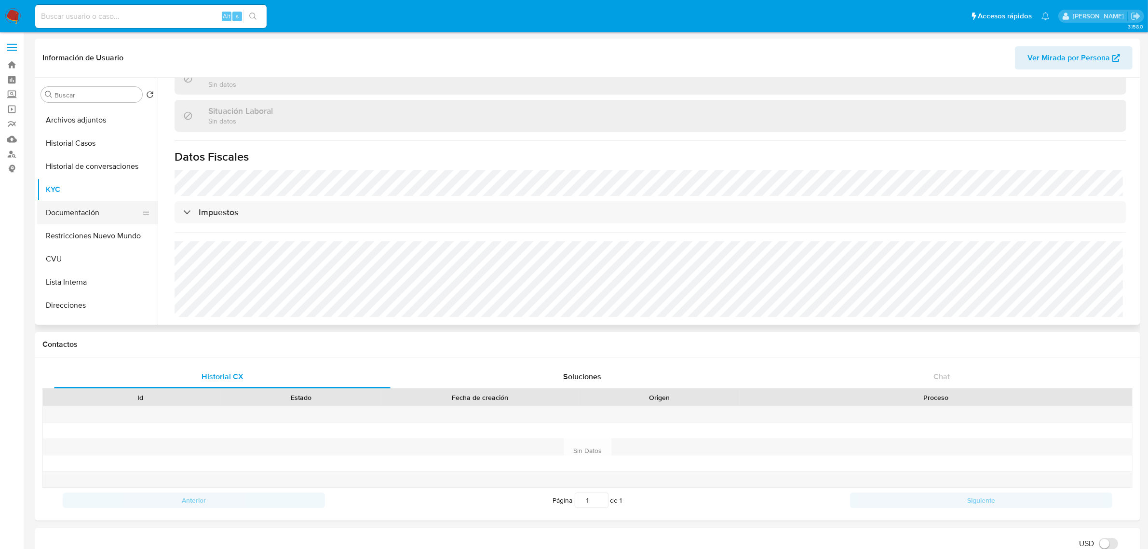
scroll to position [0, 0]
click at [93, 140] on button "Archivos adjuntos" at bounding box center [93, 140] width 113 height 23
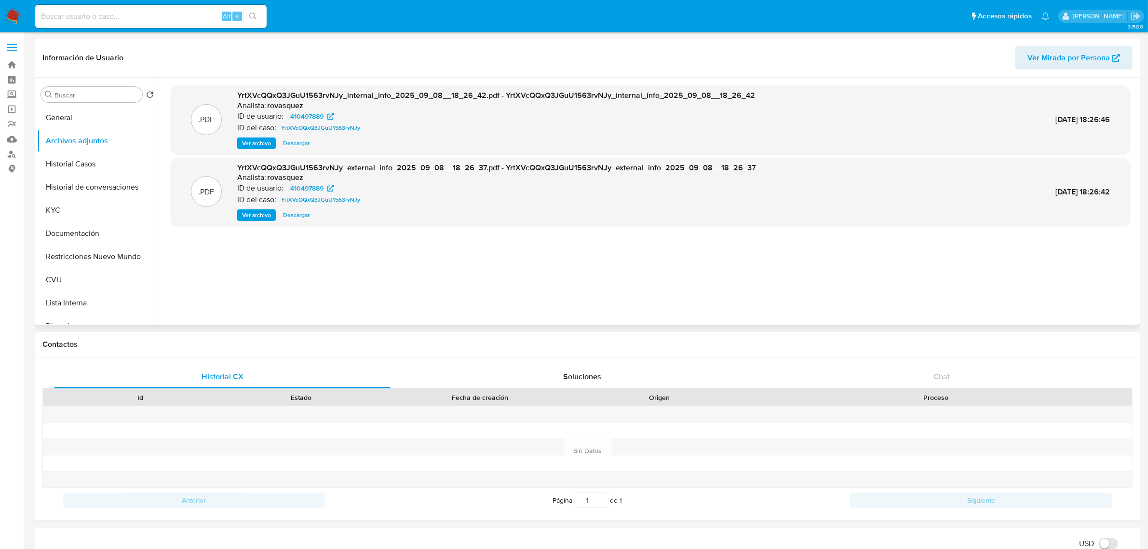
click at [259, 211] on span "Ver archivo" at bounding box center [256, 215] width 29 height 10
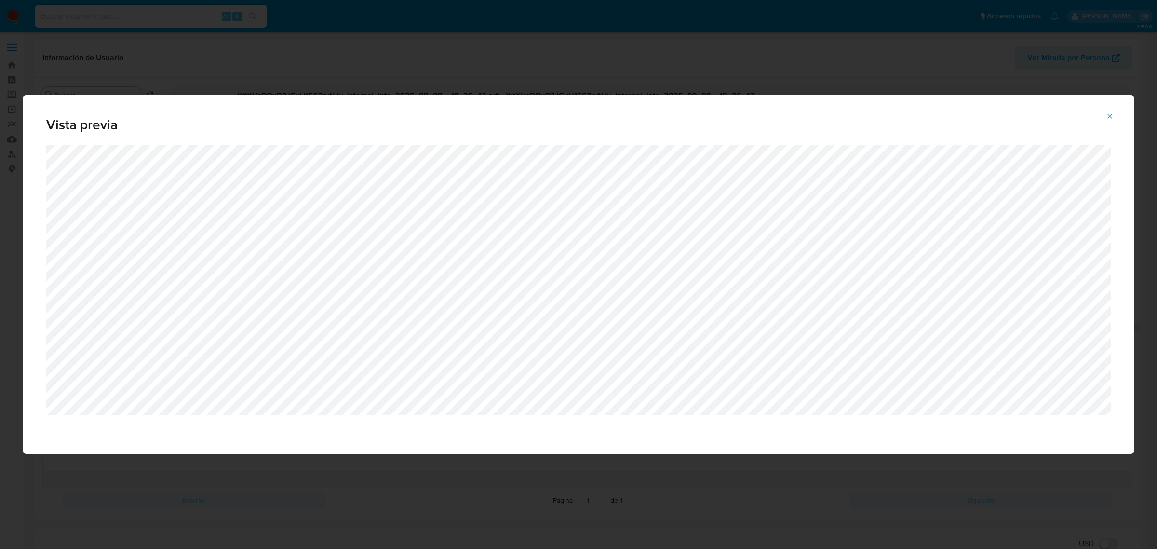
click at [1109, 112] on icon "Attachment preview" at bounding box center [1110, 116] width 8 height 8
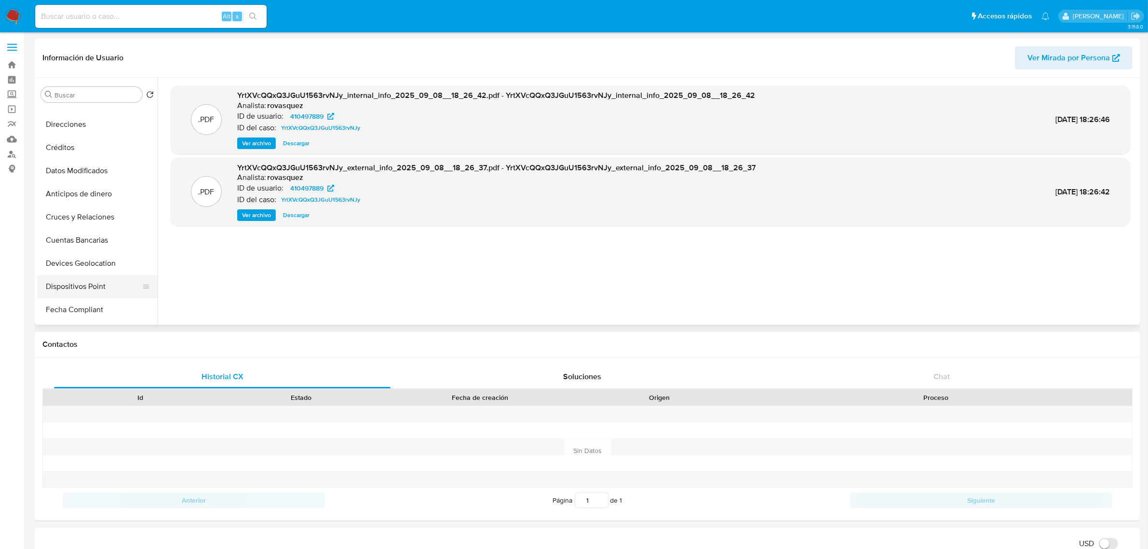
scroll to position [181, 0]
click at [80, 141] on button "Direcciones" at bounding box center [93, 145] width 113 height 23
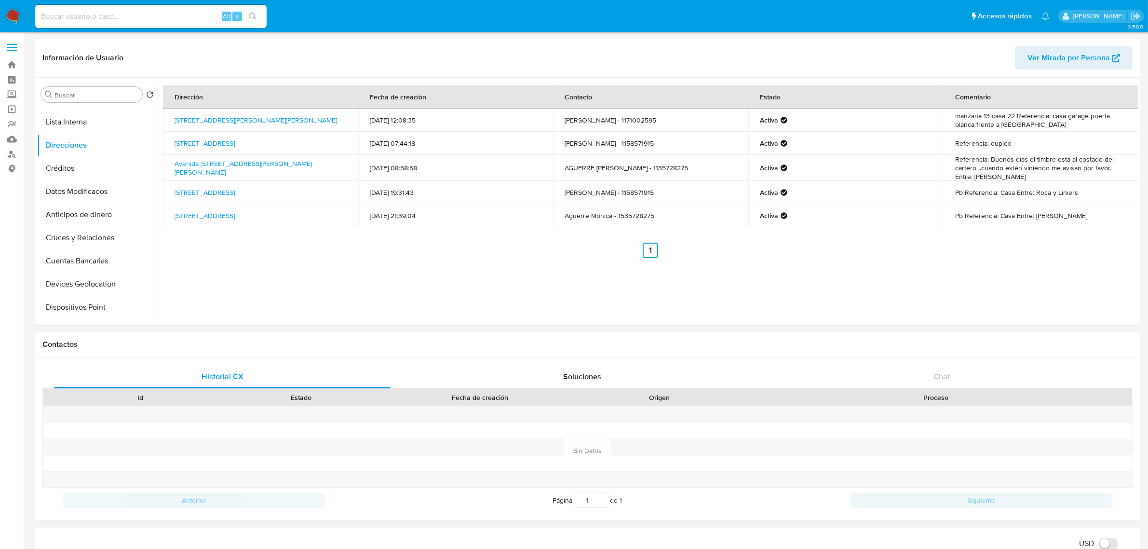
drag, startPoint x: 194, startPoint y: 201, endPoint x: 173, endPoint y: 189, distance: 23.9
click at [173, 189] on td "Lincoln 4140, San Martin, Buenos Aires, 1650, Argentina 4140" at bounding box center [260, 192] width 195 height 23
copy link "Lincoln 4140, San Martin, Buenos Aires, 1650, Argentina 4140"
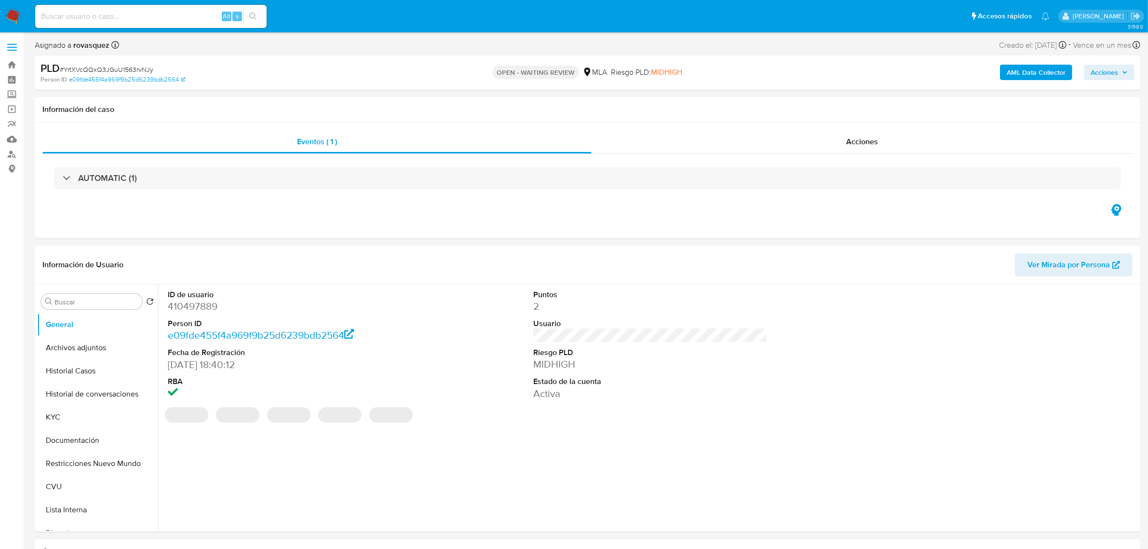
scroll to position [362, 0]
select select "10"
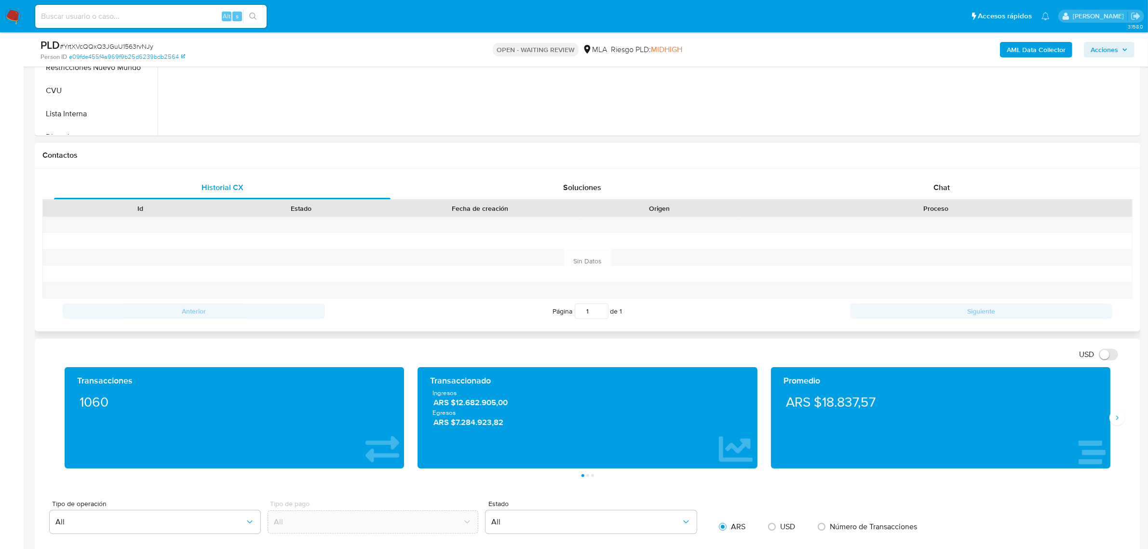
click at [936, 200] on div "Proceso" at bounding box center [936, 208] width 392 height 16
click at [941, 193] on span "Chat" at bounding box center [941, 187] width 16 height 11
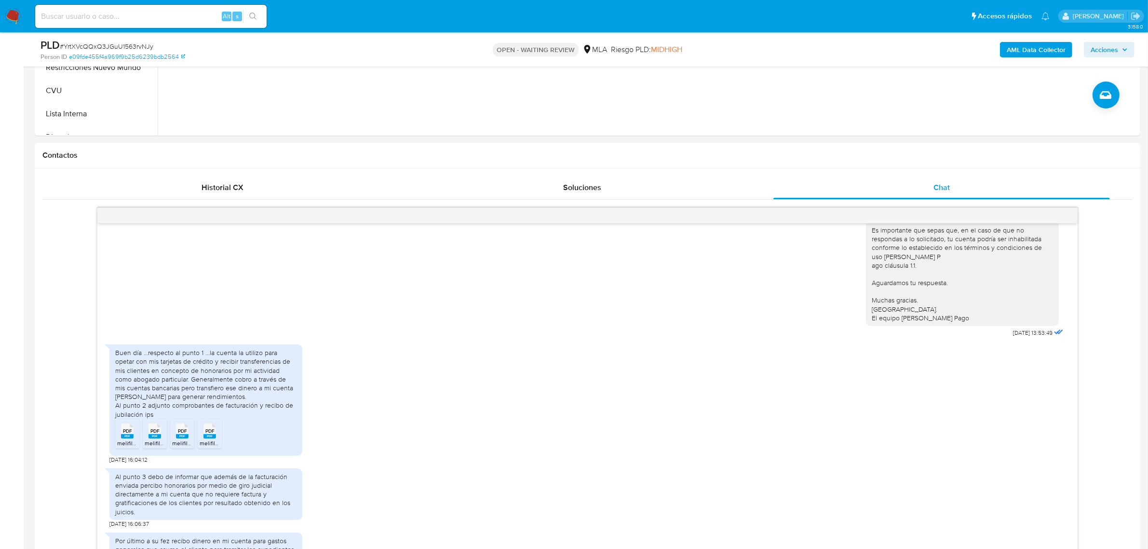
scroll to position [542, 0]
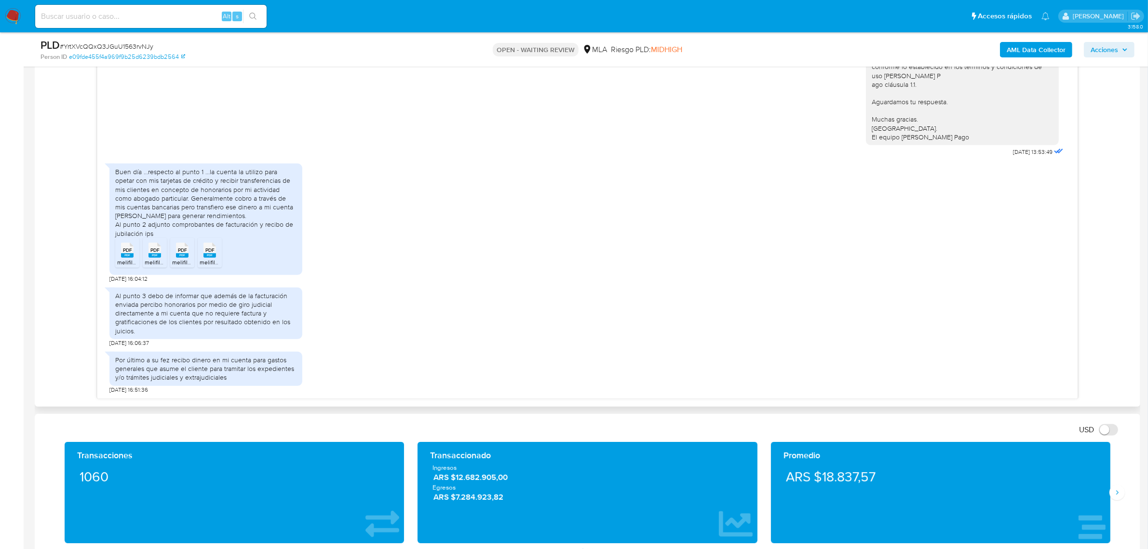
click at [128, 251] on span "PDF" at bounding box center [127, 250] width 9 height 6
click at [157, 251] on span "PDF" at bounding box center [154, 250] width 9 height 6
click at [187, 250] on icon at bounding box center [182, 250] width 13 height 15
click at [211, 252] on span "PDF" at bounding box center [209, 250] width 9 height 6
click at [437, 321] on div "Al punto 3 debo de informar que además de la facturación enviada percibo honora…" at bounding box center [587, 315] width 956 height 64
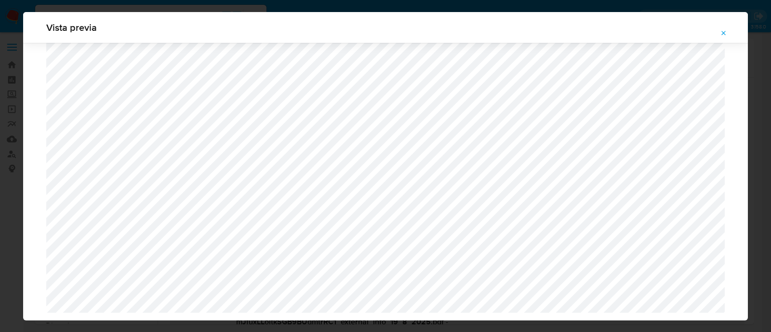
select select "10"
